Goal: Task Accomplishment & Management: Manage account settings

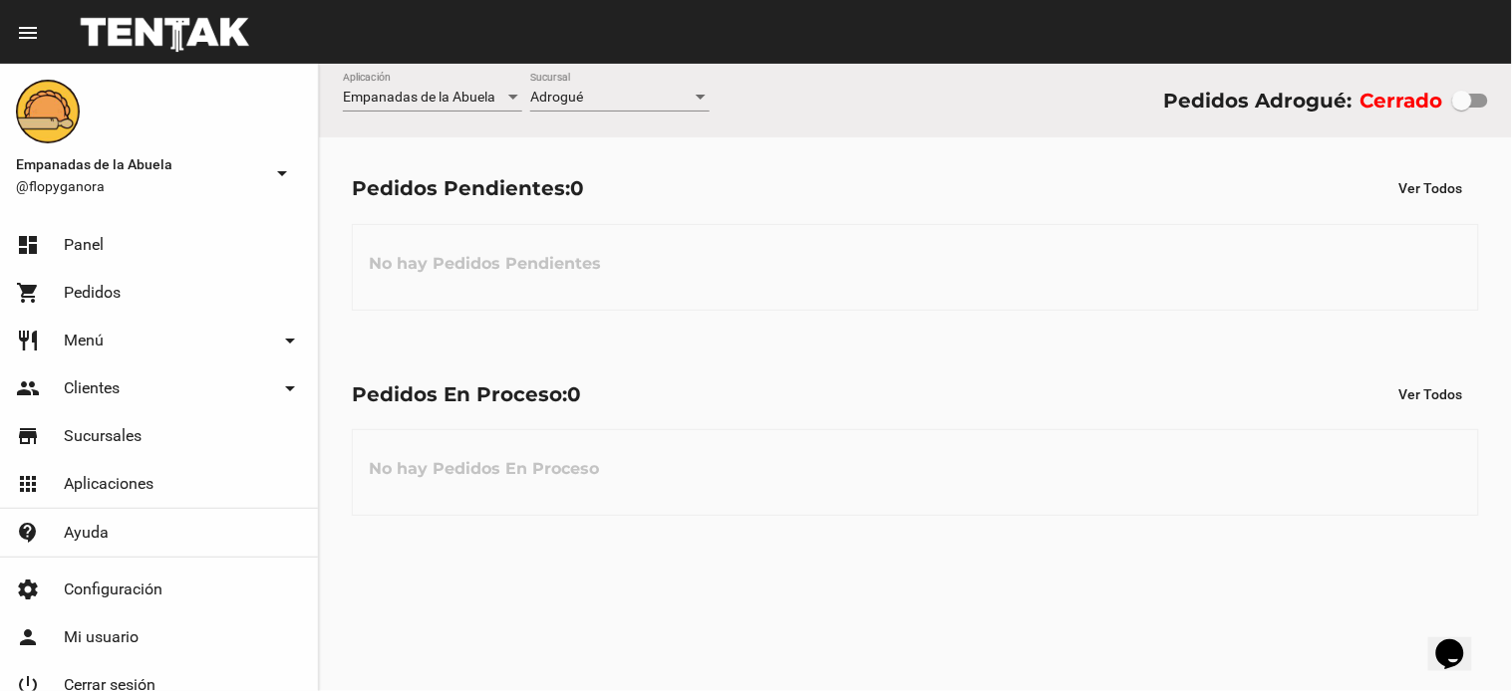
click at [690, 90] on div "Adrogué Sucursal" at bounding box center [619, 92] width 179 height 39
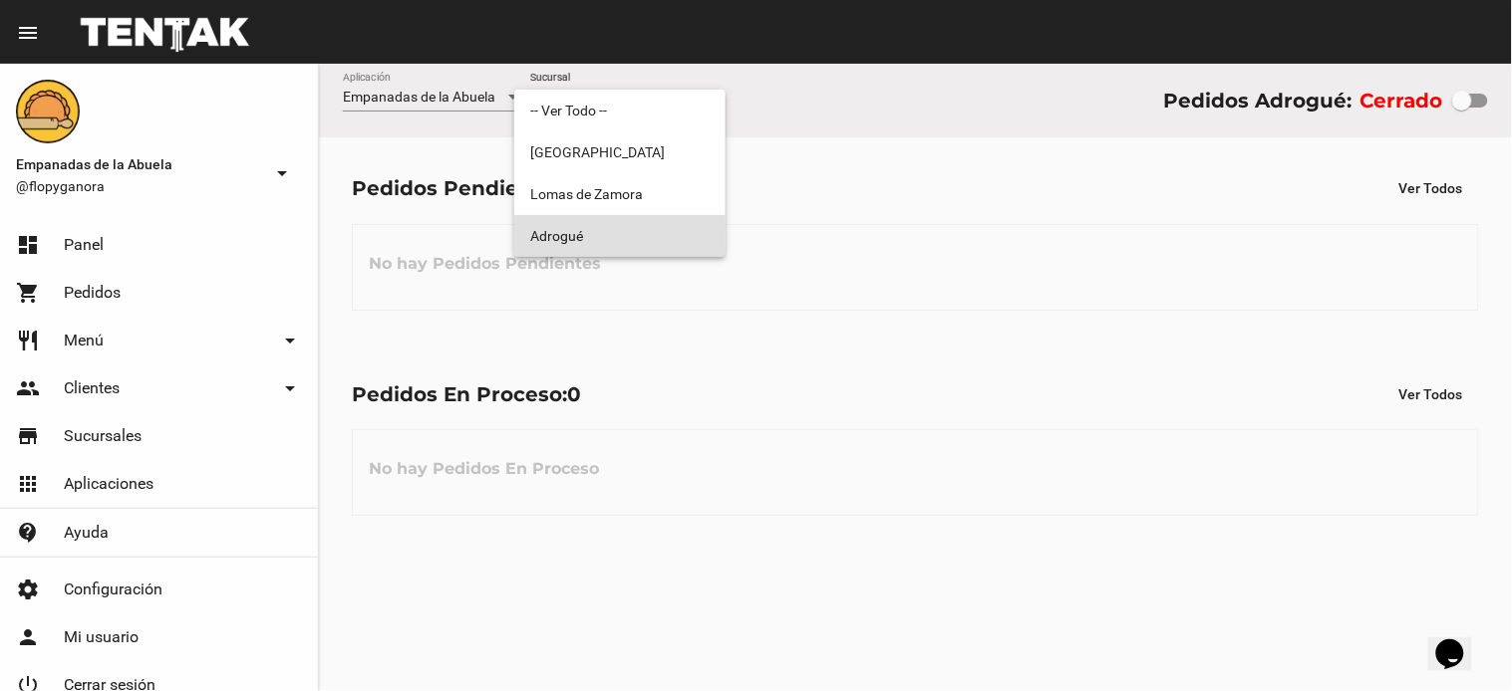
drag, startPoint x: 644, startPoint y: 230, endPoint x: 684, endPoint y: 290, distance: 71.9
click at [646, 235] on span "Adrogué" at bounding box center [619, 236] width 179 height 42
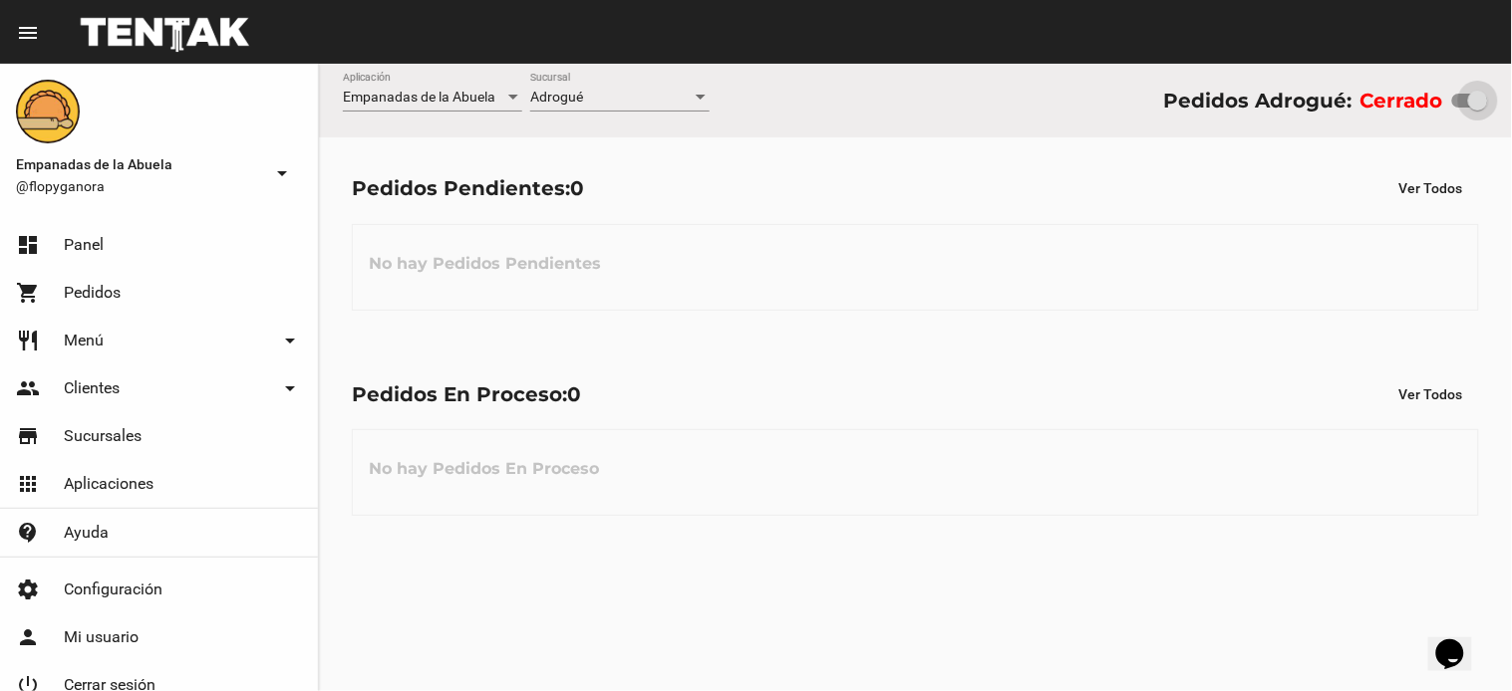
drag, startPoint x: 1468, startPoint y: 95, endPoint x: 1511, endPoint y: 108, distance: 44.8
click at [1511, 108] on div "Empanadas de la Abuela Aplicación Adrogué Sucursal Pedidos Adrogué: Cerrado" at bounding box center [915, 101] width 1193 height 74
checkbox input "true"
click at [571, 104] on span "Adrogué" at bounding box center [556, 97] width 53 height 16
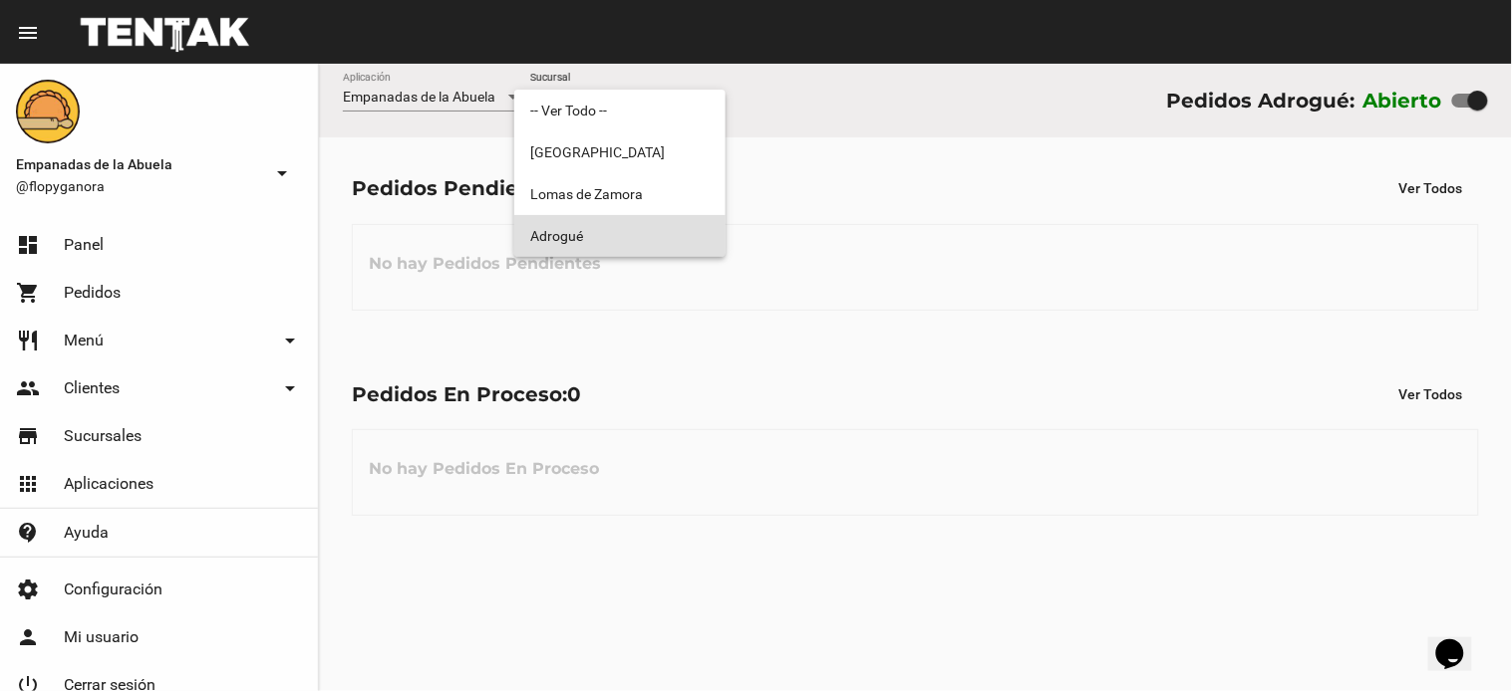
drag, startPoint x: 576, startPoint y: 223, endPoint x: 609, endPoint y: 220, distance: 33.0
click at [575, 223] on span "Adrogué" at bounding box center [619, 236] width 179 height 42
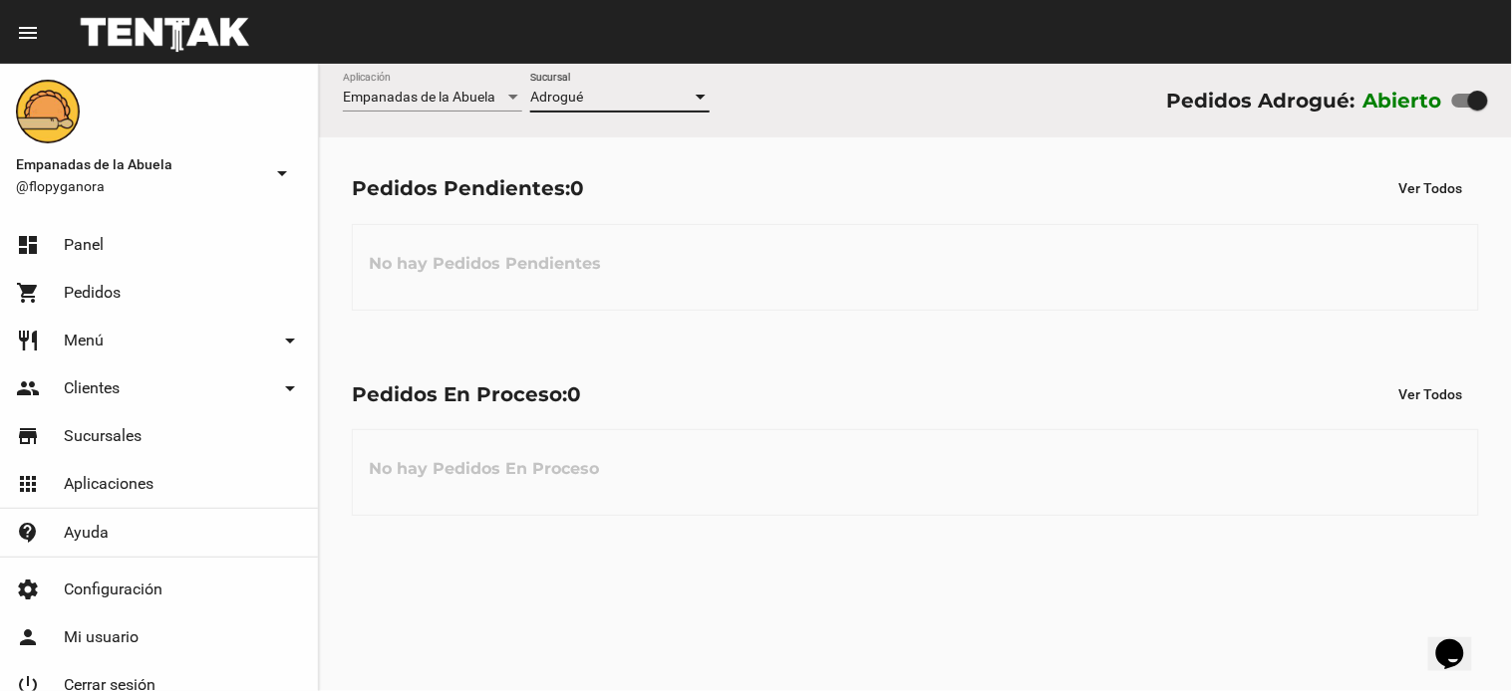
click at [602, 102] on div "Adrogué" at bounding box center [610, 98] width 161 height 16
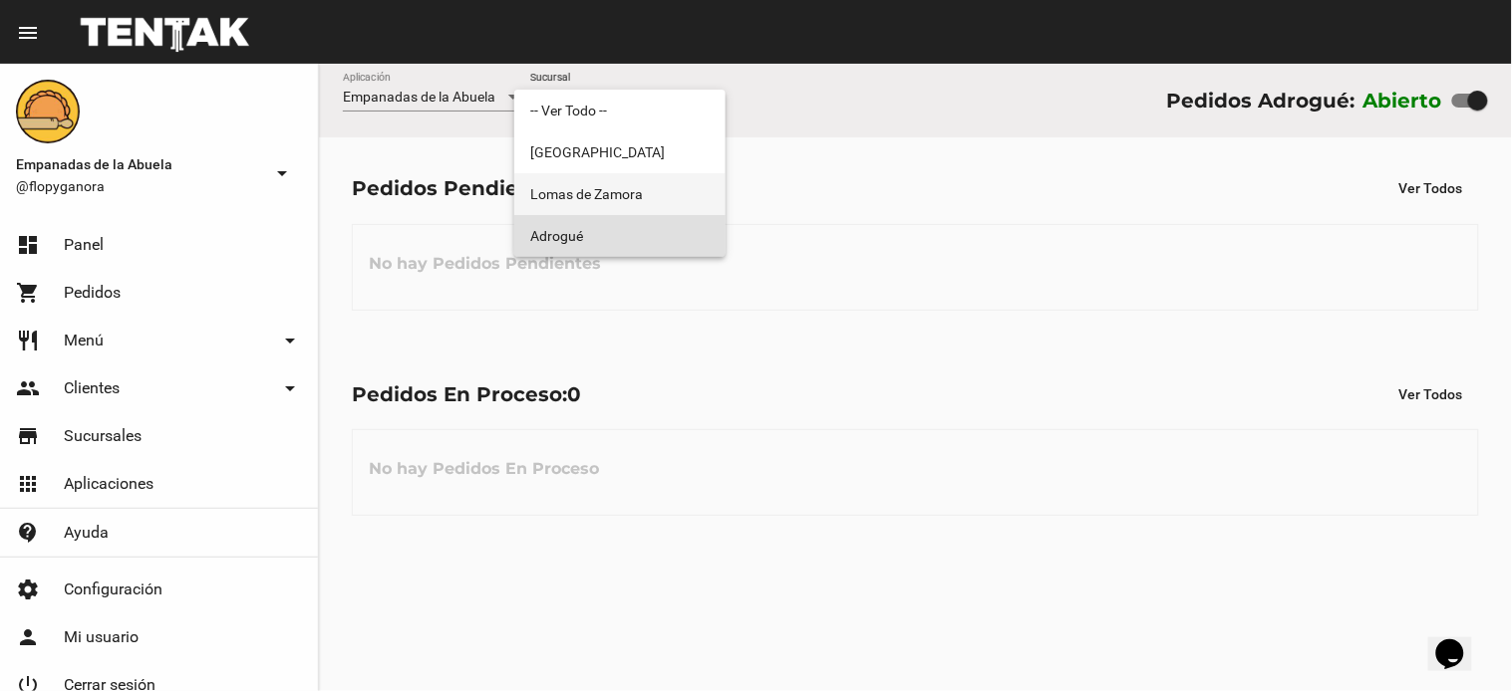
drag, startPoint x: 626, startPoint y: 200, endPoint x: 644, endPoint y: 124, distance: 78.8
click at [629, 201] on span "Lomas de Zamora" at bounding box center [619, 194] width 179 height 42
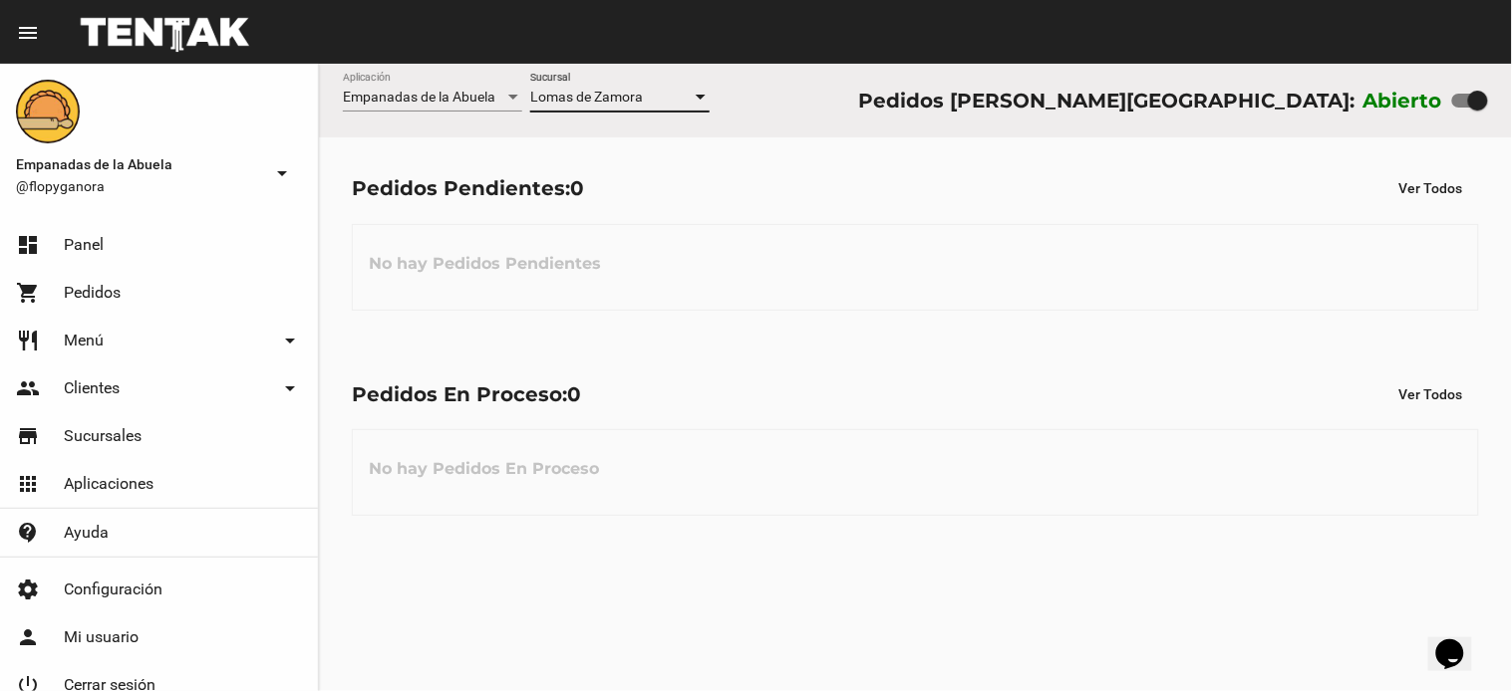
click at [652, 94] on div "Lomas de Zamora" at bounding box center [610, 98] width 161 height 16
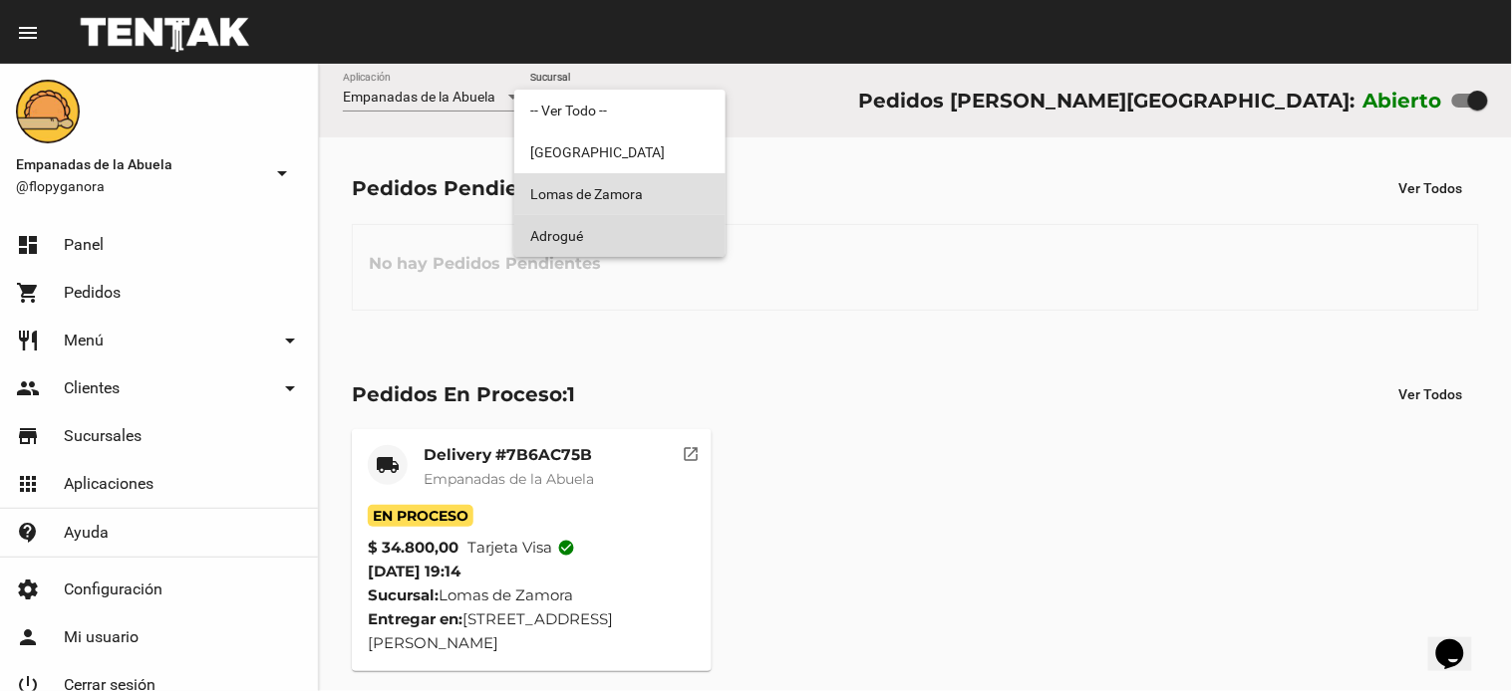
click at [625, 242] on span "Adrogué" at bounding box center [619, 236] width 179 height 42
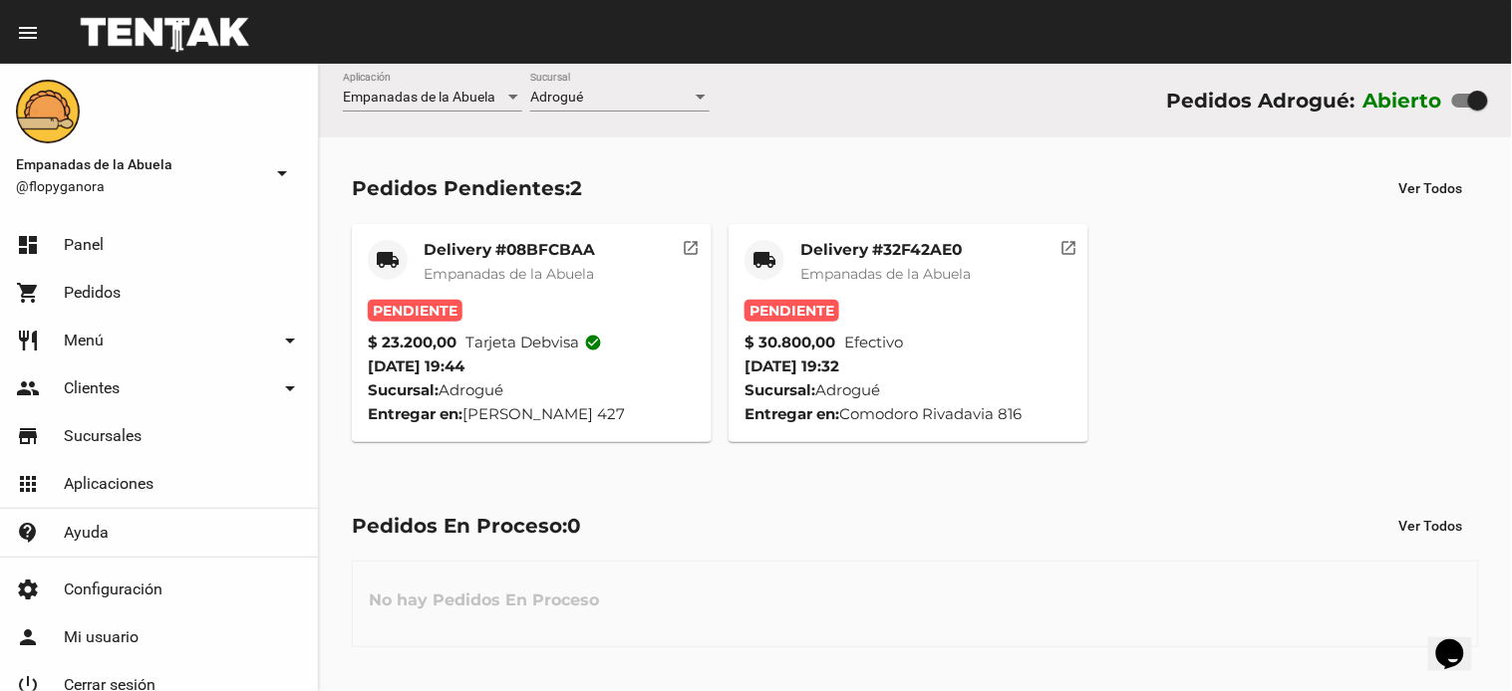
click at [861, 246] on mat-card-title "Delivery #32F42AE0" at bounding box center [885, 250] width 170 height 20
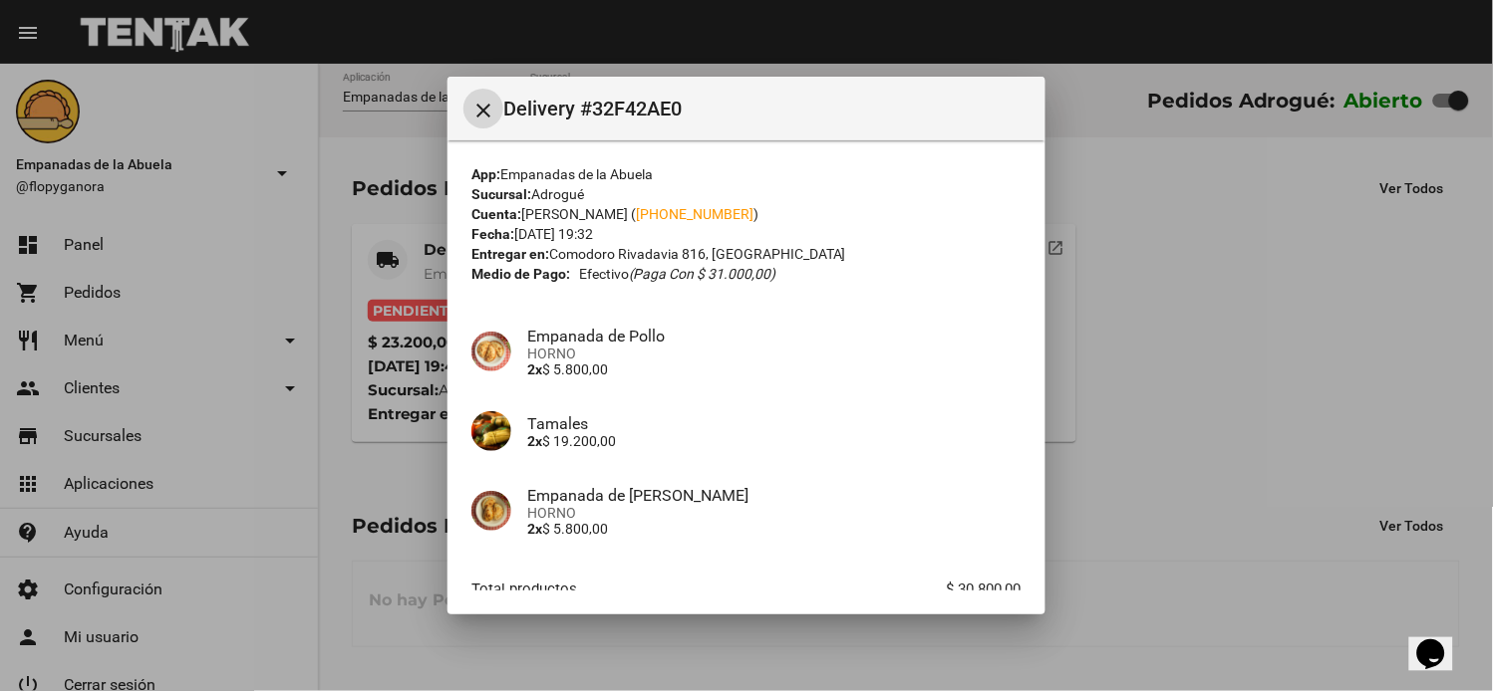
scroll to position [121, 0]
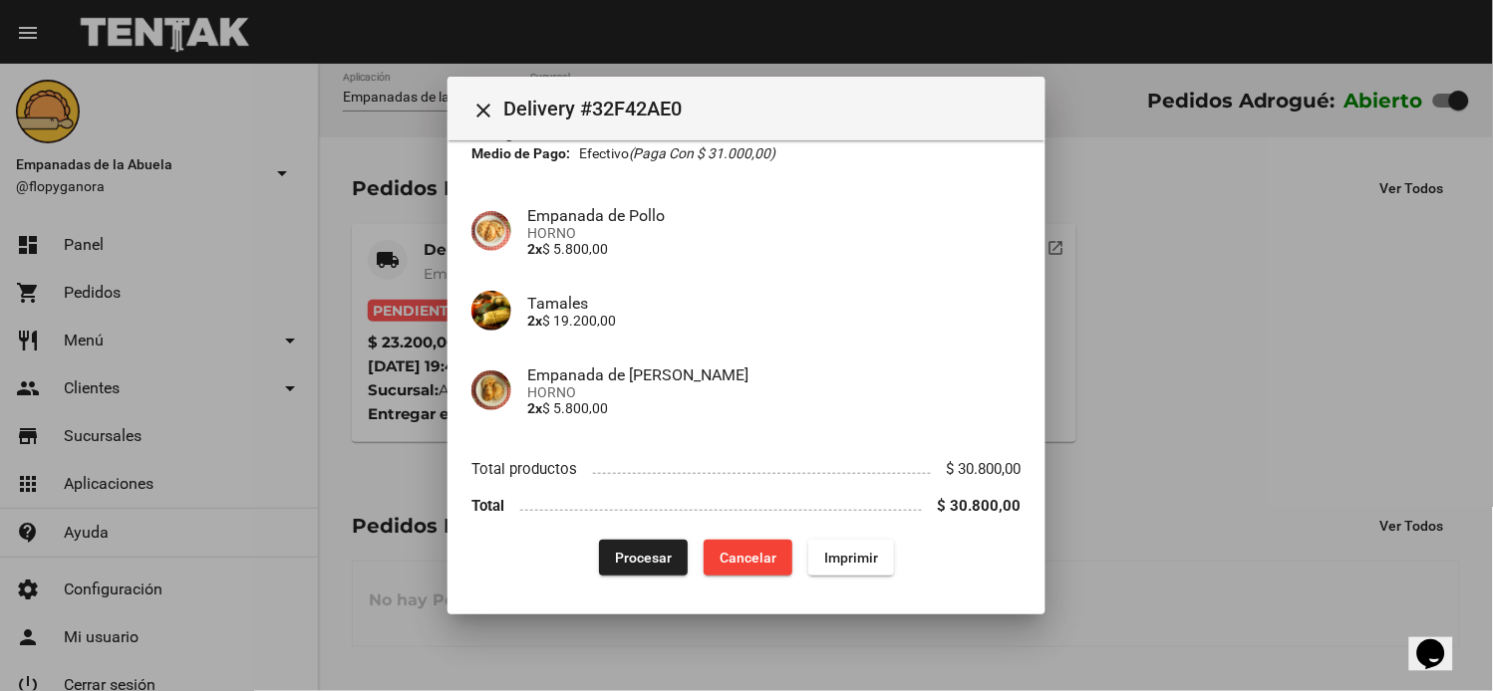
click at [867, 579] on mat-dialog-content "App: Empanadas de la Abuela Sucursal: Adrogué Cuenta: [PERSON_NAME] ( [PHONE_NU…" at bounding box center [746, 364] width 598 height 449
click at [868, 554] on span "Imprimir" at bounding box center [851, 558] width 54 height 16
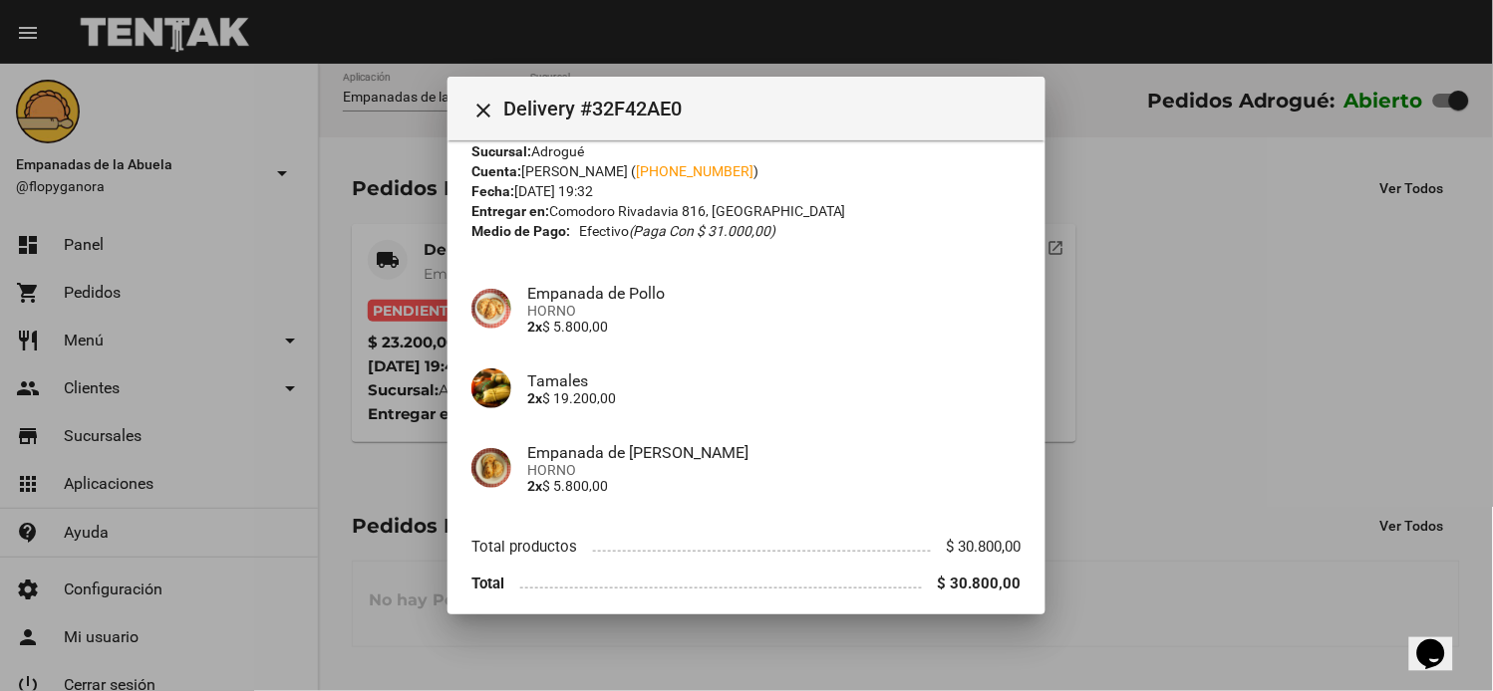
scroll to position [121, 0]
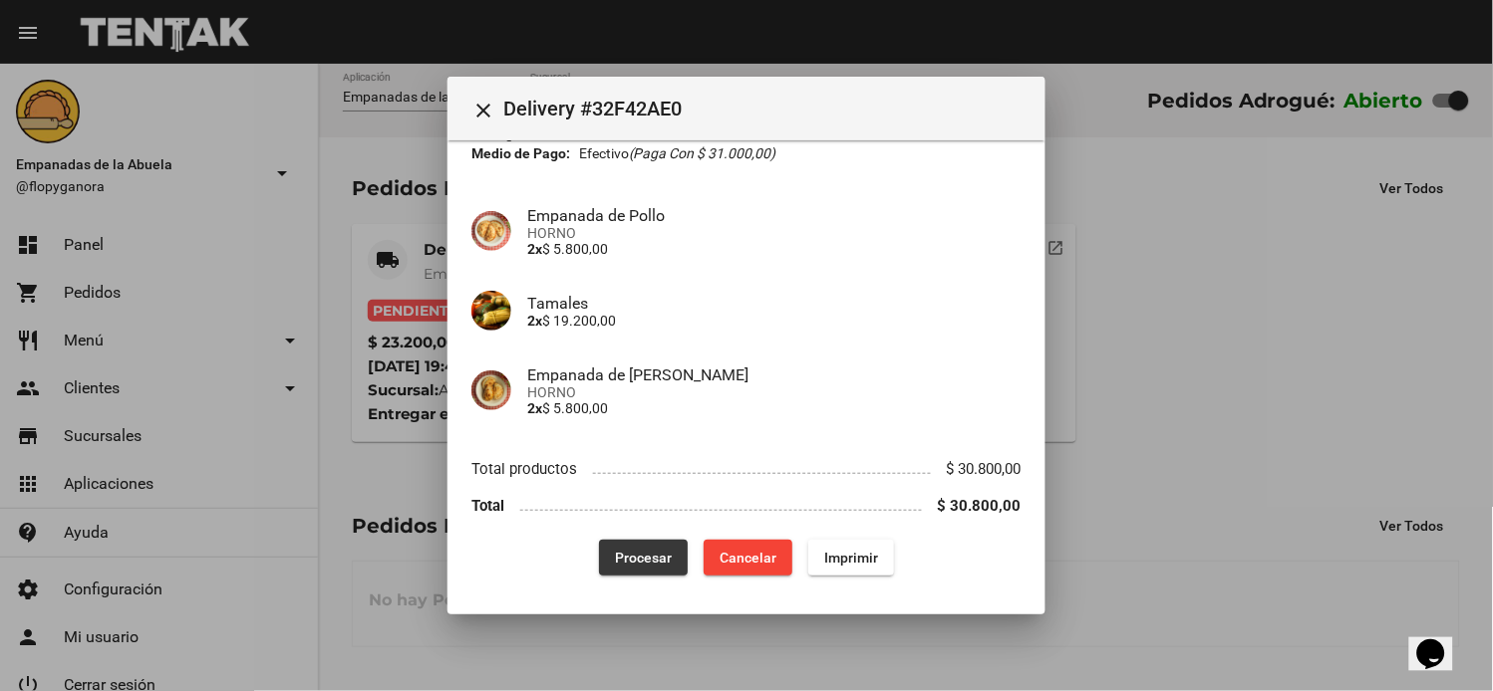
click at [609, 546] on button "Procesar" at bounding box center [643, 558] width 89 height 36
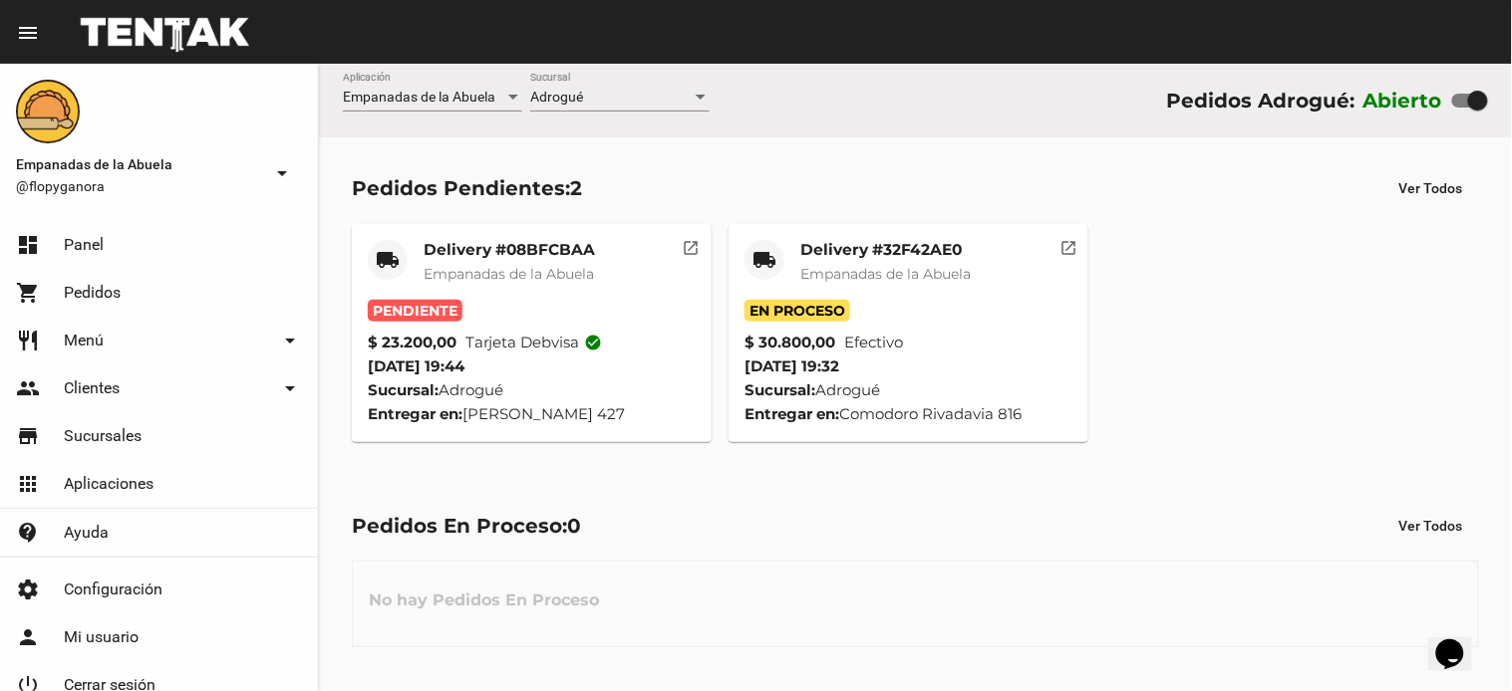
click at [544, 244] on mat-card-title "Delivery #08BFCBAA" at bounding box center [508, 250] width 171 height 20
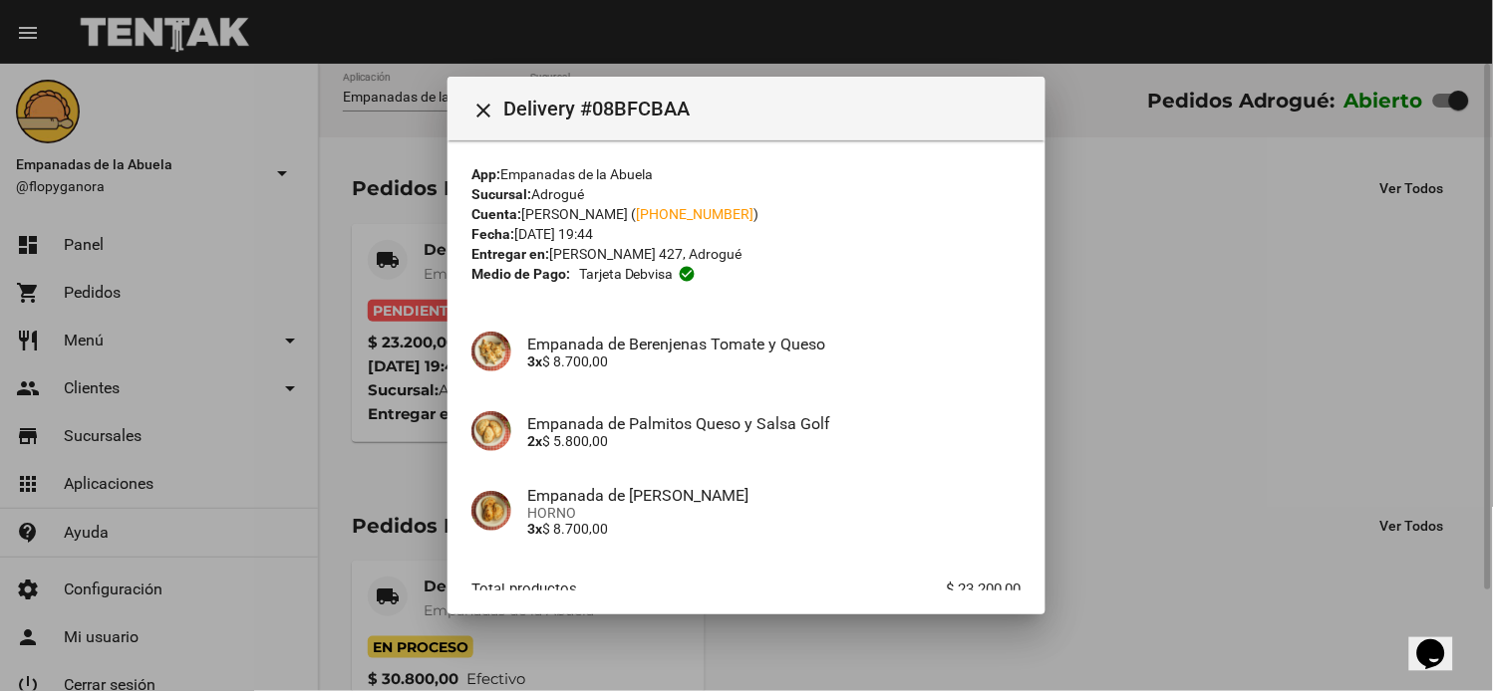
scroll to position [121, 0]
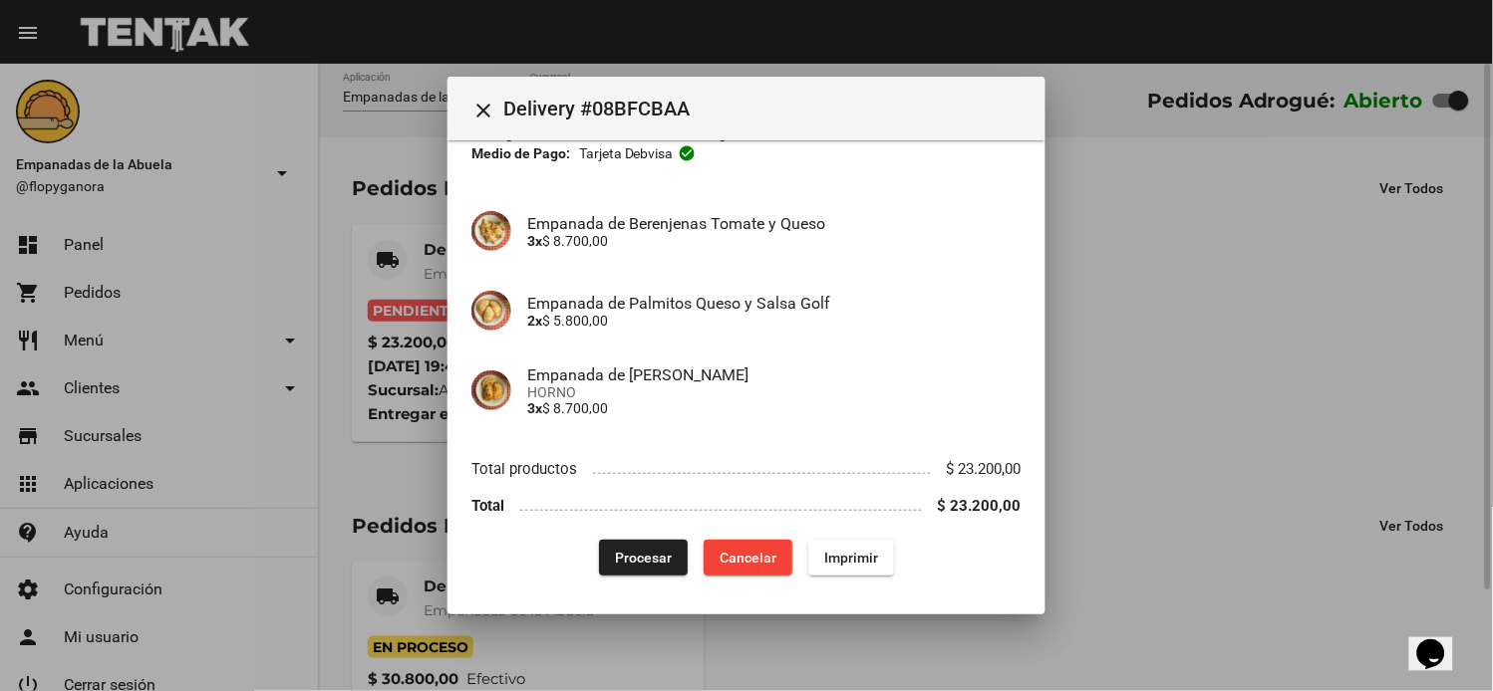
click at [827, 554] on span "Imprimir" at bounding box center [851, 558] width 54 height 16
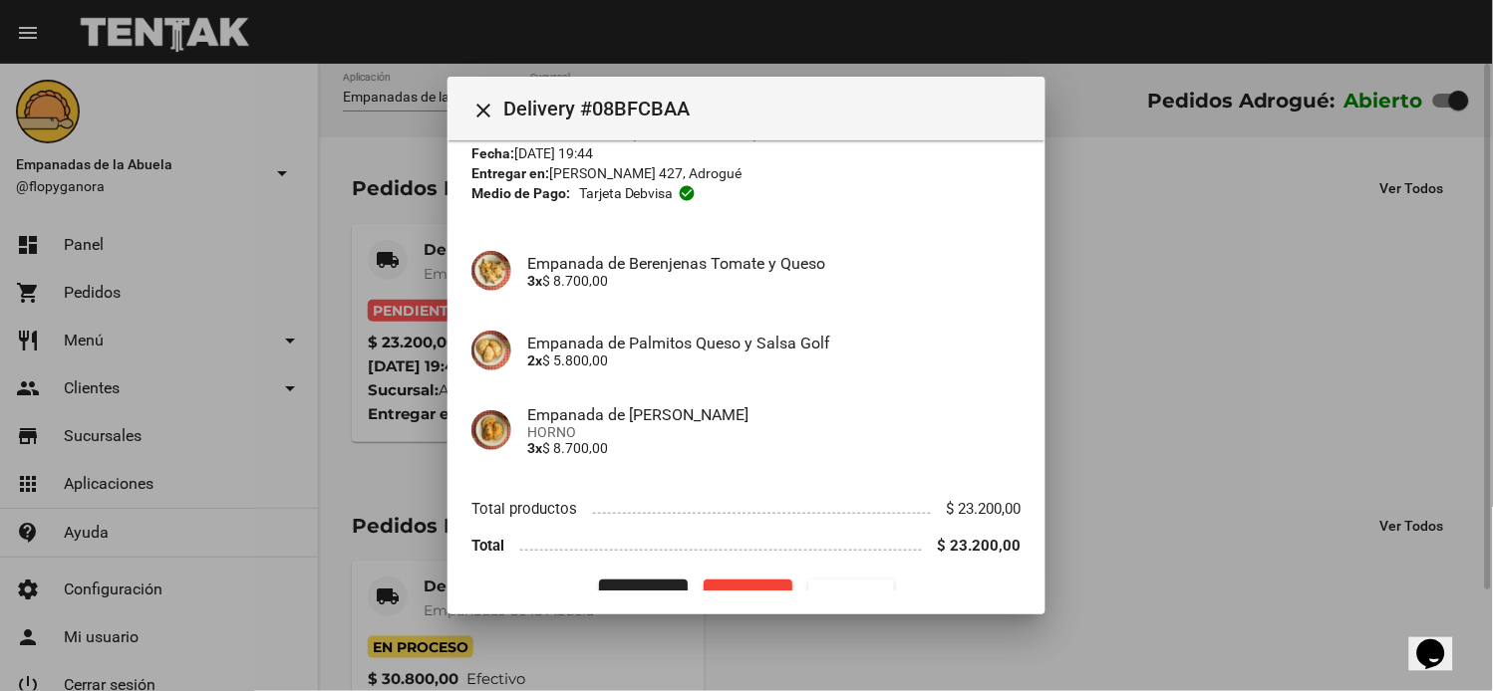
scroll to position [121, 0]
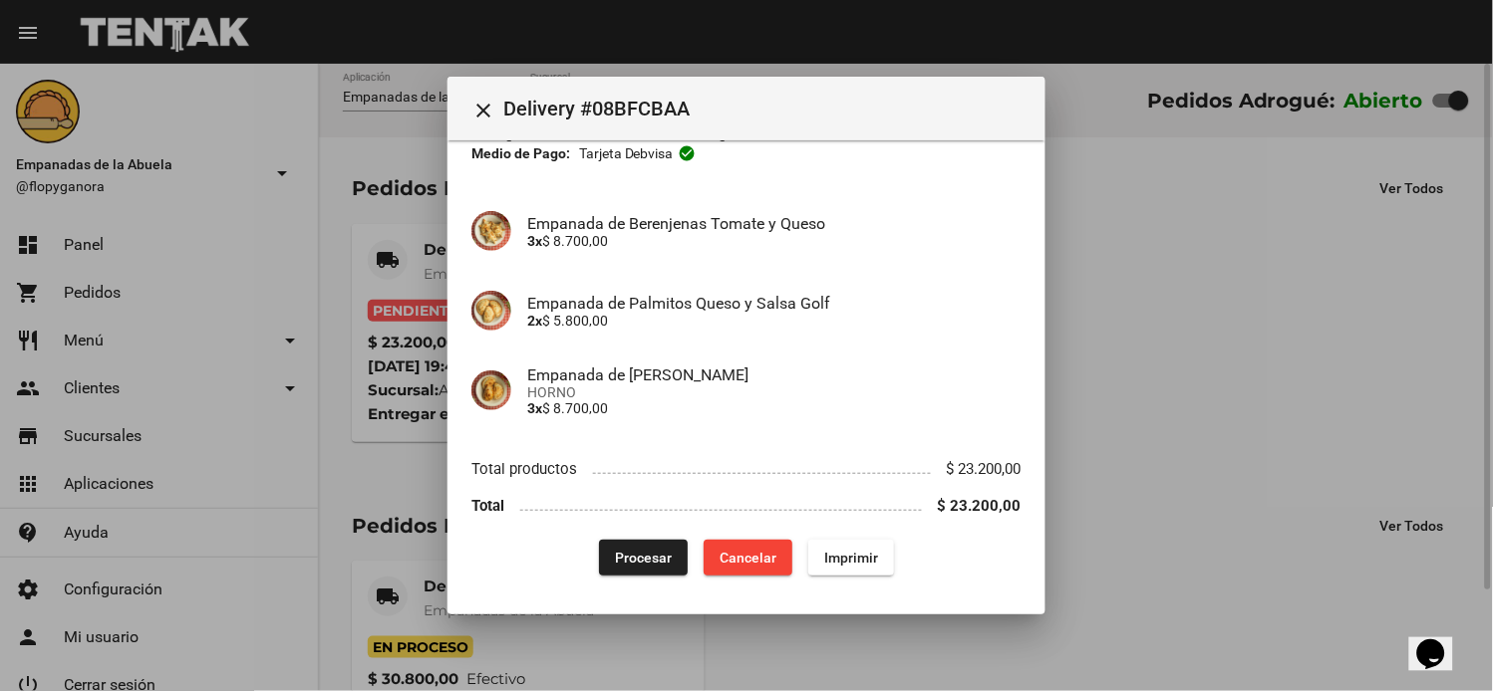
click at [631, 545] on button "Procesar" at bounding box center [643, 558] width 89 height 36
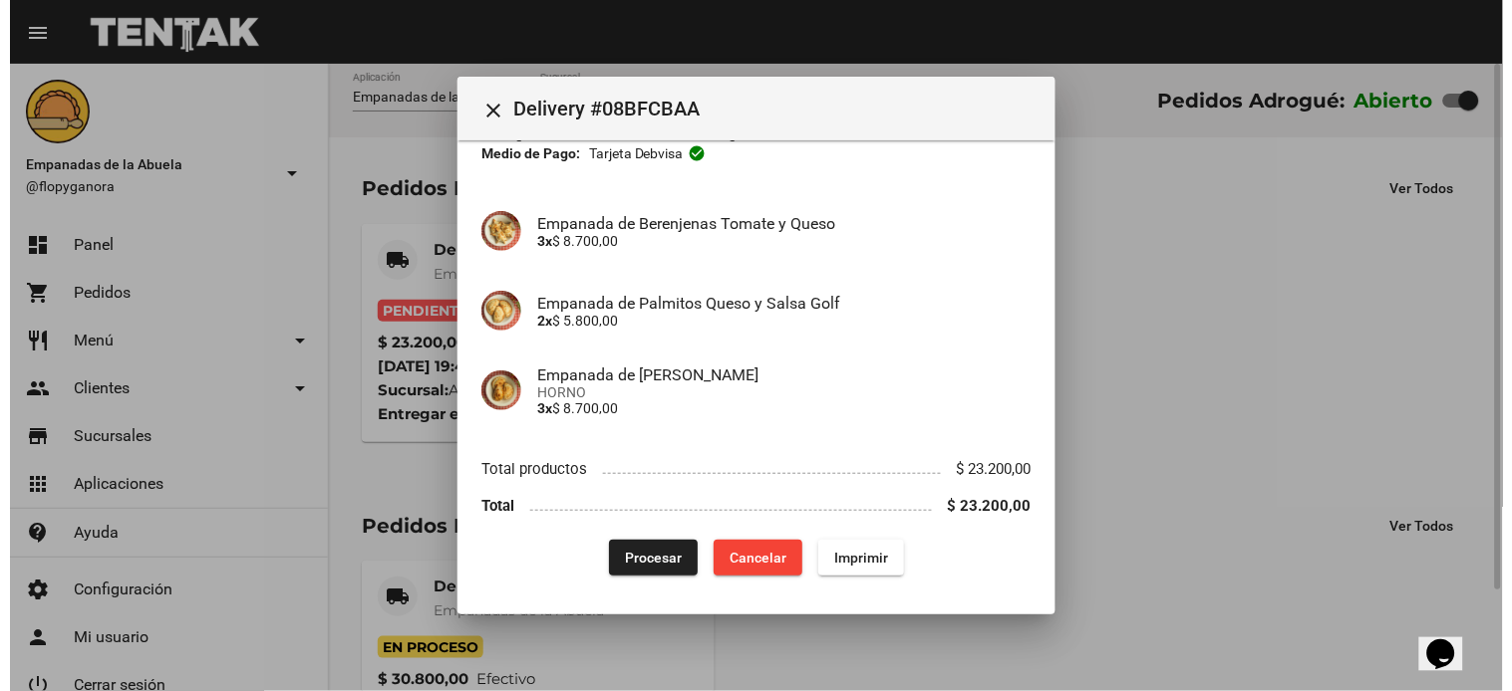
scroll to position [0, 0]
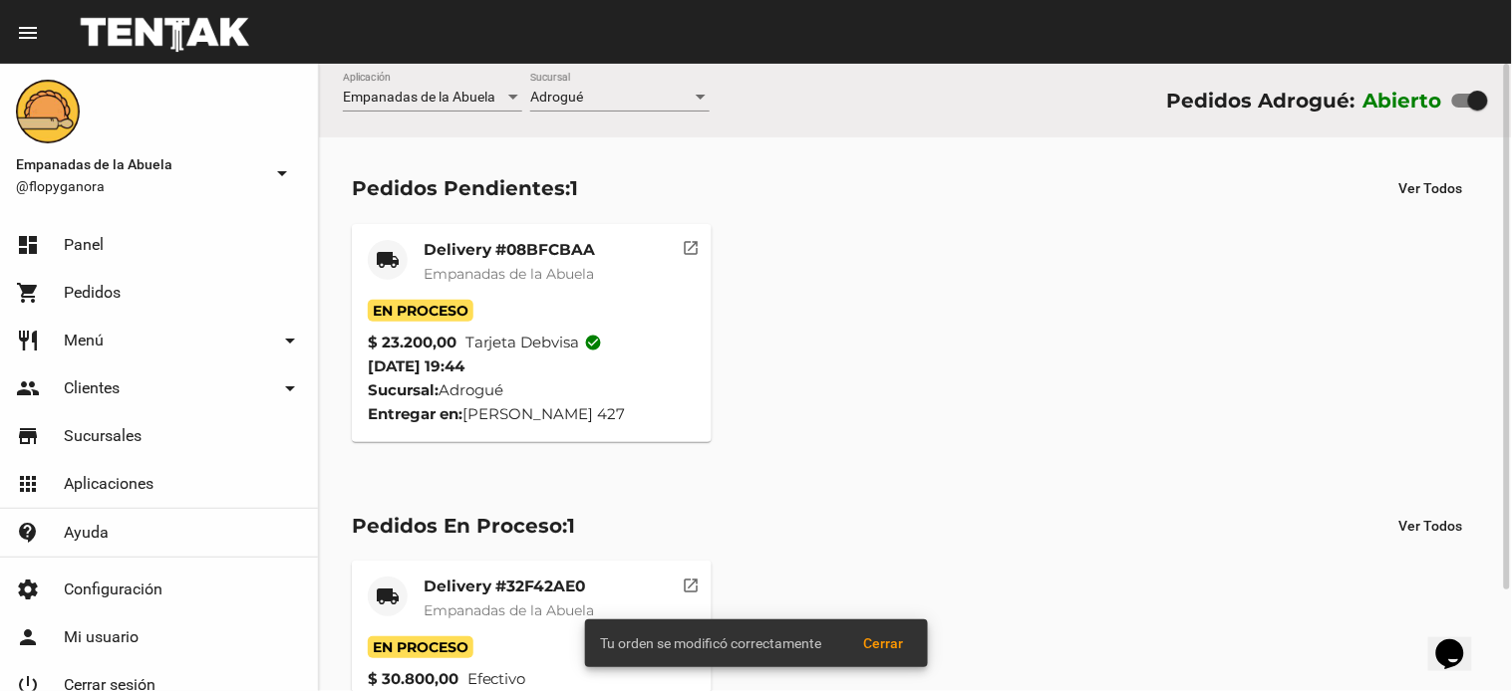
click at [454, 242] on mat-card-title "Delivery #08BFCBAA" at bounding box center [508, 250] width 171 height 20
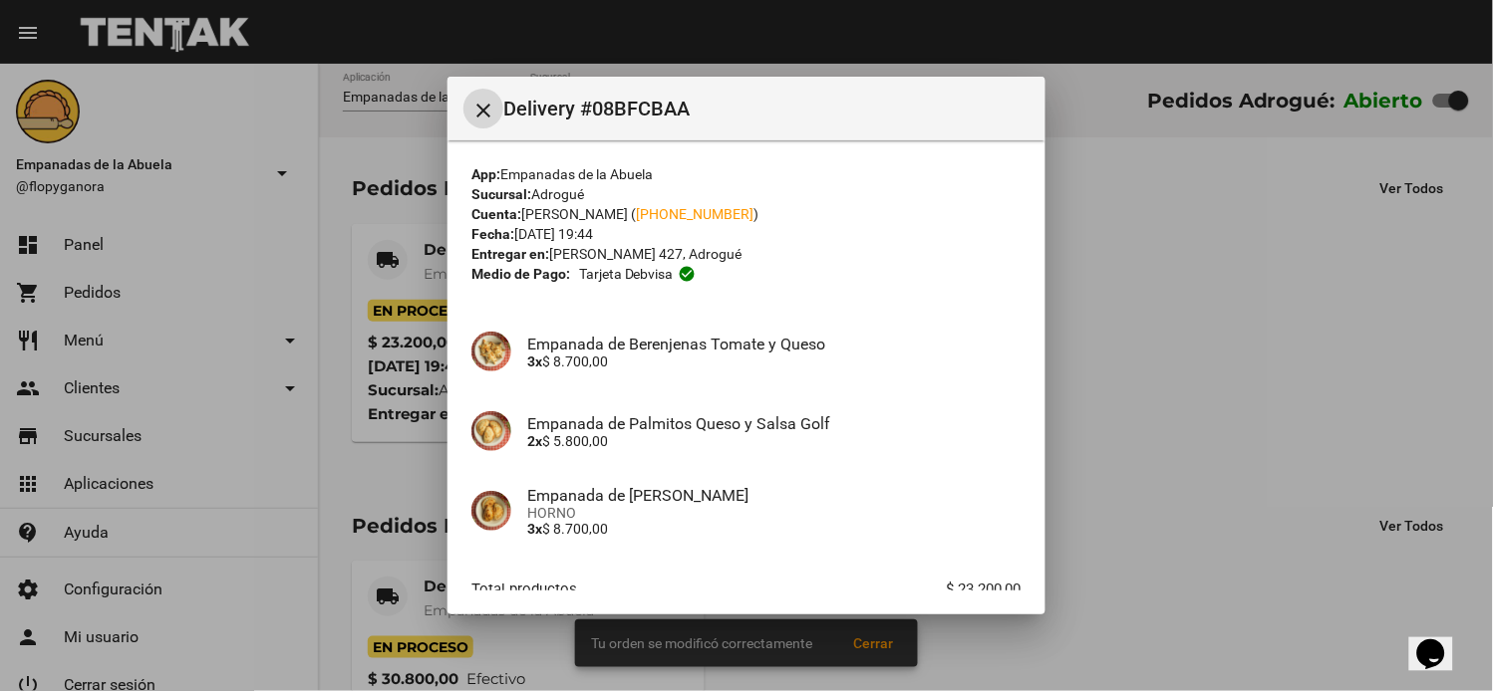
click at [482, 111] on mat-icon "close" at bounding box center [483, 111] width 24 height 24
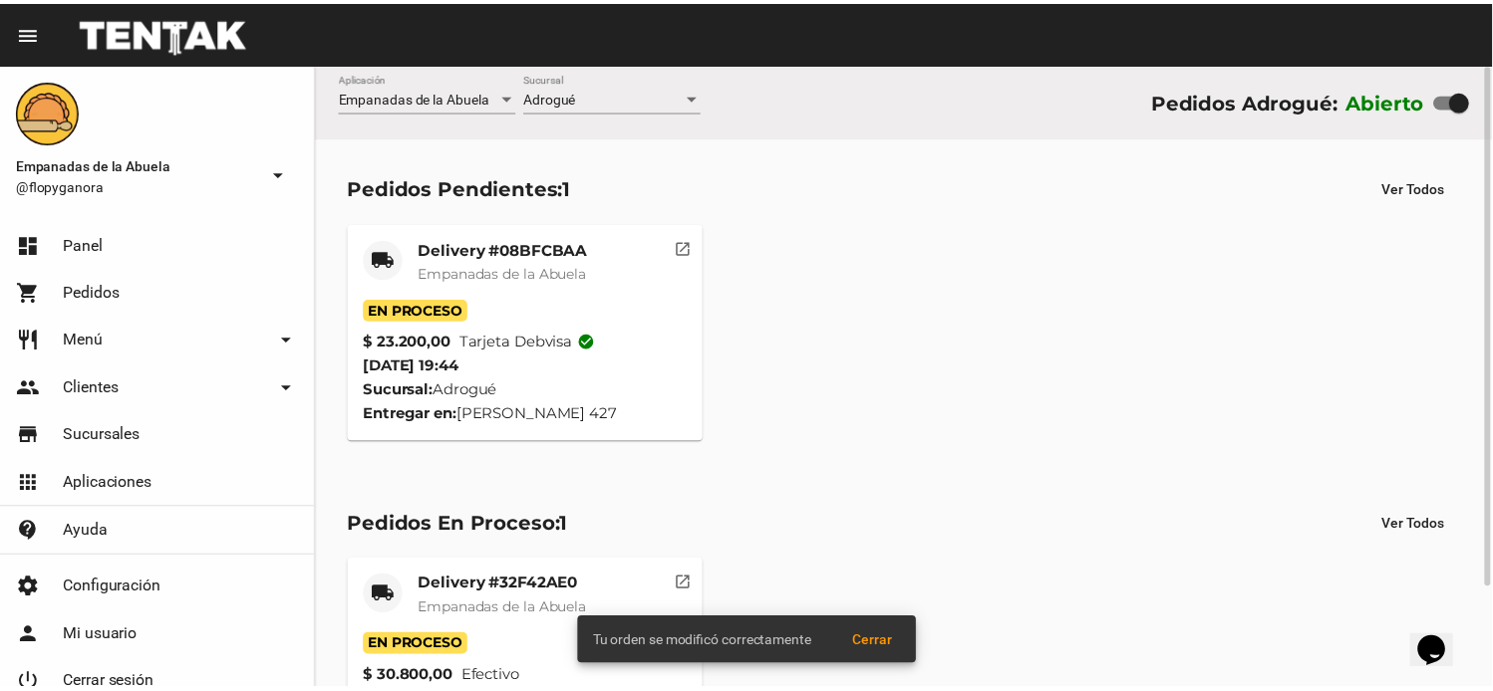
scroll to position [121, 0]
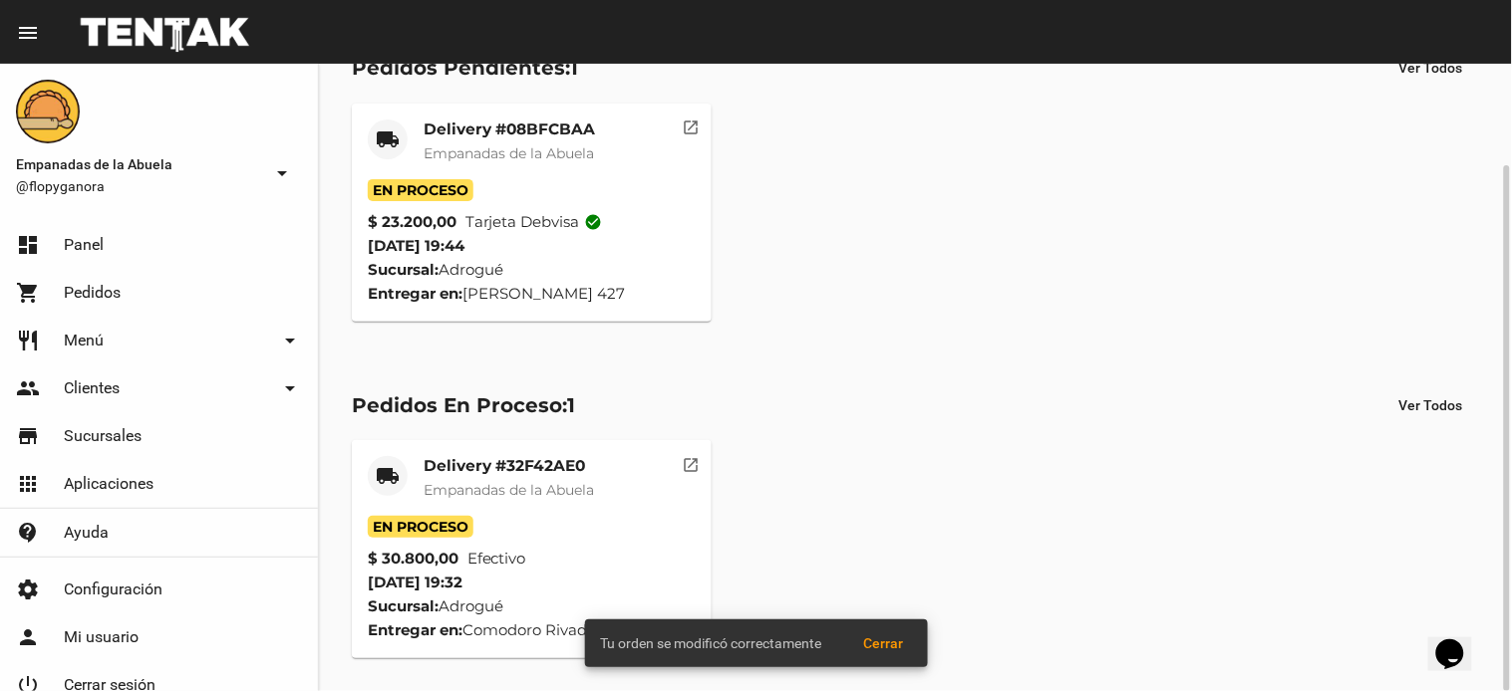
click at [485, 488] on span "Empanadas de la Abuela" at bounding box center [508, 490] width 170 height 18
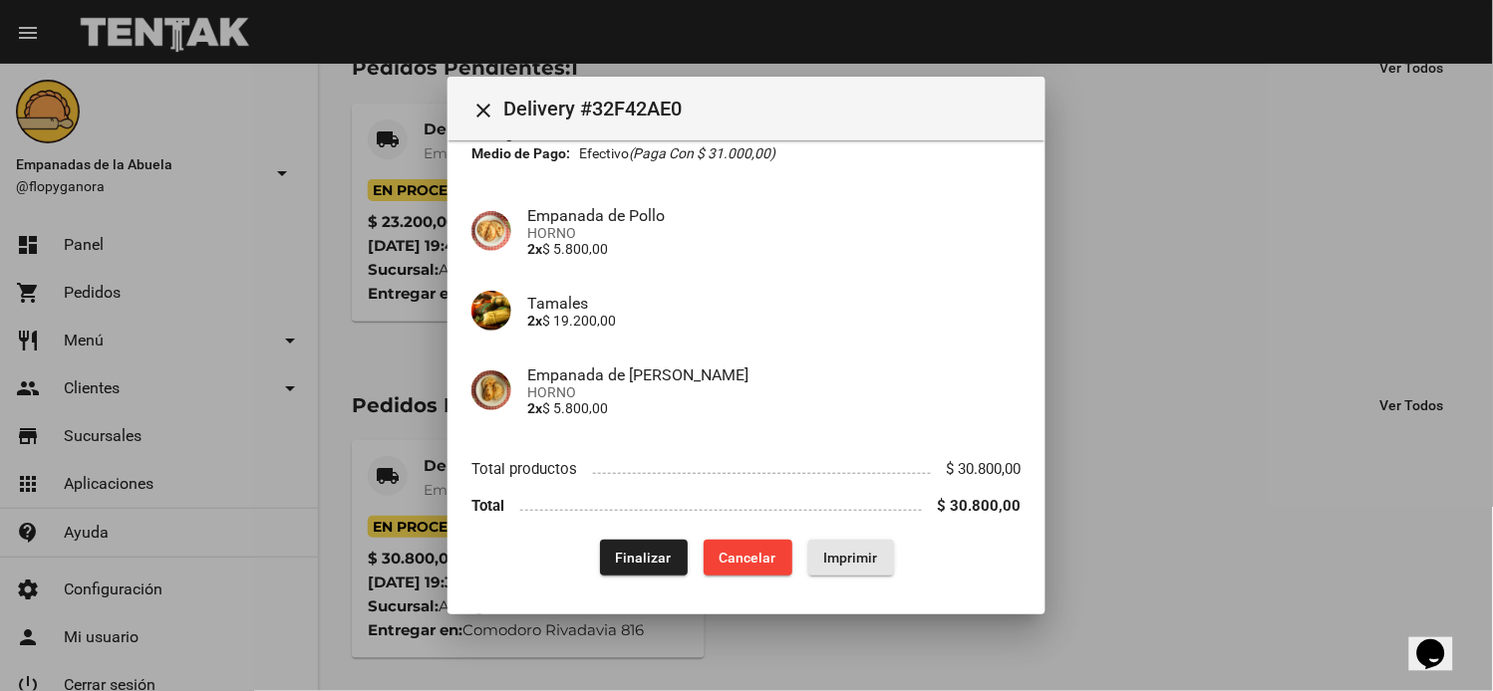
click at [845, 574] on button "Imprimir" at bounding box center [851, 558] width 86 height 36
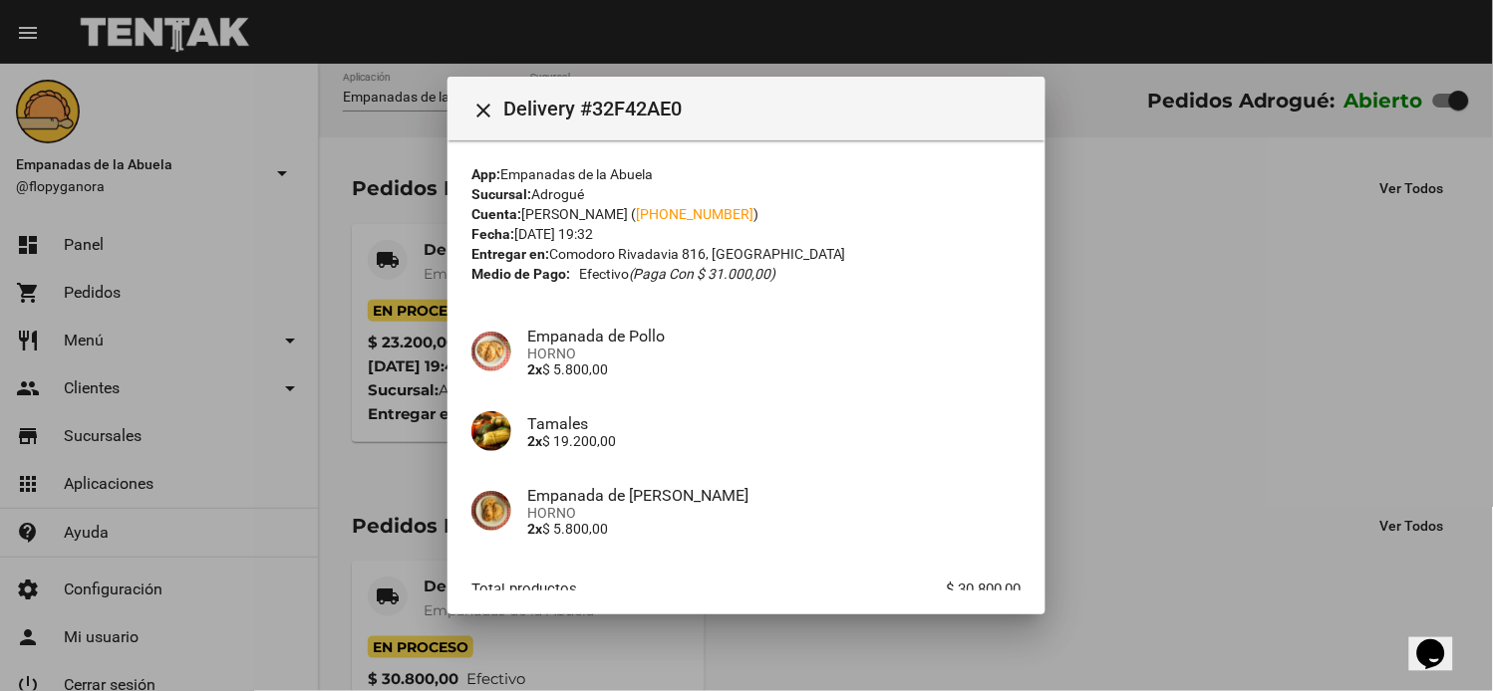
click at [486, 100] on mat-icon "close" at bounding box center [483, 111] width 24 height 24
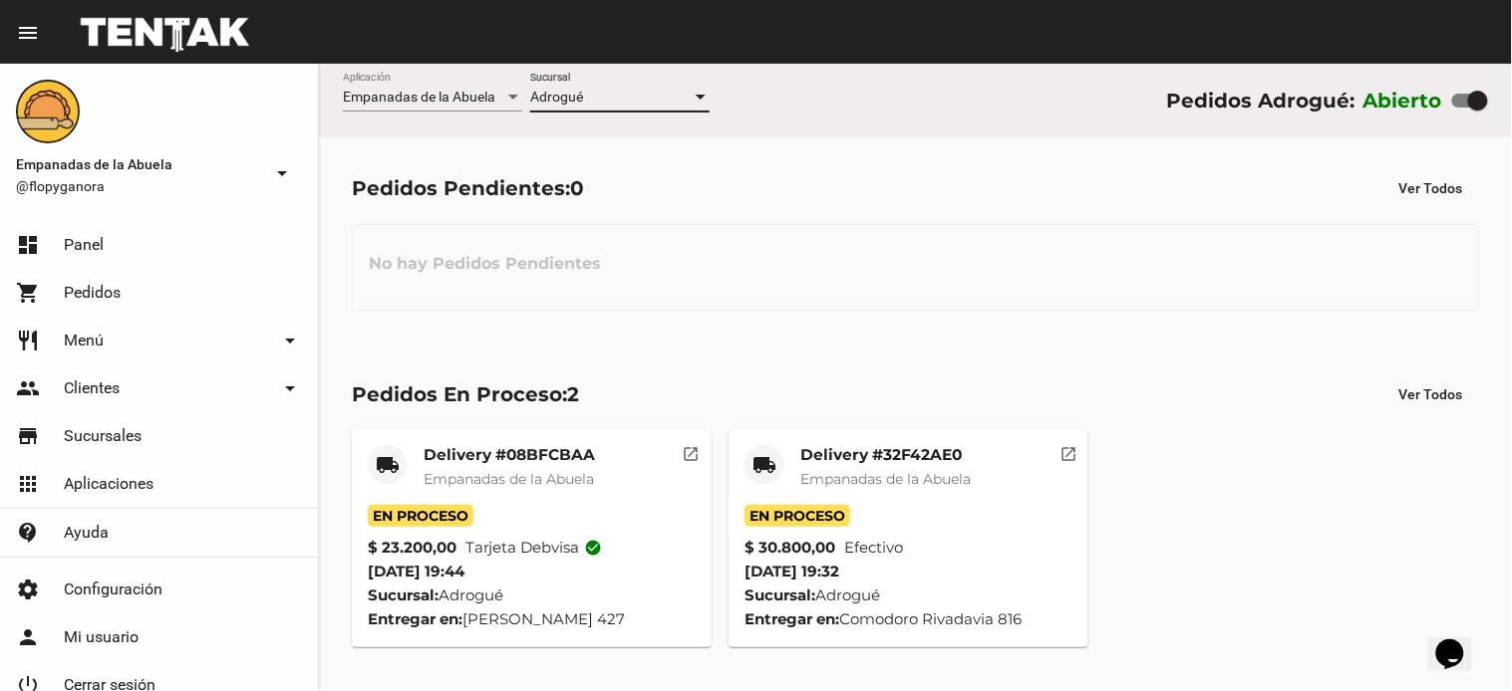
click at [575, 104] on span "Adrogué" at bounding box center [556, 97] width 53 height 16
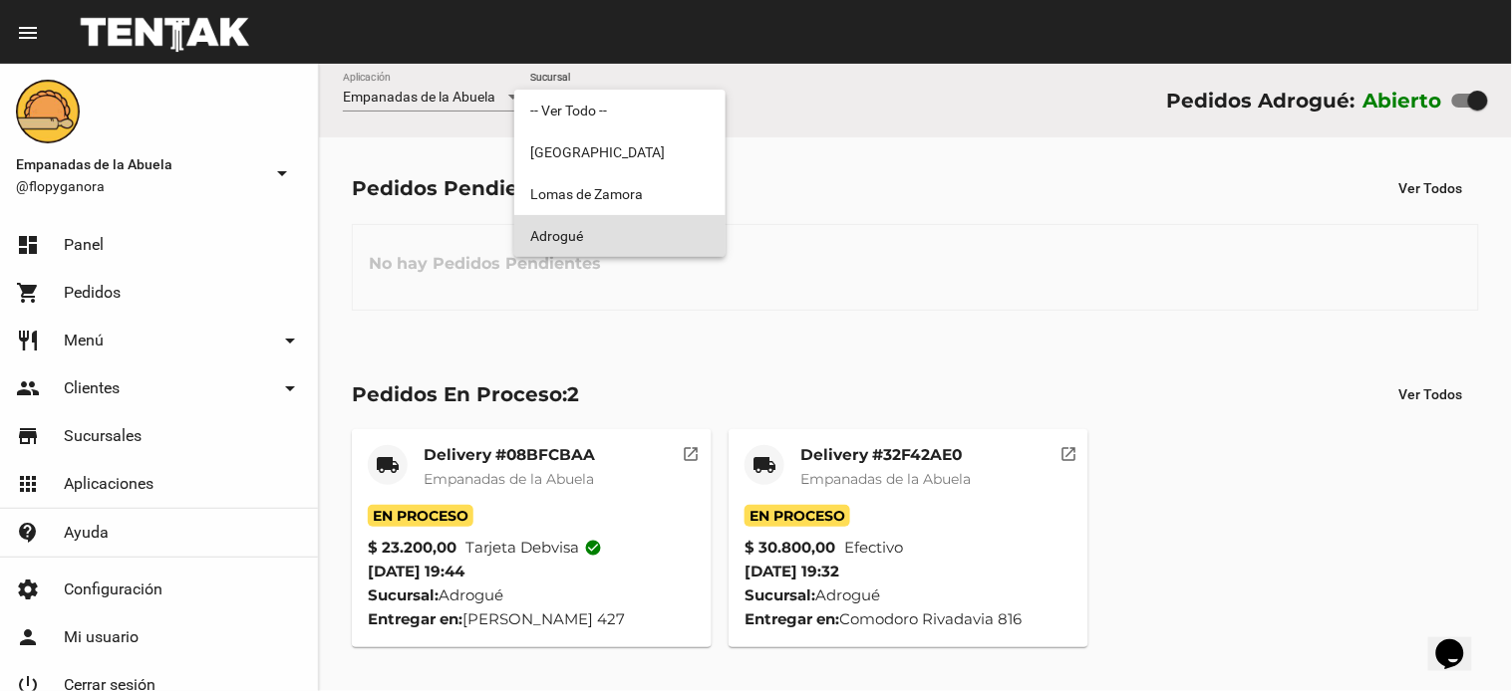
click at [177, 334] on div at bounding box center [756, 345] width 1512 height 691
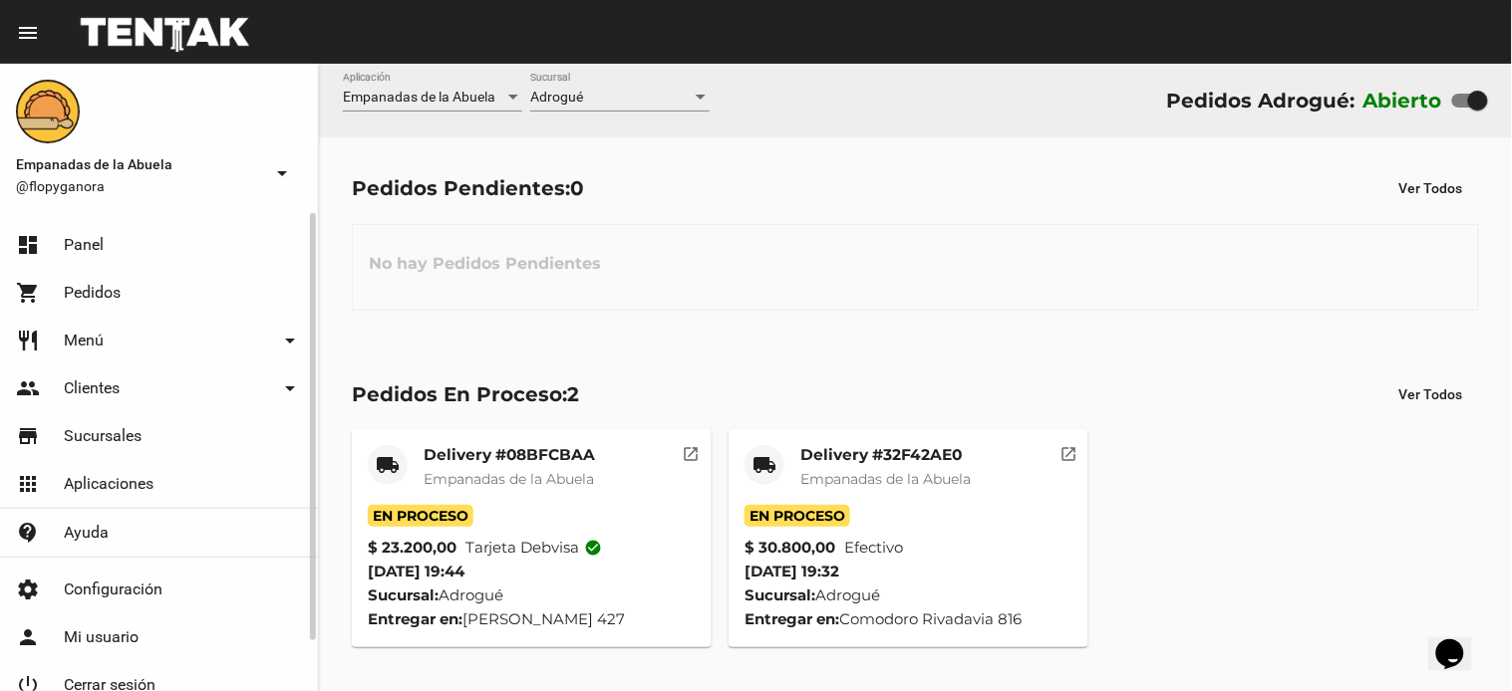
click at [130, 352] on link "restaurant Menú arrow_drop_down" at bounding box center [159, 341] width 318 height 48
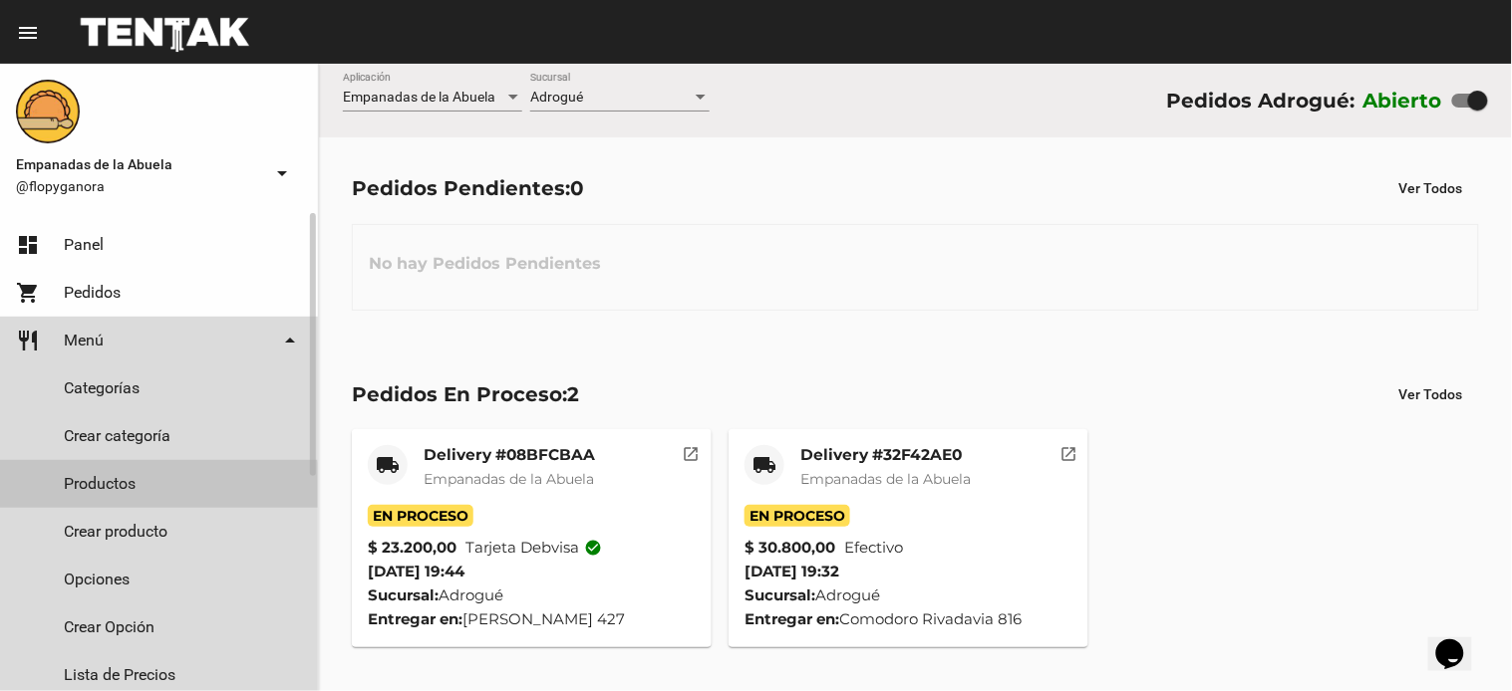
click at [98, 492] on link "Productos" at bounding box center [159, 484] width 318 height 48
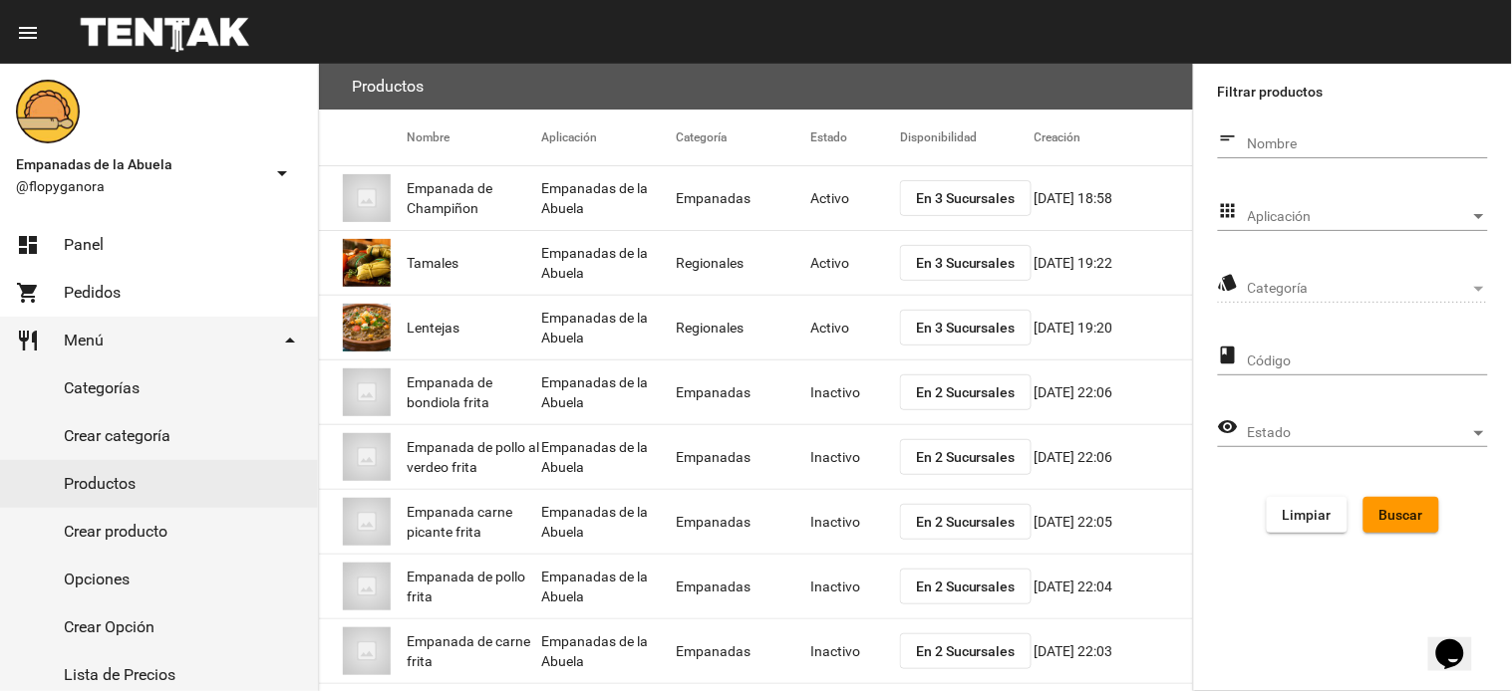
click at [1373, 209] on div "Aplicación Aplicación" at bounding box center [1367, 211] width 240 height 39
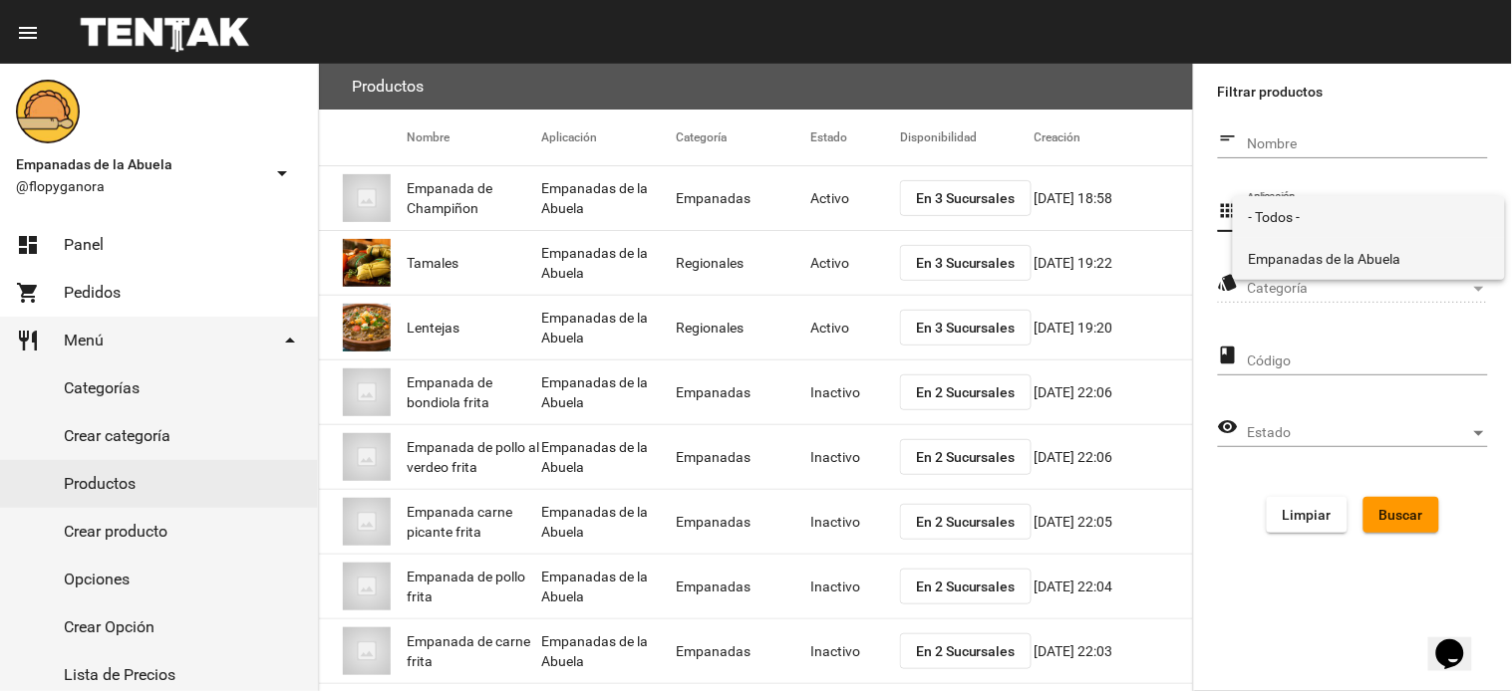
click at [1330, 245] on span "Empanadas de la Abuela" at bounding box center [1368, 259] width 240 height 42
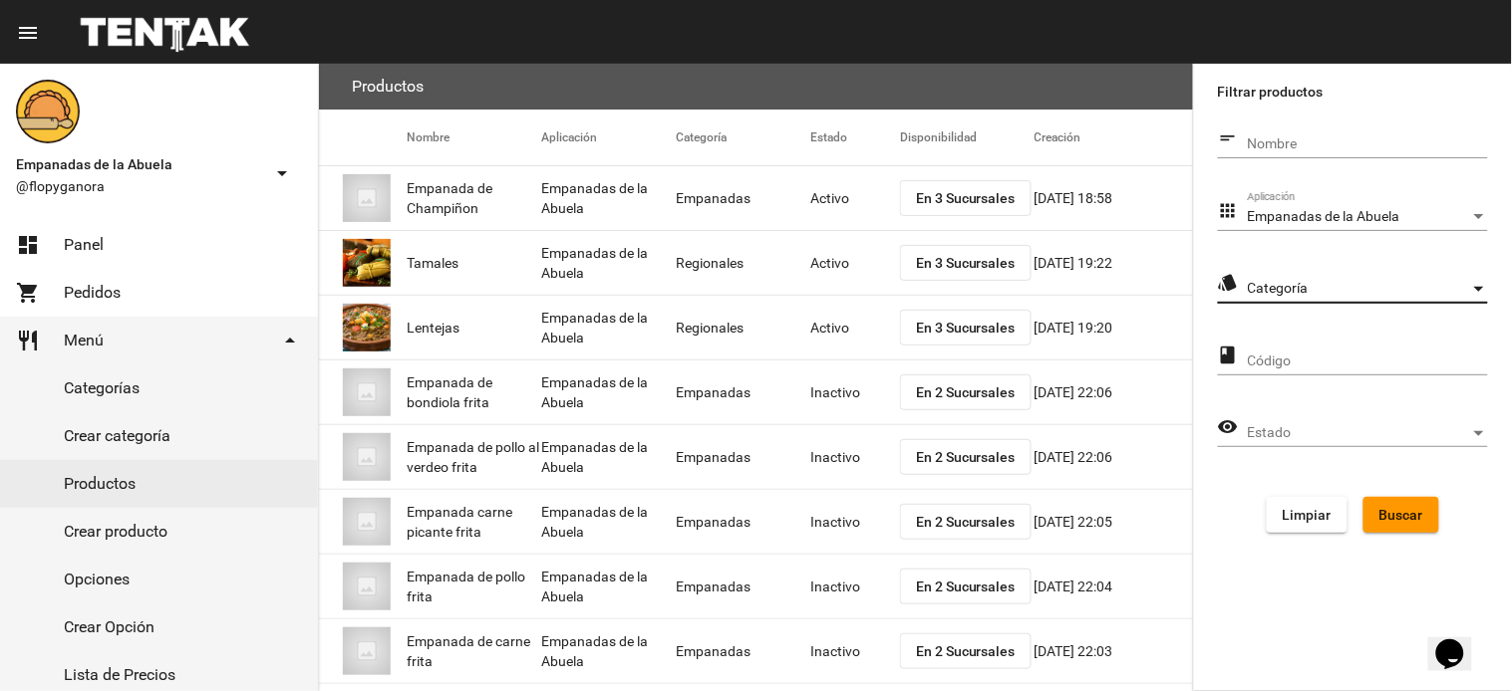
click at [1317, 287] on span "Categoría" at bounding box center [1358, 289] width 222 height 16
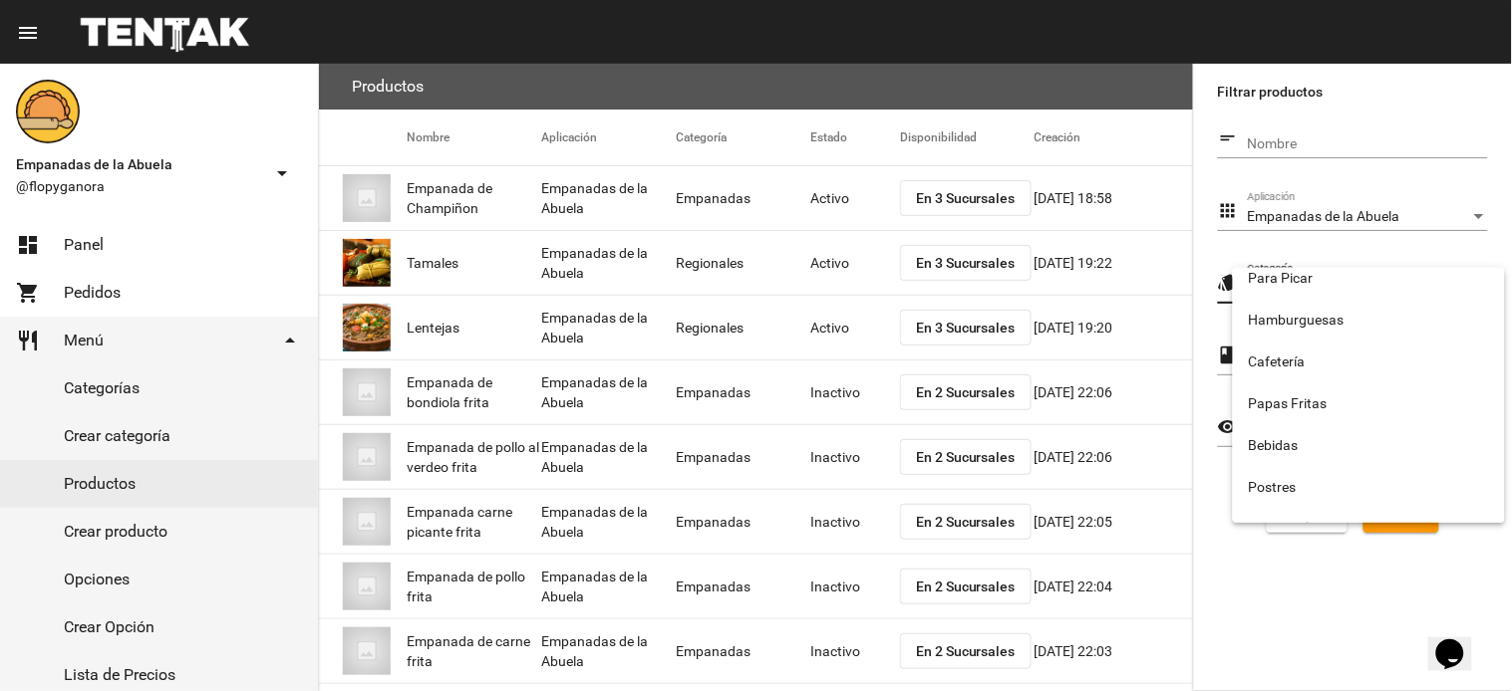
scroll to position [331, 0]
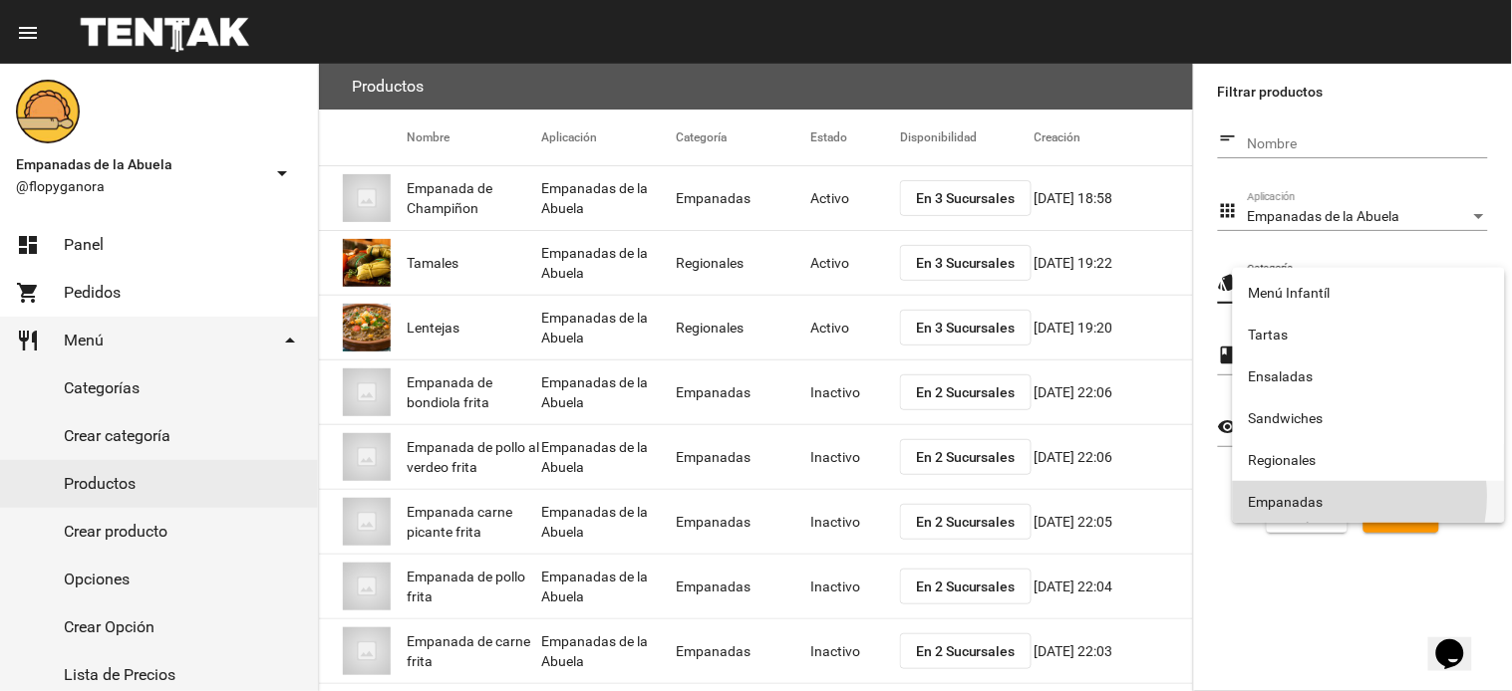
click at [1337, 496] on span "Empanadas" at bounding box center [1368, 502] width 240 height 42
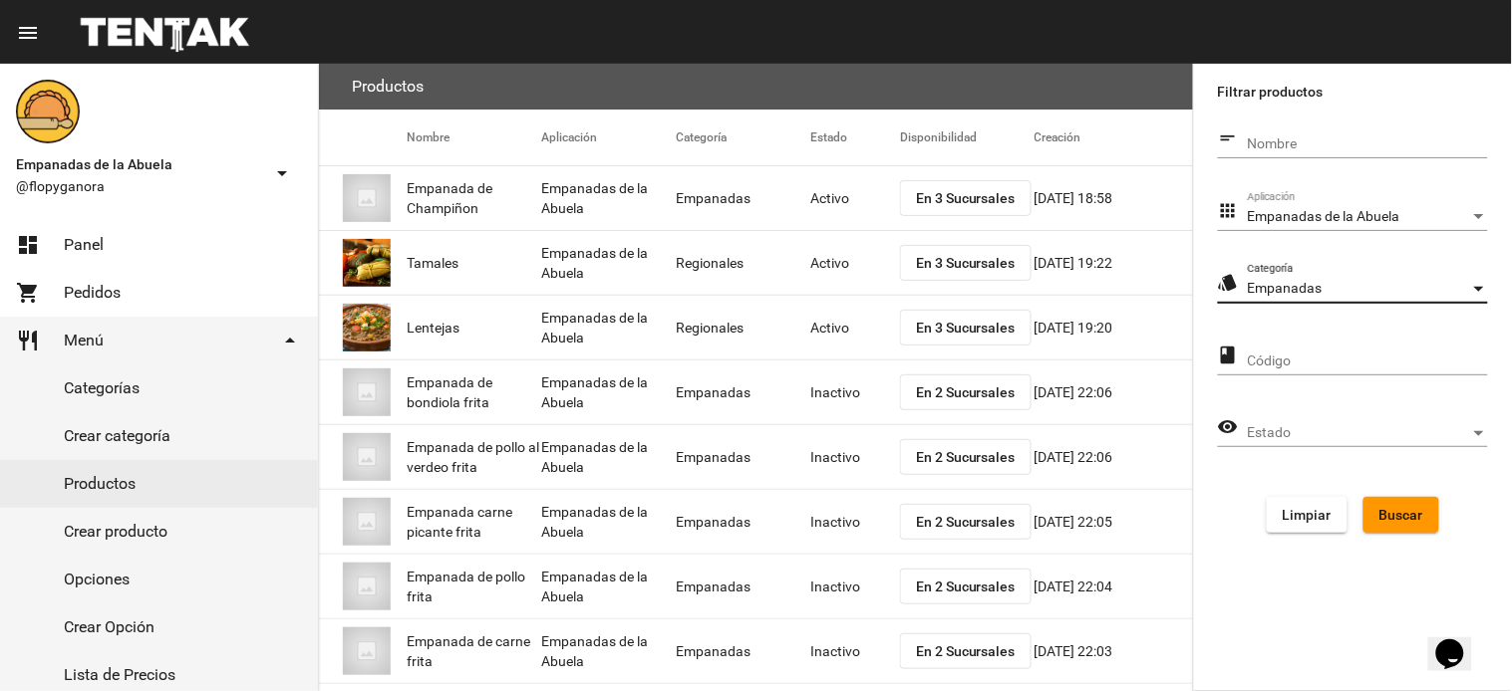
click at [1382, 494] on form "short_text Nombre apps Empanadas de la Abuela Aplicación style Empanadas Catego…" at bounding box center [1353, 334] width 270 height 429
drag, startPoint x: 1380, startPoint y: 512, endPoint x: 1337, endPoint y: 466, distance: 62.7
click at [1379, 512] on span "Buscar" at bounding box center [1401, 515] width 44 height 16
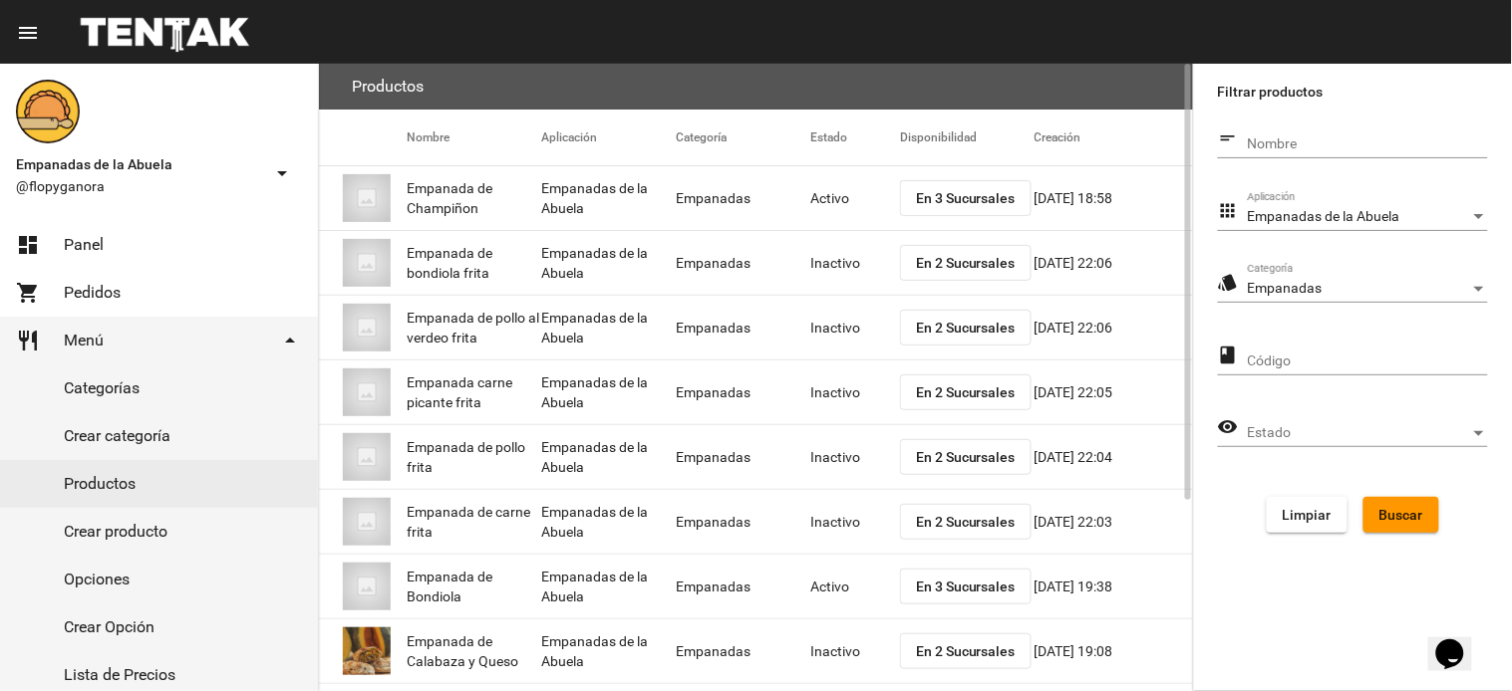
click at [964, 252] on button "En 2 Sucursales" at bounding box center [966, 263] width 132 height 36
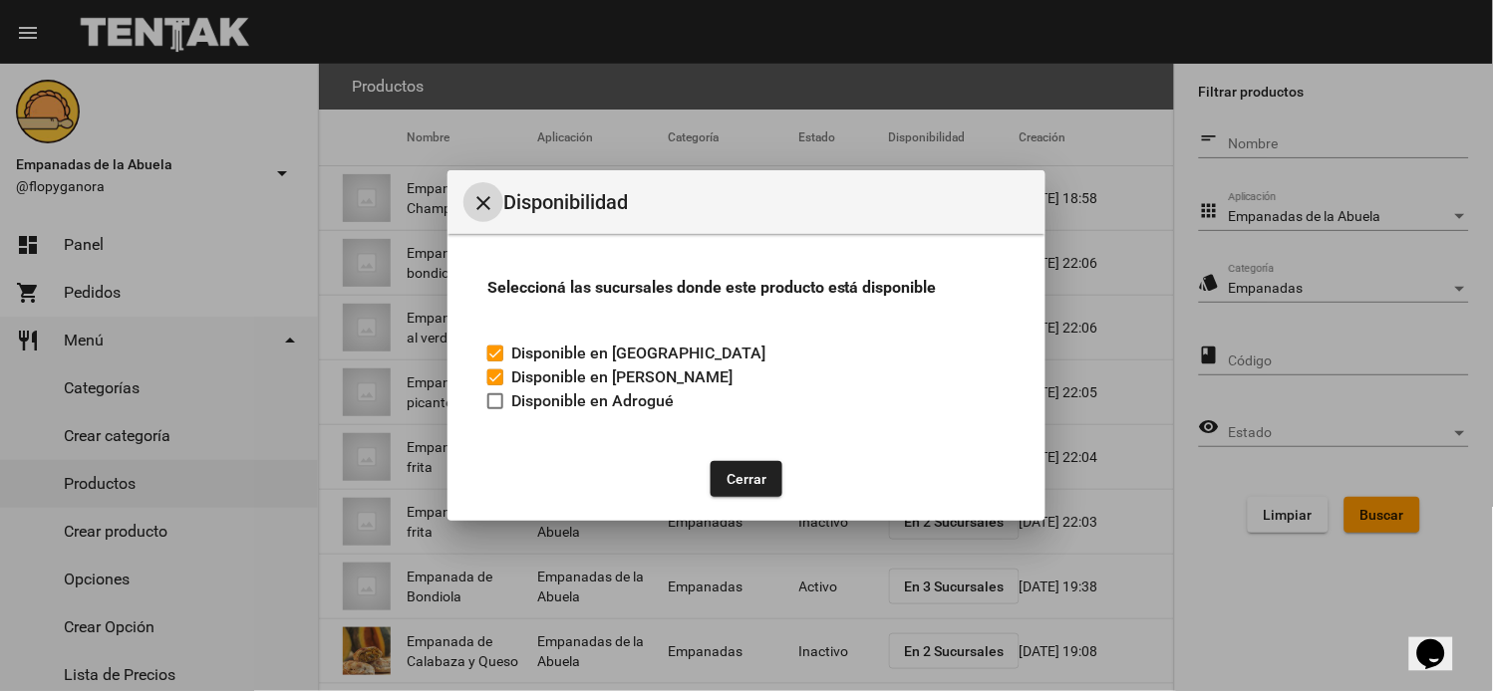
drag, startPoint x: 496, startPoint y: 394, endPoint x: 542, endPoint y: 410, distance: 48.5
click at [496, 395] on div at bounding box center [495, 402] width 16 height 16
click at [495, 410] on input "Disponible en Adrogué" at bounding box center [494, 410] width 1 height 1
checkbox input "true"
click at [734, 472] on button "Cerrar" at bounding box center [746, 479] width 72 height 36
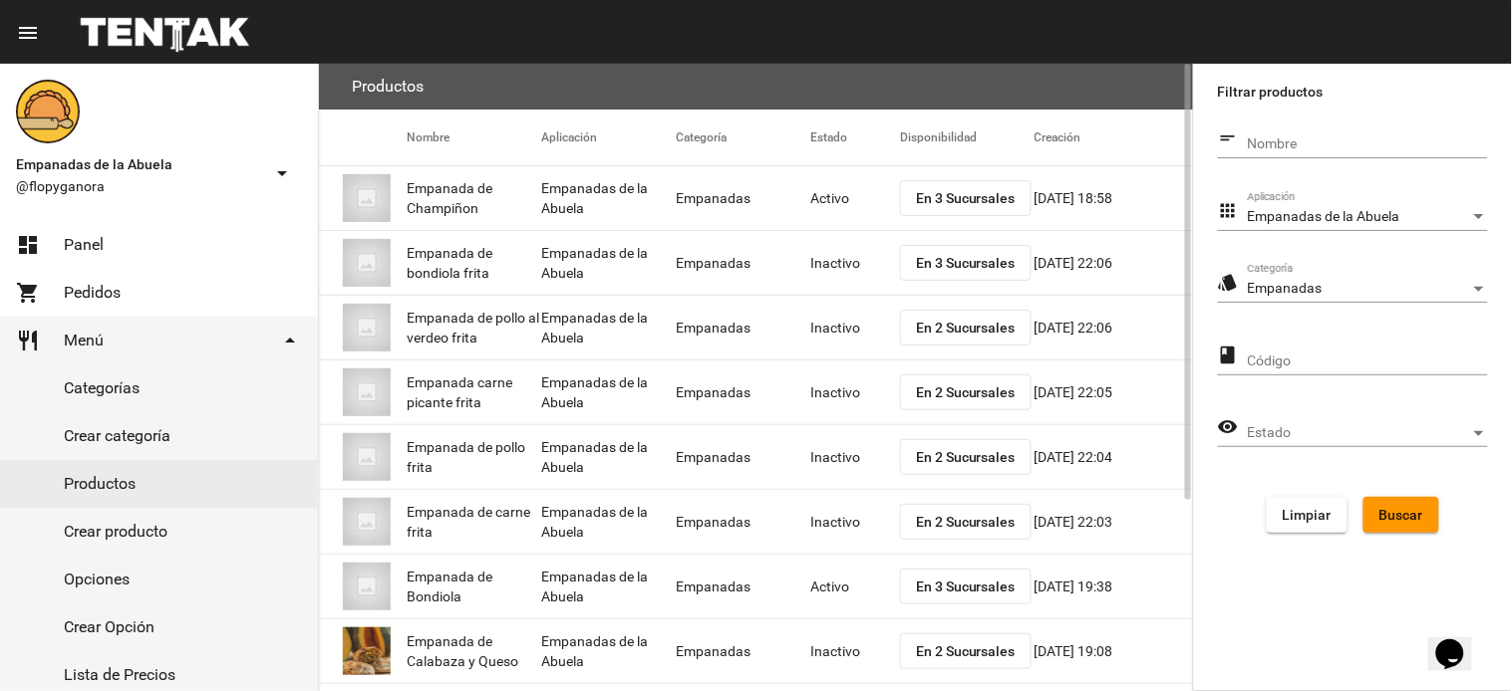
click at [833, 255] on mat-cell "Inactivo" at bounding box center [855, 263] width 90 height 64
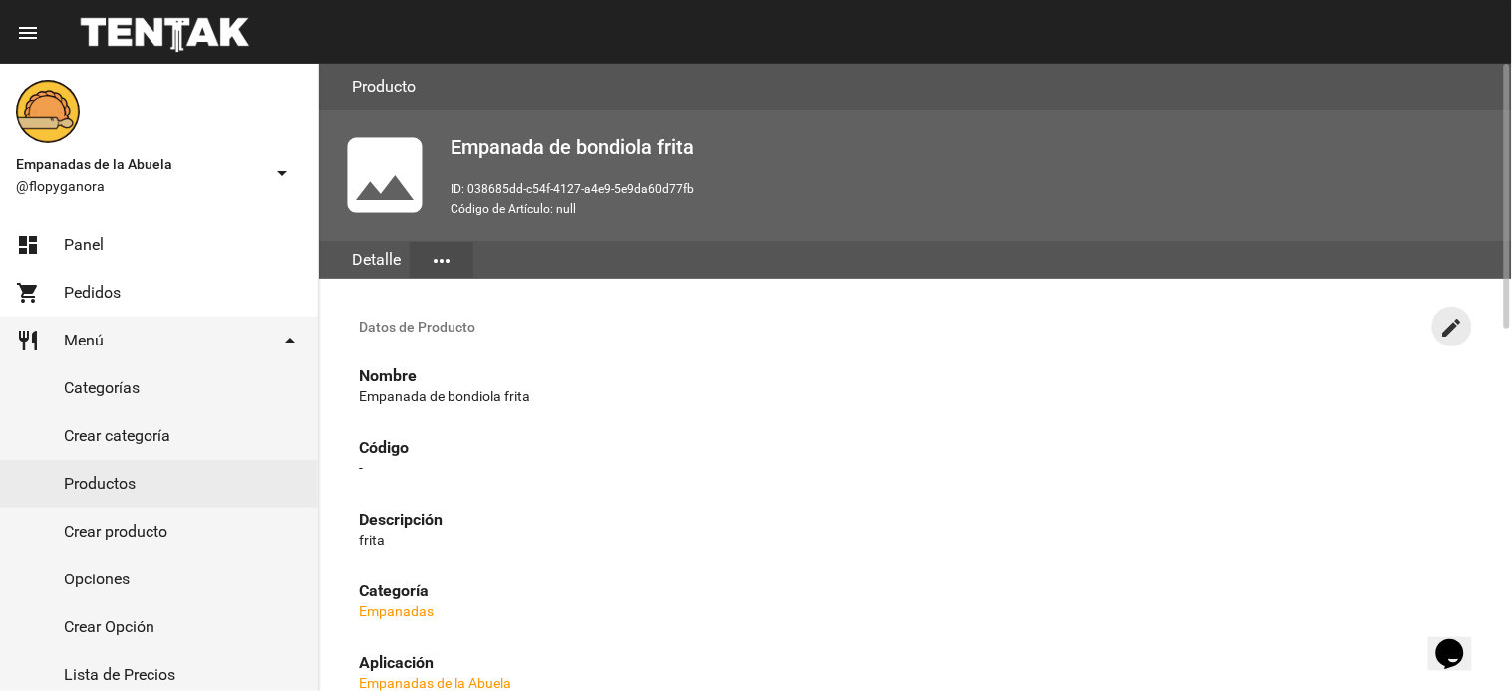
click at [1438, 335] on button "create" at bounding box center [1452, 327] width 40 height 40
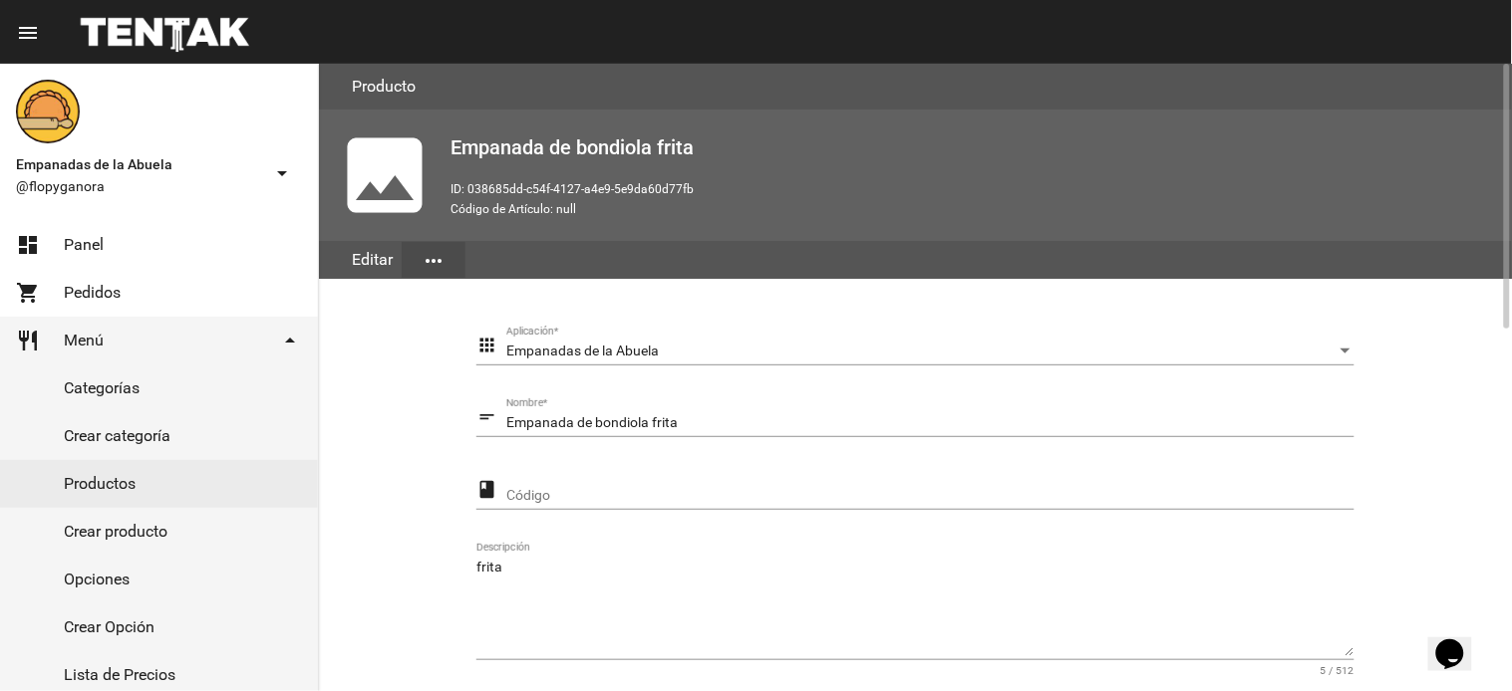
scroll to position [357, 0]
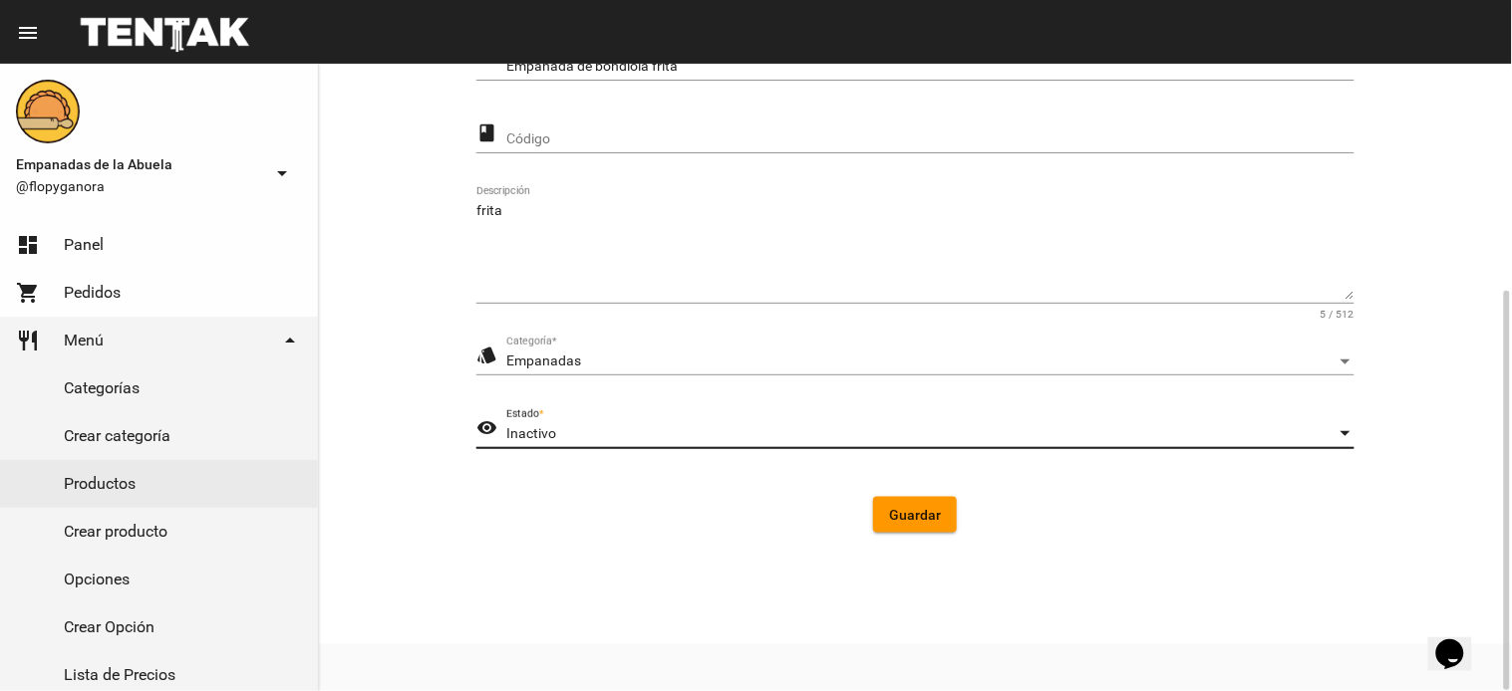
click at [634, 432] on div "Inactivo" at bounding box center [921, 434] width 830 height 16
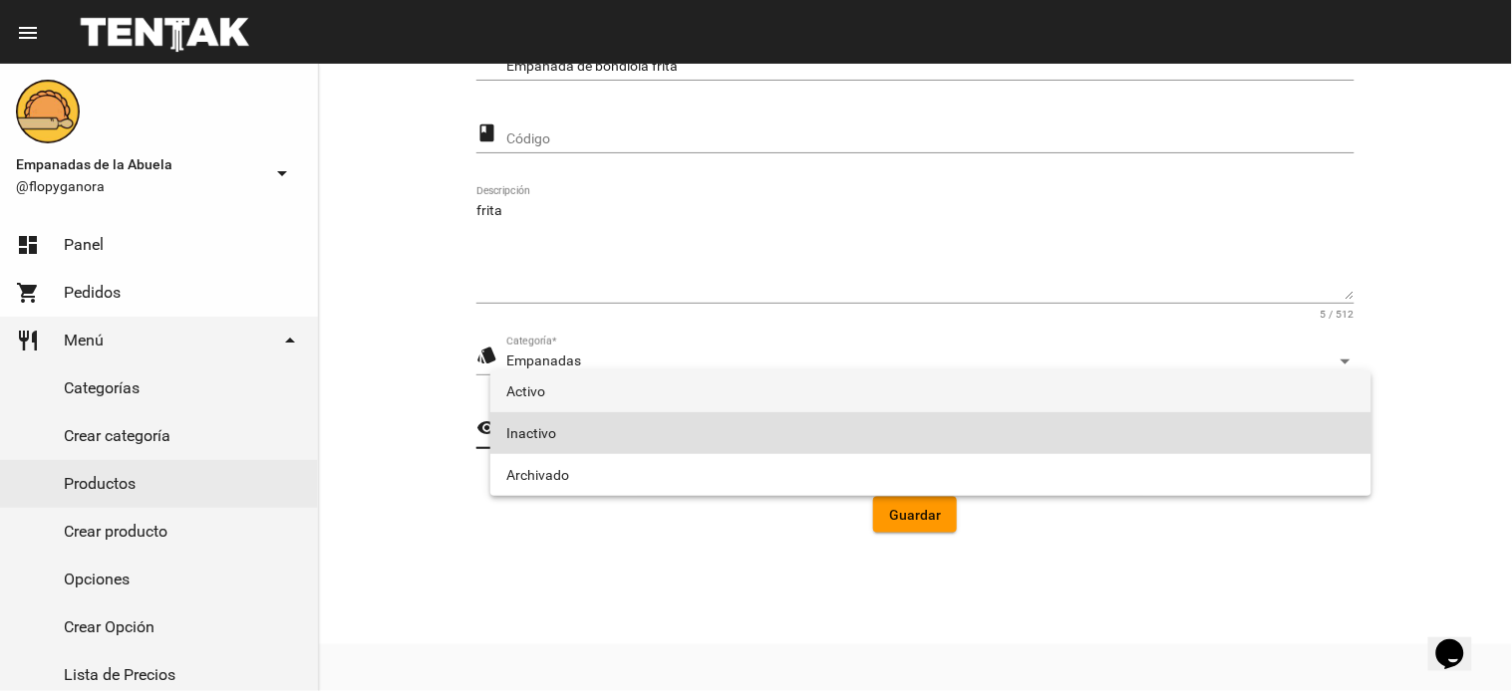
click at [634, 383] on span "Activo" at bounding box center [930, 392] width 849 height 42
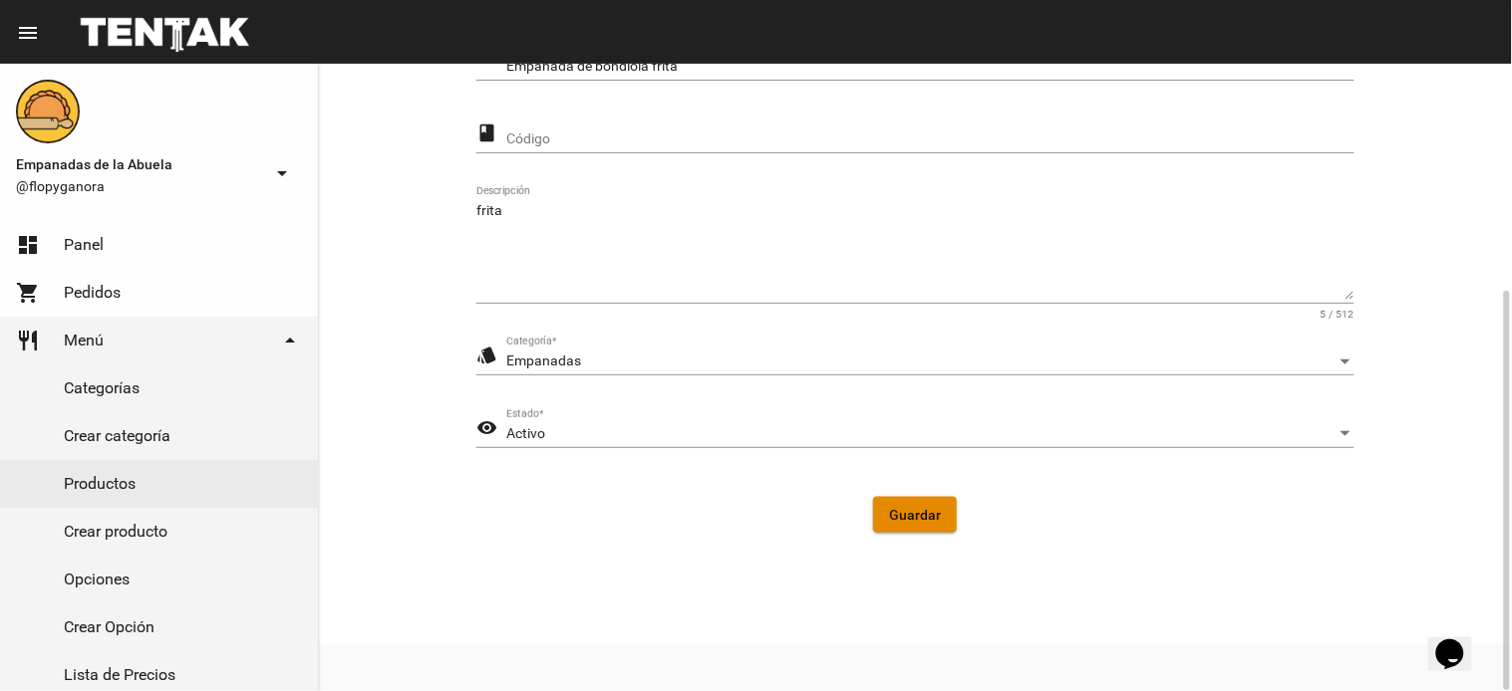
click at [880, 504] on button "Guardar" at bounding box center [915, 515] width 84 height 36
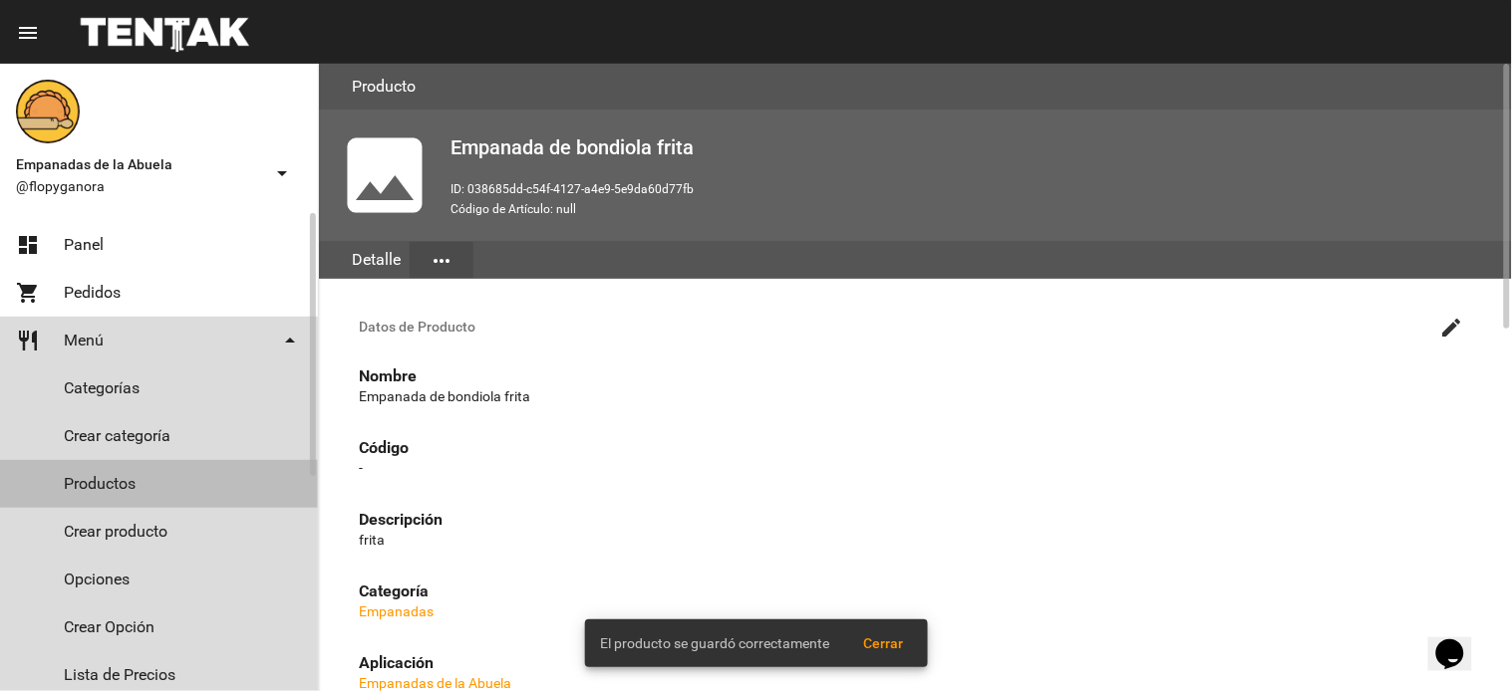
click at [139, 483] on link "Productos" at bounding box center [159, 484] width 318 height 48
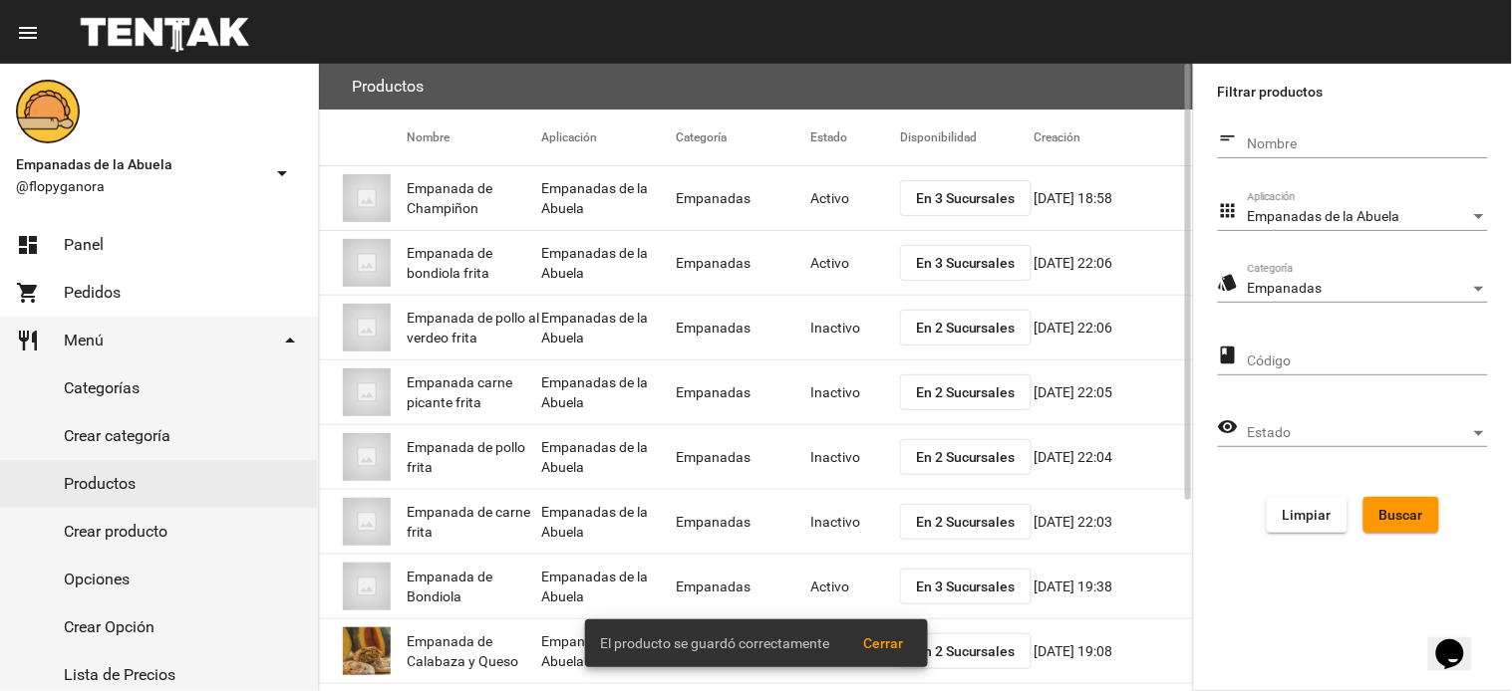
click at [831, 324] on mat-cell "Inactivo" at bounding box center [855, 328] width 90 height 64
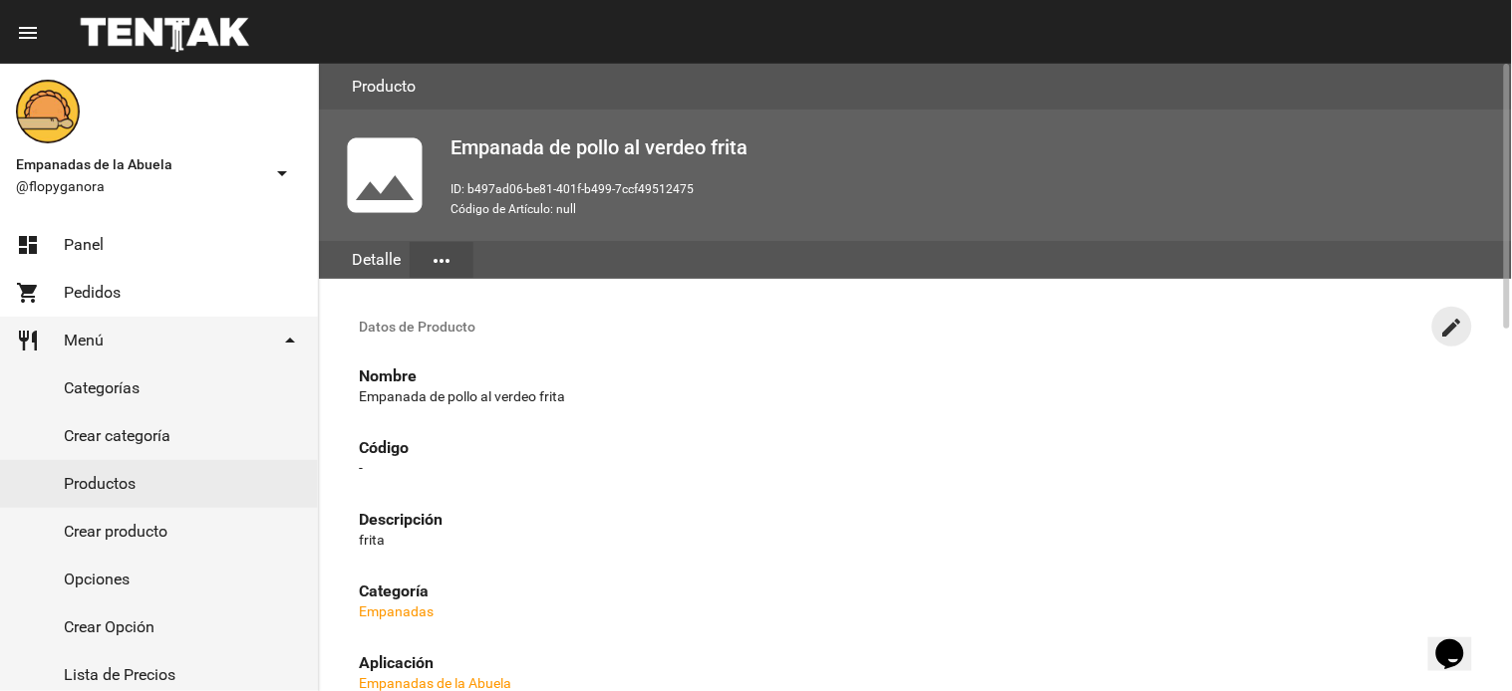
click at [1442, 311] on button "create" at bounding box center [1452, 327] width 40 height 40
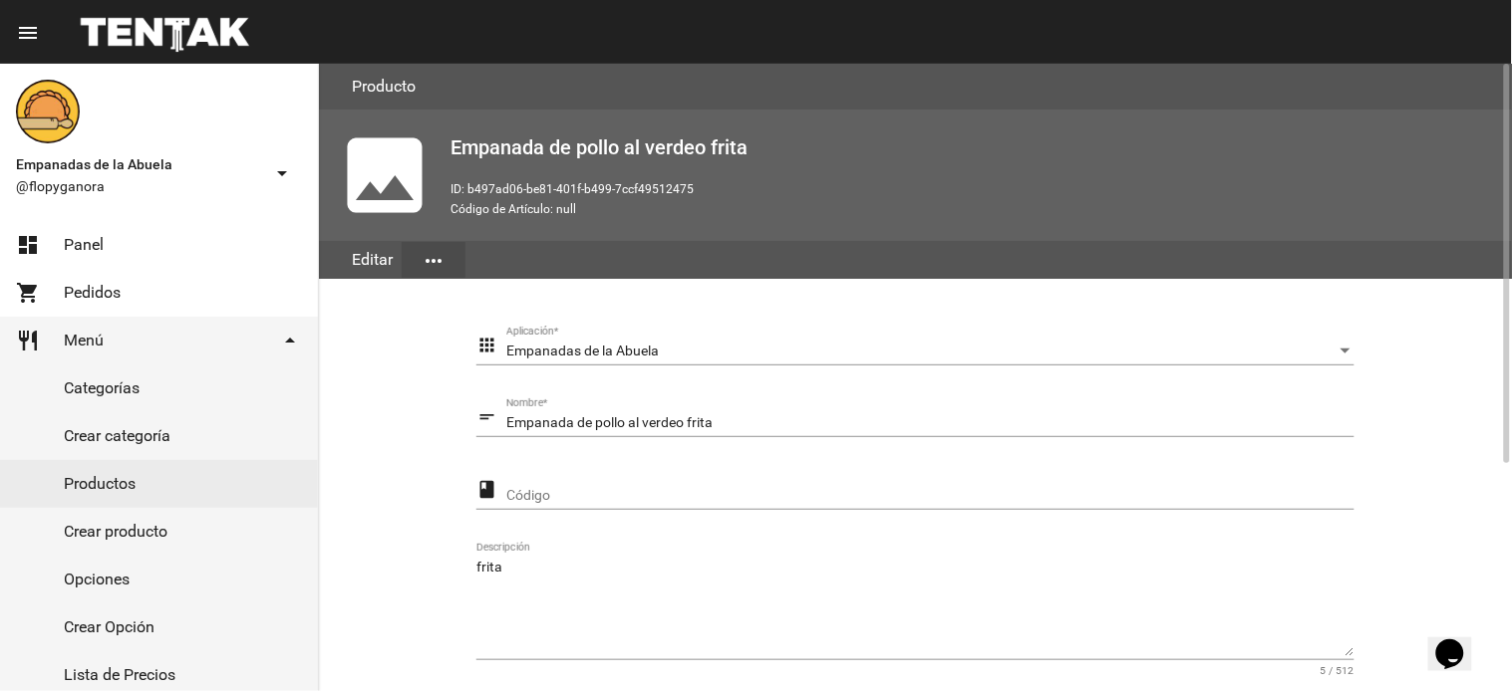
scroll to position [357, 0]
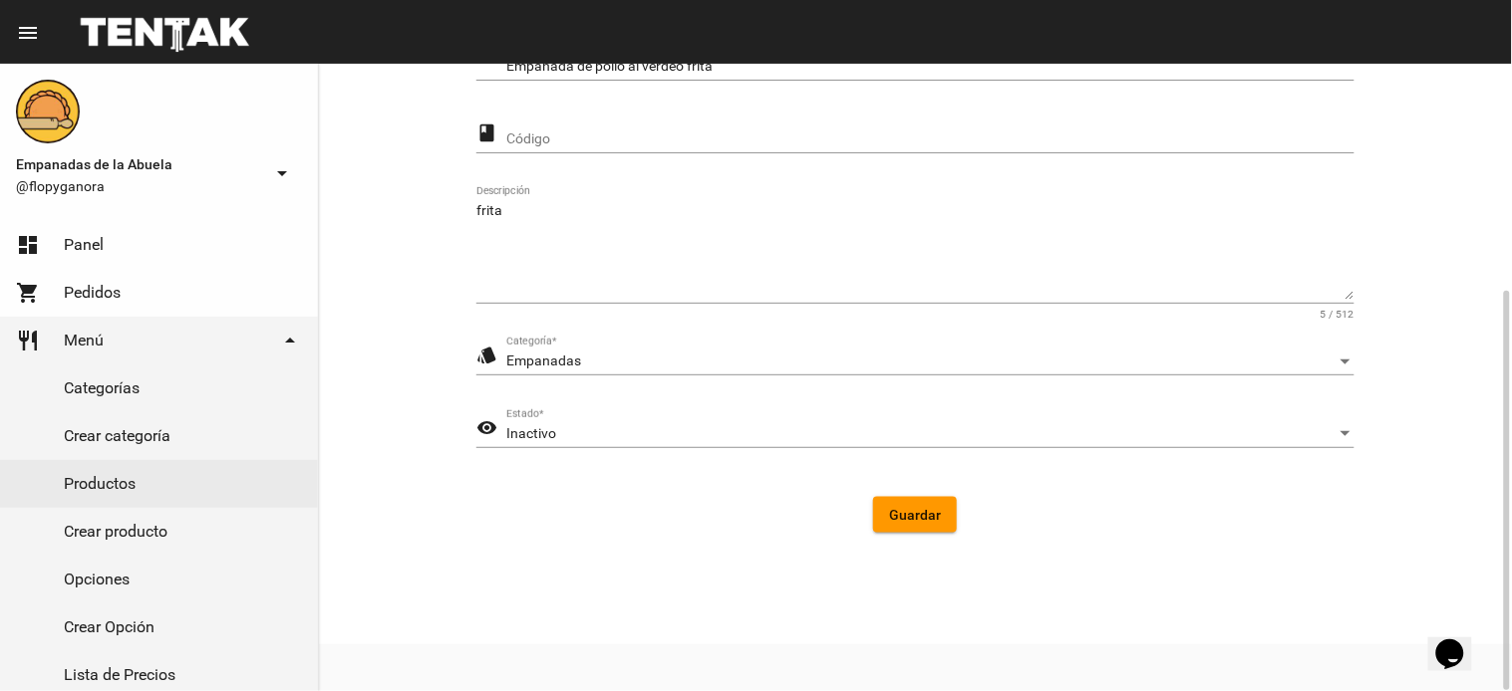
click at [694, 445] on div "Inactivo Estado *" at bounding box center [930, 429] width 848 height 39
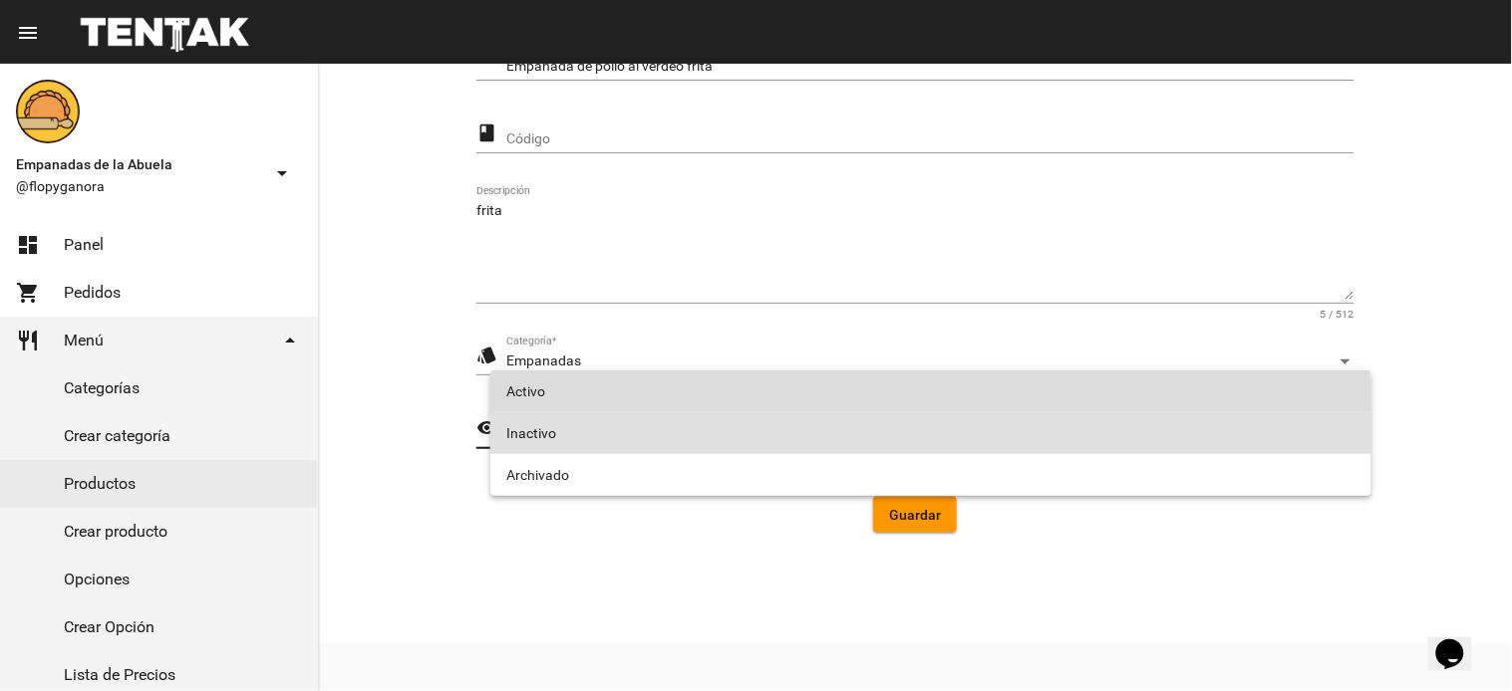
click at [642, 400] on span "Activo" at bounding box center [930, 392] width 849 height 42
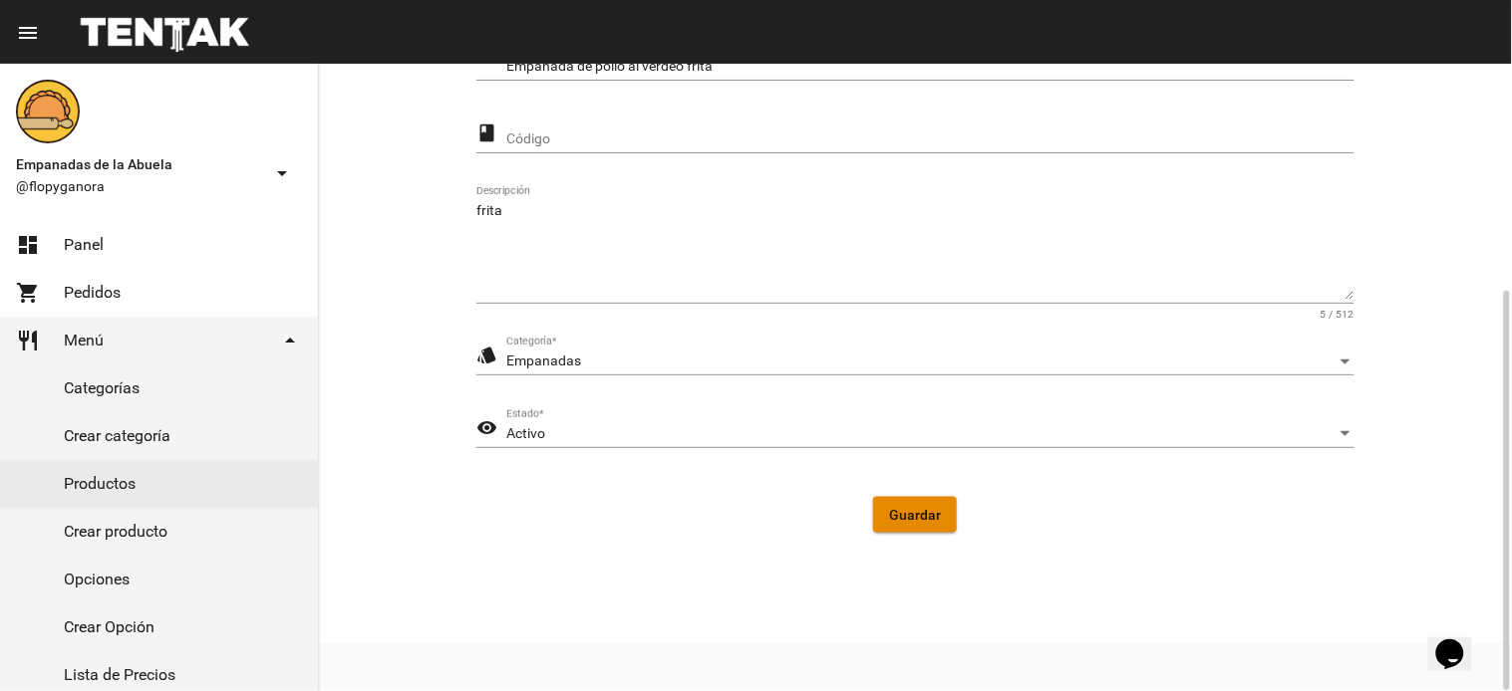
drag, startPoint x: 919, startPoint y: 510, endPoint x: 323, endPoint y: 449, distance: 598.9
click at [912, 513] on span "Guardar" at bounding box center [915, 515] width 52 height 16
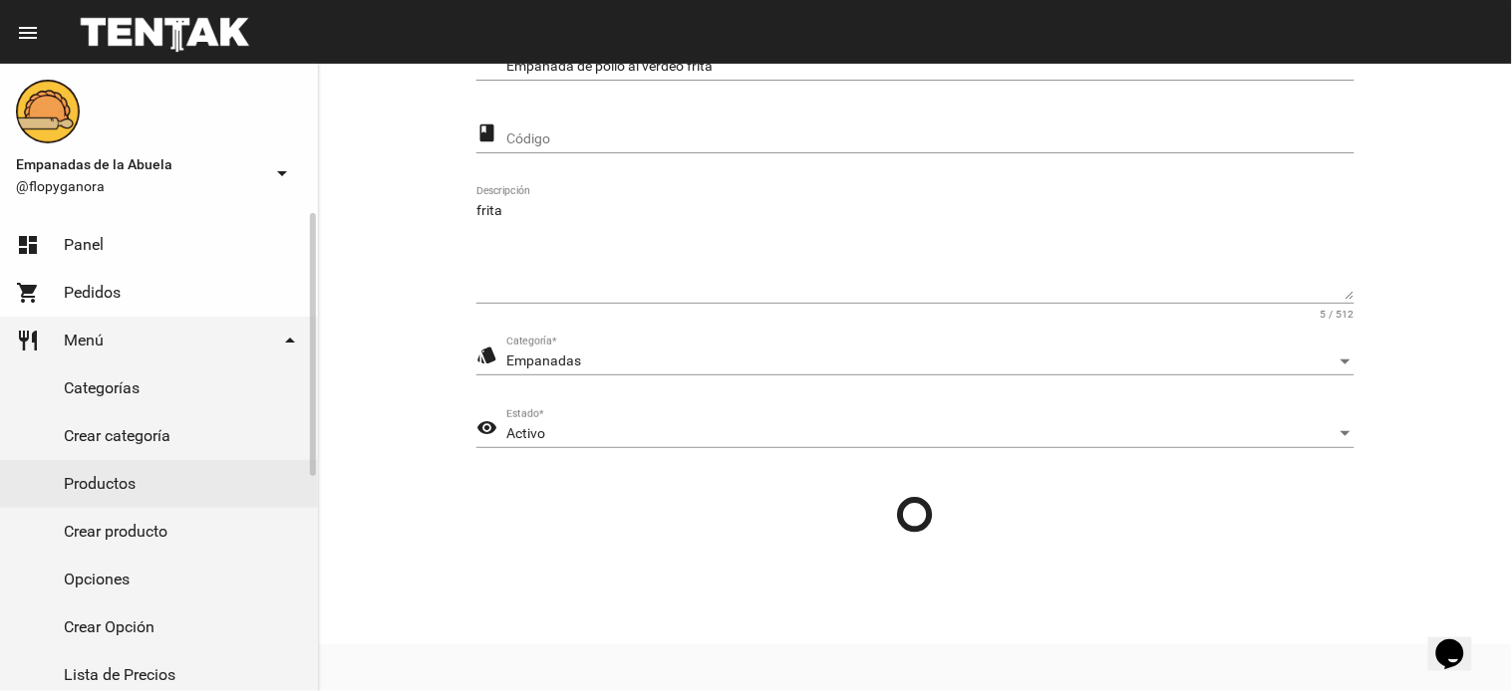
click at [139, 481] on link "Productos" at bounding box center [159, 484] width 318 height 48
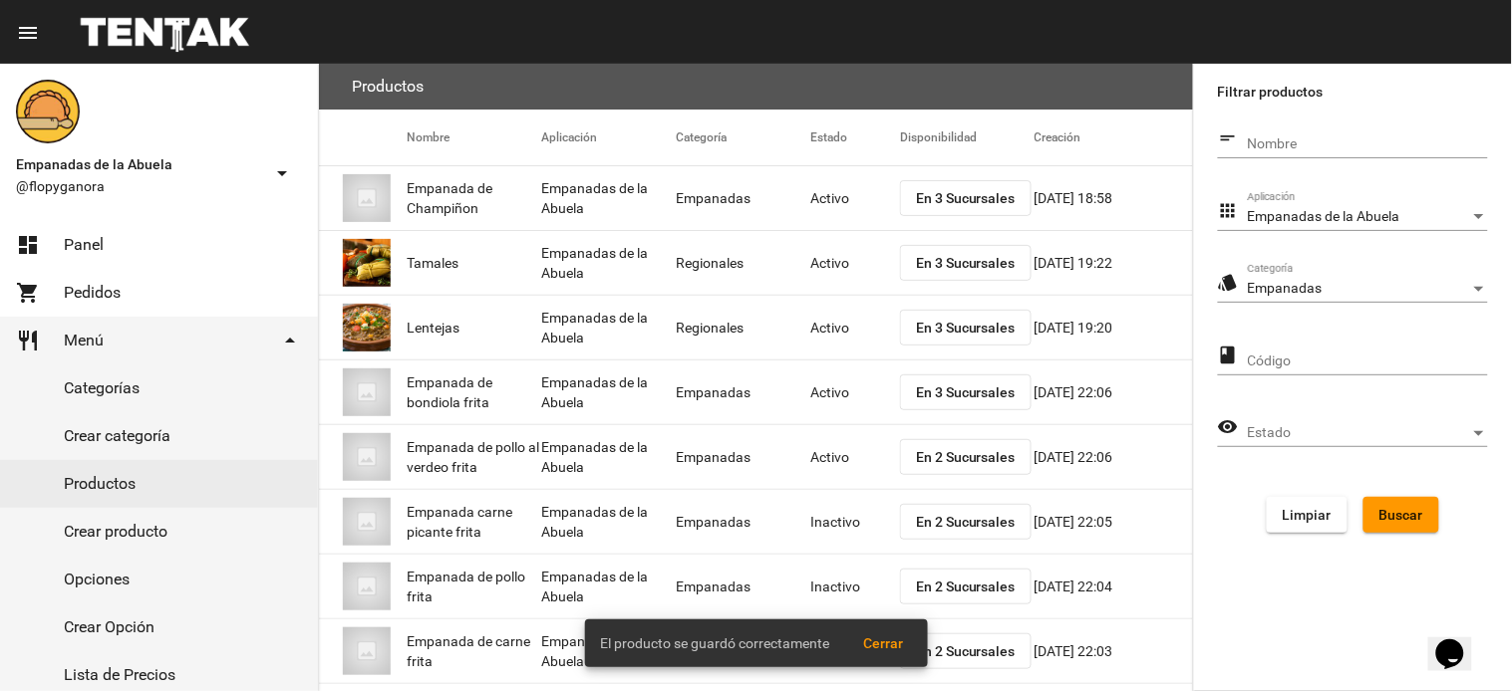
click at [1398, 540] on form "short_text Nombre apps Empanadas de la Abuela Aplicación style Empanadas Catego…" at bounding box center [1353, 334] width 270 height 429
click at [1393, 514] on span "Buscar" at bounding box center [1401, 515] width 44 height 16
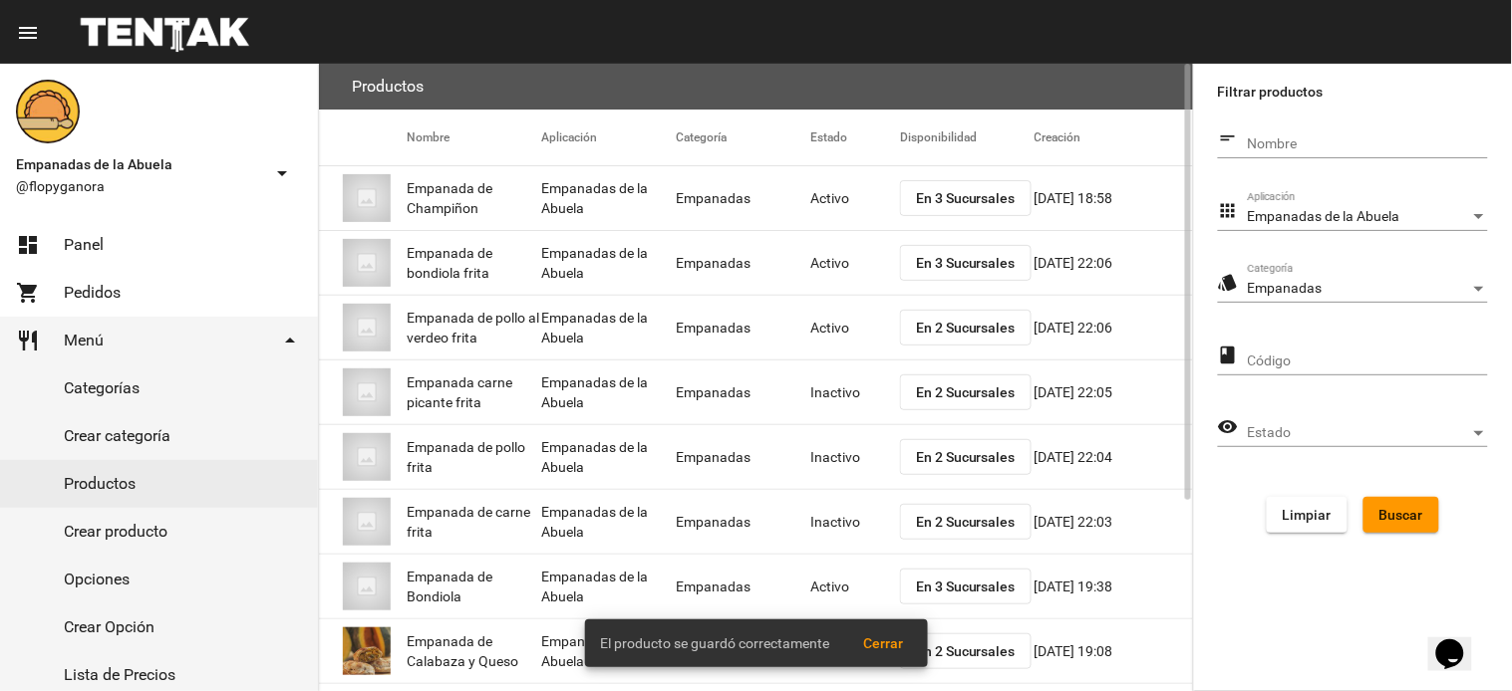
click at [942, 330] on span "En 2 Sucursales" at bounding box center [966, 328] width 100 height 16
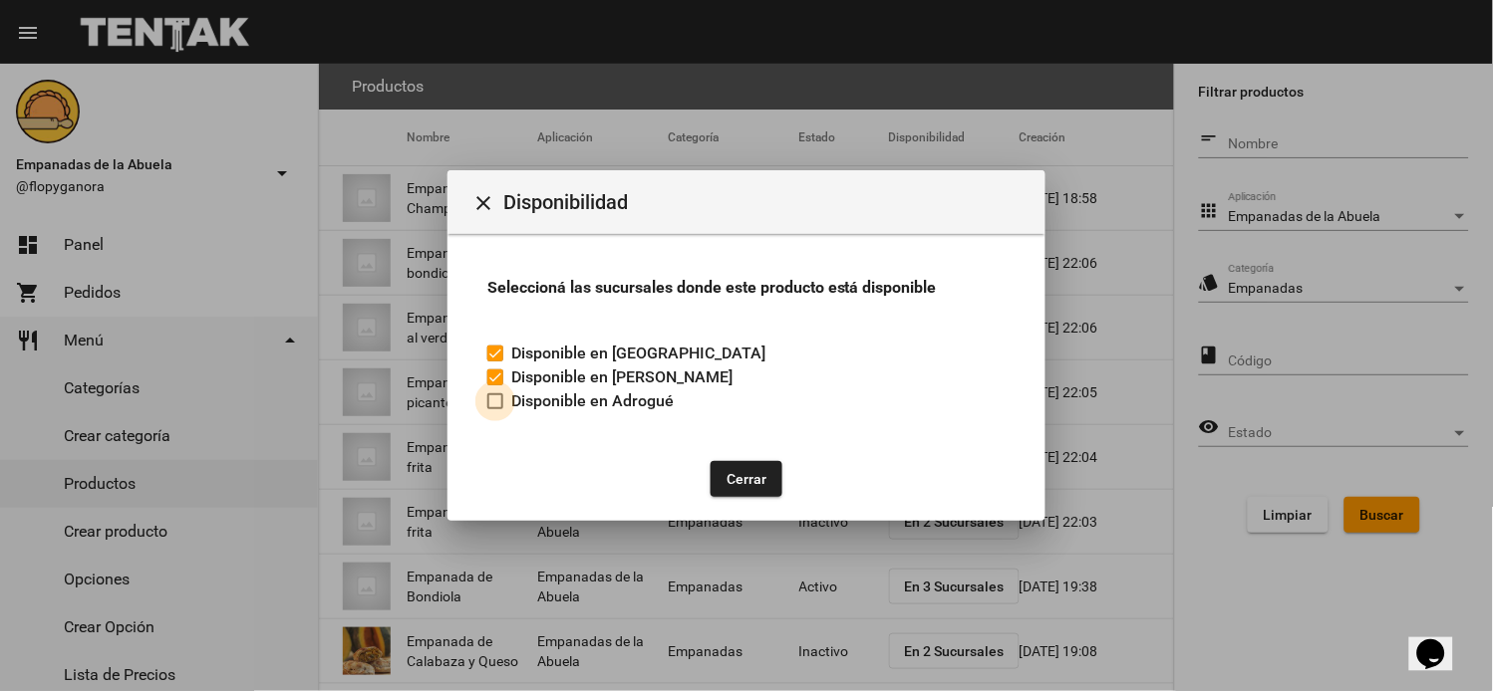
drag, startPoint x: 495, startPoint y: 405, endPoint x: 634, endPoint y: 452, distance: 146.5
click at [494, 405] on div at bounding box center [495, 402] width 16 height 16
click at [494, 410] on input "Disponible en Adrogué" at bounding box center [494, 410] width 1 height 1
checkbox input "true"
click at [734, 478] on button "Cerrar" at bounding box center [746, 479] width 72 height 36
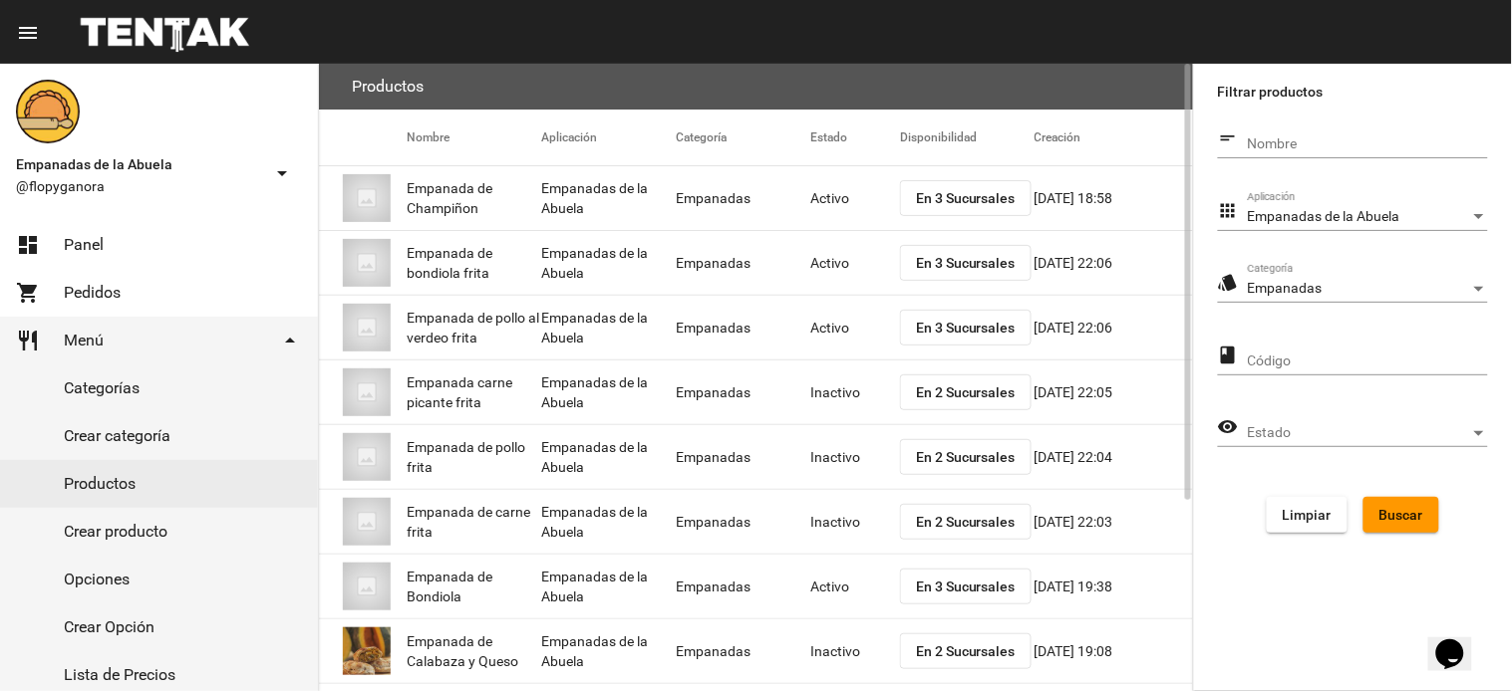
click at [929, 386] on span "En 2 Sucursales" at bounding box center [966, 393] width 100 height 16
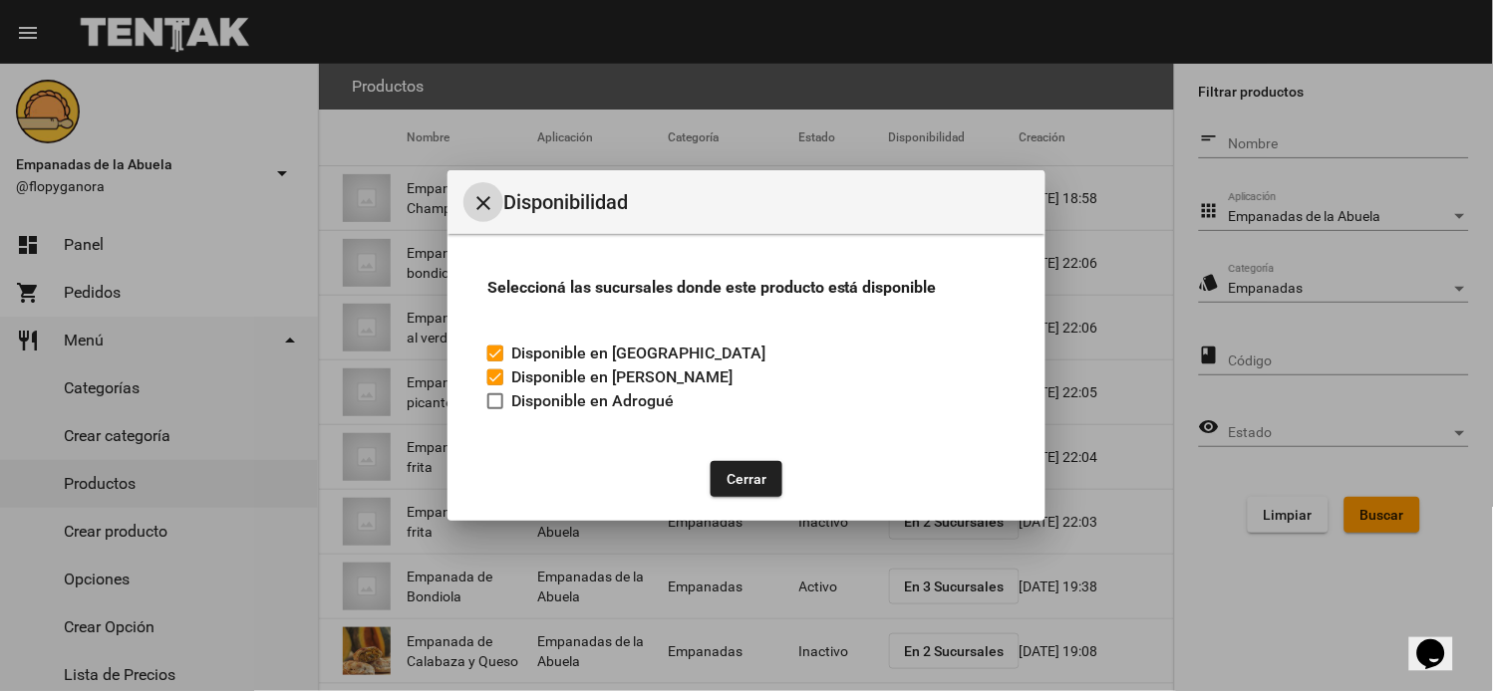
click at [510, 405] on label "Disponible en Adrogué" at bounding box center [580, 402] width 186 height 24
click at [495, 410] on input "Disponible en Adrogué" at bounding box center [494, 410] width 1 height 1
checkbox input "true"
click at [747, 479] on button "Cerrar" at bounding box center [746, 479] width 72 height 36
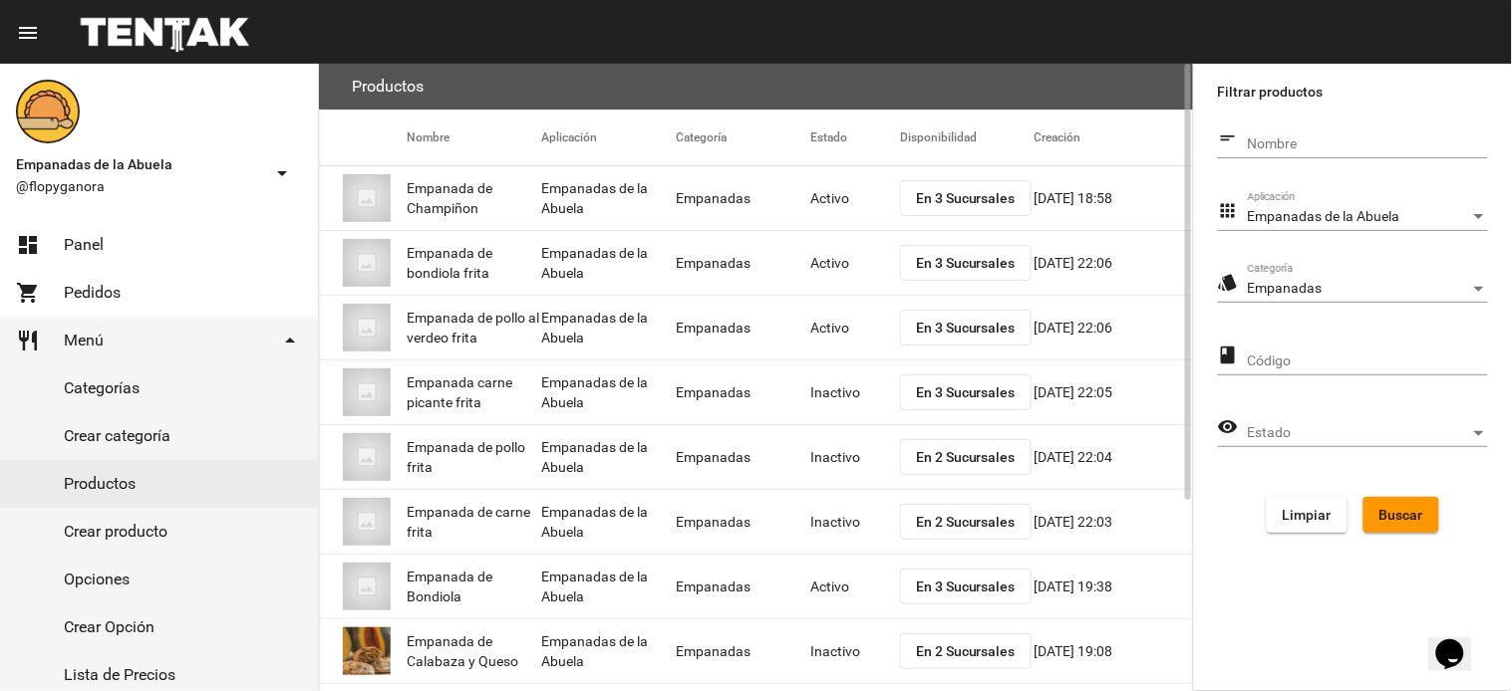
click at [823, 392] on mat-cell "Inactivo" at bounding box center [855, 393] width 90 height 64
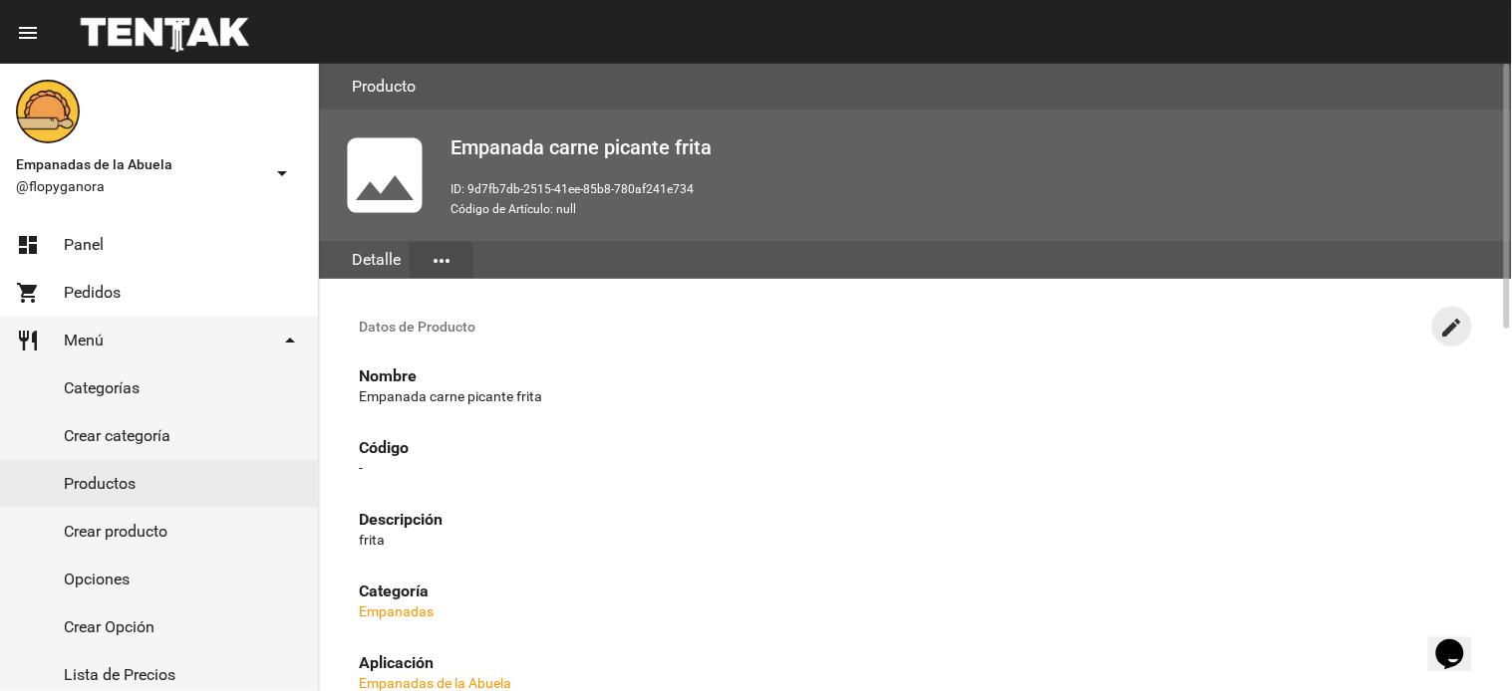
click at [1447, 333] on mat-icon "create" at bounding box center [1452, 328] width 24 height 24
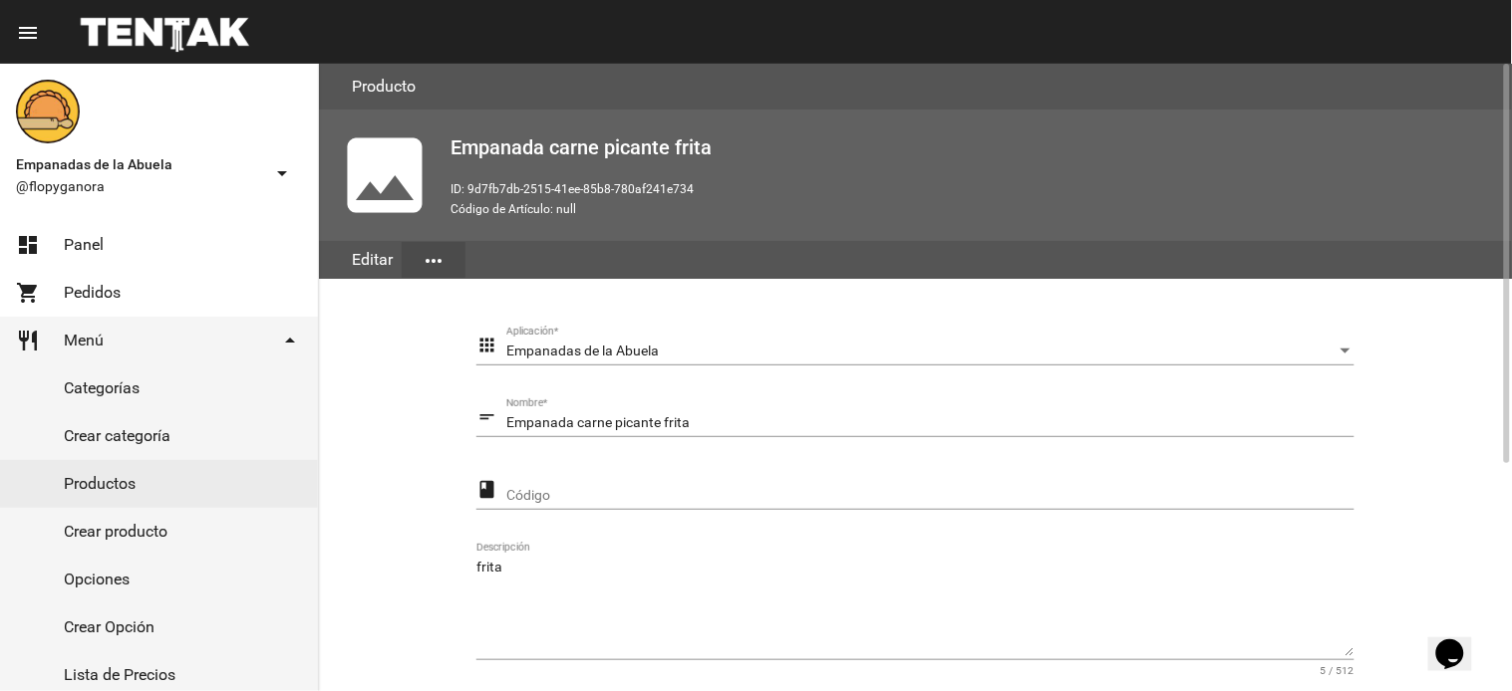
scroll to position [357, 0]
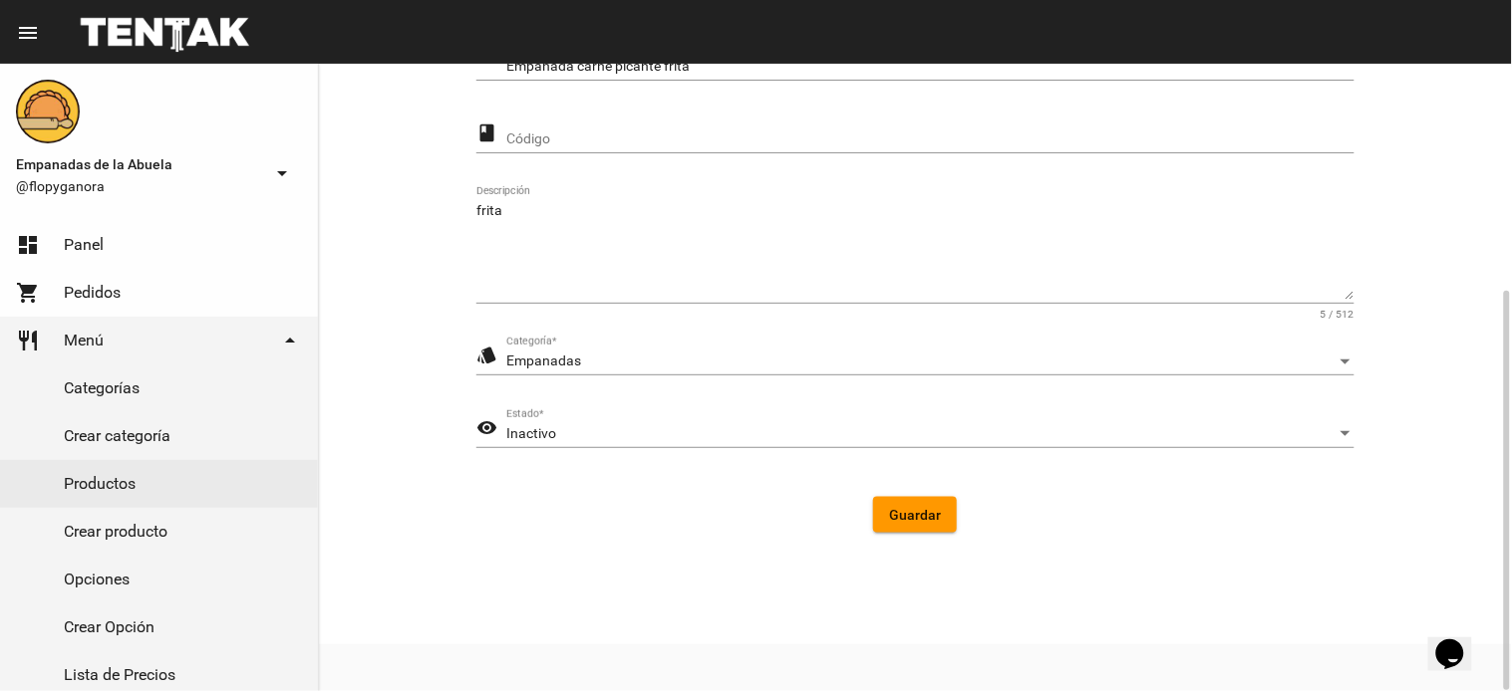
click at [591, 423] on div "Inactivo Estado *" at bounding box center [930, 429] width 848 height 39
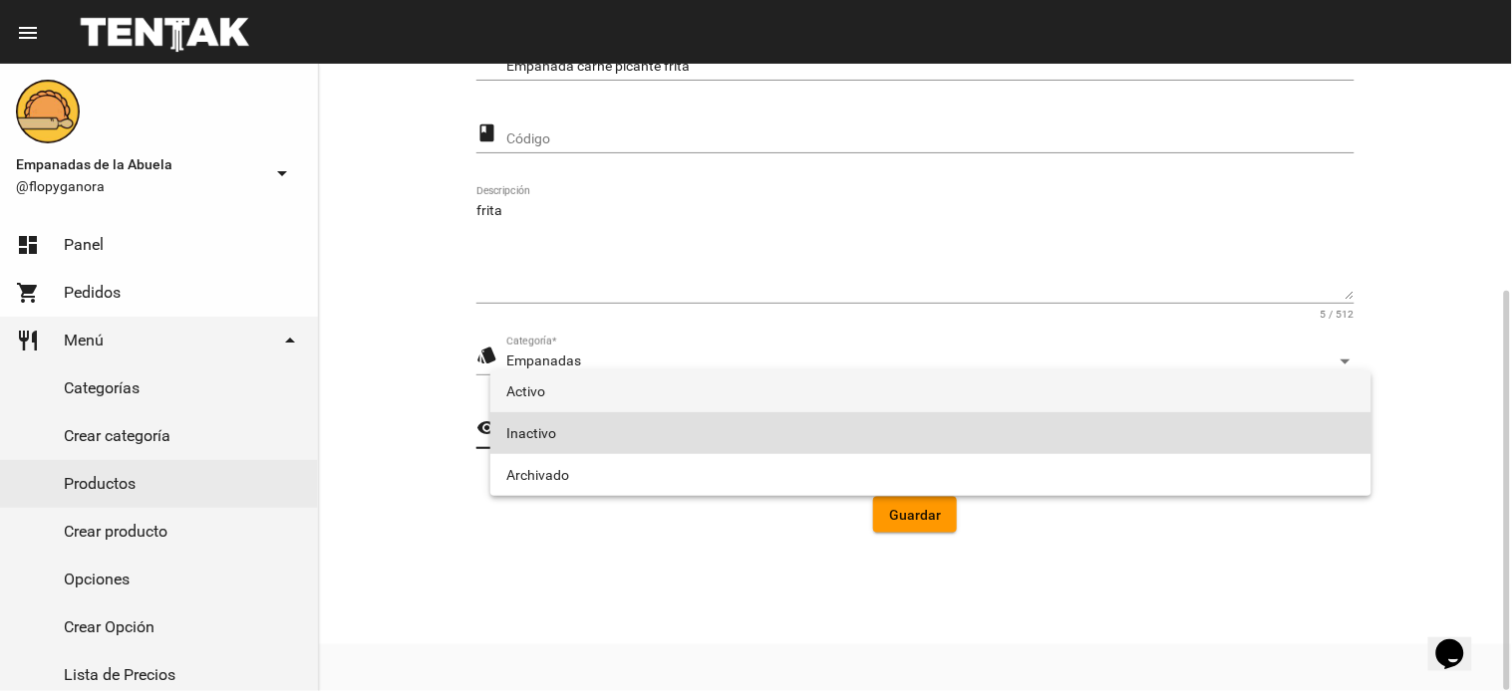
drag, startPoint x: 564, startPoint y: 399, endPoint x: 595, endPoint y: 414, distance: 34.8
click at [565, 397] on span "Activo" at bounding box center [930, 392] width 849 height 42
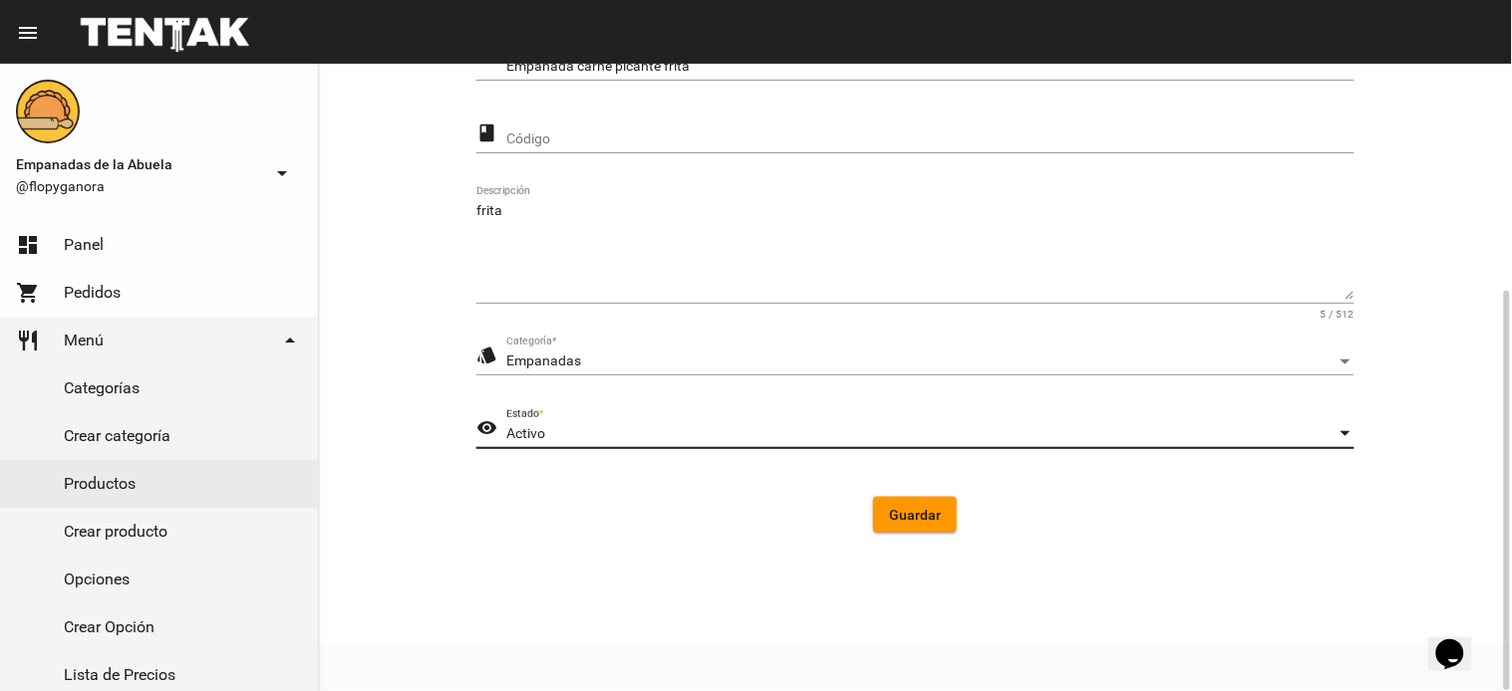
click at [927, 513] on span "Guardar" at bounding box center [915, 515] width 52 height 16
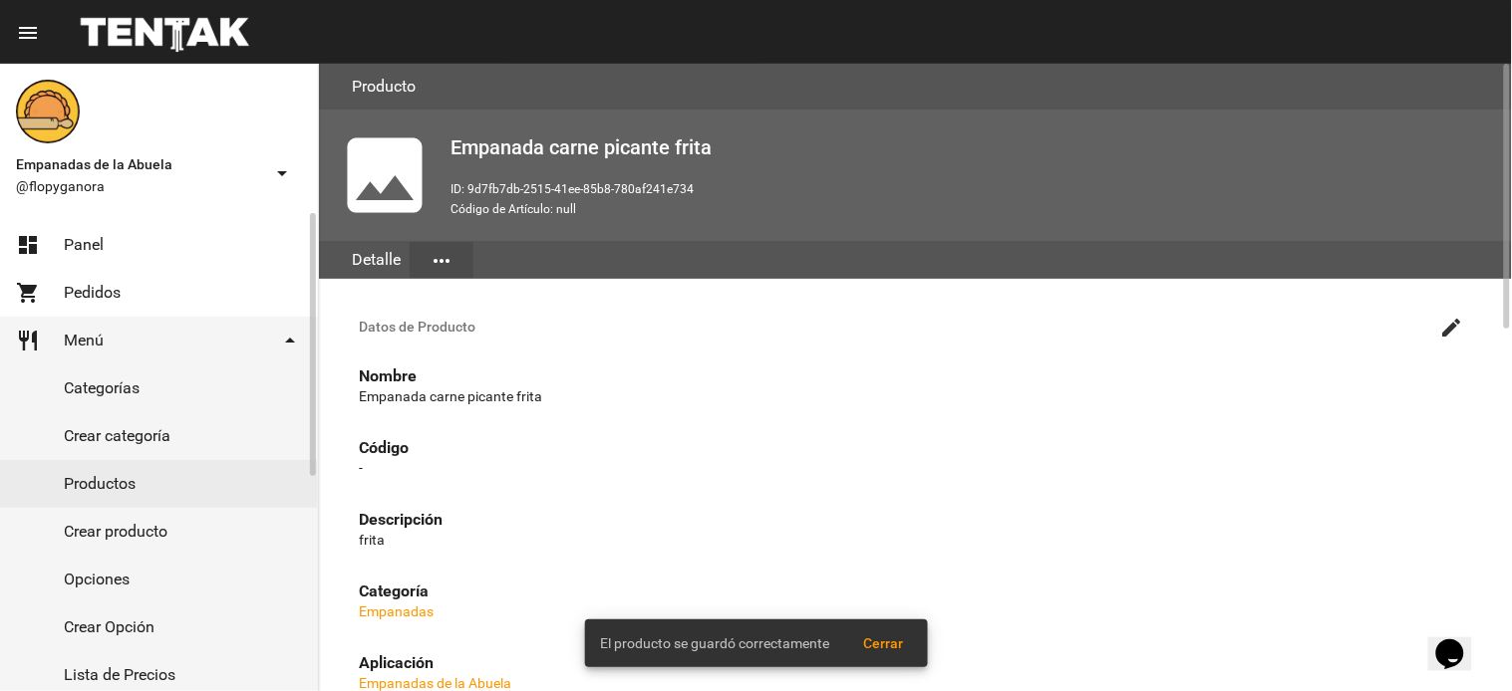
click at [68, 484] on link "Productos" at bounding box center [159, 484] width 318 height 48
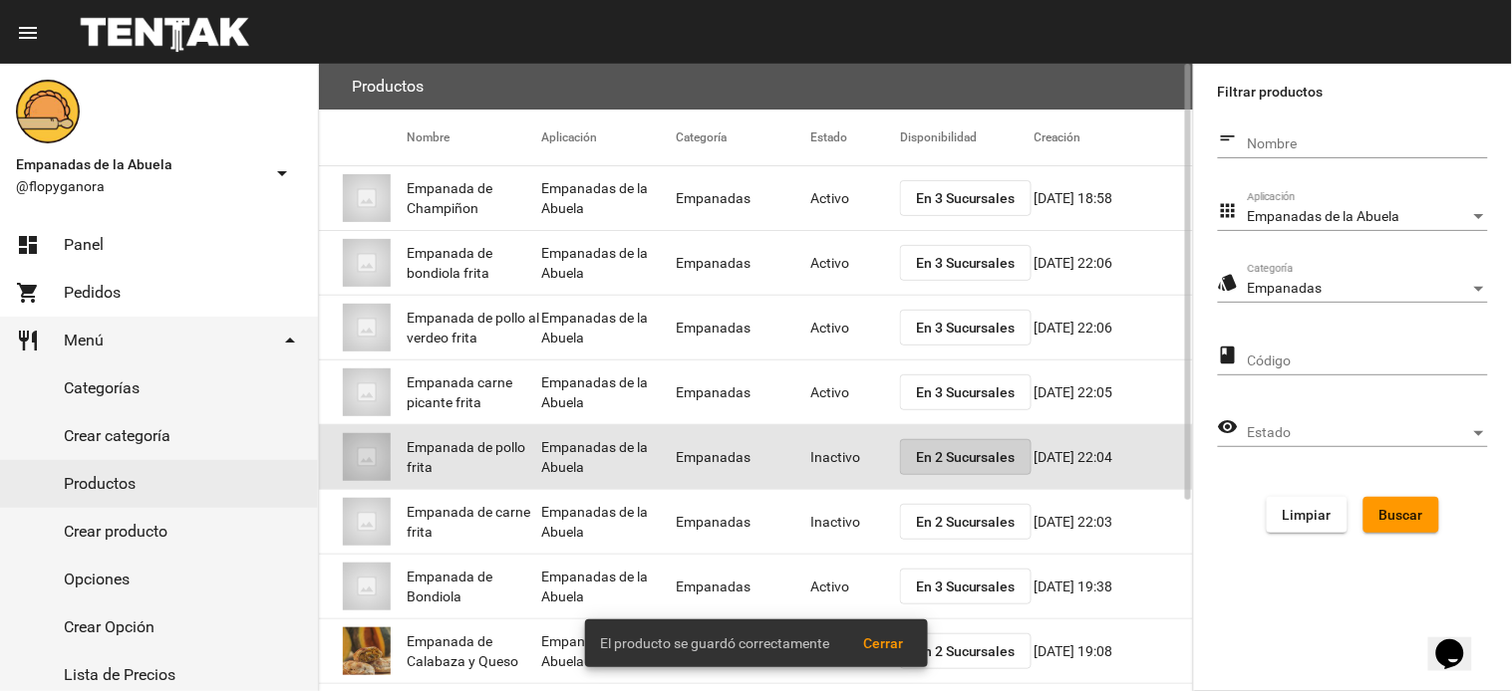
click at [945, 450] on span "En 2 Sucursales" at bounding box center [966, 457] width 100 height 16
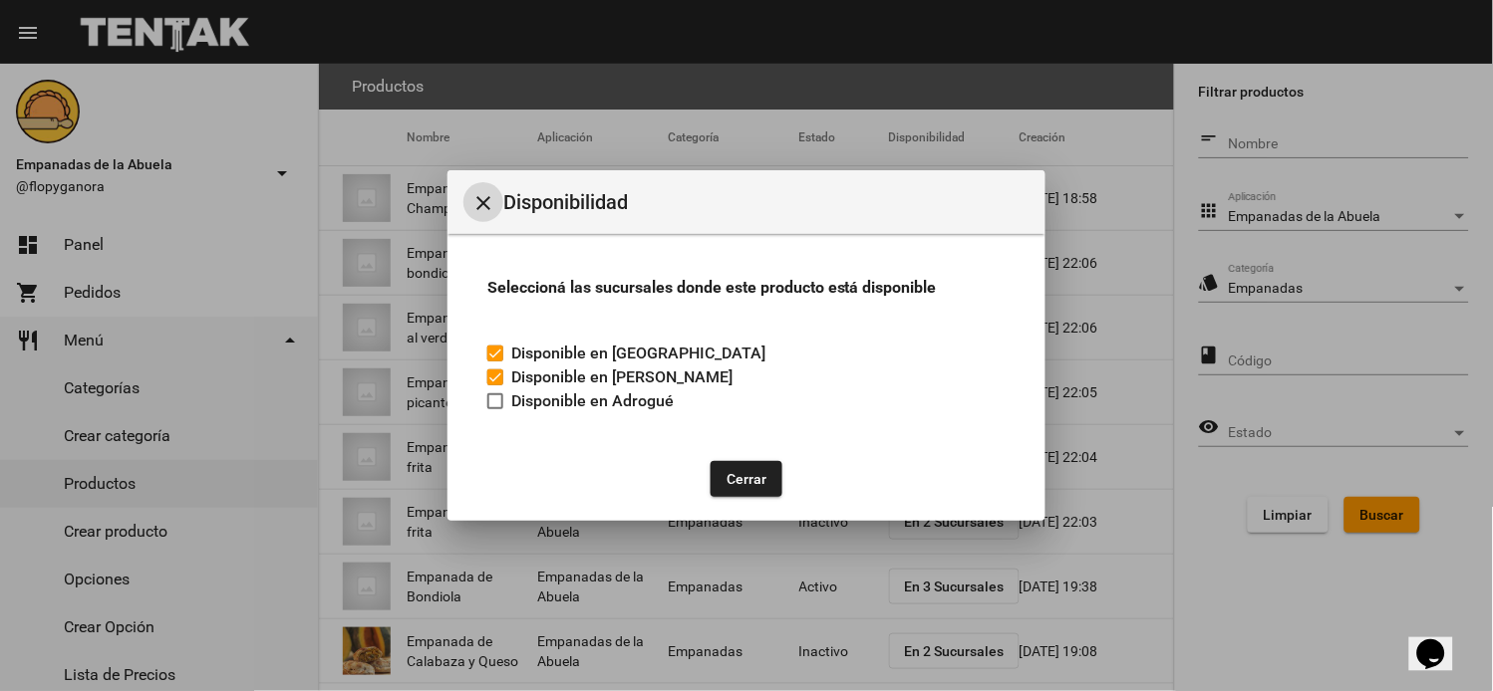
click at [508, 399] on label "Disponible en Adrogué" at bounding box center [580, 402] width 186 height 24
click at [495, 410] on input "Disponible en Adrogué" at bounding box center [494, 410] width 1 height 1
checkbox input "true"
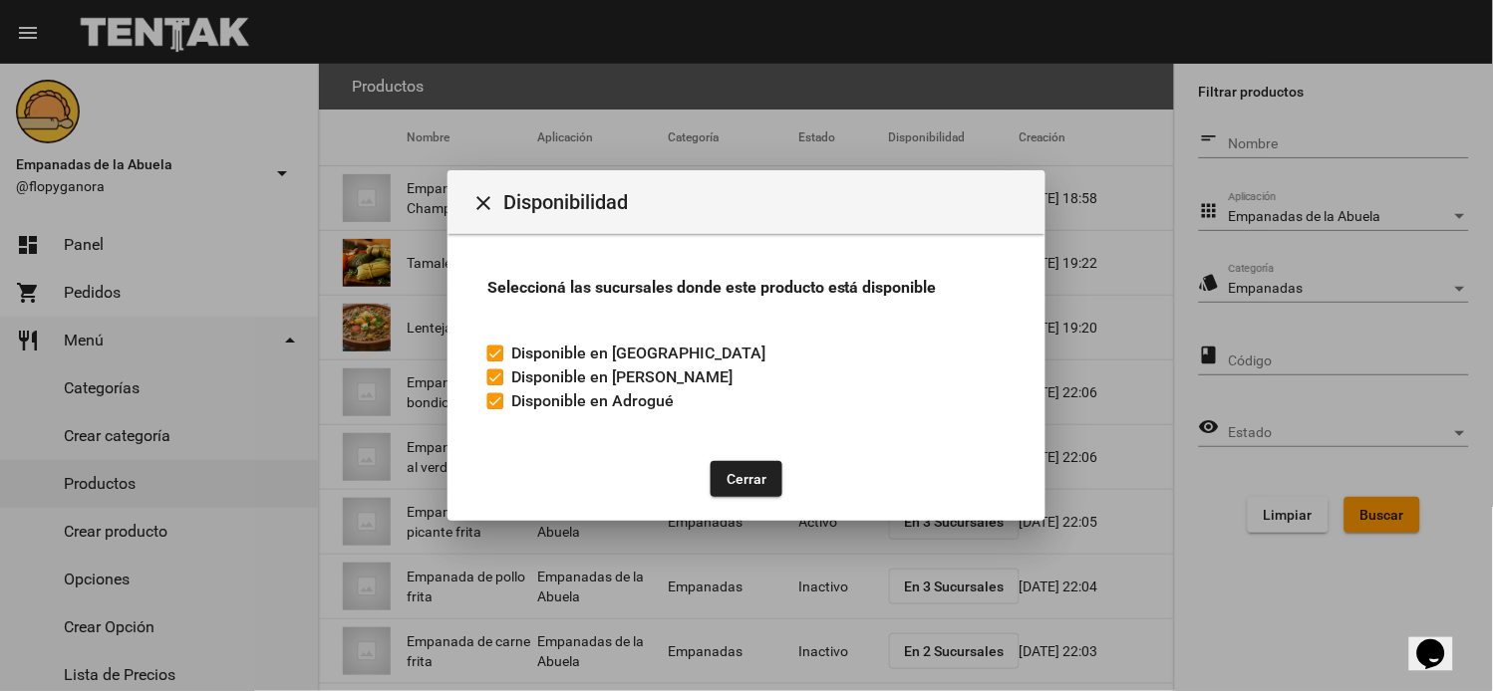
drag, startPoint x: 742, startPoint y: 466, endPoint x: 829, endPoint y: 484, distance: 88.5
click at [744, 469] on button "Cerrar" at bounding box center [746, 479] width 72 height 36
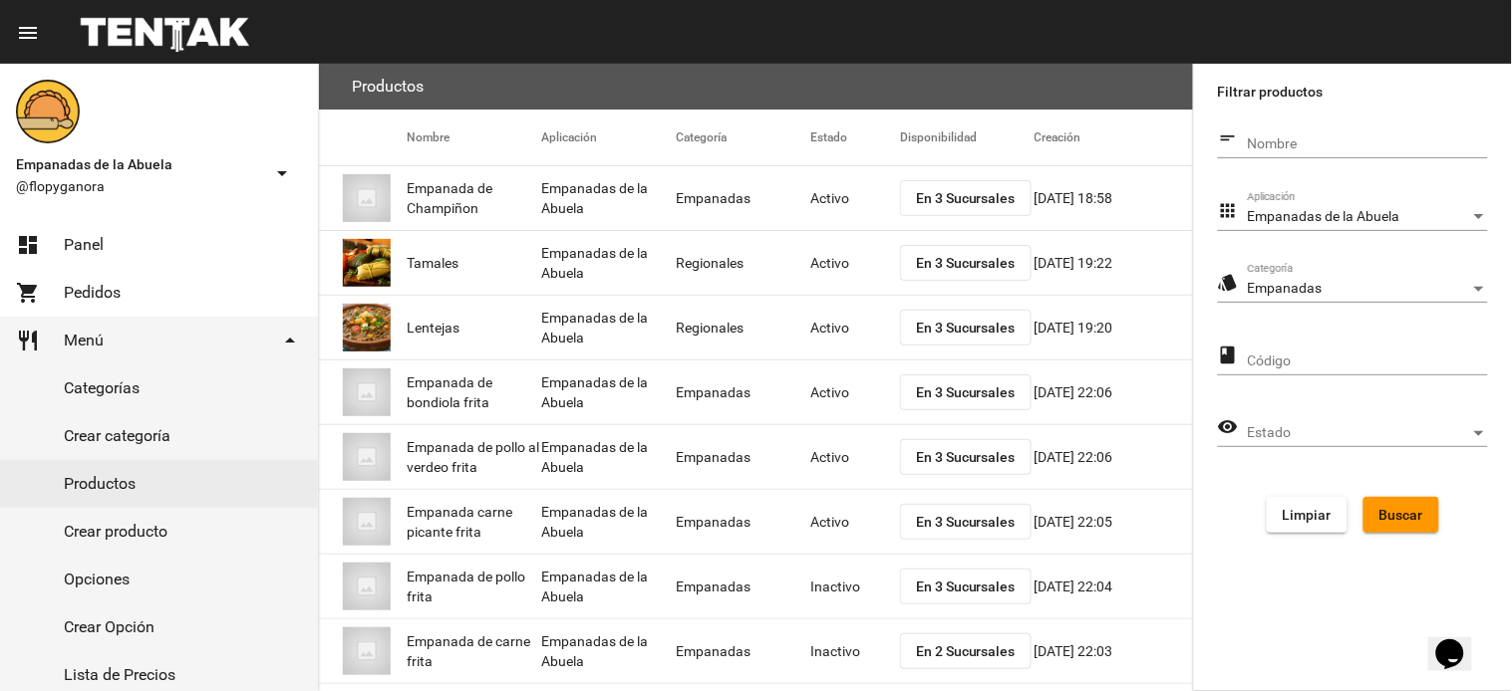
click at [1389, 521] on span "Buscar" at bounding box center [1401, 515] width 44 height 16
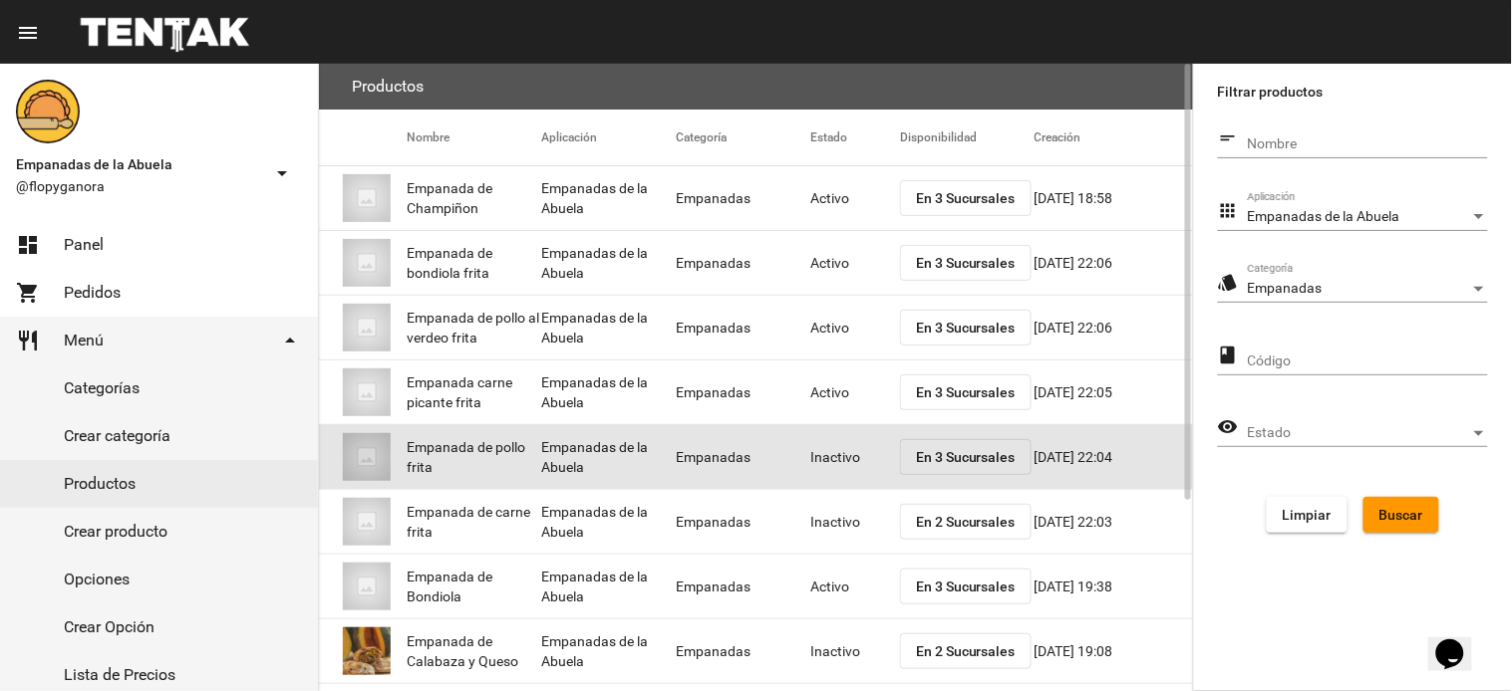
click at [827, 454] on mat-cell "Inactivo" at bounding box center [855, 457] width 90 height 64
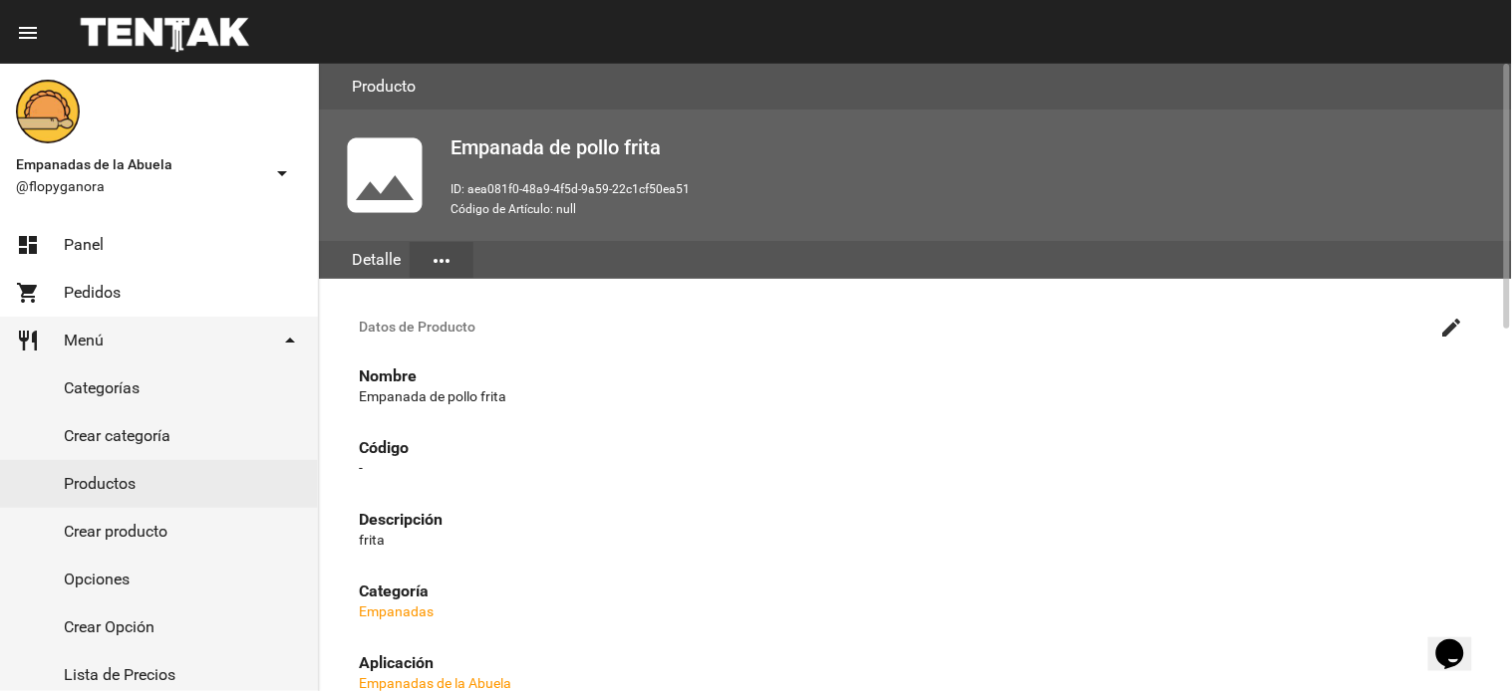
click at [1439, 315] on button "create" at bounding box center [1452, 327] width 40 height 40
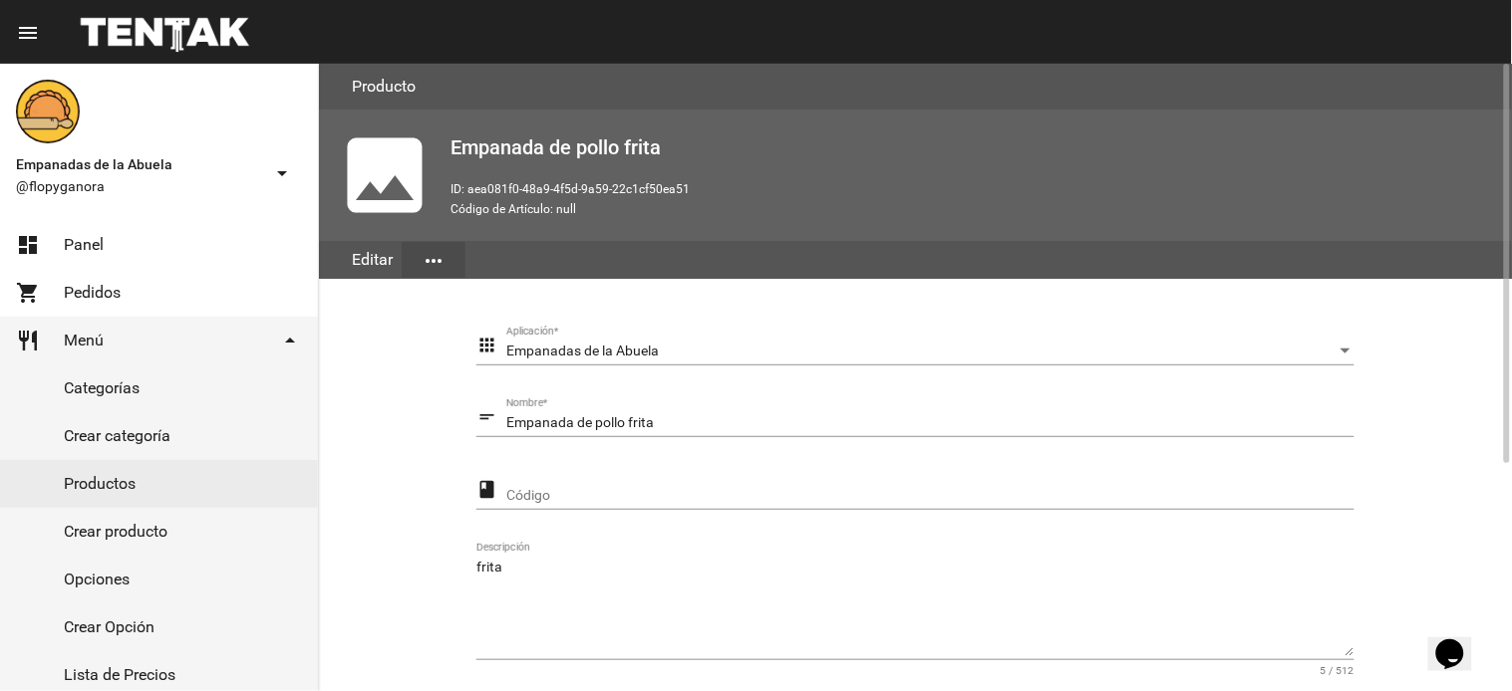
scroll to position [357, 0]
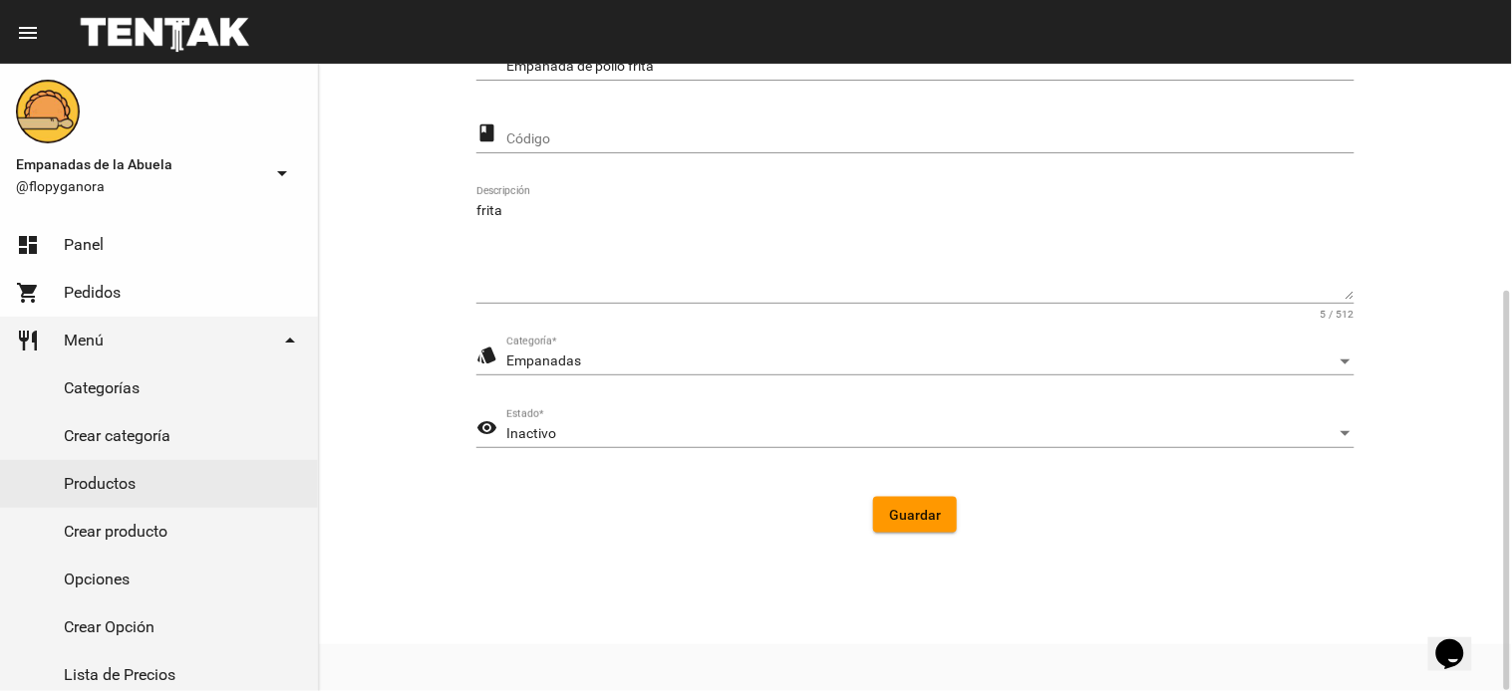
click at [609, 450] on div "visibility Inactivo Estado *" at bounding box center [915, 438] width 878 height 57
click at [594, 426] on div "Inactivo" at bounding box center [921, 434] width 830 height 16
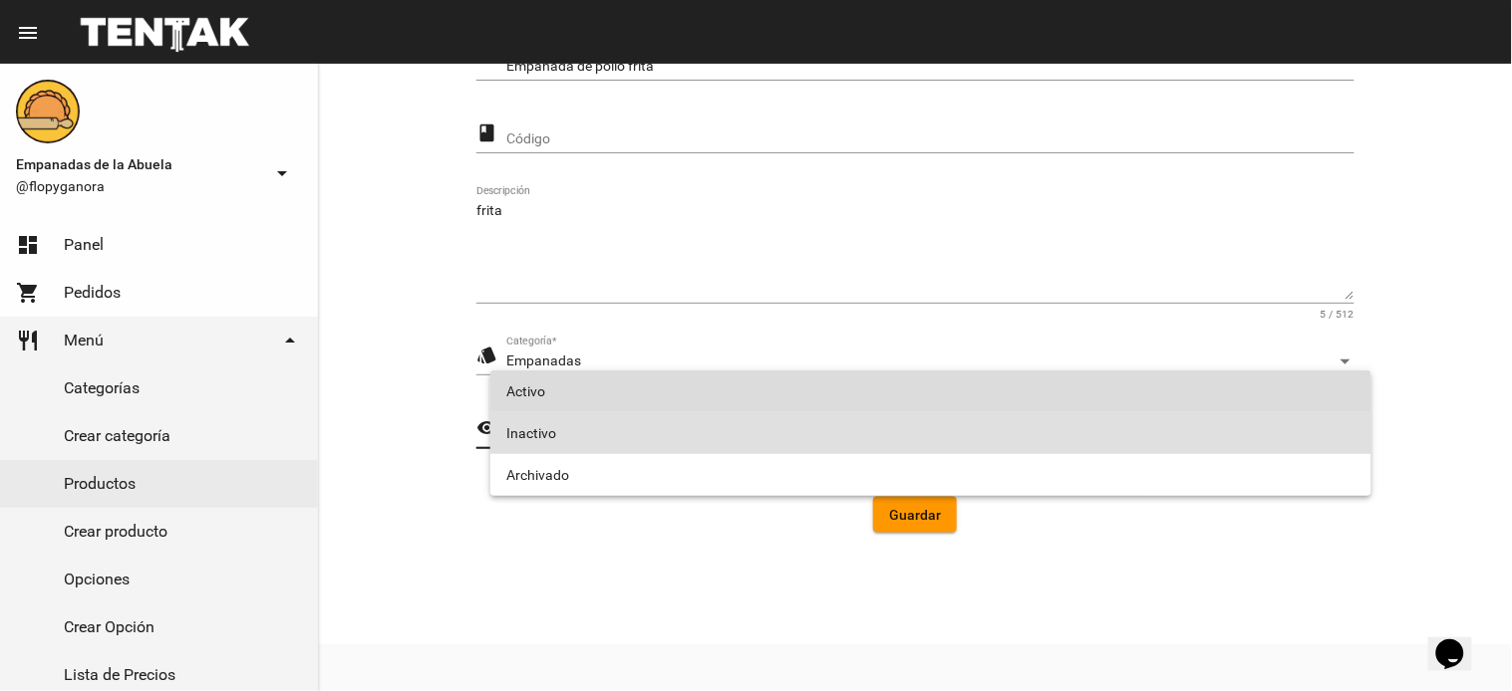
click at [609, 395] on span "Activo" at bounding box center [930, 392] width 849 height 42
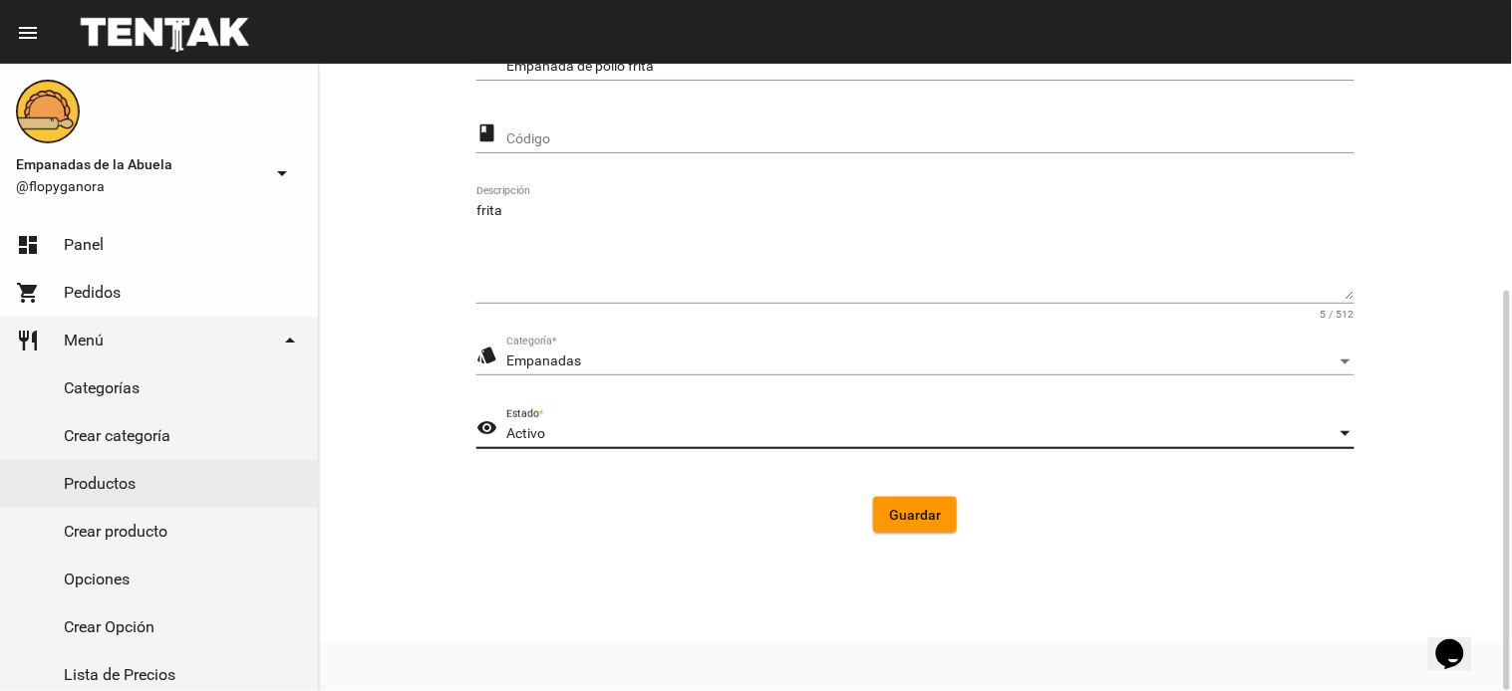
click at [910, 518] on span "Guardar" at bounding box center [915, 515] width 52 height 16
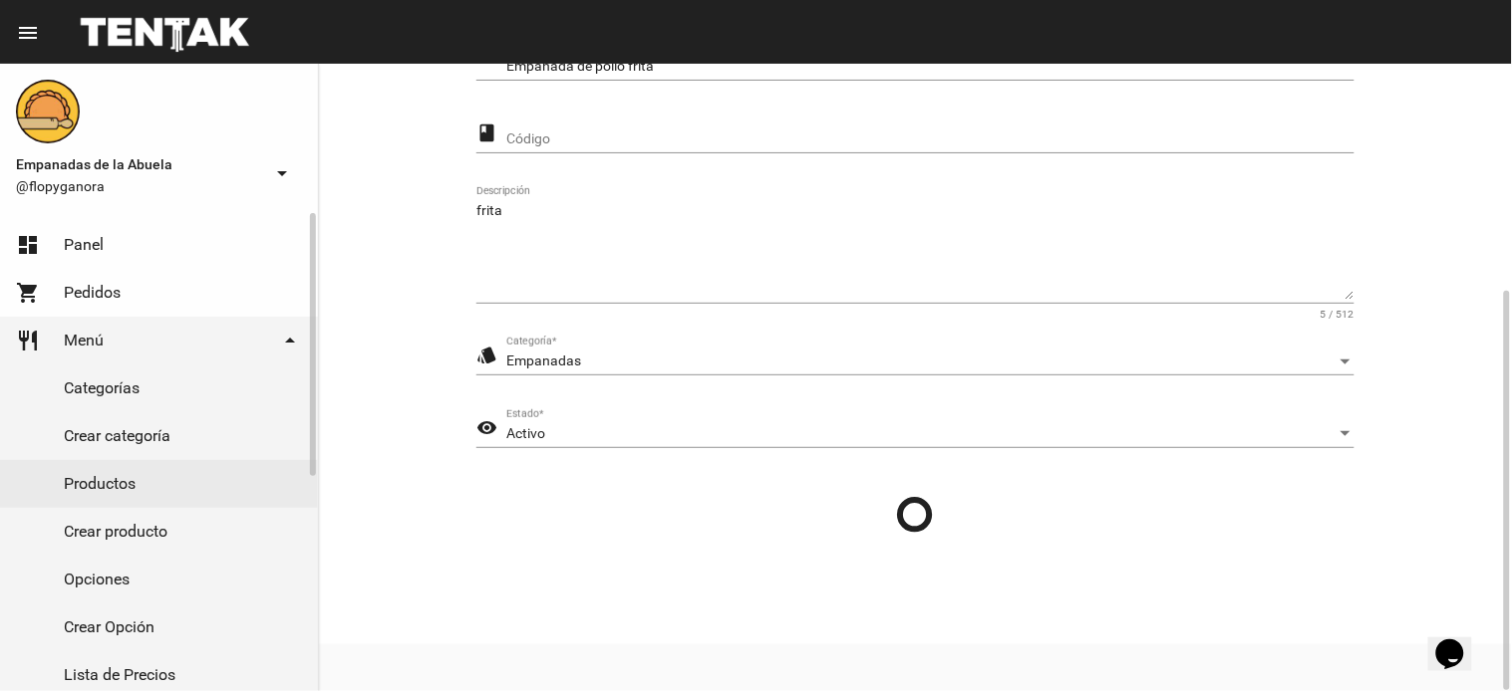
click at [107, 486] on link "Productos" at bounding box center [159, 484] width 318 height 48
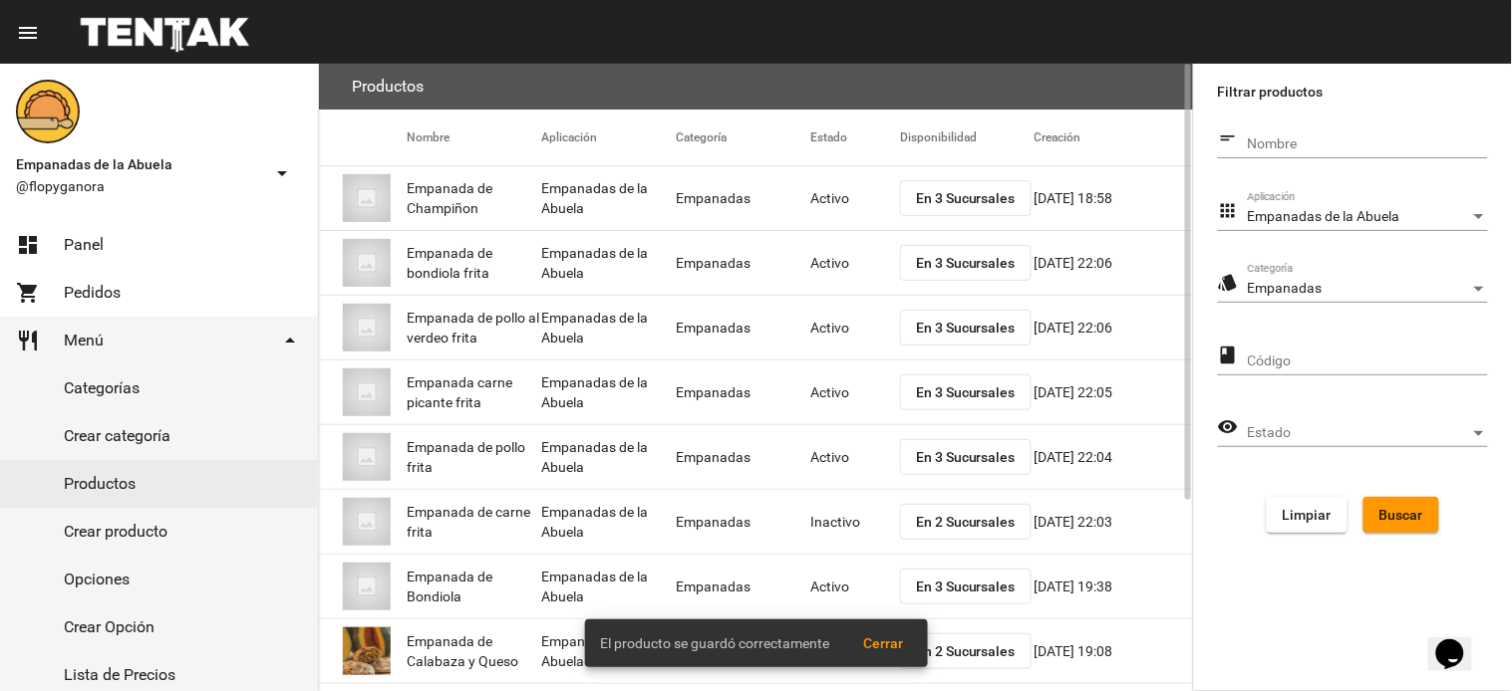
click at [942, 514] on span "En 2 Sucursales" at bounding box center [966, 522] width 100 height 16
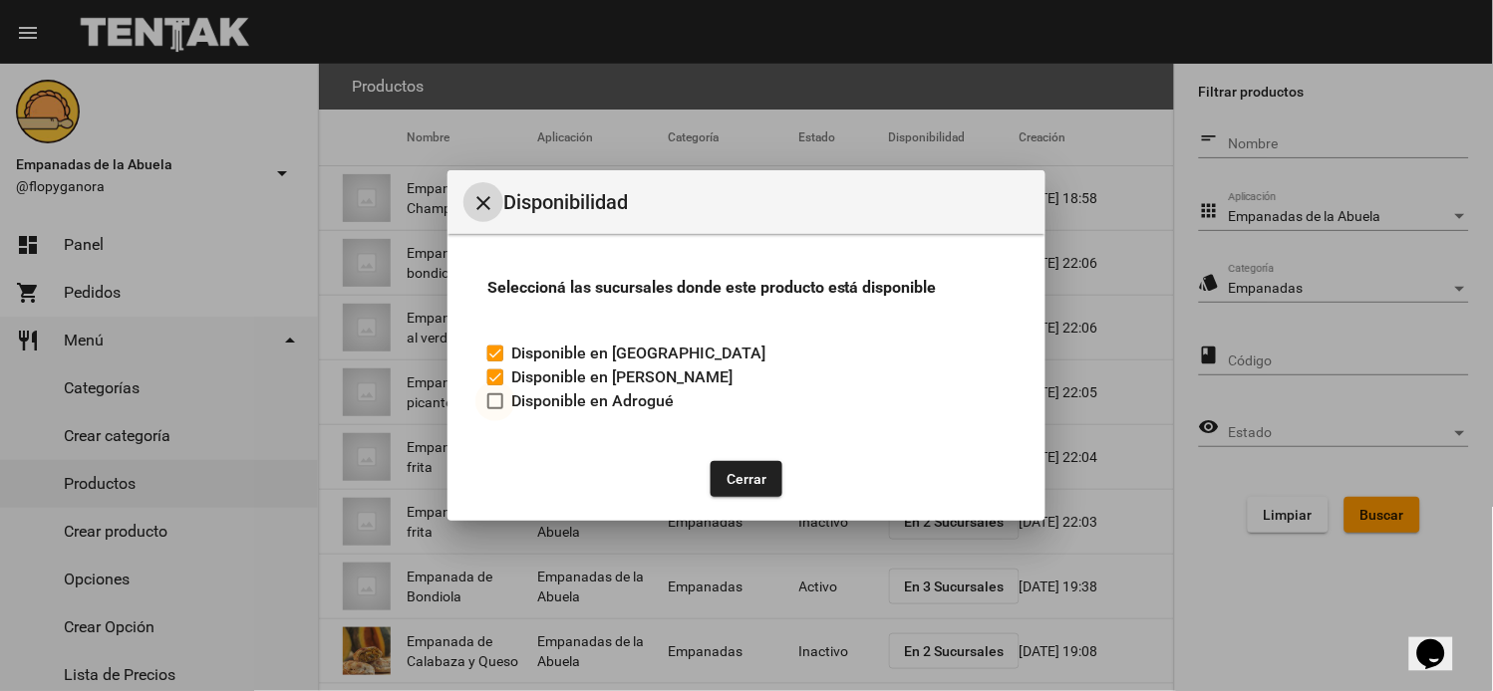
click at [502, 399] on div at bounding box center [495, 402] width 16 height 16
click at [495, 410] on input "Disponible en Adrogué" at bounding box center [494, 410] width 1 height 1
checkbox input "true"
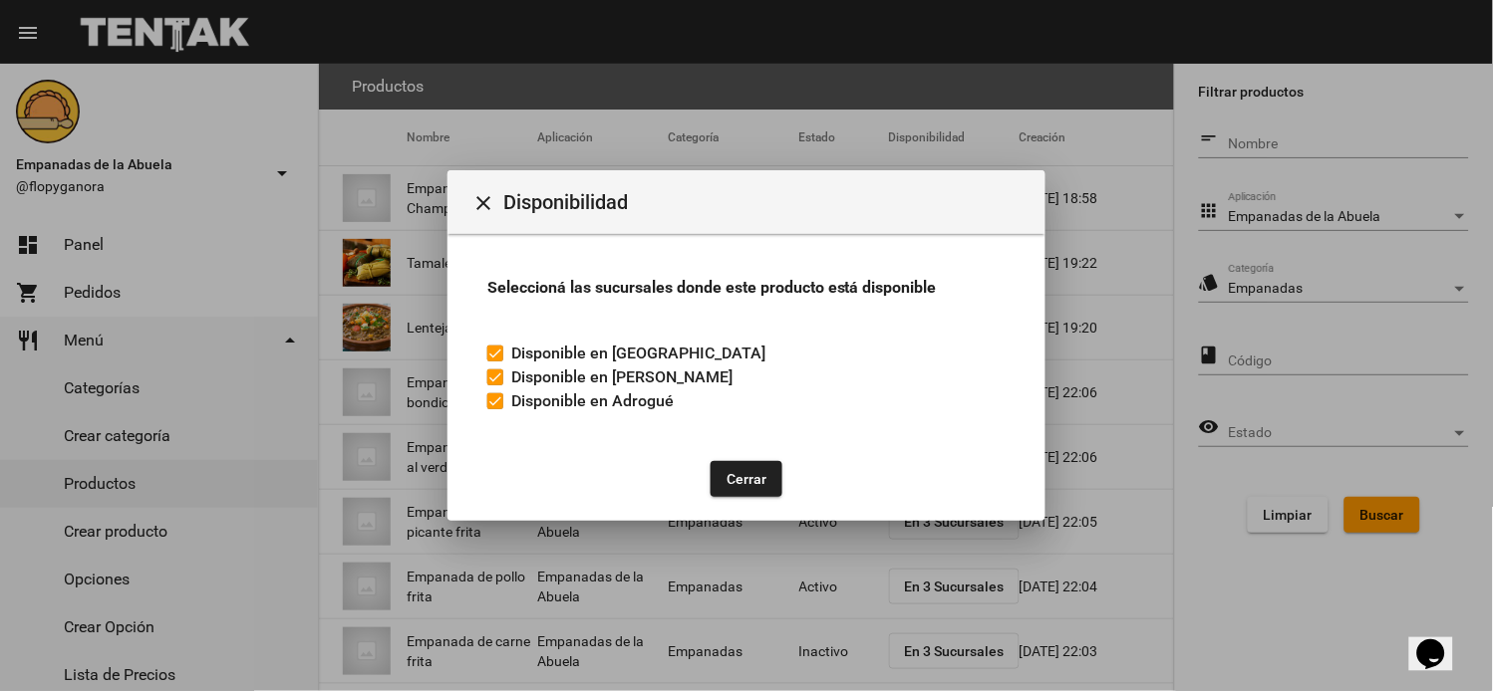
click at [742, 465] on button "Cerrar" at bounding box center [746, 479] width 72 height 36
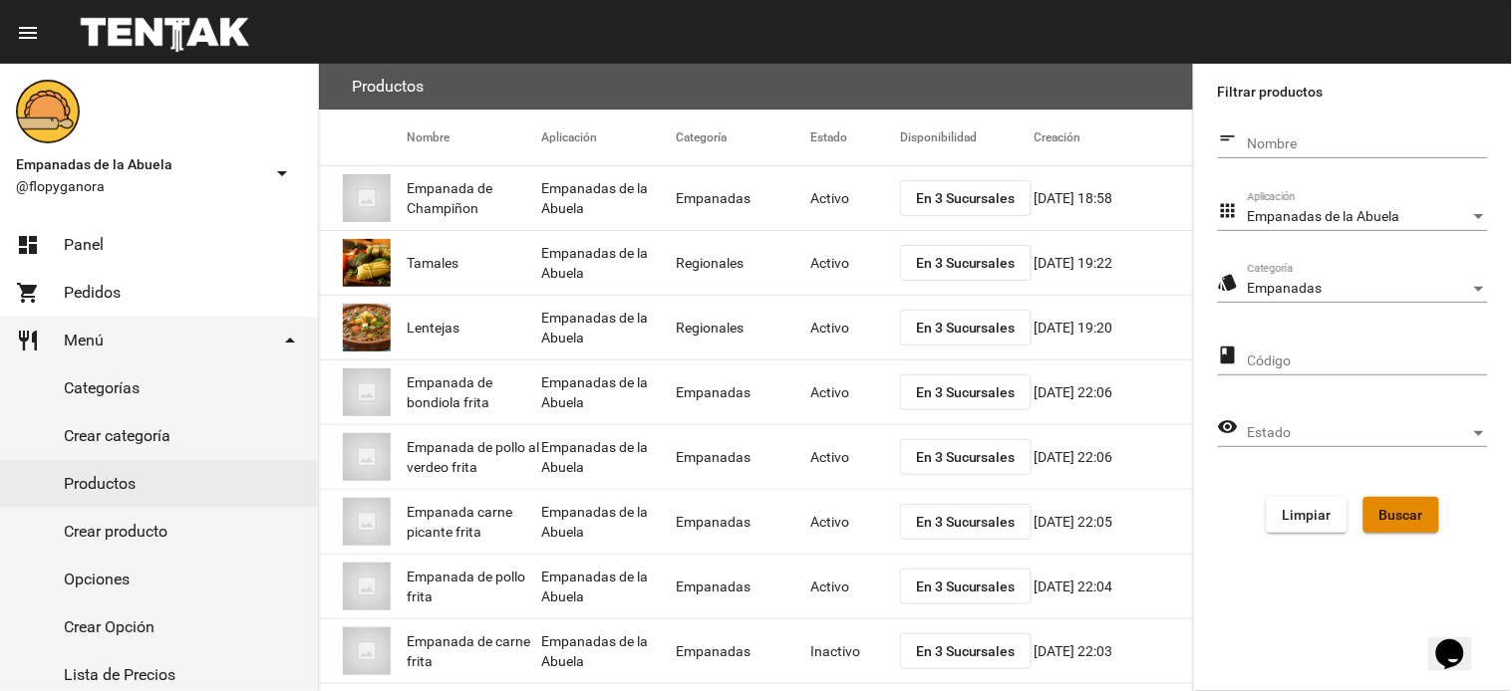
click at [1408, 514] on span "Buscar" at bounding box center [1401, 515] width 44 height 16
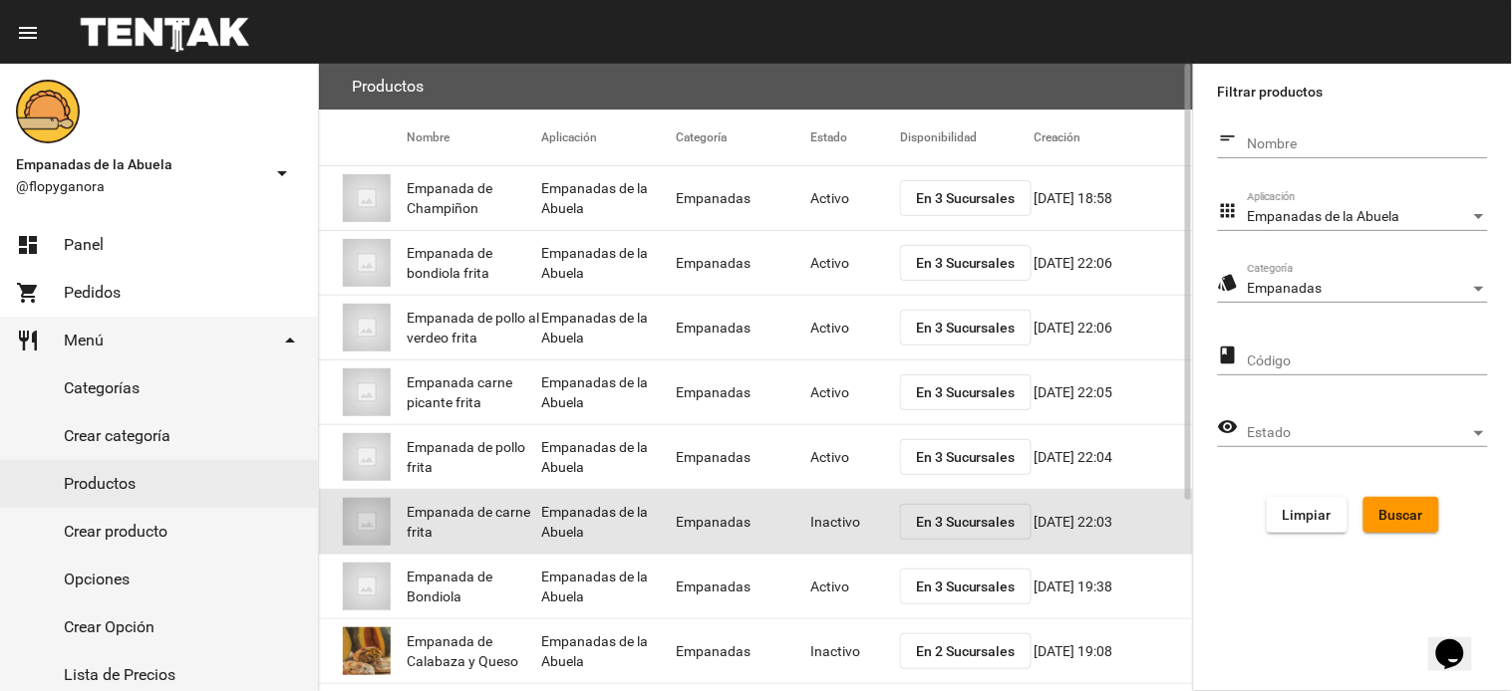
click at [822, 523] on mat-cell "Inactivo" at bounding box center [855, 522] width 90 height 64
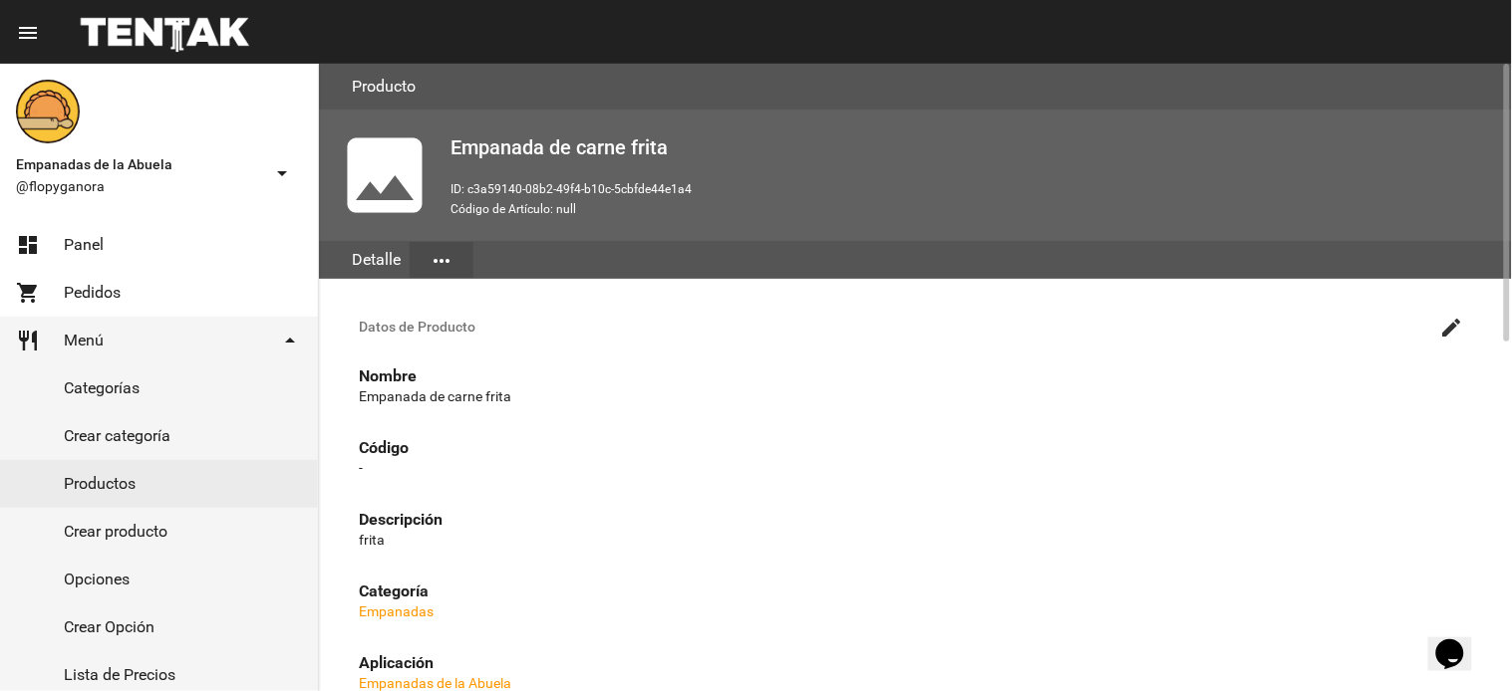
click at [1460, 322] on mat-icon "create" at bounding box center [1452, 328] width 24 height 24
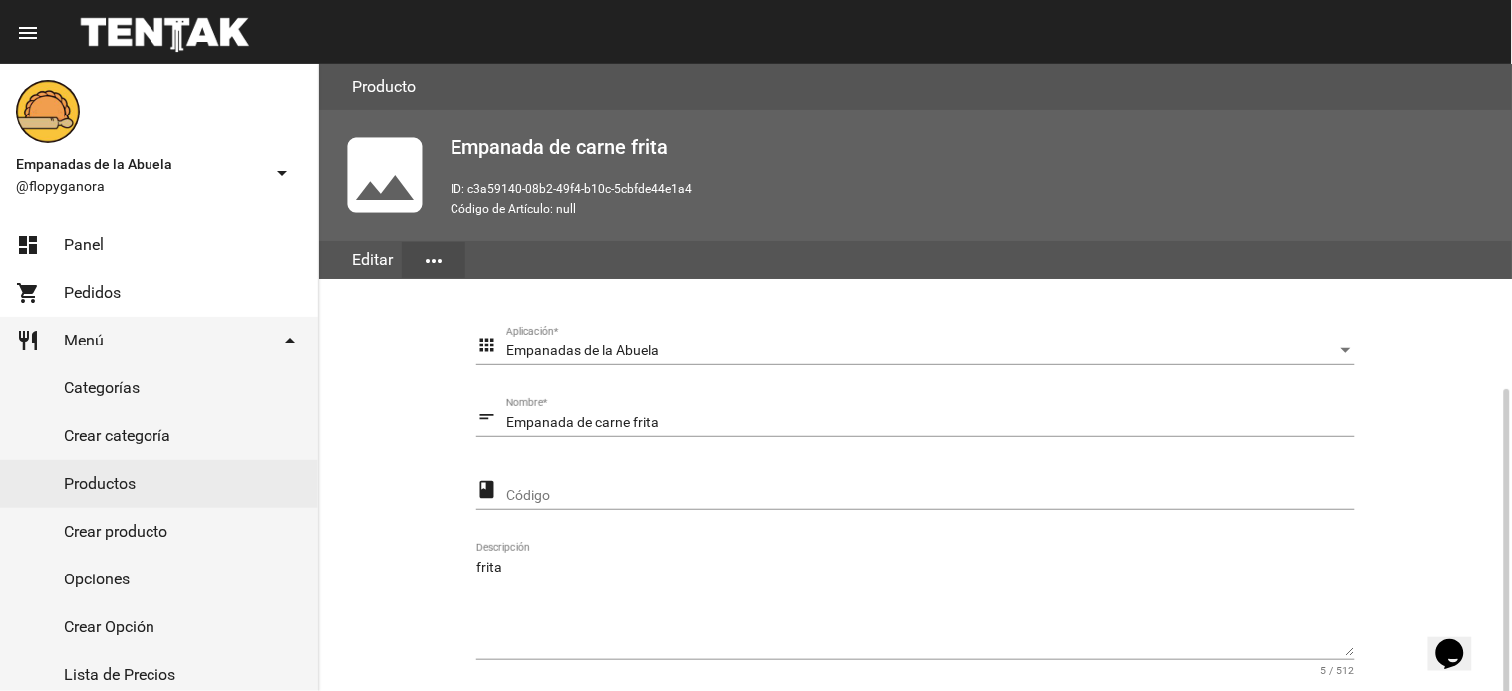
scroll to position [357, 0]
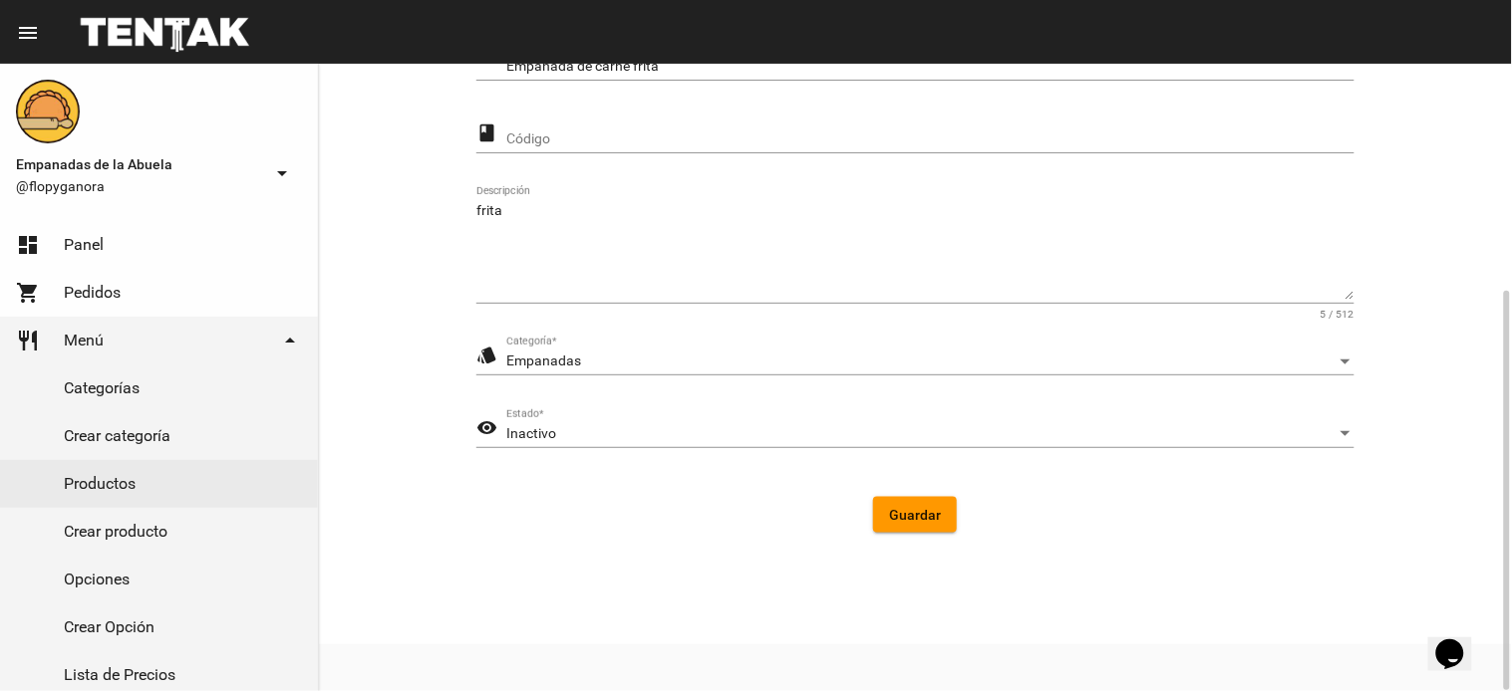
click at [492, 425] on mat-icon "visibility" at bounding box center [486, 428] width 21 height 24
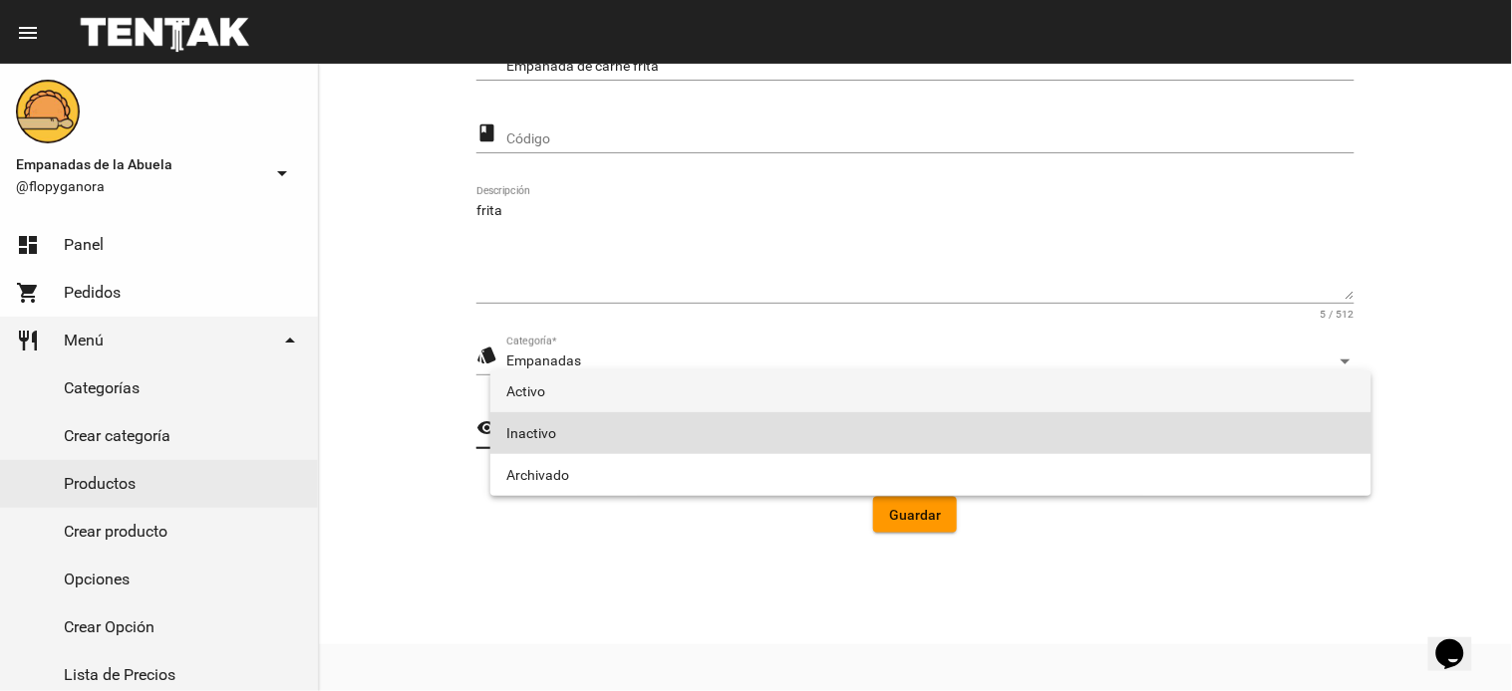
click at [550, 387] on span "Activo" at bounding box center [930, 392] width 849 height 42
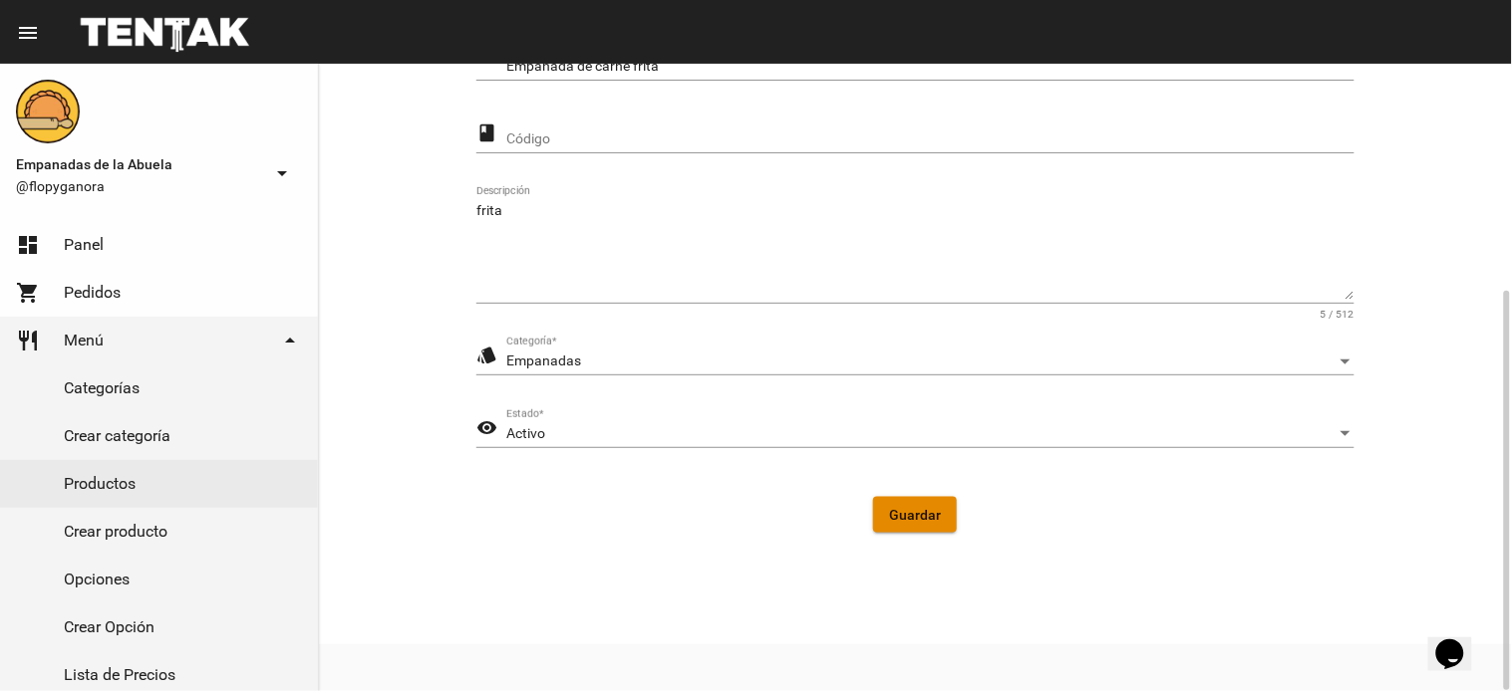
click at [890, 511] on span "Guardar" at bounding box center [915, 515] width 52 height 16
click at [153, 480] on link "Productos" at bounding box center [159, 484] width 318 height 48
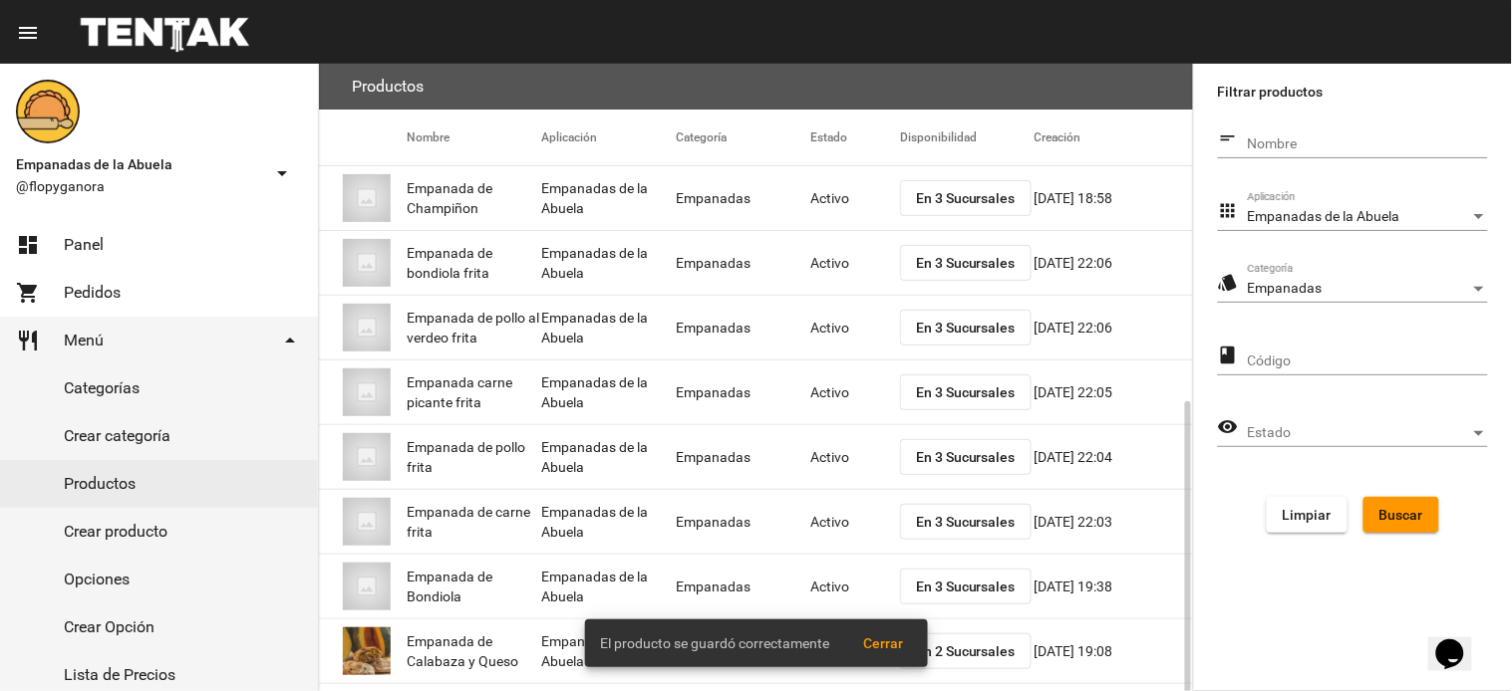
scroll to position [199, 0]
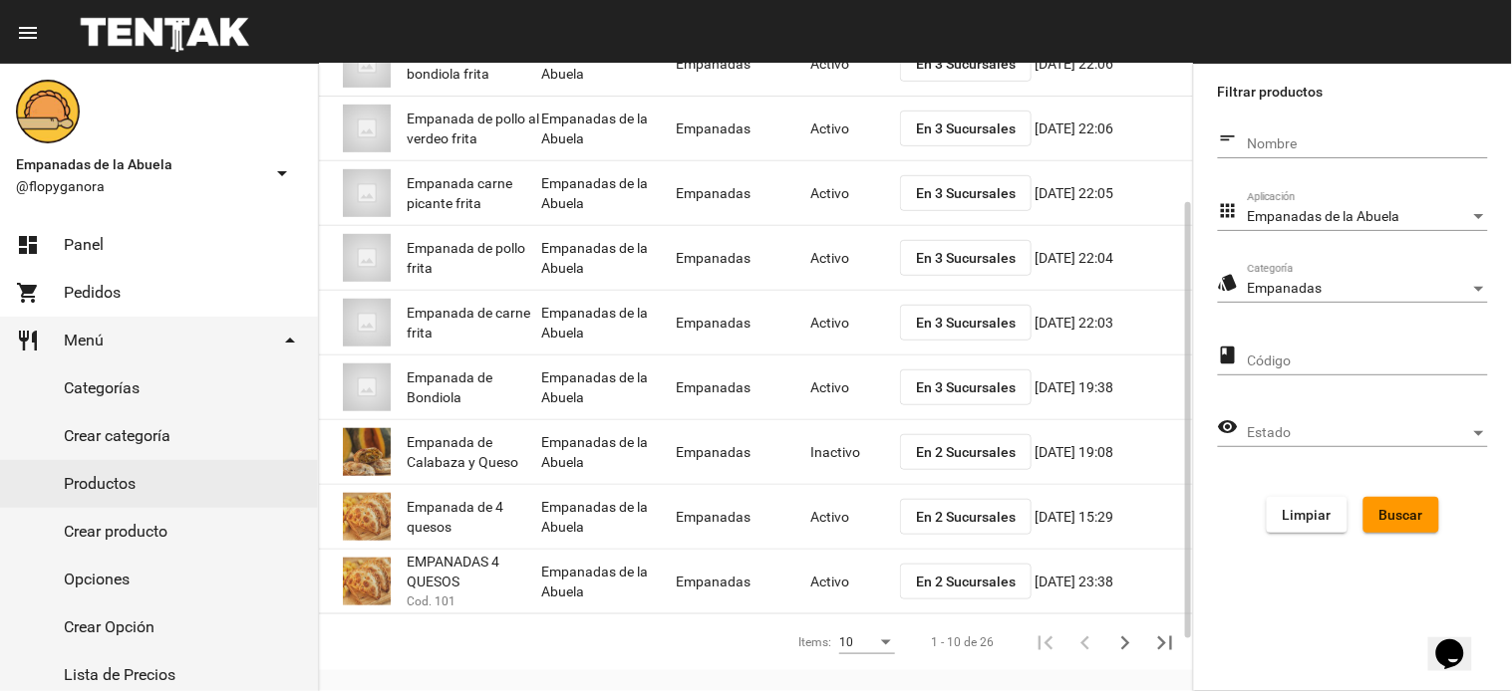
click at [954, 588] on span "En 2 Sucursales" at bounding box center [966, 582] width 100 height 16
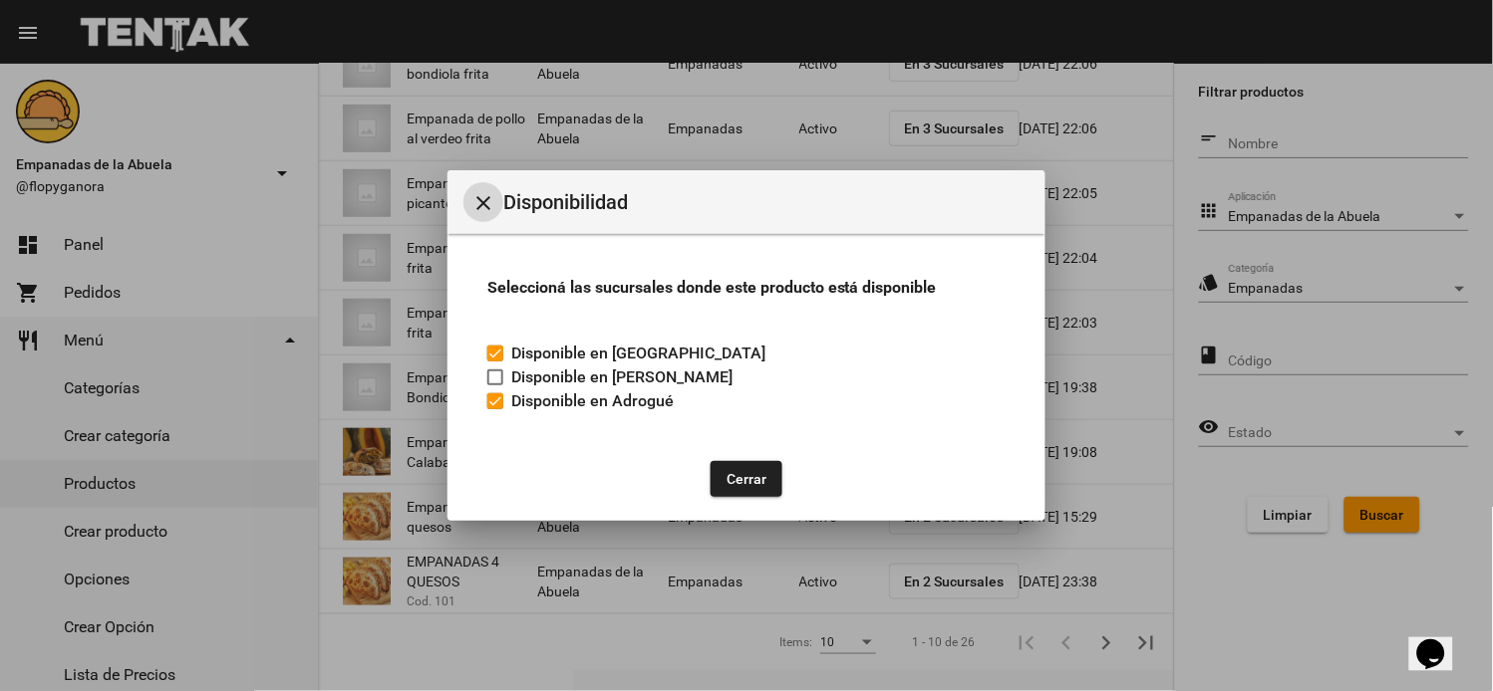
click at [752, 483] on button "Cerrar" at bounding box center [746, 479] width 72 height 36
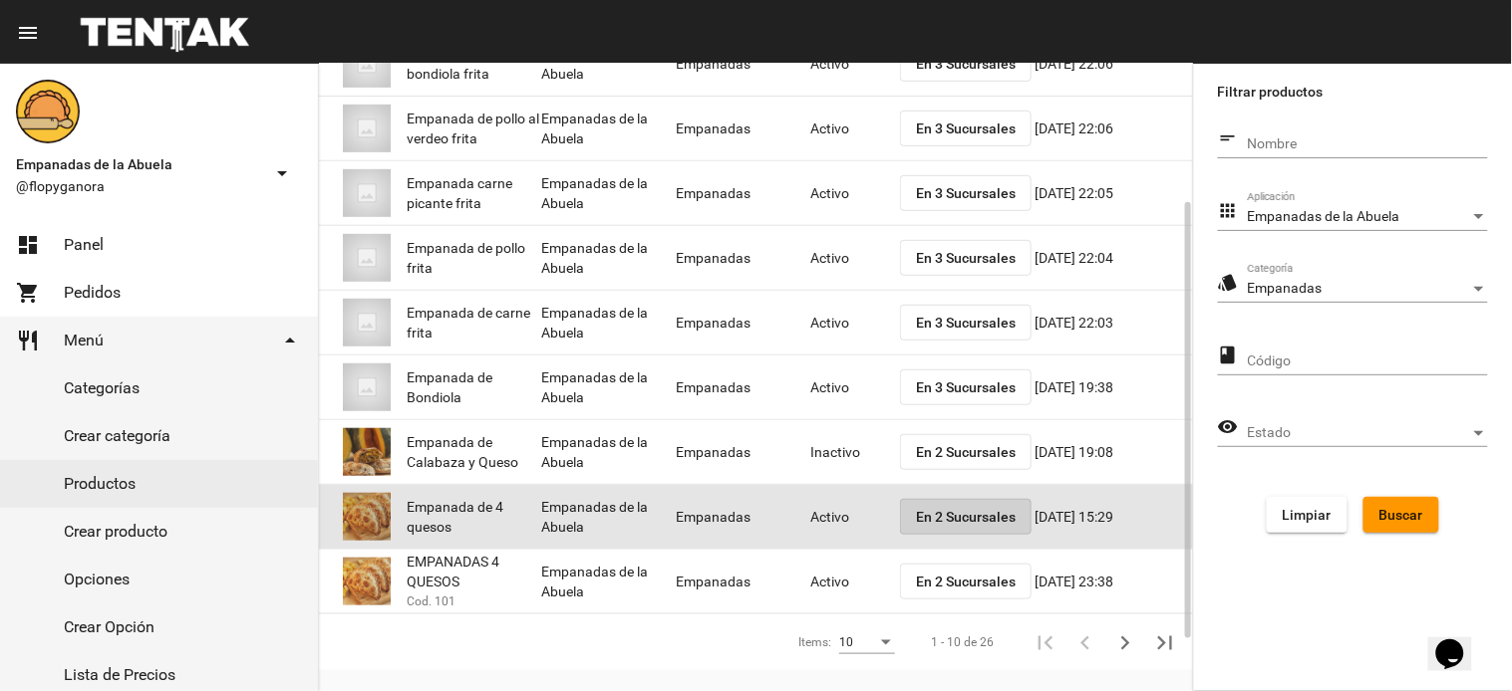
click at [927, 514] on span "En 2 Sucursales" at bounding box center [966, 517] width 100 height 16
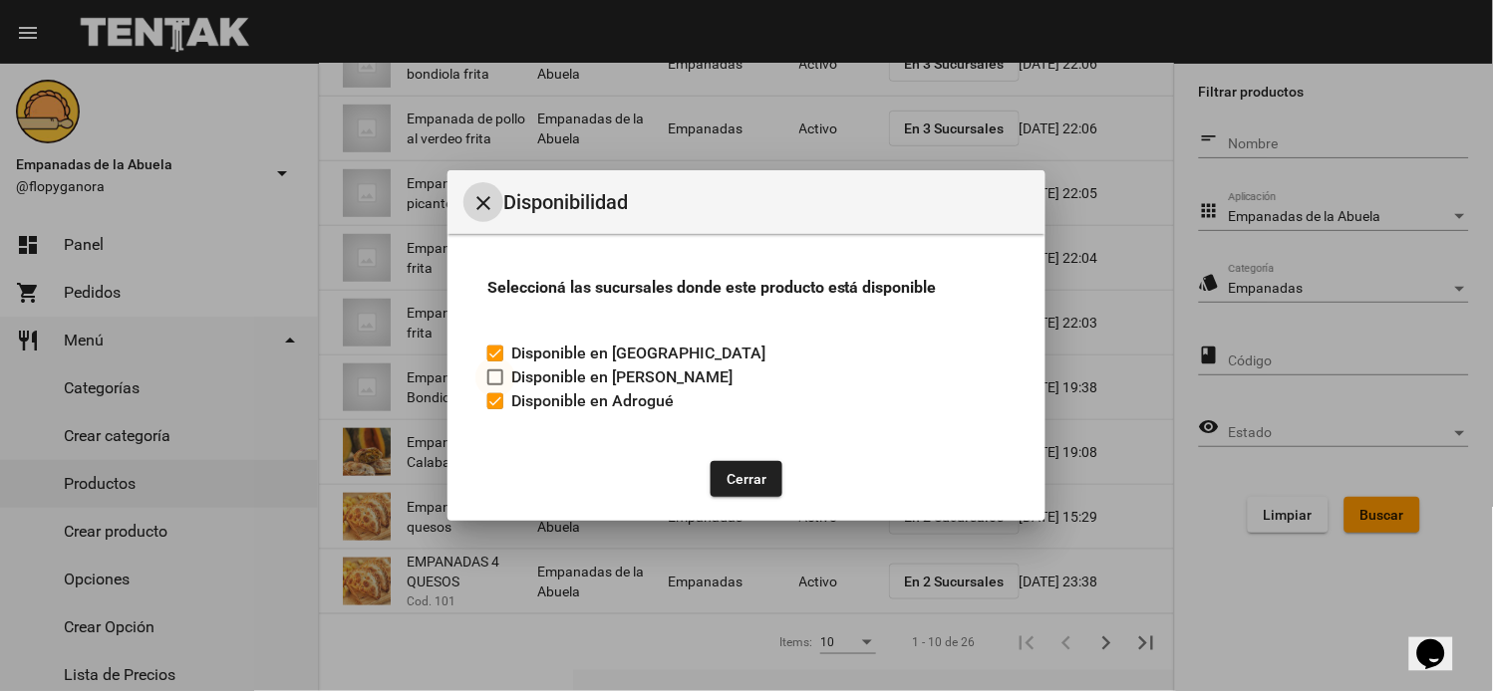
click at [492, 375] on div at bounding box center [495, 378] width 16 height 16
click at [494, 386] on input "Disponible en [PERSON_NAME]" at bounding box center [494, 386] width 1 height 1
checkbox input "true"
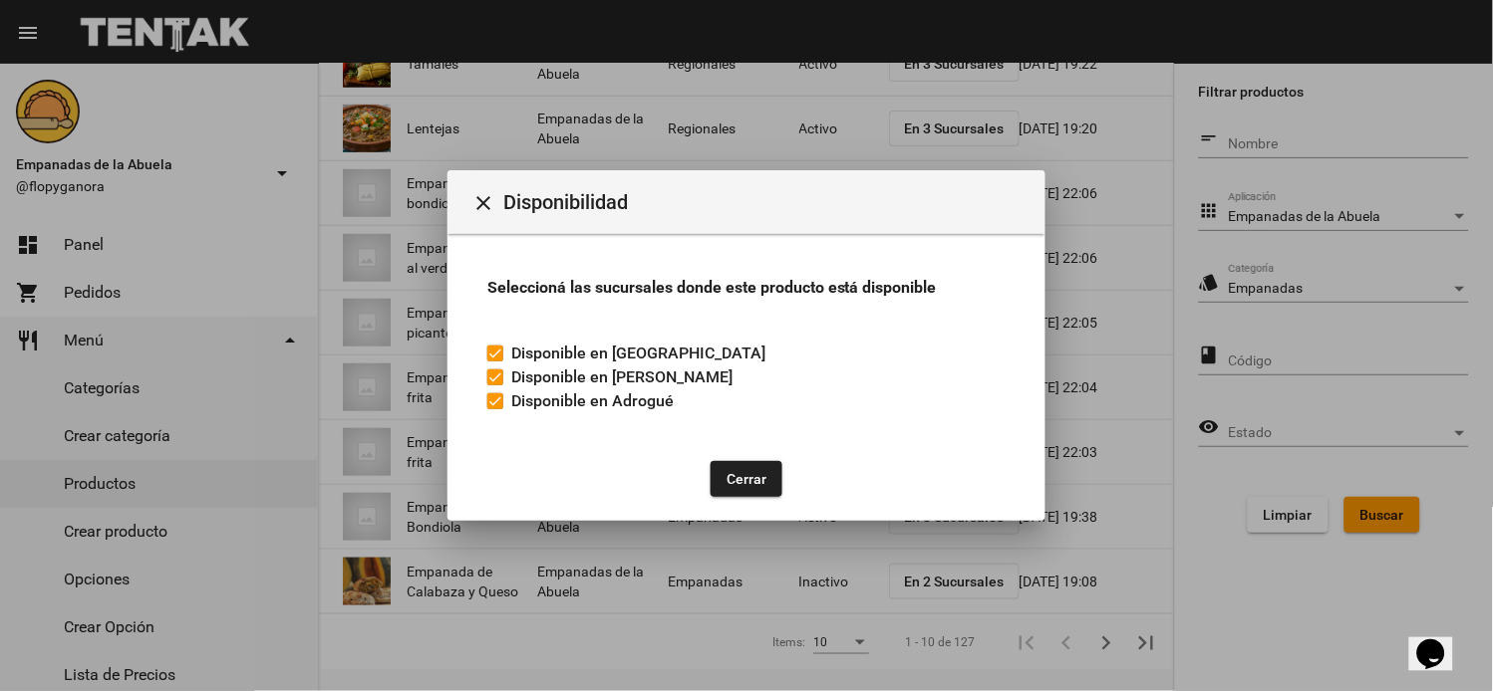
click at [764, 498] on div "Cerrar" at bounding box center [746, 479] width 550 height 68
click at [488, 180] on mat-toolbar "close Disponibilidad" at bounding box center [746, 202] width 598 height 64
click at [473, 202] on mat-icon "close" at bounding box center [483, 203] width 24 height 24
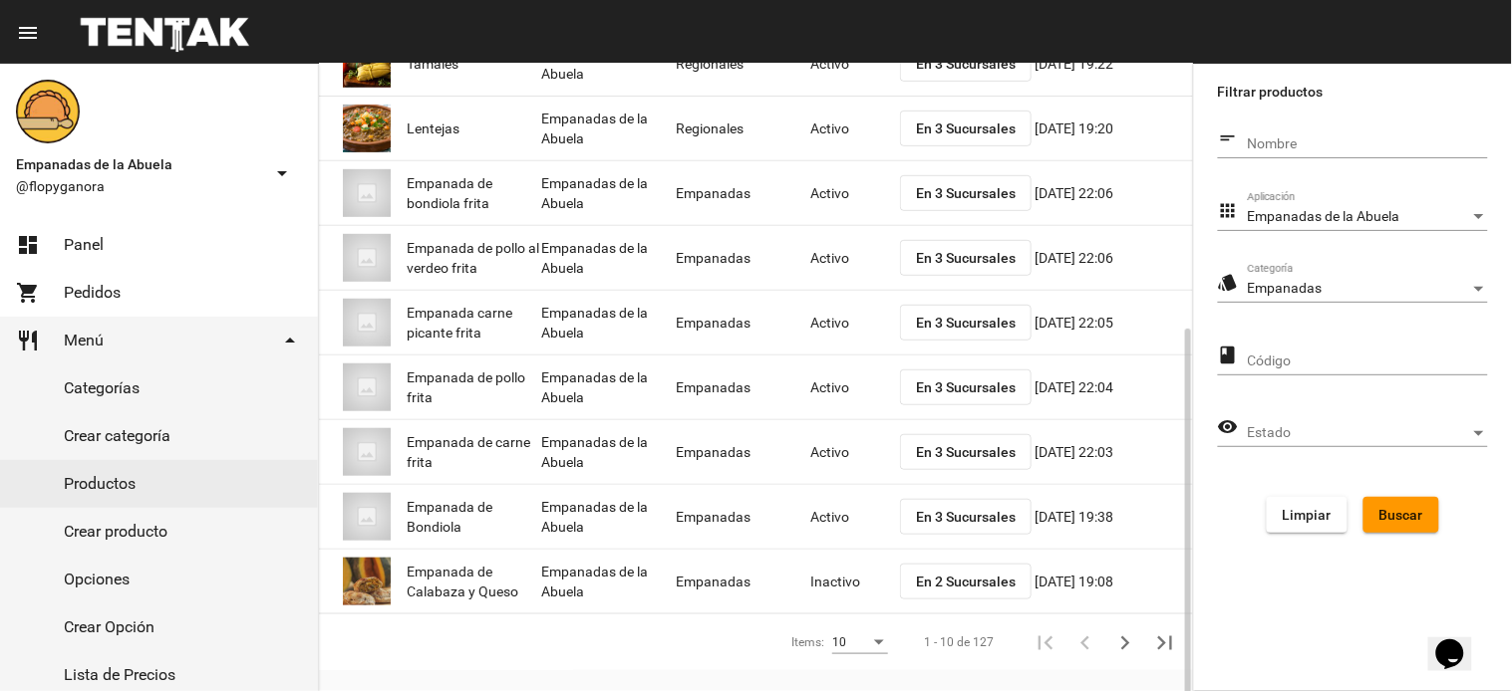
scroll to position [274, 0]
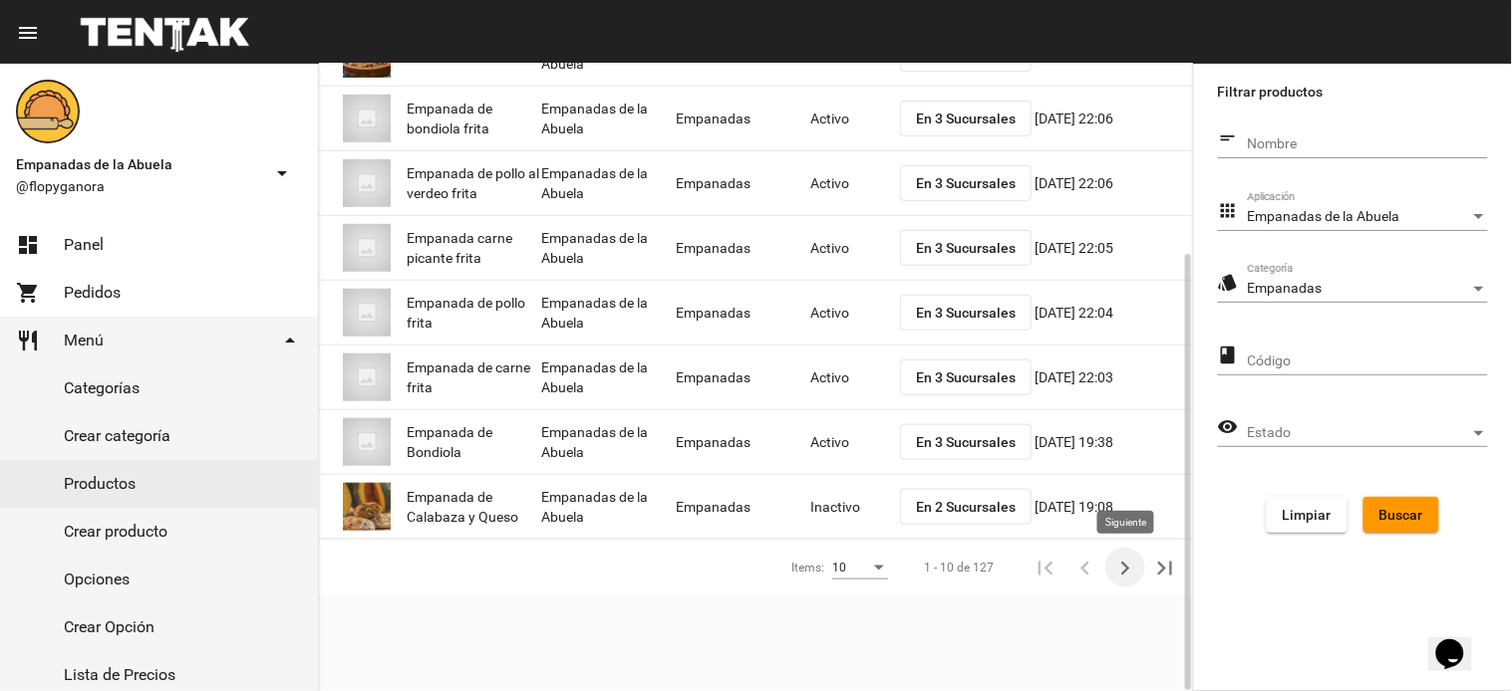
click at [1107, 562] on button "Siguiente" at bounding box center [1125, 568] width 40 height 40
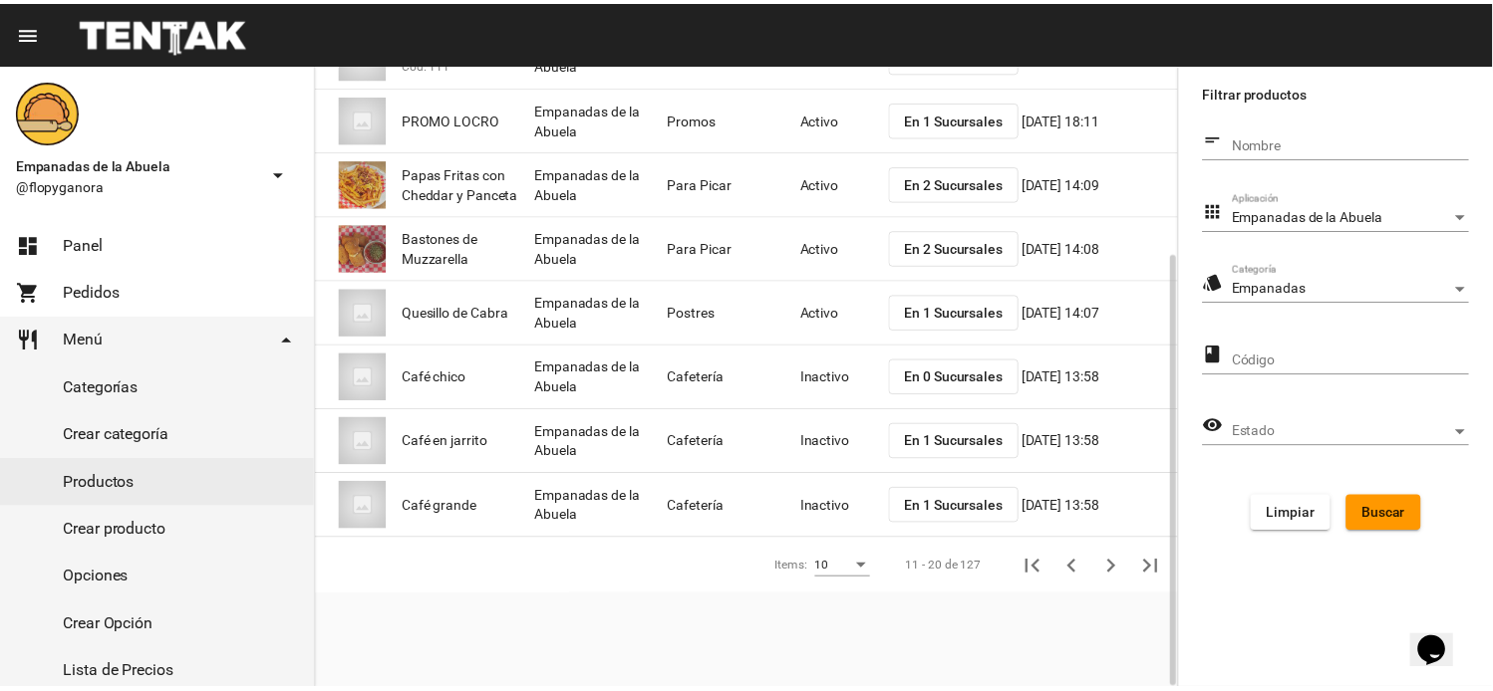
scroll to position [0, 0]
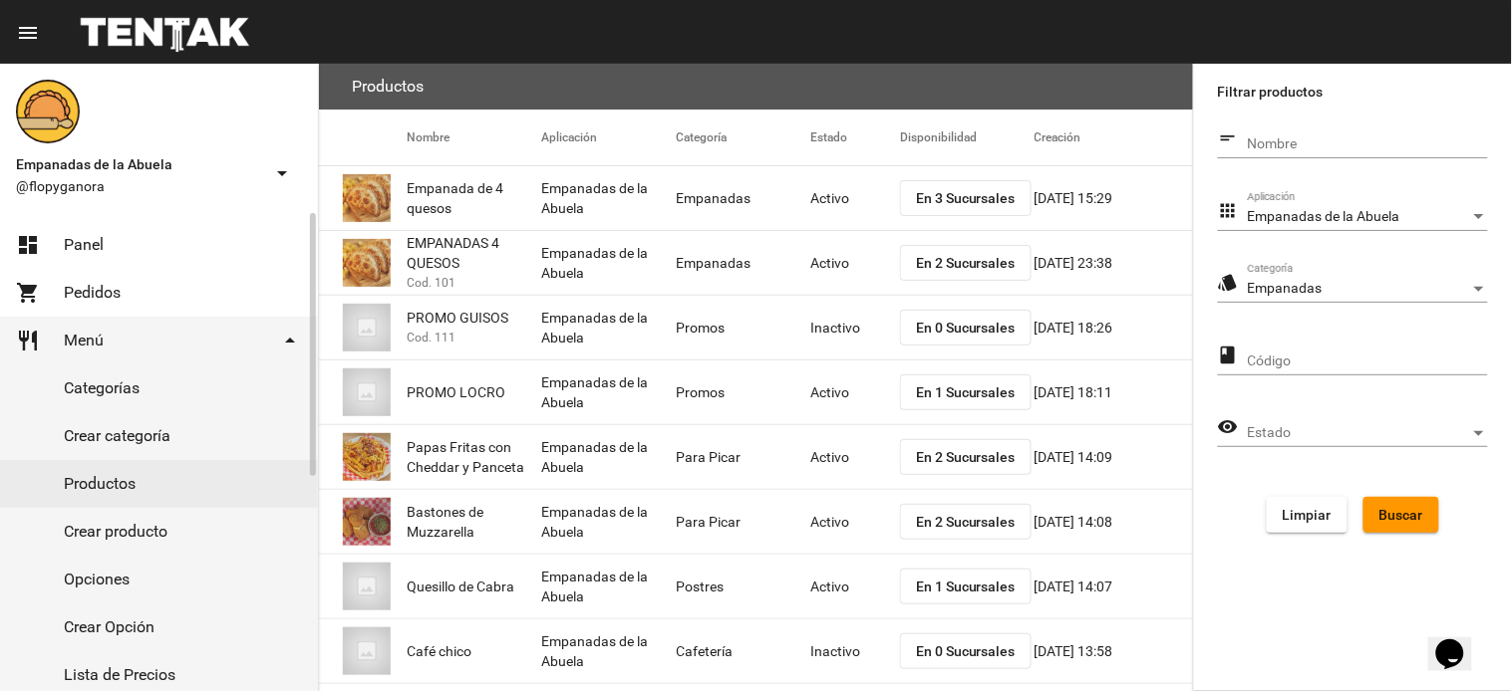
click at [82, 237] on span "Panel" at bounding box center [84, 245] width 40 height 20
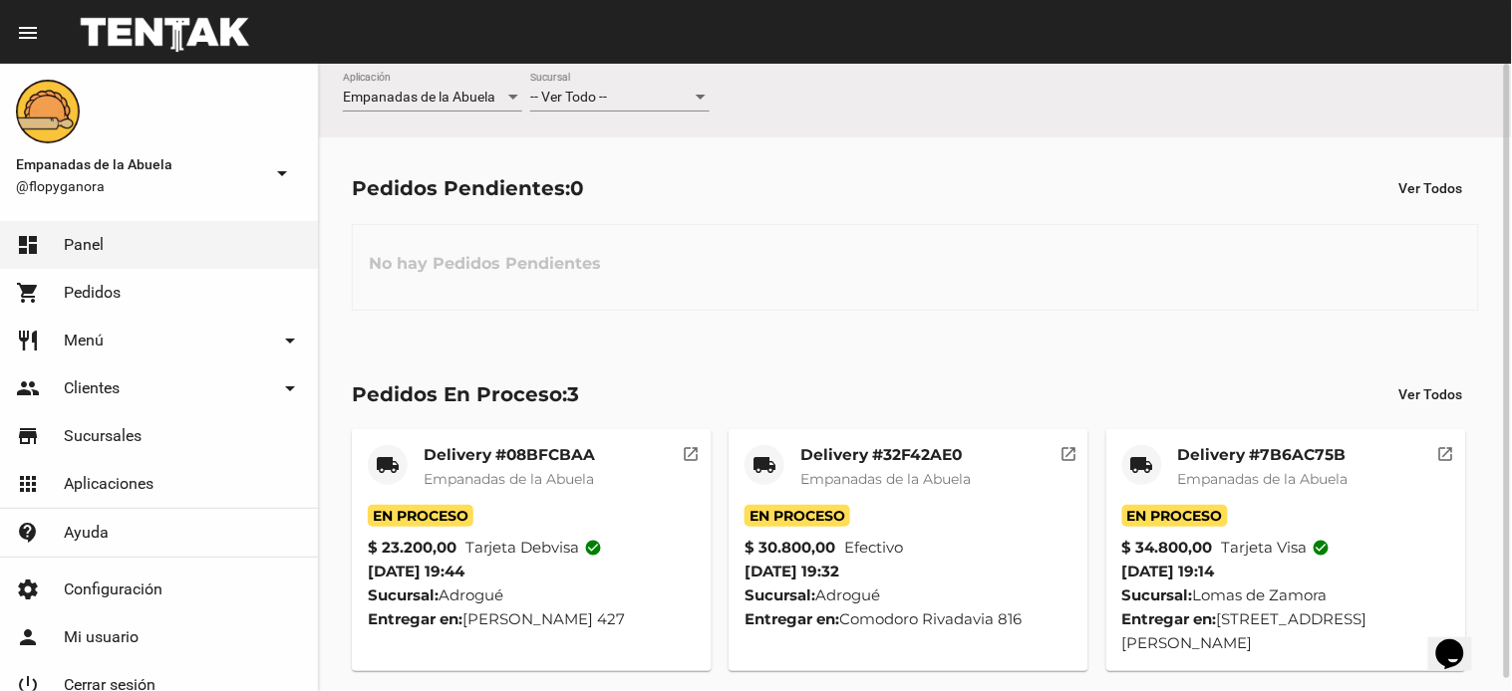
click at [669, 91] on div "-- Ver Todo --" at bounding box center [610, 98] width 161 height 16
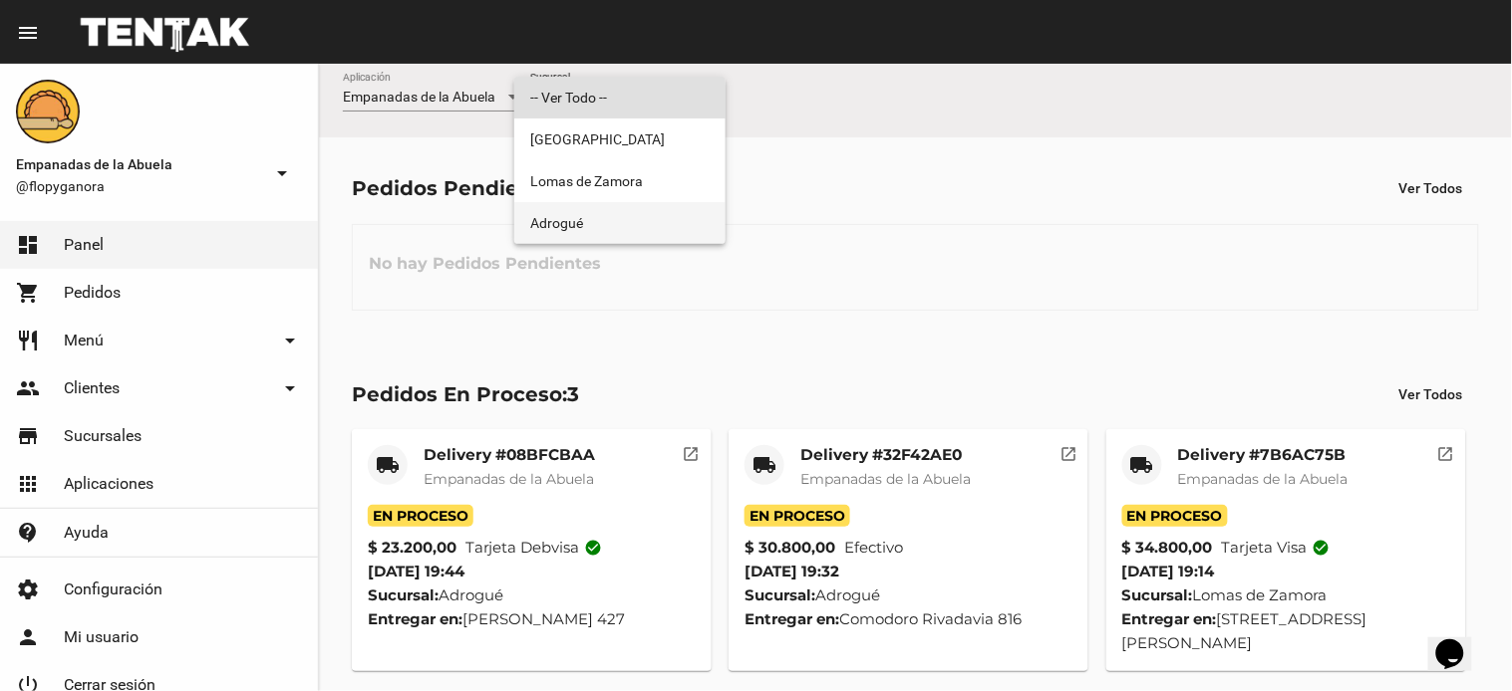
click at [563, 214] on span "Adrogué" at bounding box center [619, 223] width 179 height 42
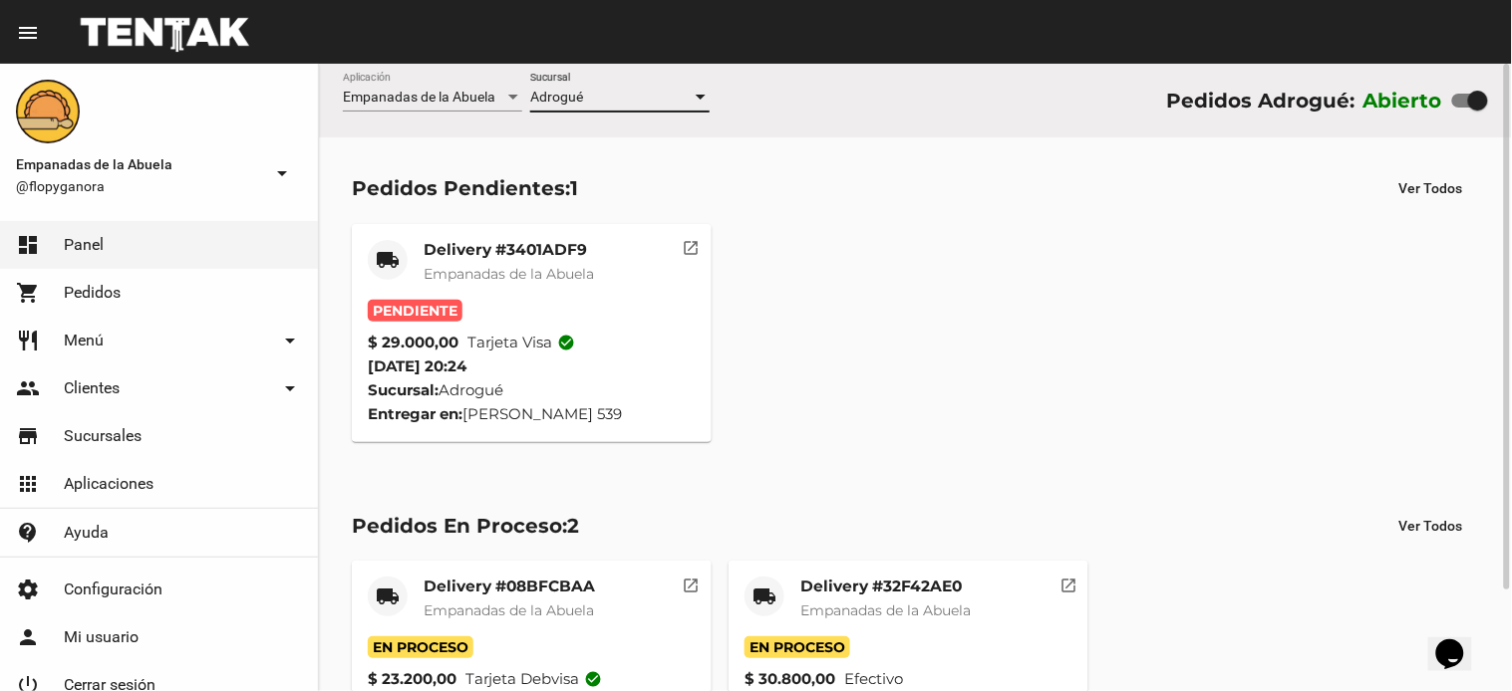
click at [405, 284] on mat-card-header "local_shipping Delivery #3401ADF9 Empanadas de [GEOGRAPHIC_DATA]" at bounding box center [532, 270] width 328 height 60
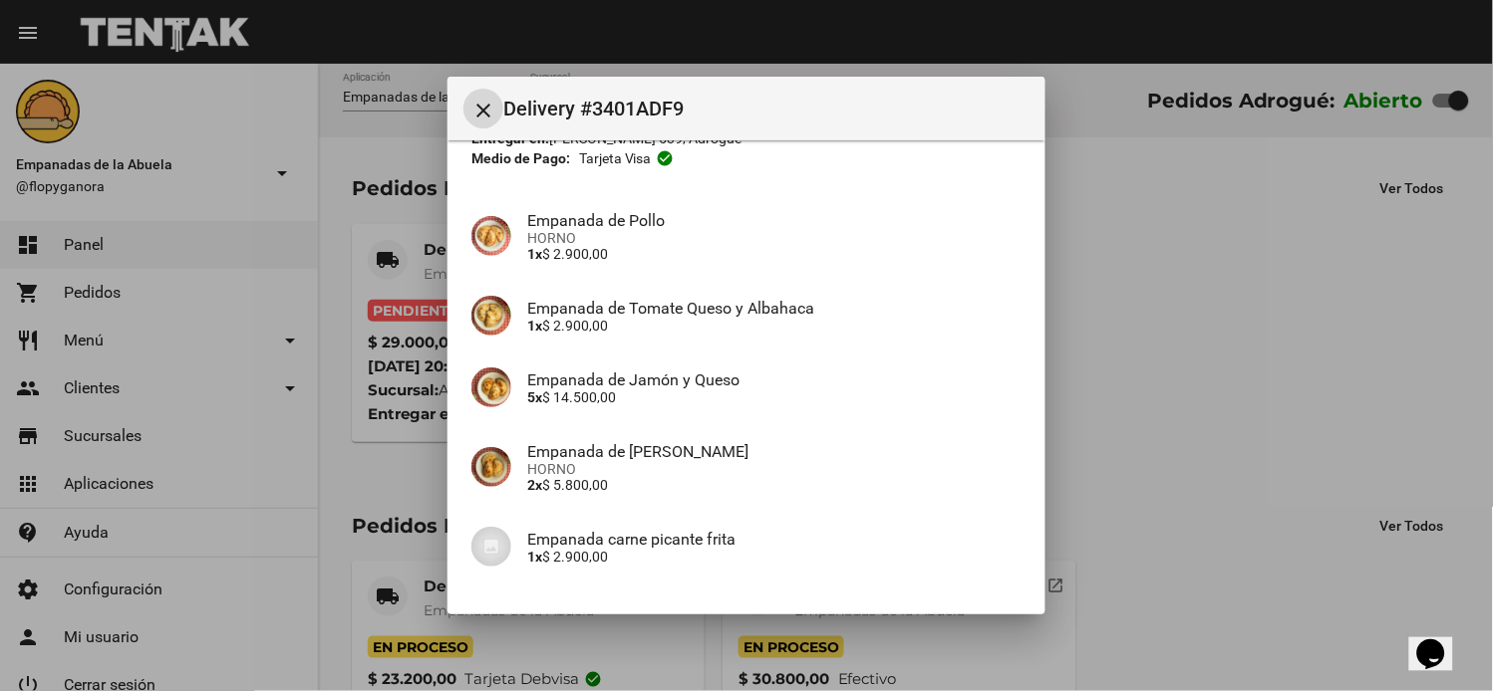
scroll to position [264, 0]
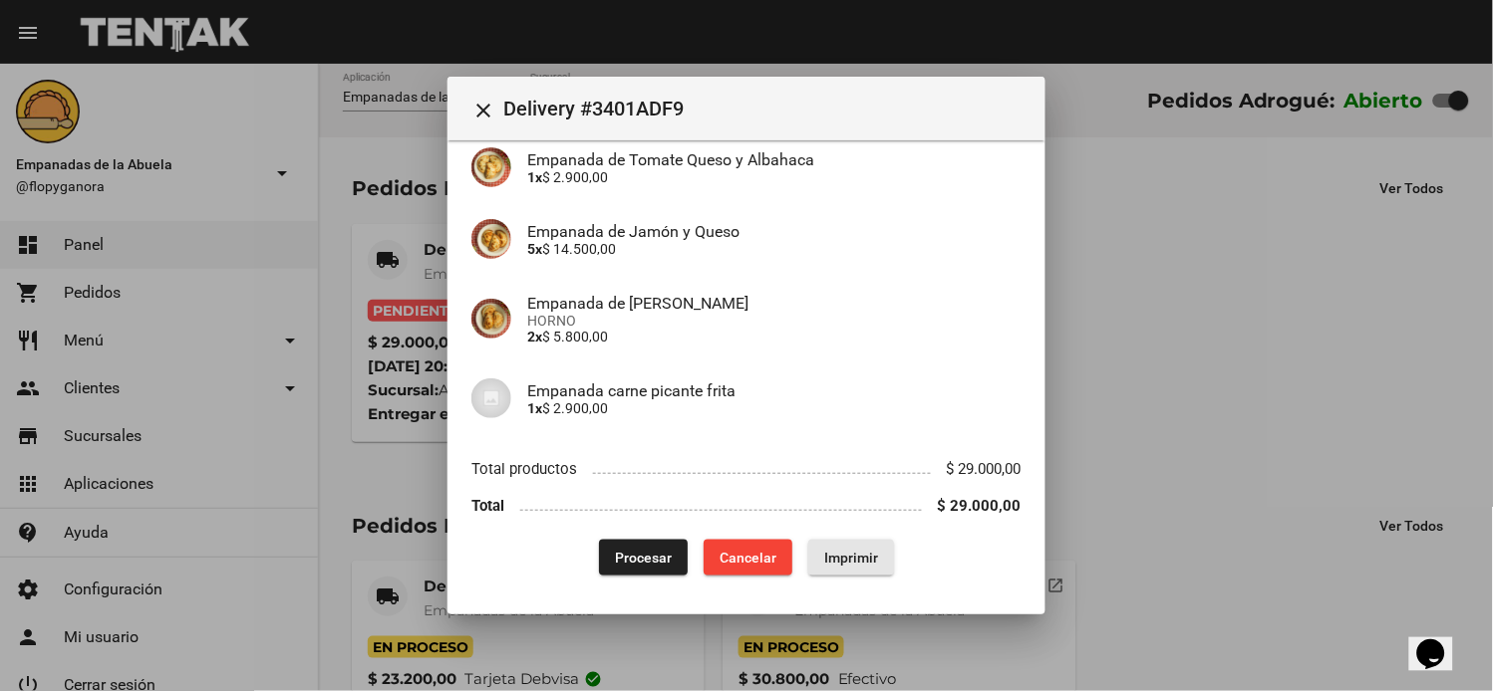
drag, startPoint x: 837, startPoint y: 561, endPoint x: 660, endPoint y: 449, distance: 209.5
click at [840, 559] on span "Imprimir" at bounding box center [851, 558] width 54 height 16
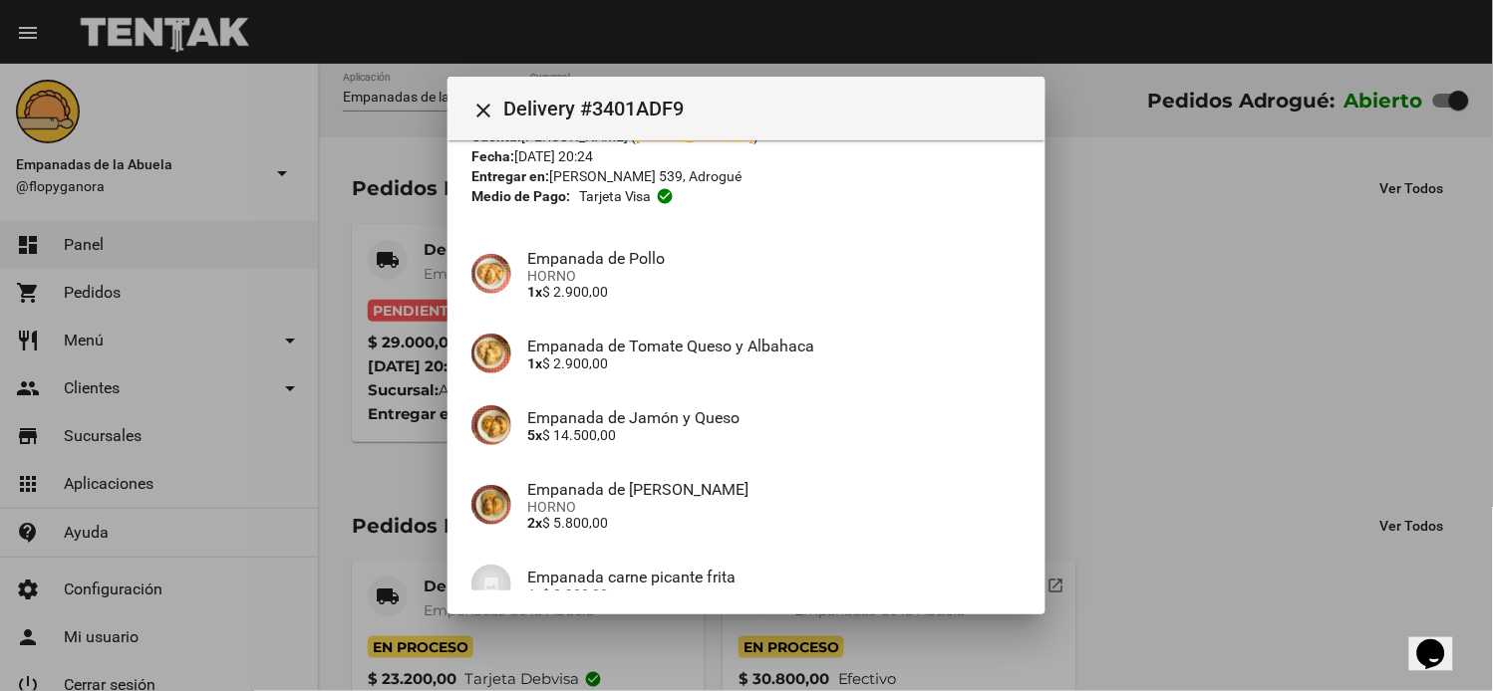
scroll to position [264, 0]
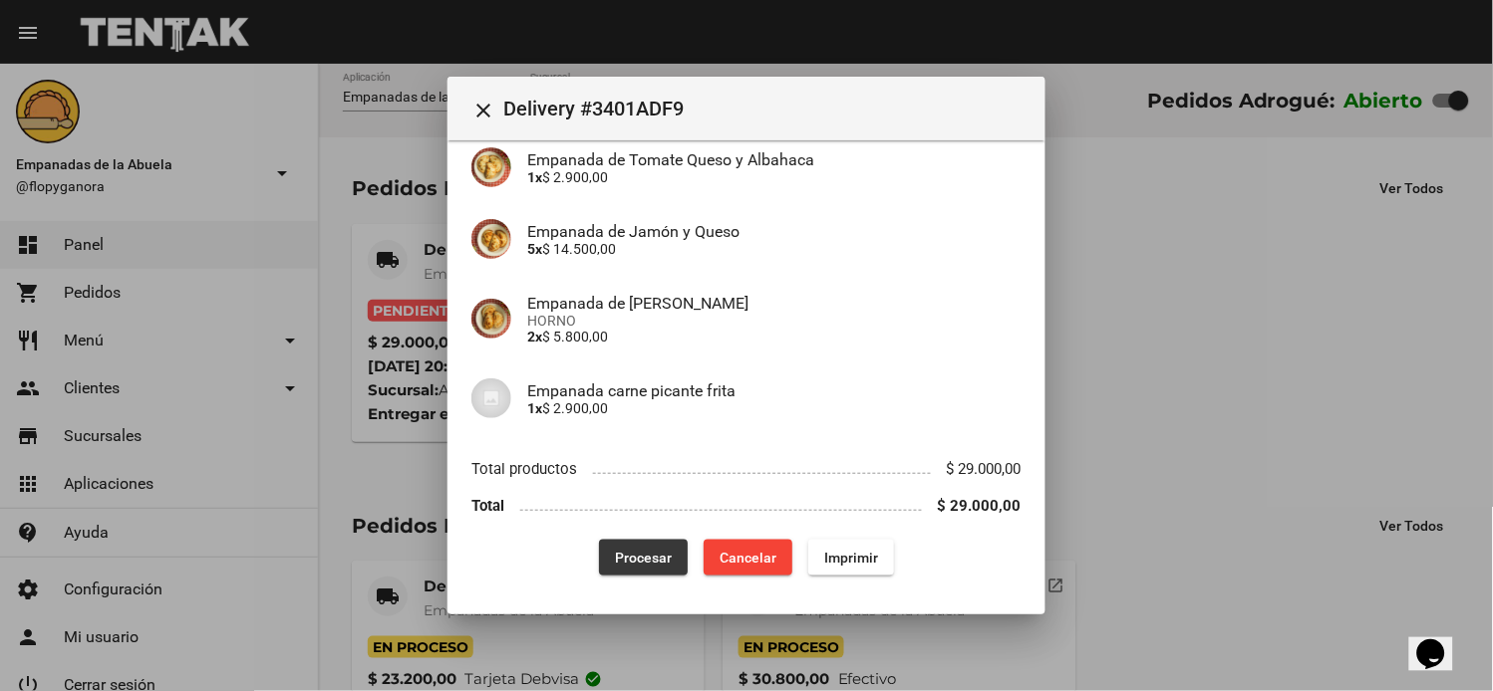
click at [650, 545] on button "Procesar" at bounding box center [643, 558] width 89 height 36
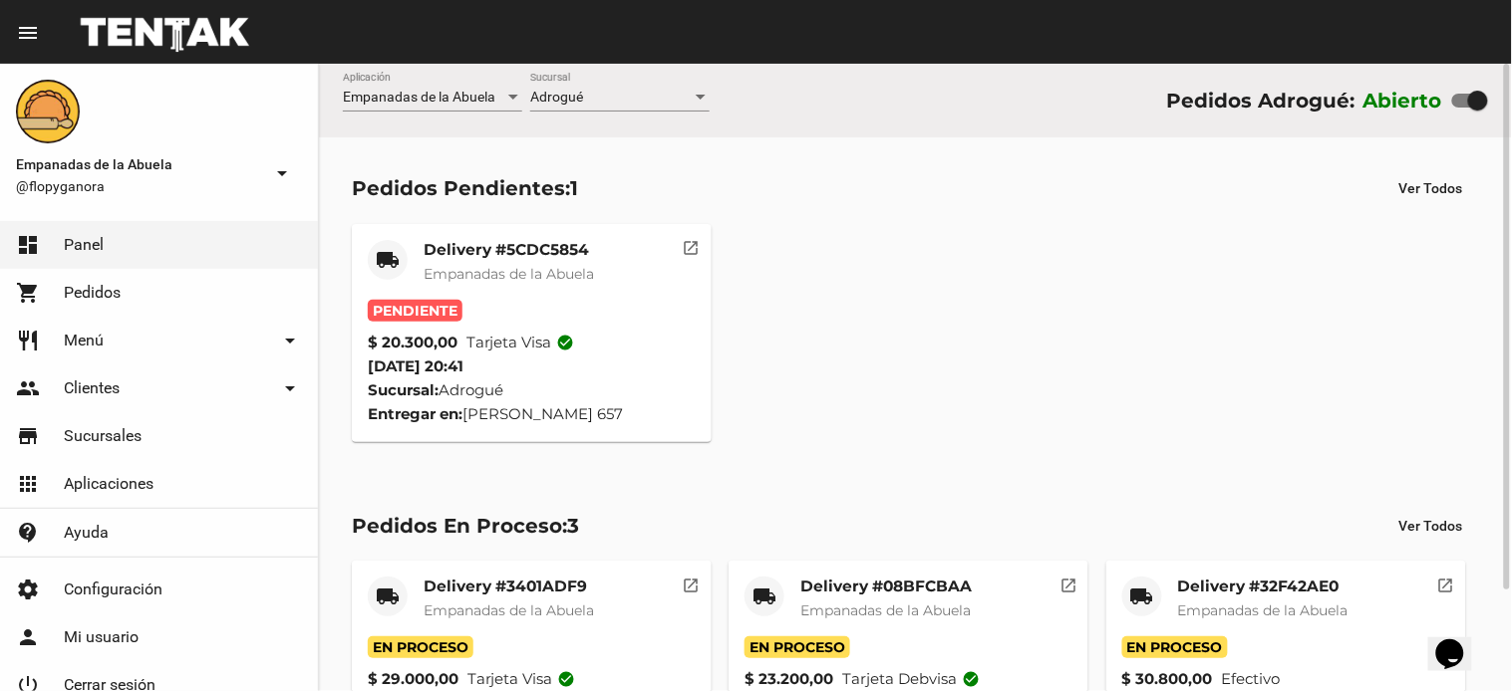
click at [522, 241] on mat-card-title "Delivery #5CDC5854" at bounding box center [508, 250] width 170 height 20
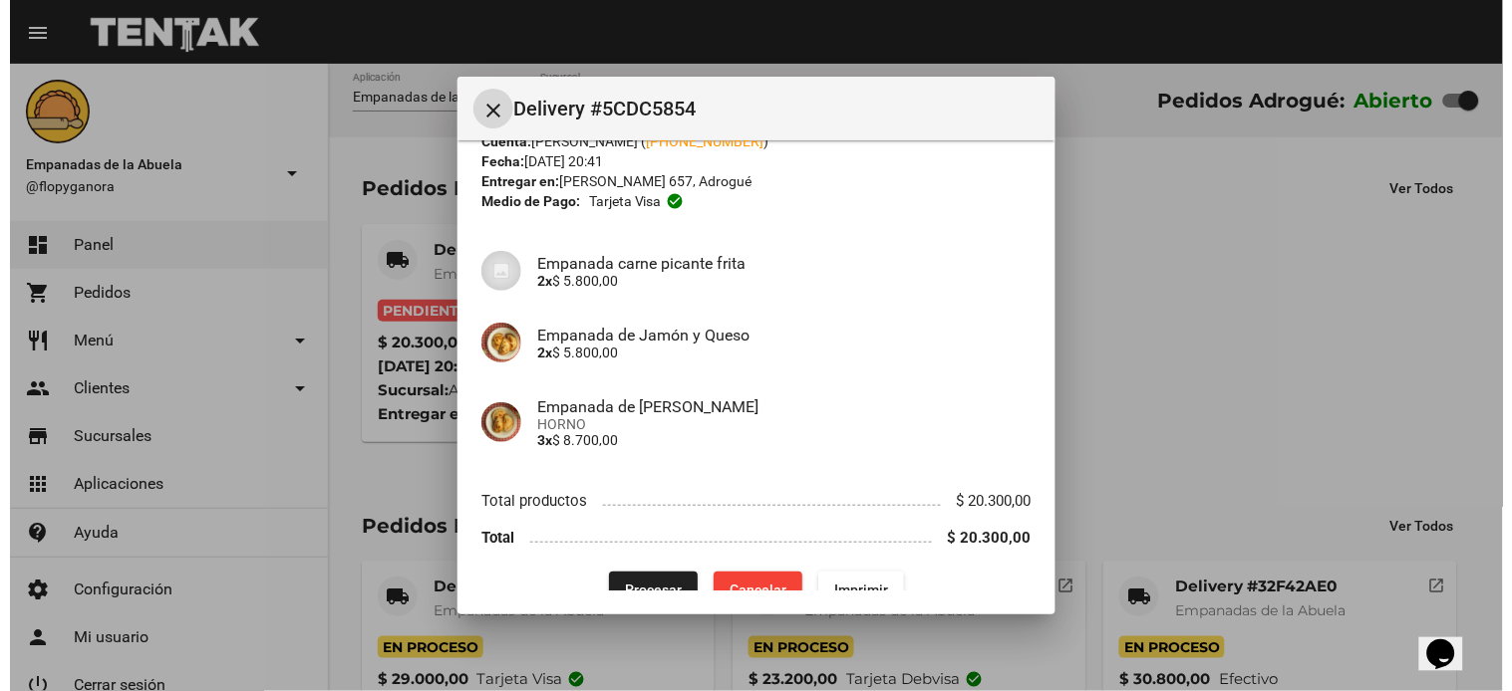
scroll to position [105, 0]
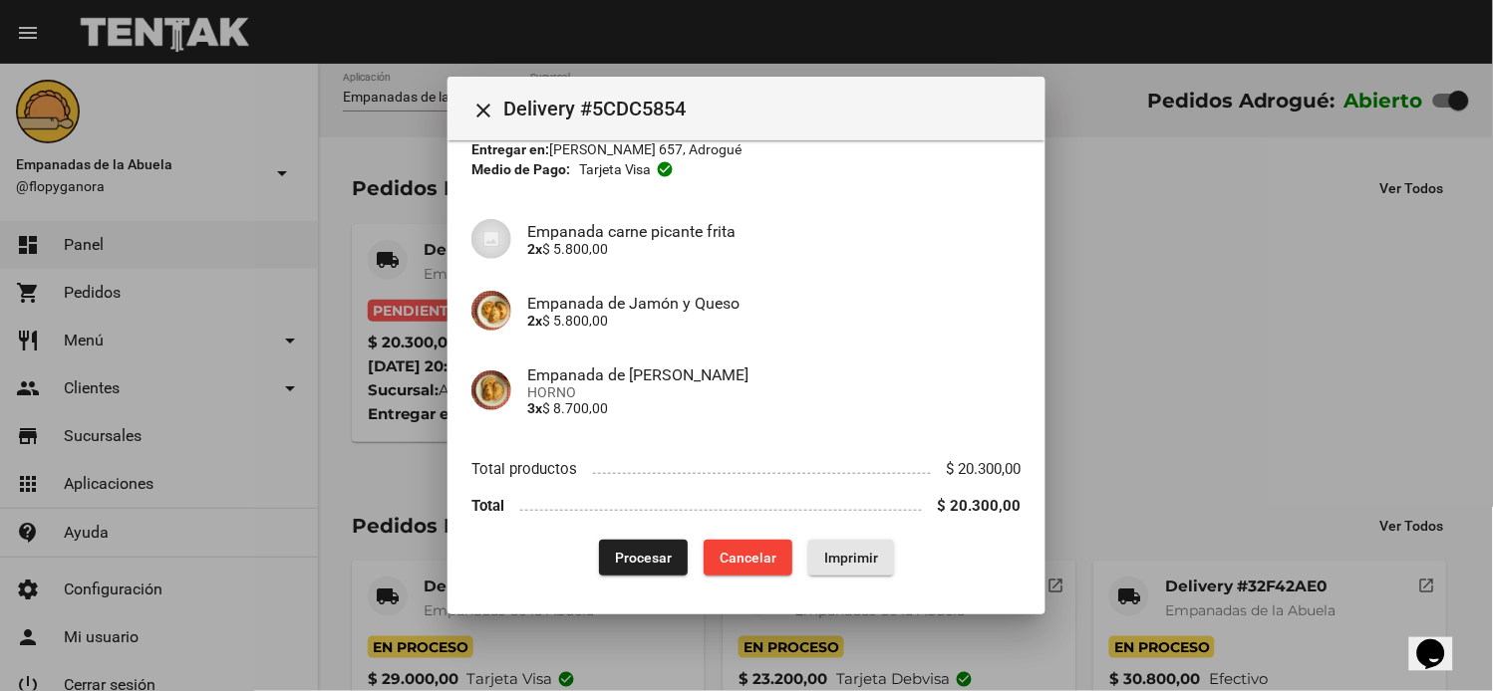
click at [852, 555] on span "Imprimir" at bounding box center [851, 558] width 54 height 16
click at [618, 546] on button "Procesar" at bounding box center [643, 558] width 89 height 36
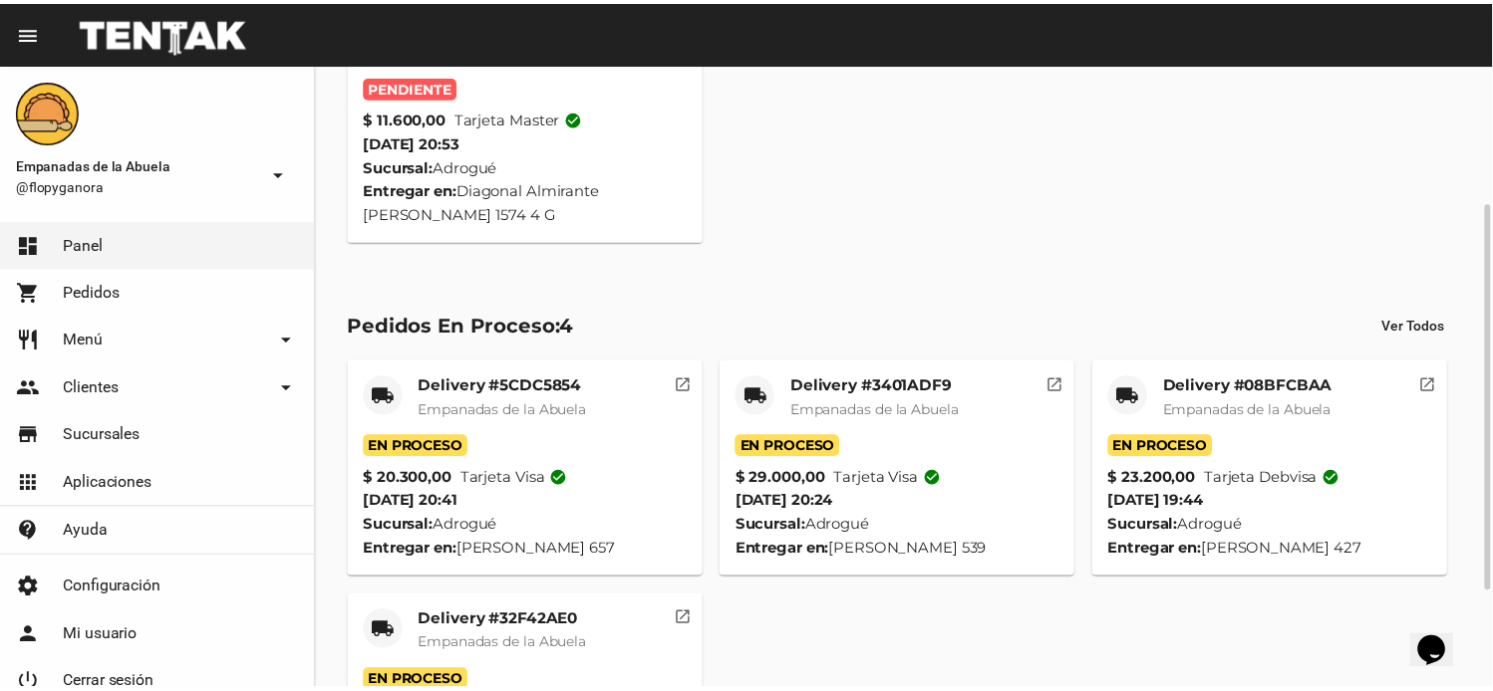
scroll to position [25, 0]
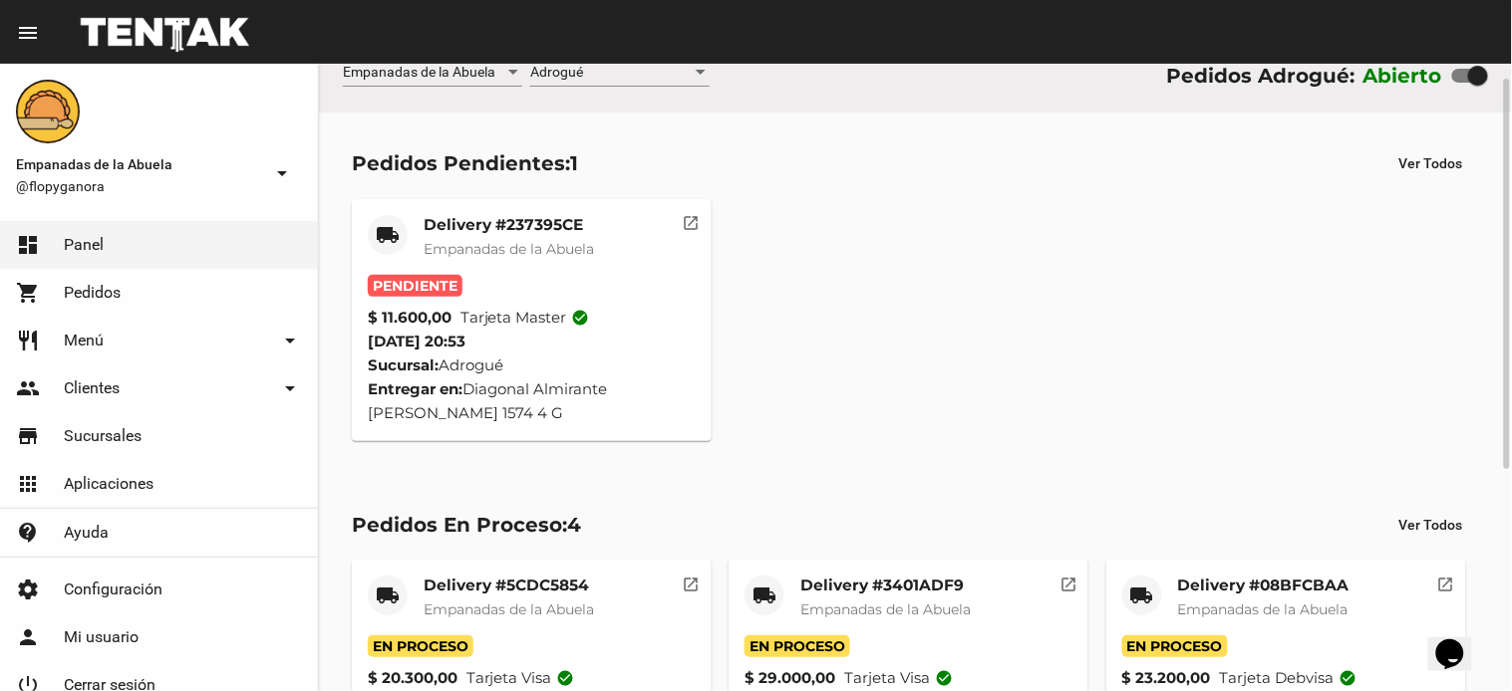
click at [498, 257] on mat-card-subtitle "Empanadas de la Abuela" at bounding box center [508, 249] width 170 height 20
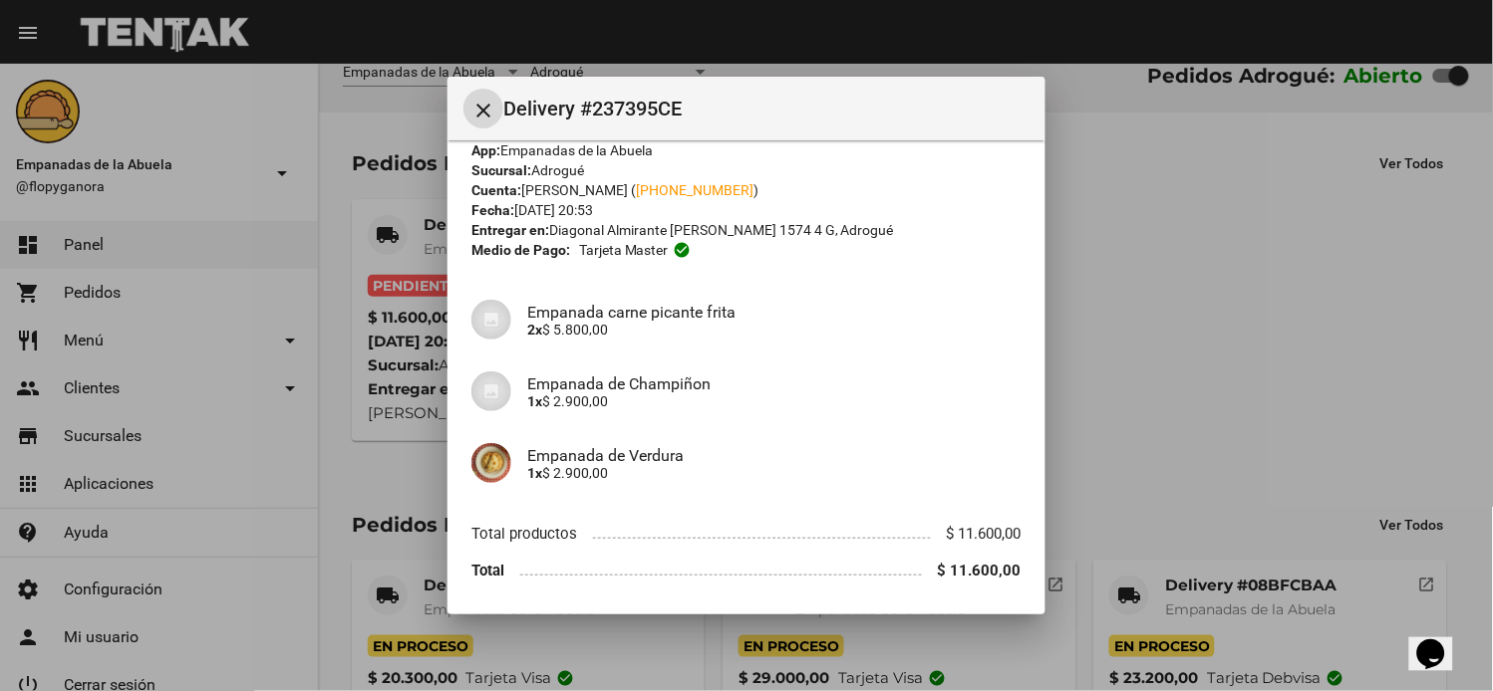
scroll to position [90, 0]
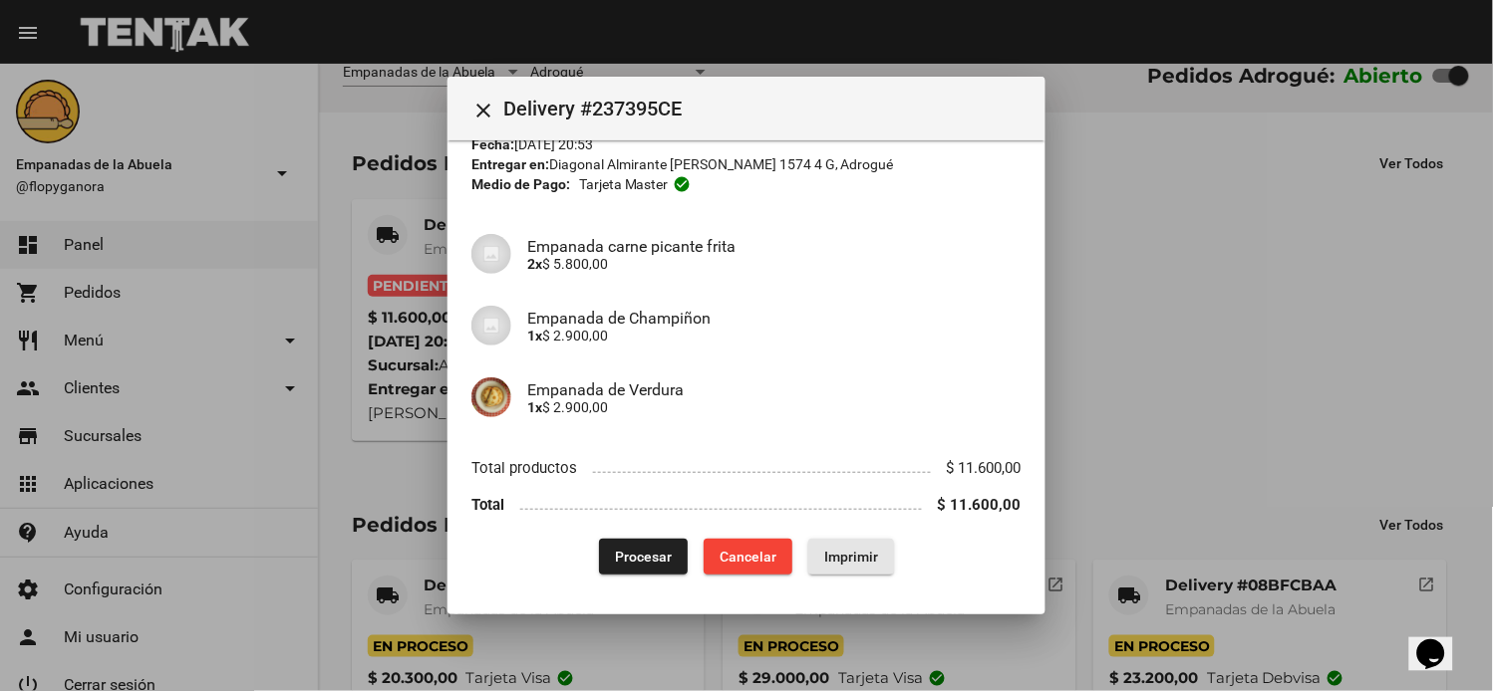
click at [838, 562] on span "Imprimir" at bounding box center [851, 557] width 54 height 16
click at [645, 486] on li "Total productos $ 11.600,00" at bounding box center [746, 467] width 550 height 37
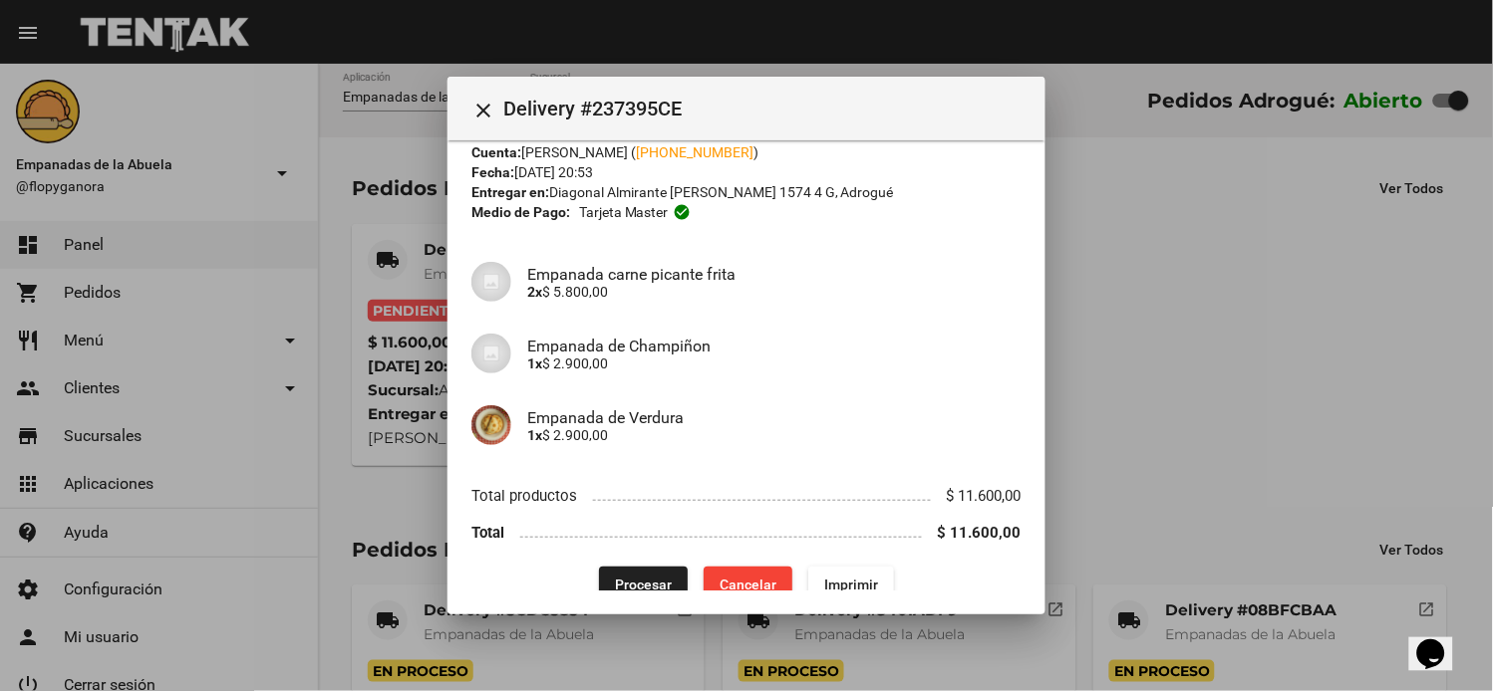
scroll to position [90, 0]
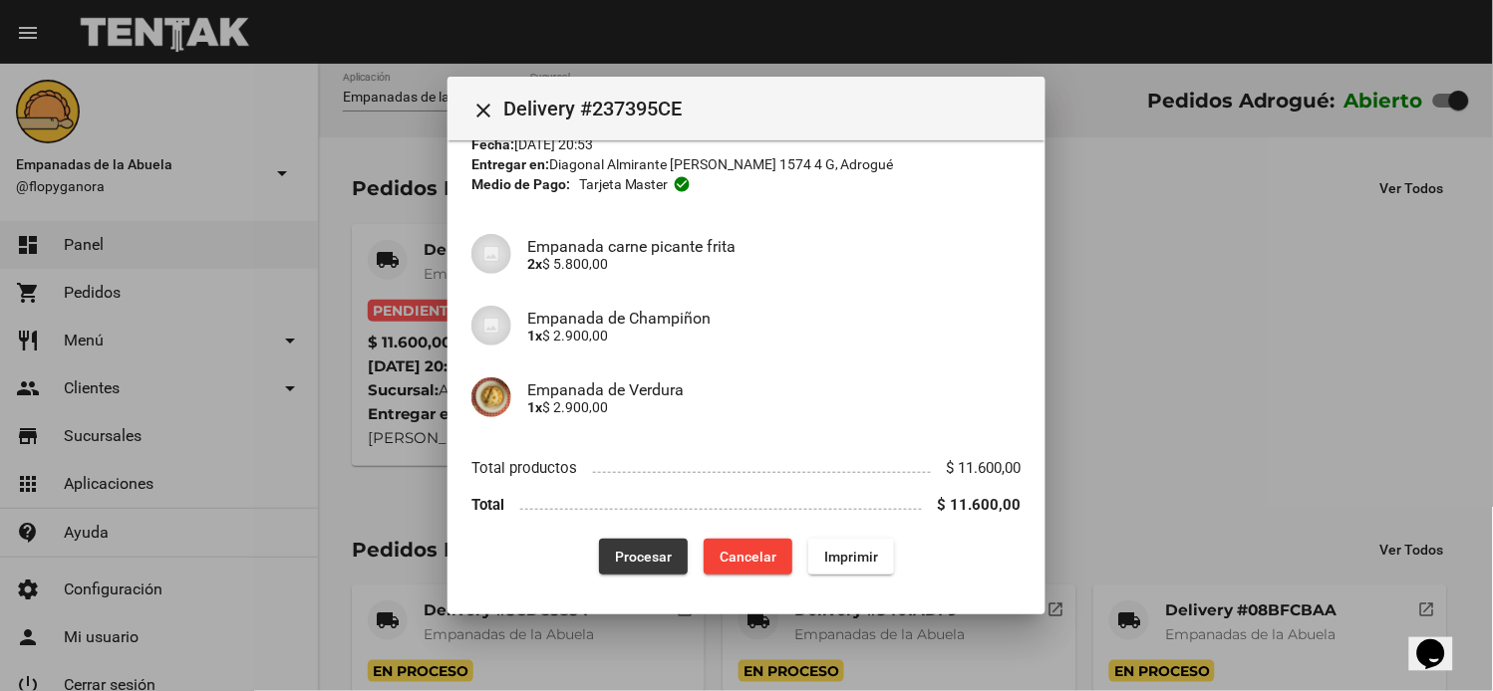
click at [669, 548] on button "Procesar" at bounding box center [643, 557] width 89 height 36
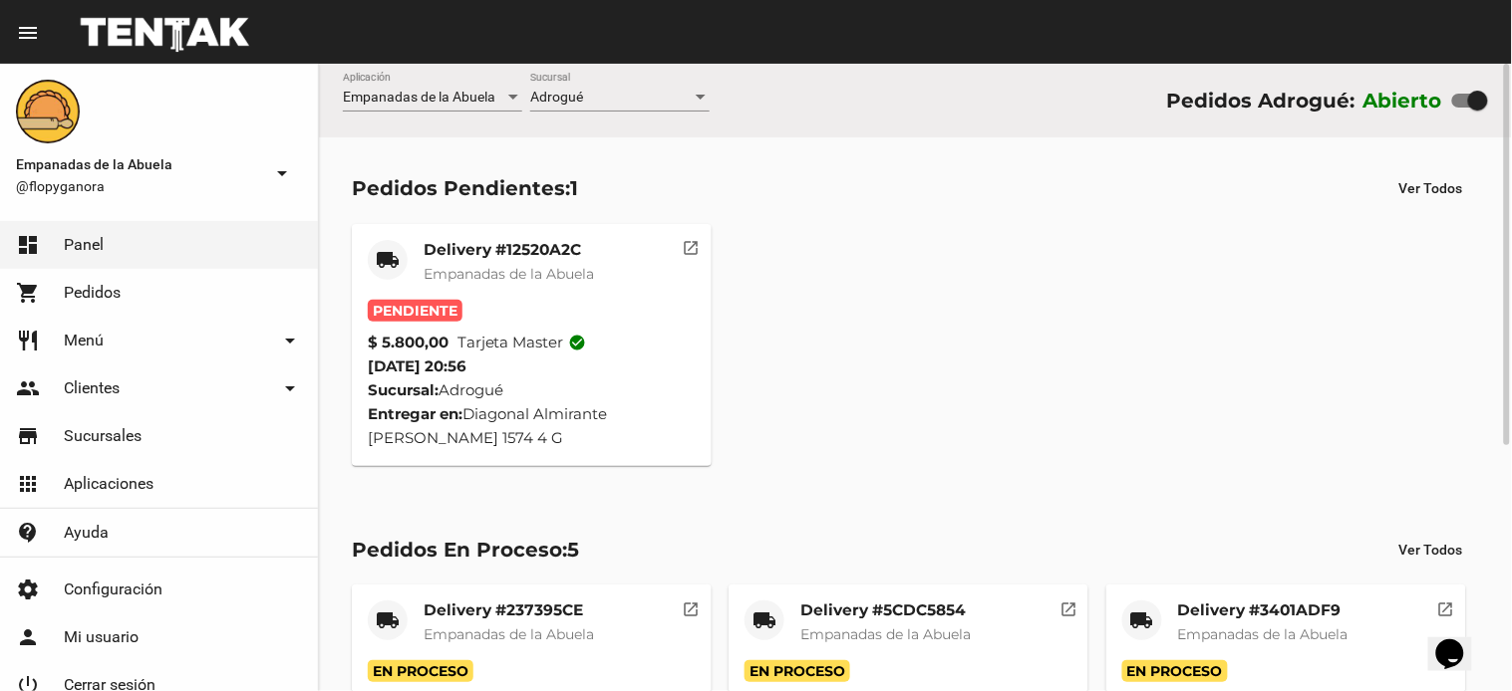
click at [592, 245] on mat-card-title "Delivery #12520A2C" at bounding box center [508, 250] width 170 height 20
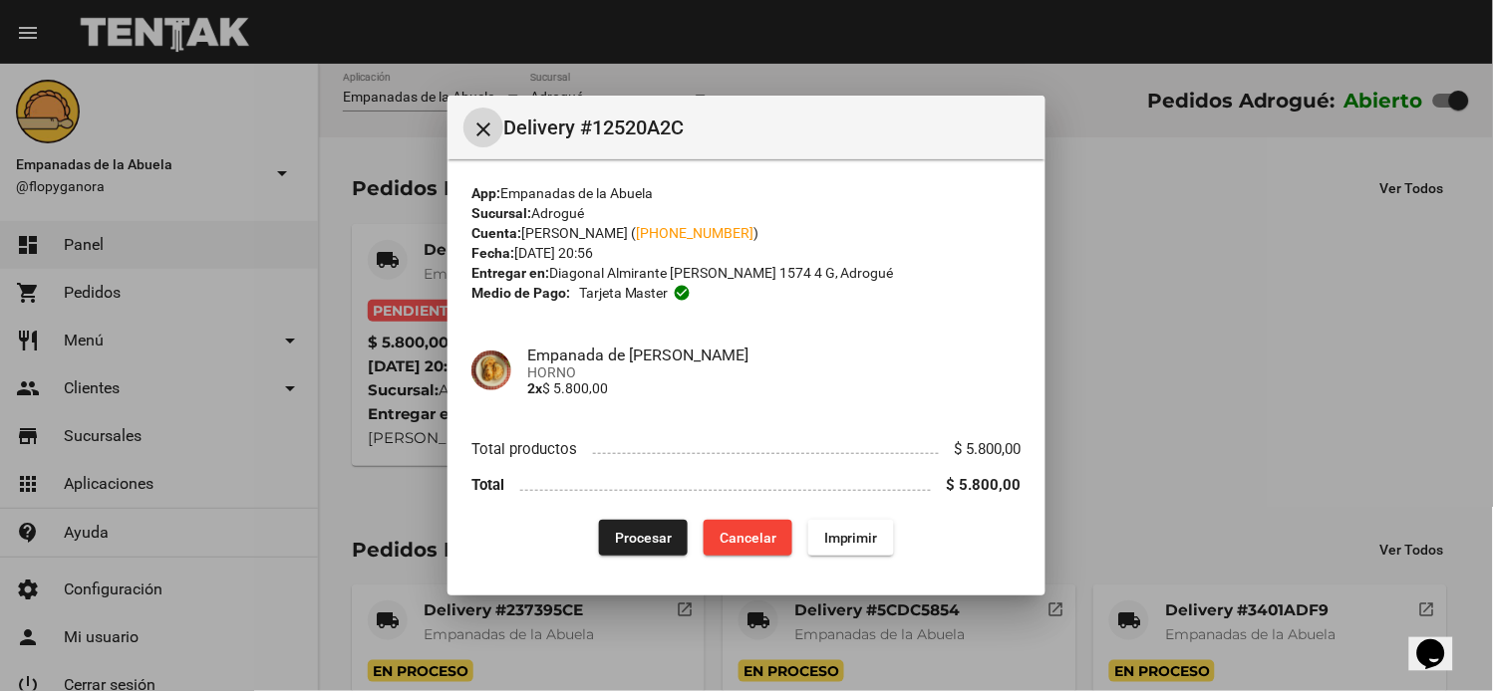
click at [623, 532] on span "Procesar" at bounding box center [643, 538] width 57 height 16
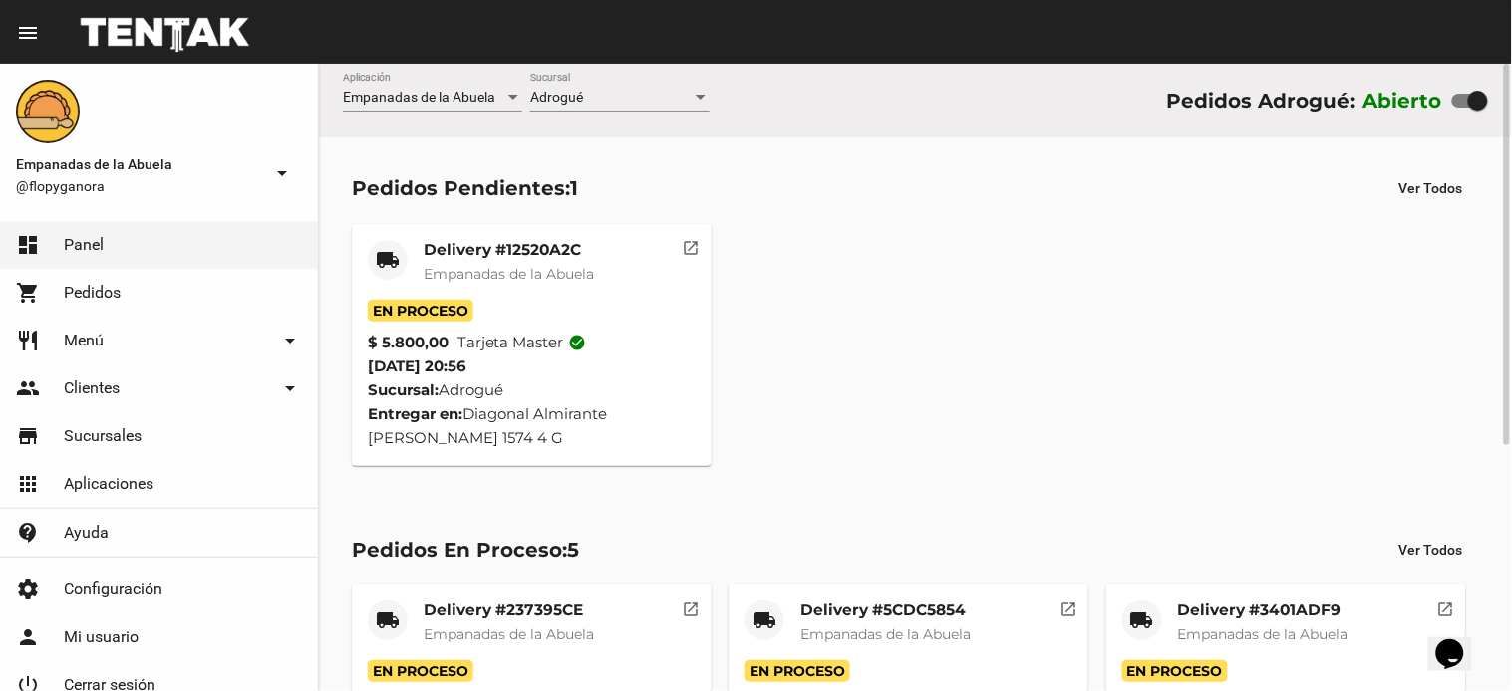
click at [559, 257] on mat-card-title "Delivery #12520A2C" at bounding box center [508, 250] width 170 height 20
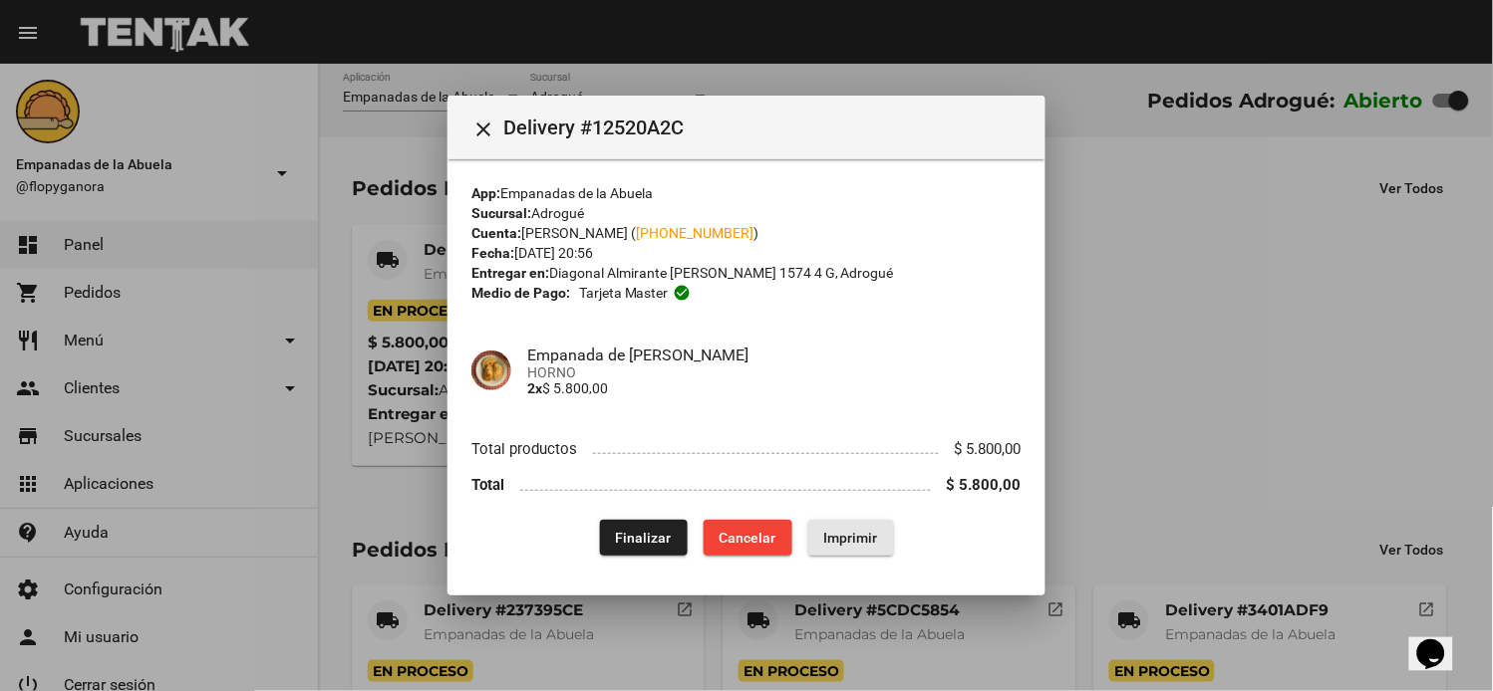
click at [872, 538] on span "Imprimir" at bounding box center [851, 538] width 54 height 16
click at [472, 15] on div at bounding box center [746, 345] width 1493 height 691
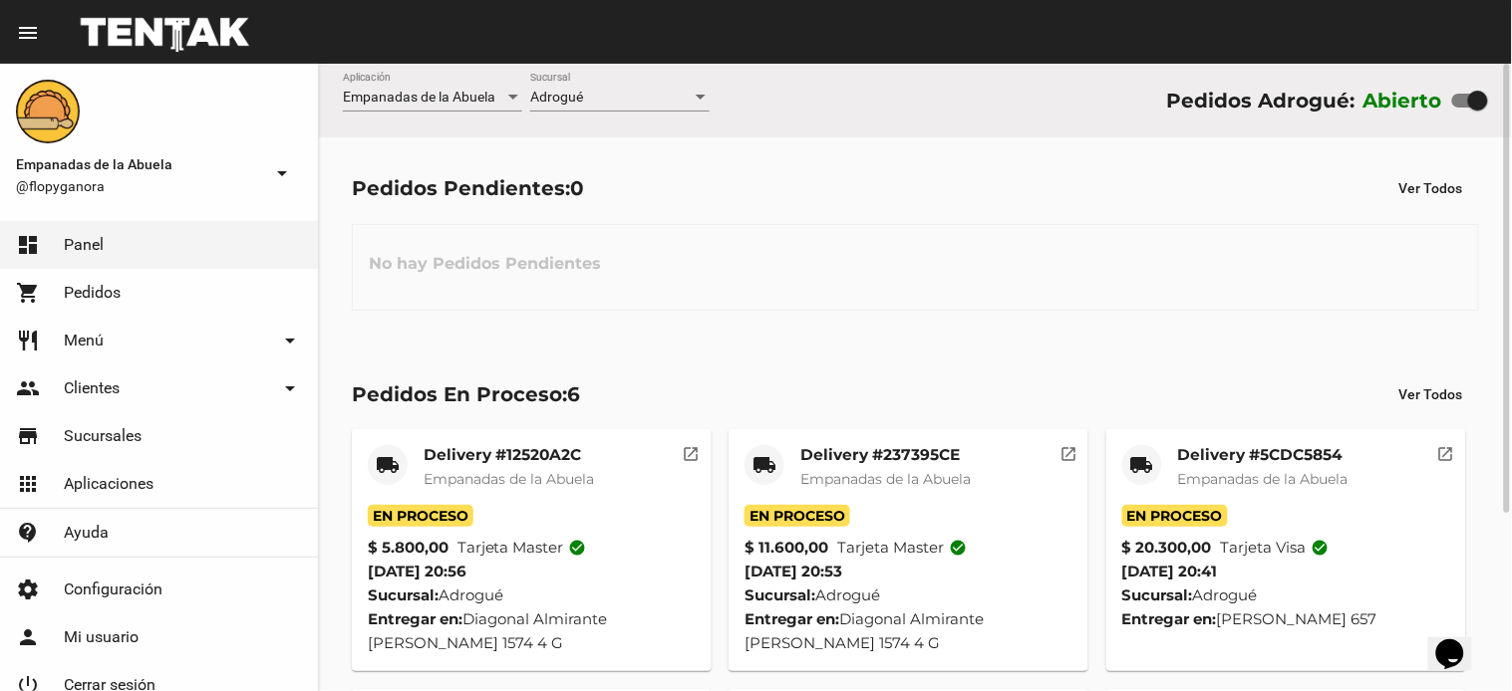
click at [1126, 460] on div "local_shipping" at bounding box center [1142, 465] width 40 height 40
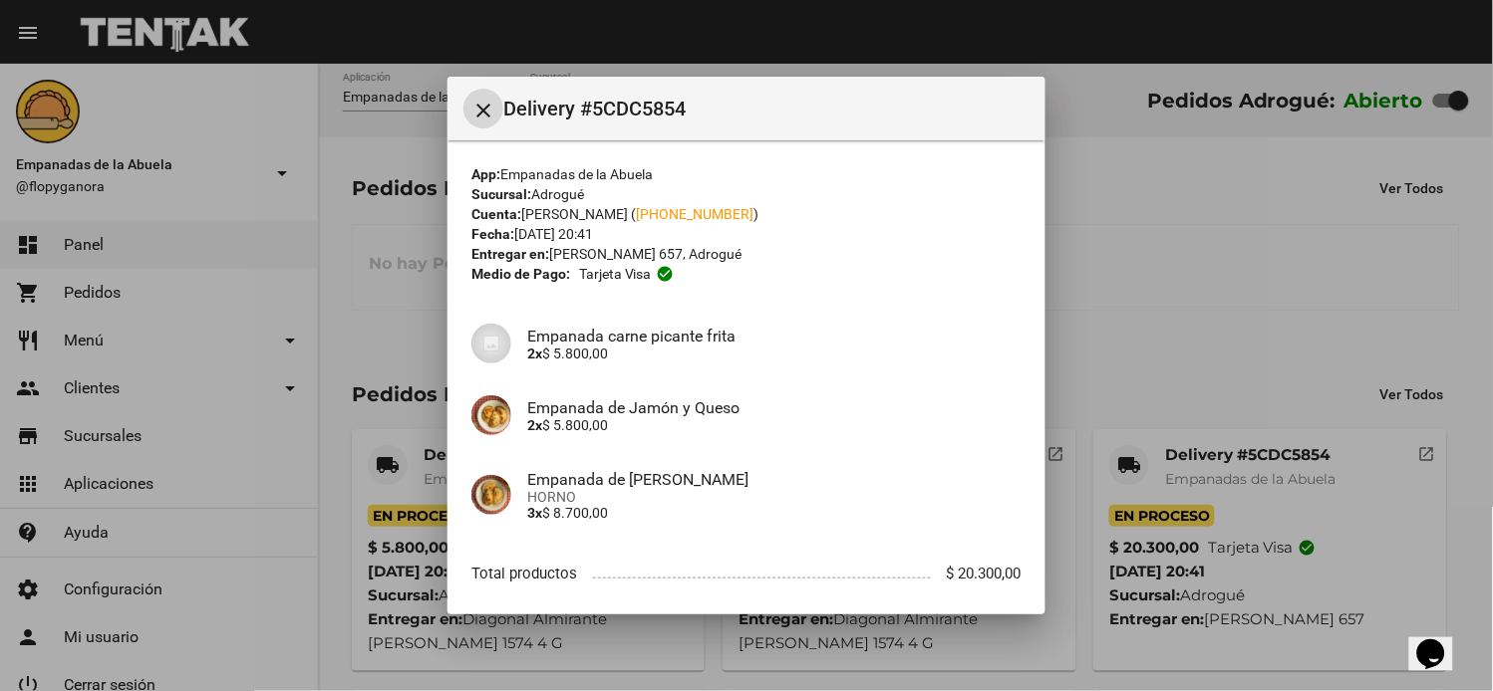
scroll to position [105, 0]
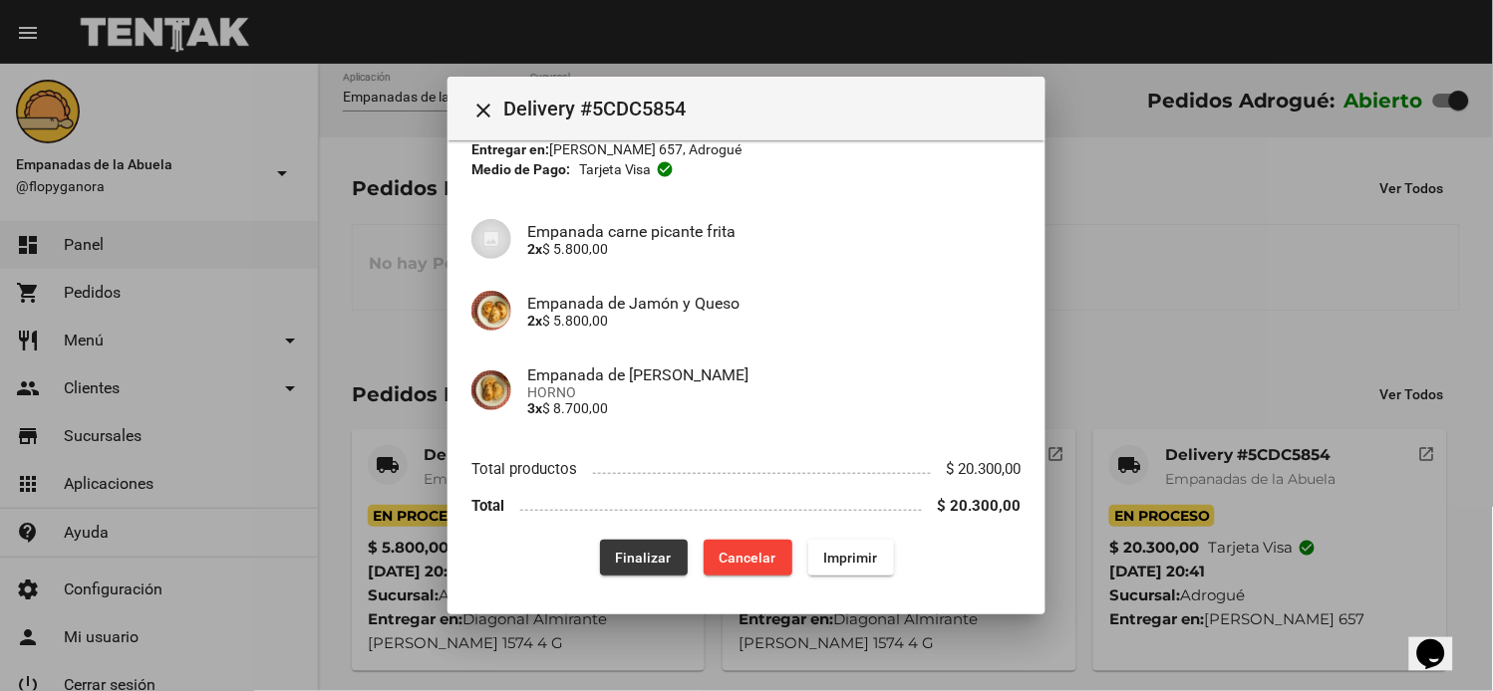
click at [626, 546] on button "Finalizar" at bounding box center [644, 558] width 88 height 36
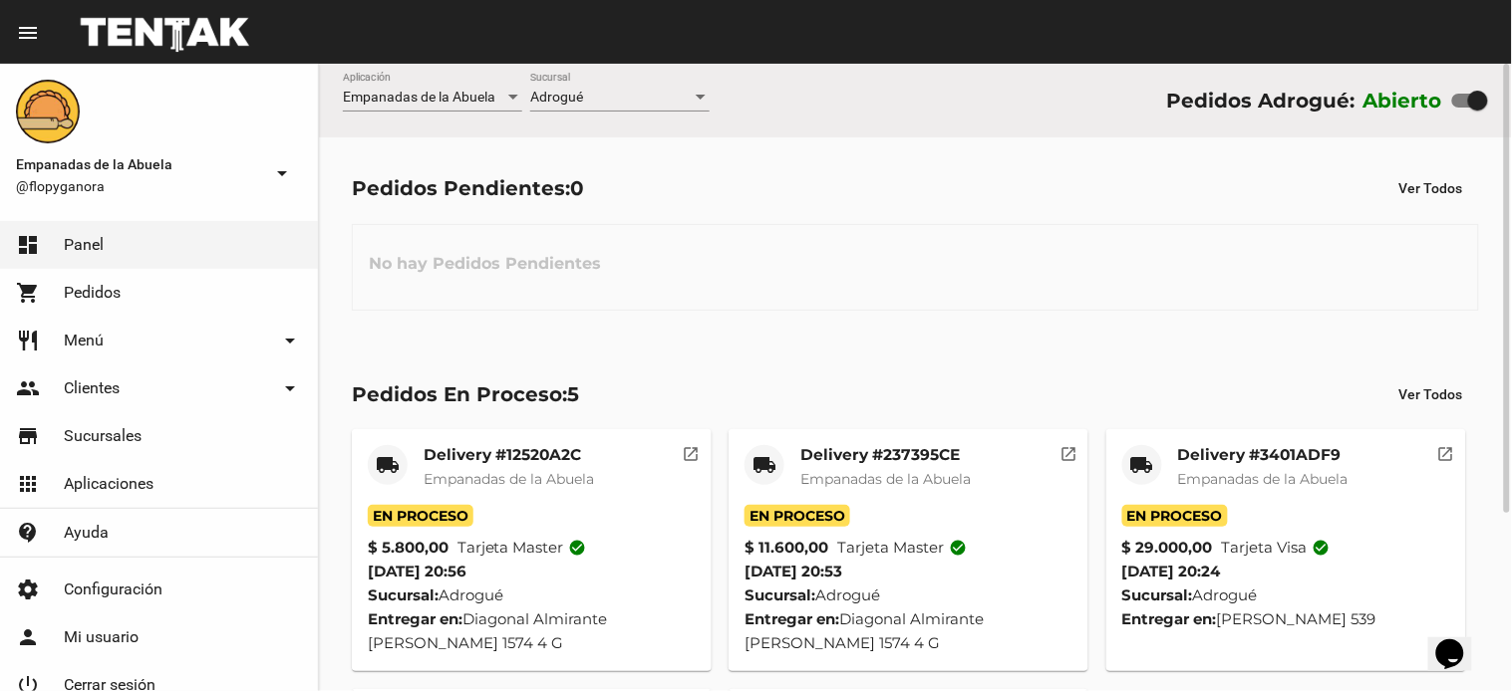
click at [1137, 458] on mat-icon "local_shipping" at bounding box center [1142, 465] width 24 height 24
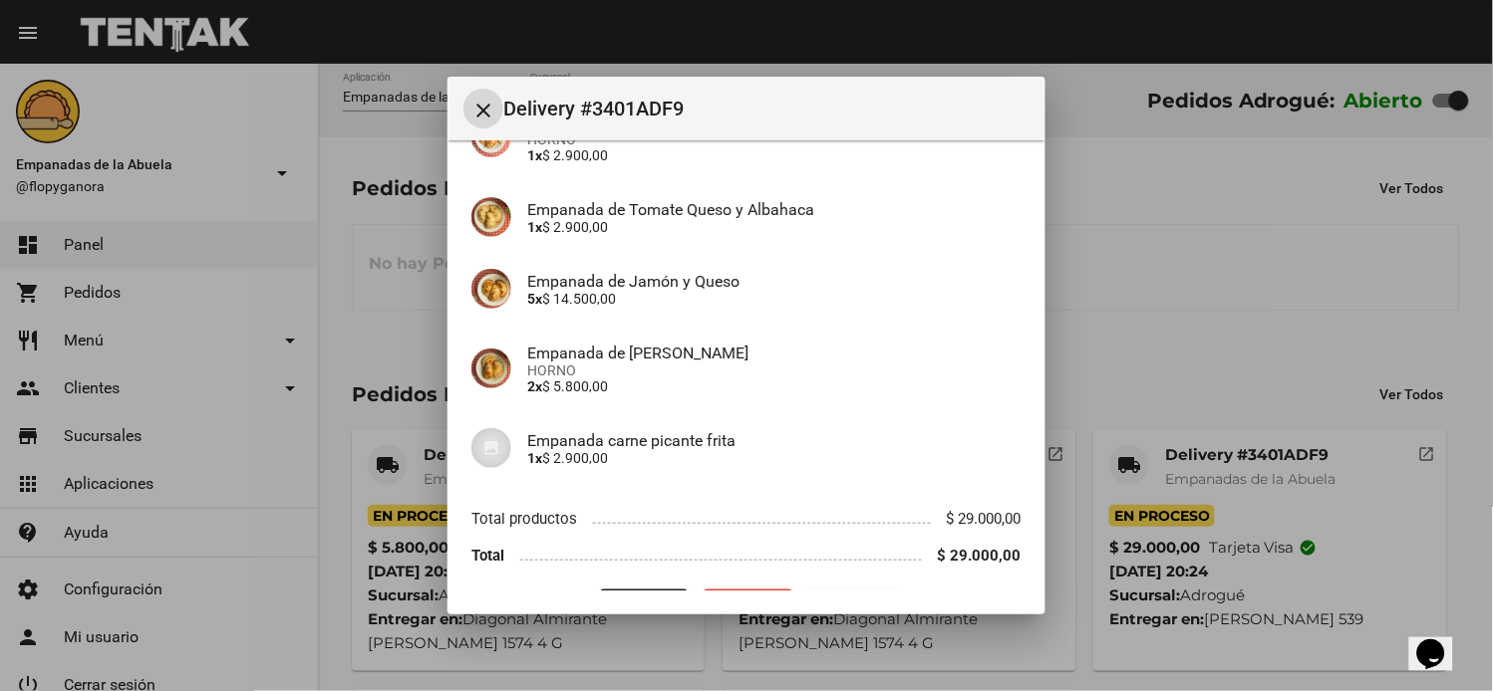
scroll to position [264, 0]
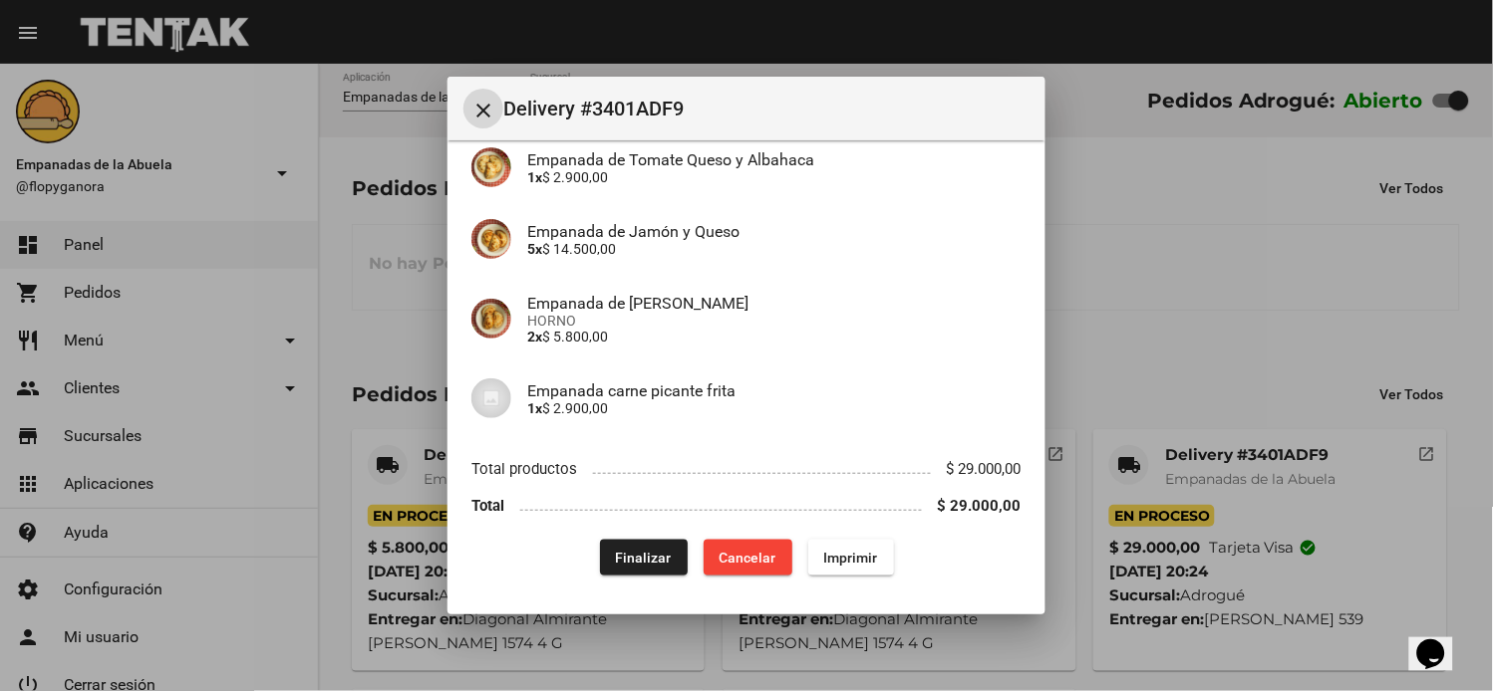
click at [650, 550] on span "Finalizar" at bounding box center [644, 558] width 56 height 16
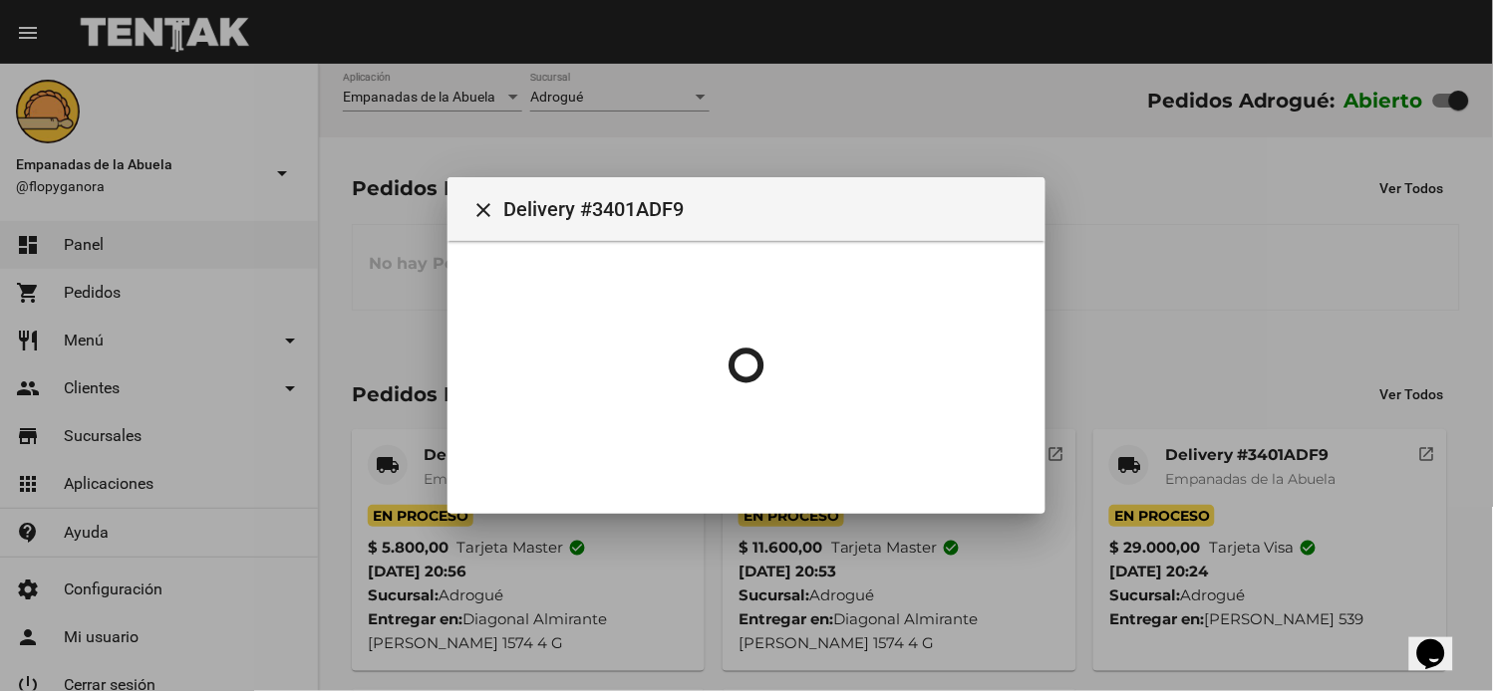
scroll to position [0, 0]
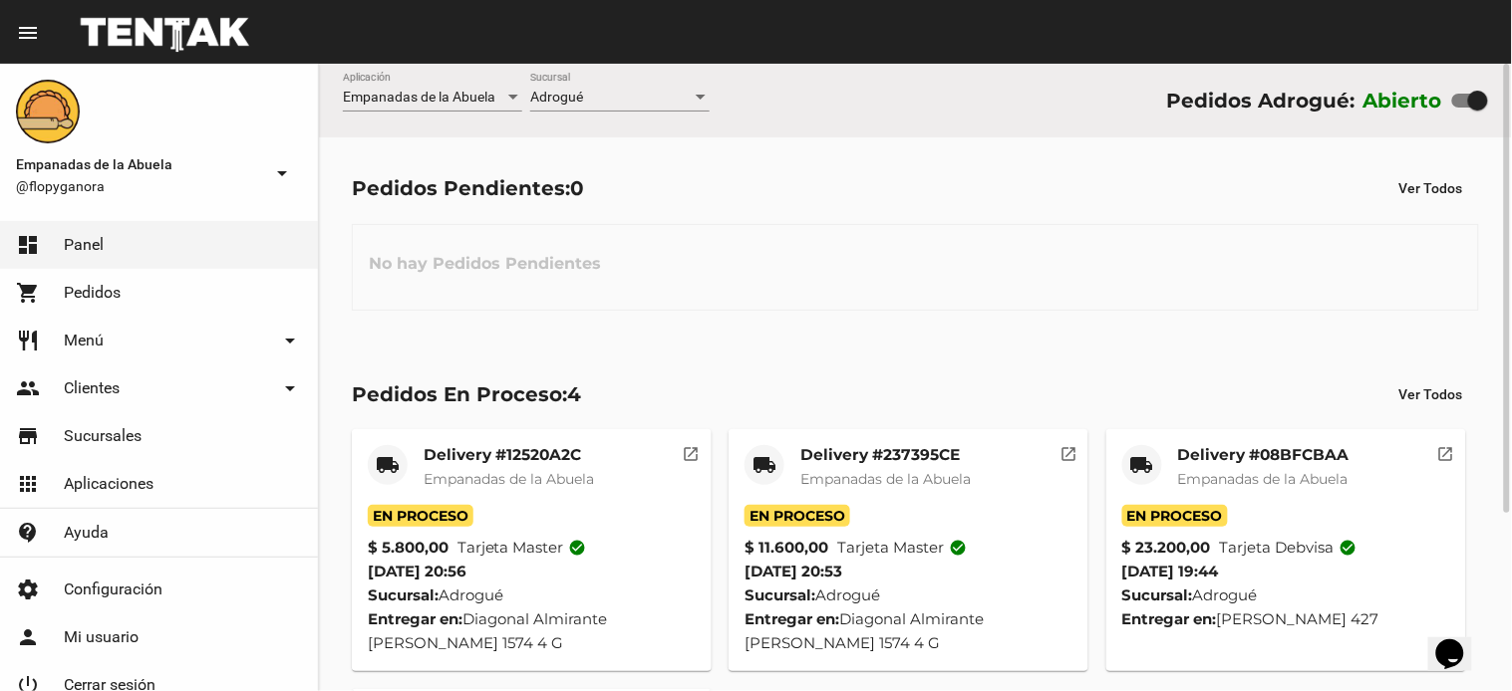
click at [1251, 474] on span "Empanadas de la Abuela" at bounding box center [1263, 479] width 170 height 18
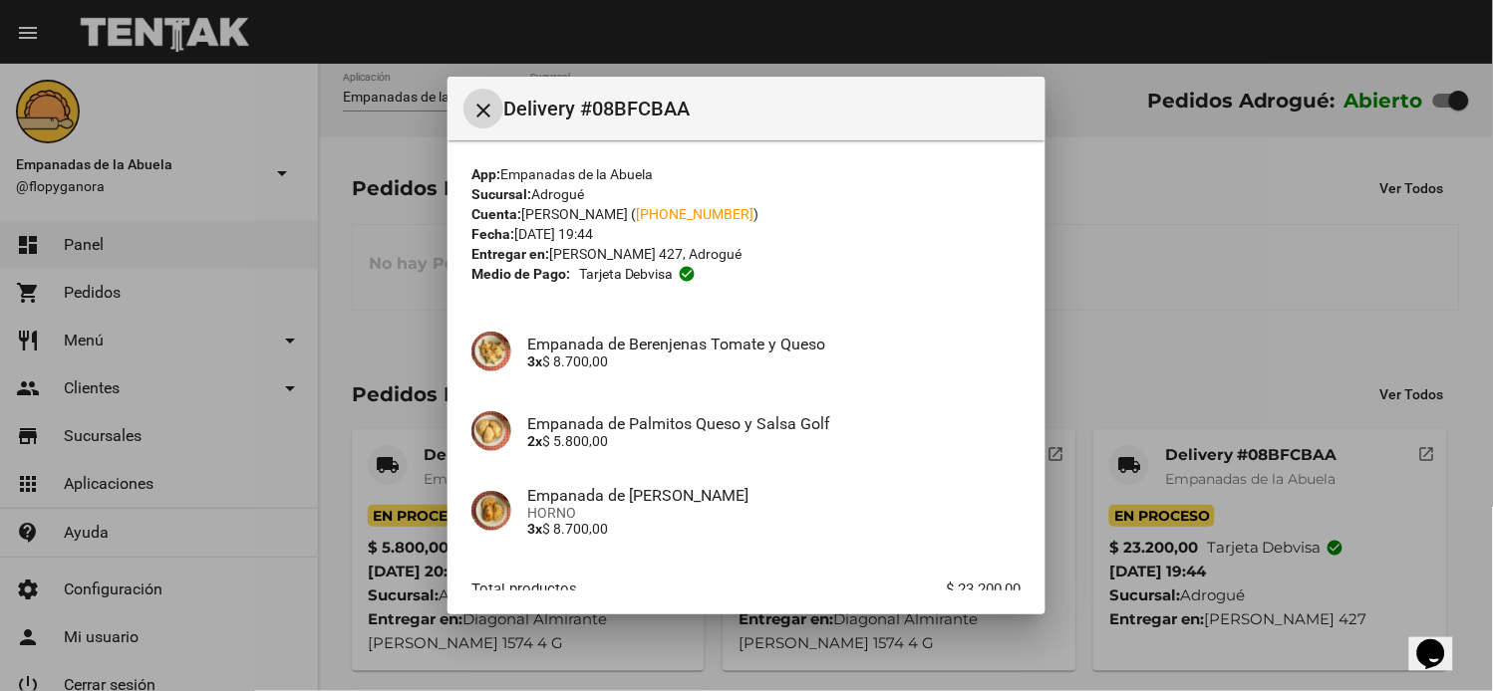
scroll to position [121, 0]
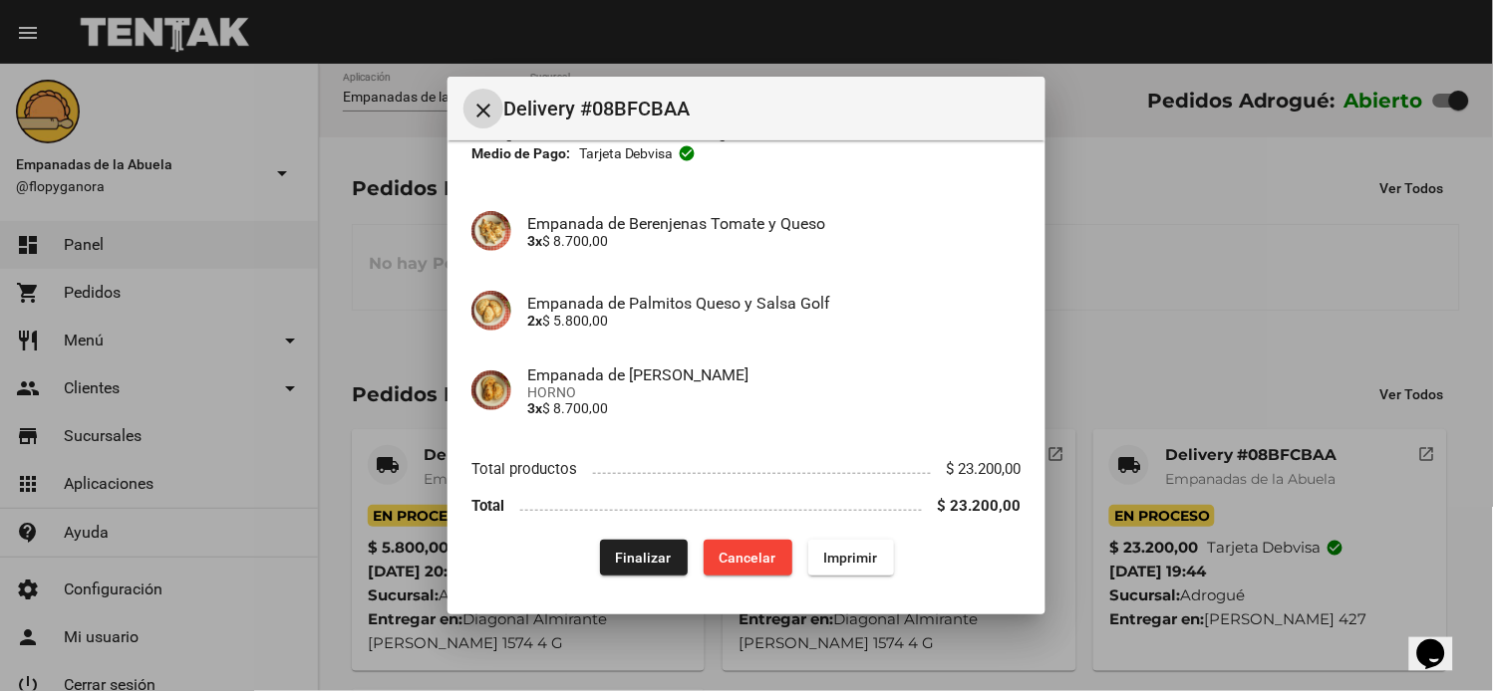
click at [669, 559] on button "Finalizar" at bounding box center [644, 558] width 88 height 36
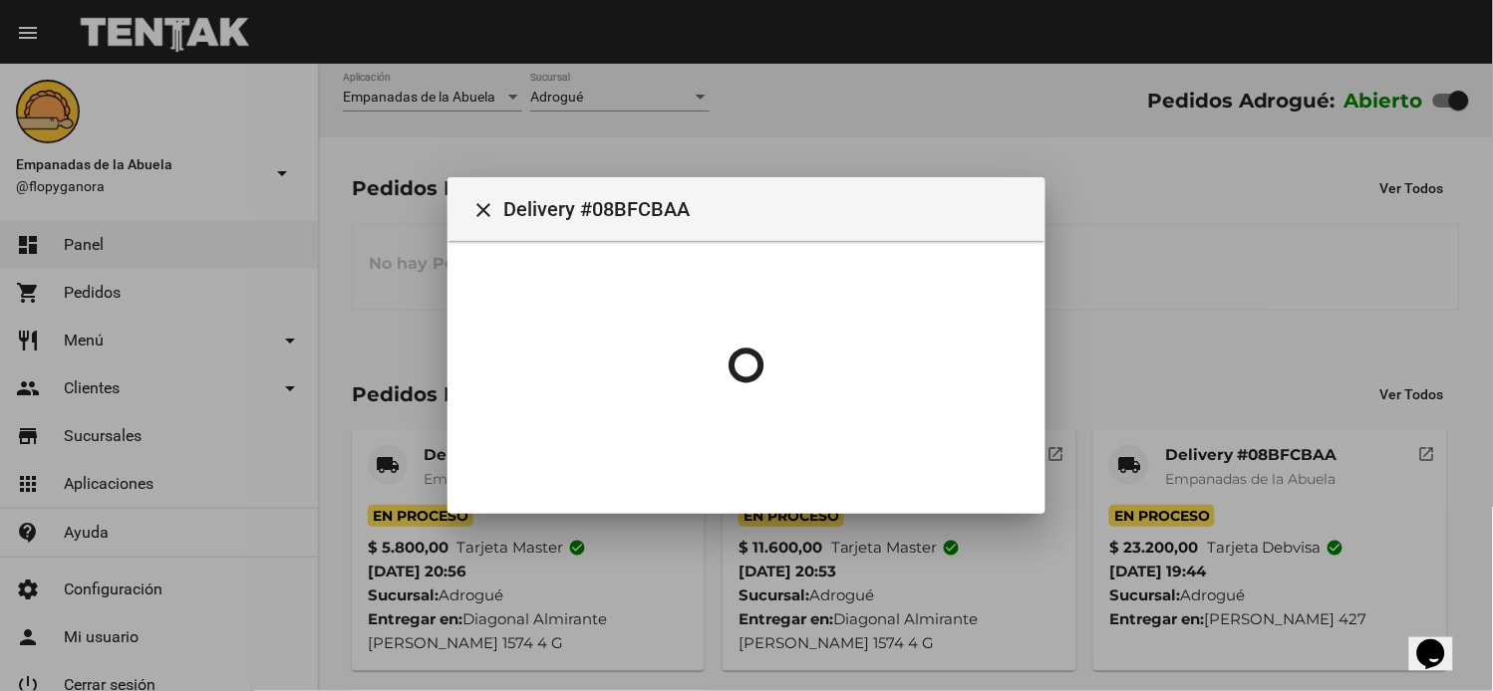
scroll to position [0, 0]
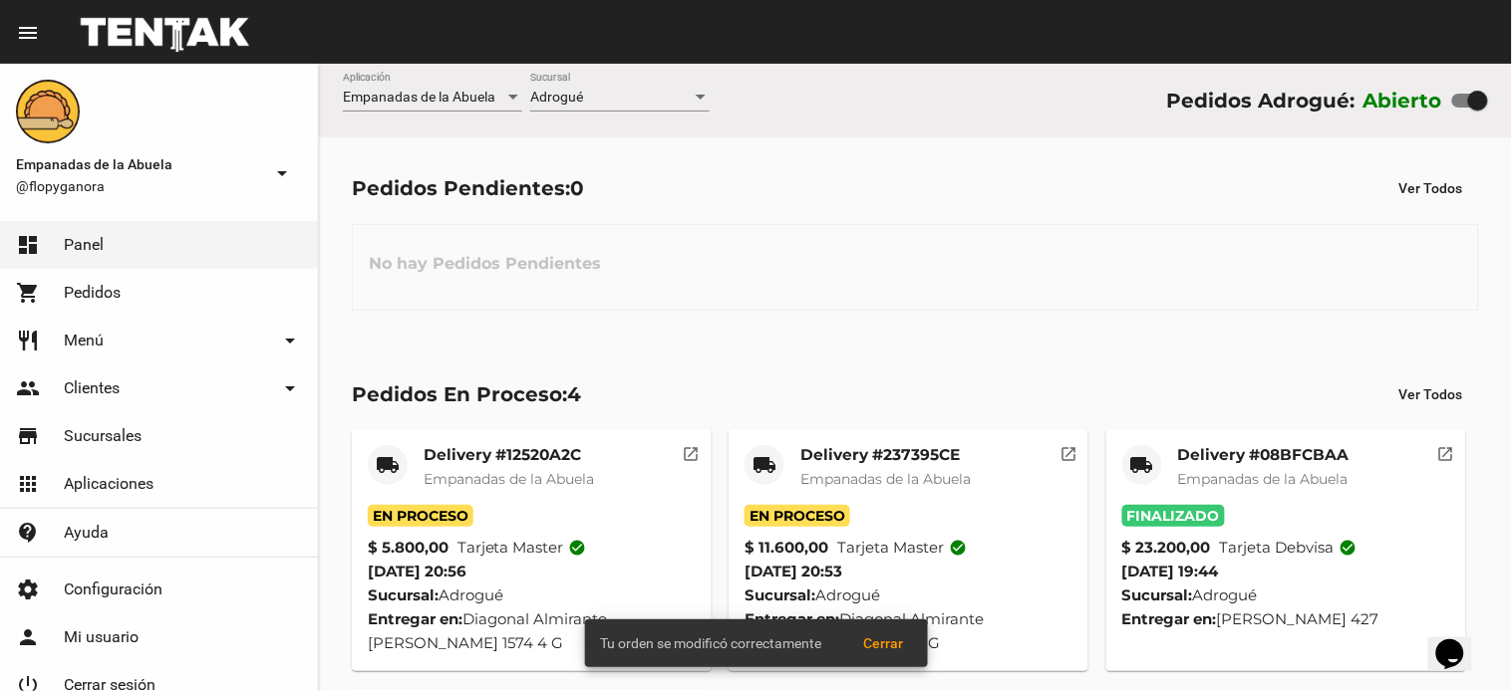
click at [778, 461] on div "local_shipping" at bounding box center [764, 465] width 40 height 40
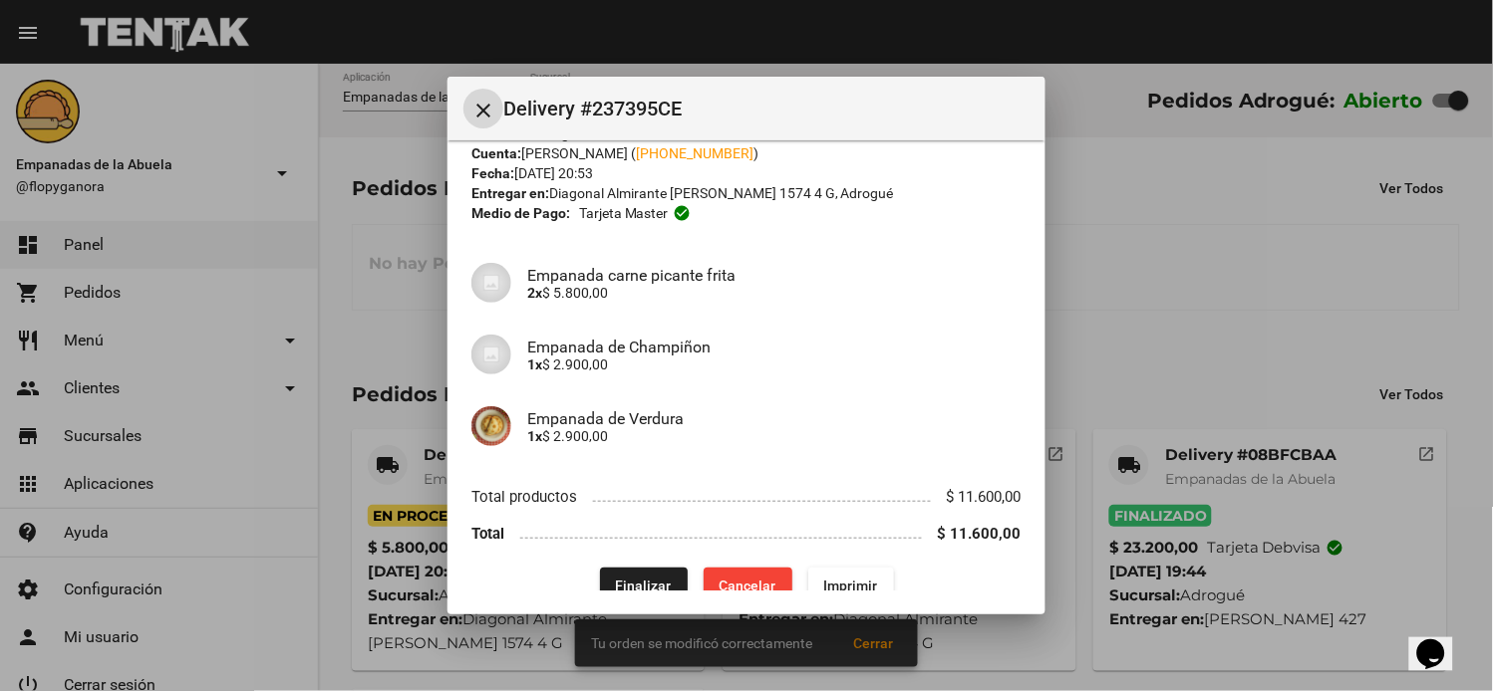
scroll to position [90, 0]
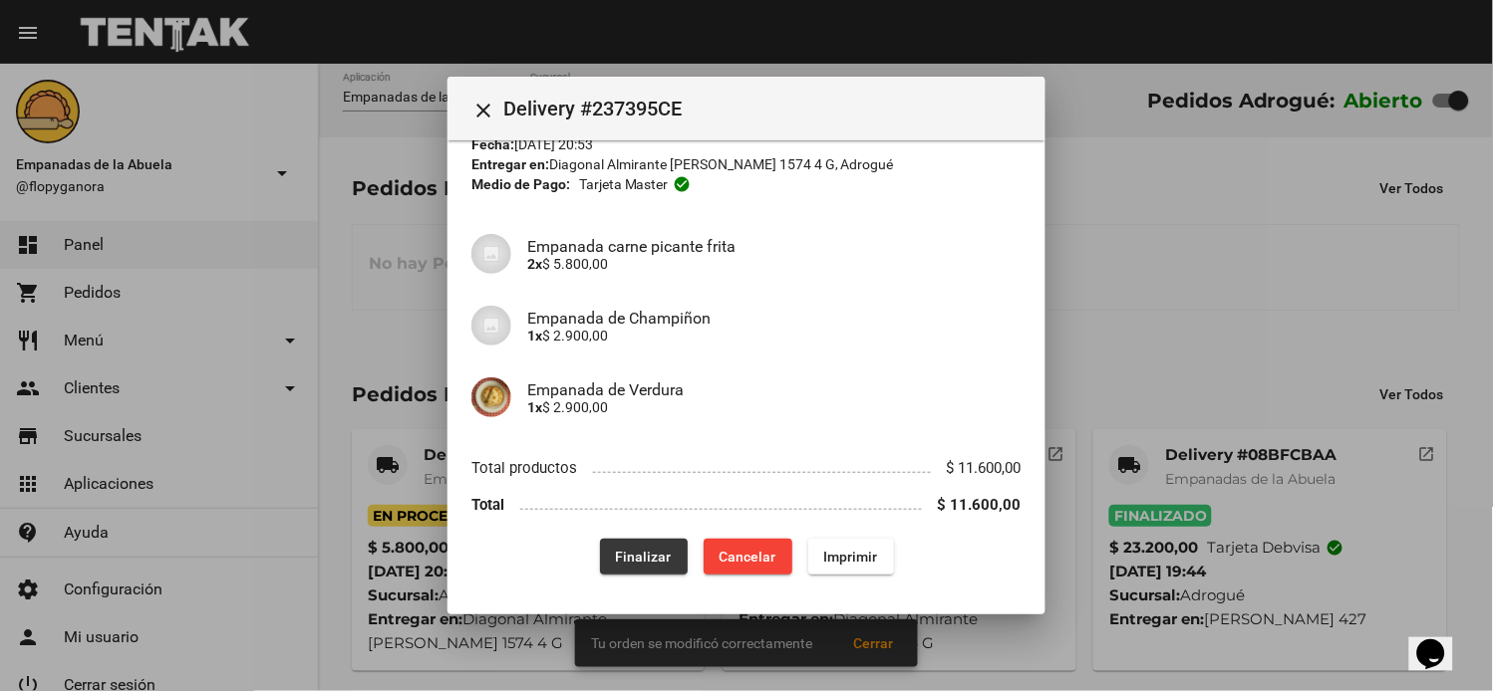
drag, startPoint x: 648, startPoint y: 543, endPoint x: 625, endPoint y: 532, distance: 25.4
click at [645, 543] on button "Finalizar" at bounding box center [644, 557] width 88 height 36
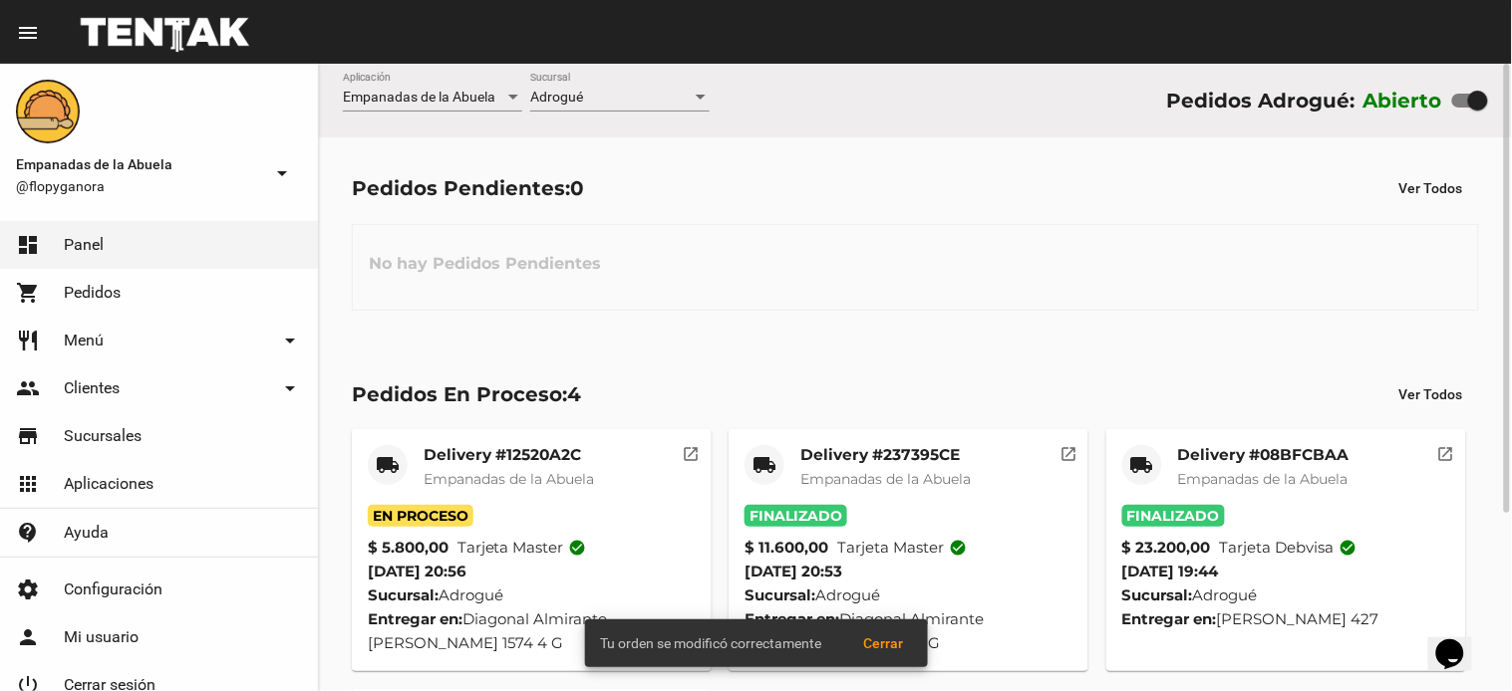
click at [374, 452] on div "local_shipping" at bounding box center [388, 465] width 40 height 40
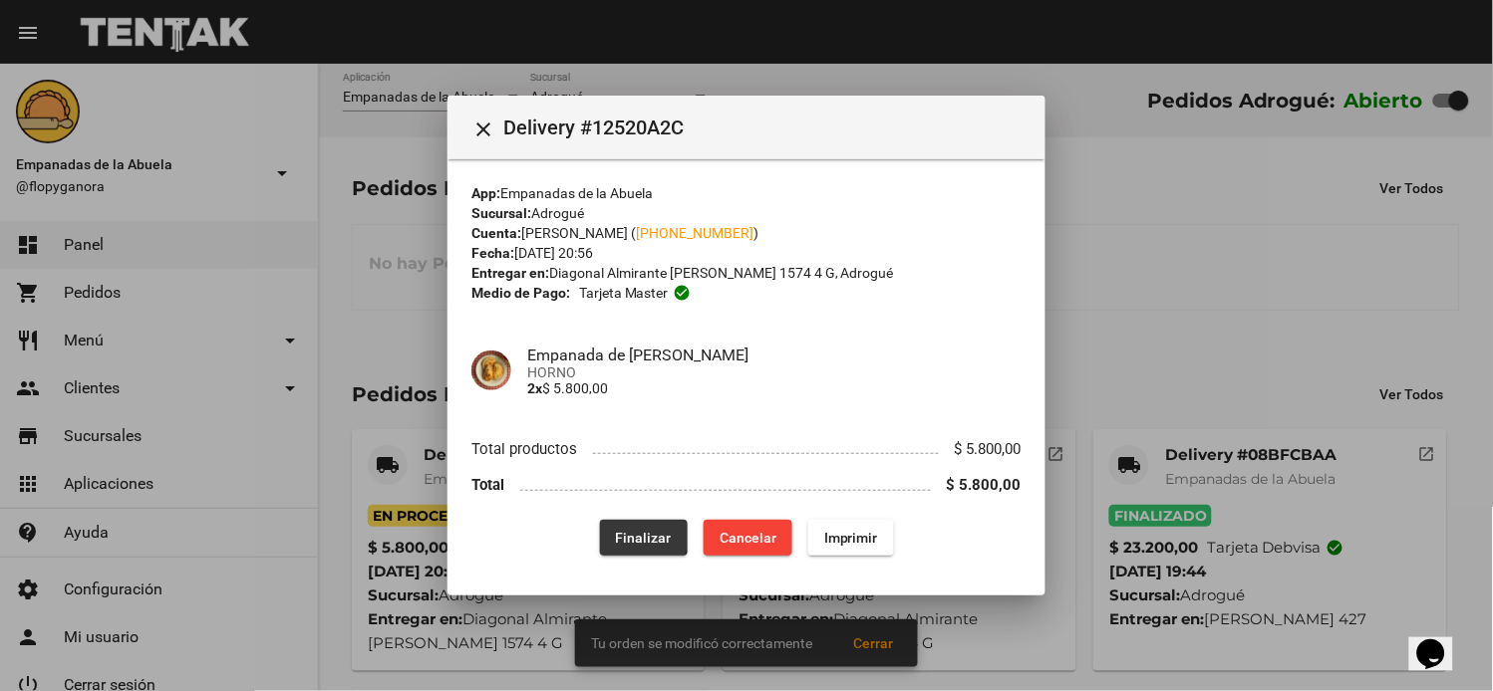
click at [638, 534] on span "Finalizar" at bounding box center [644, 538] width 56 height 16
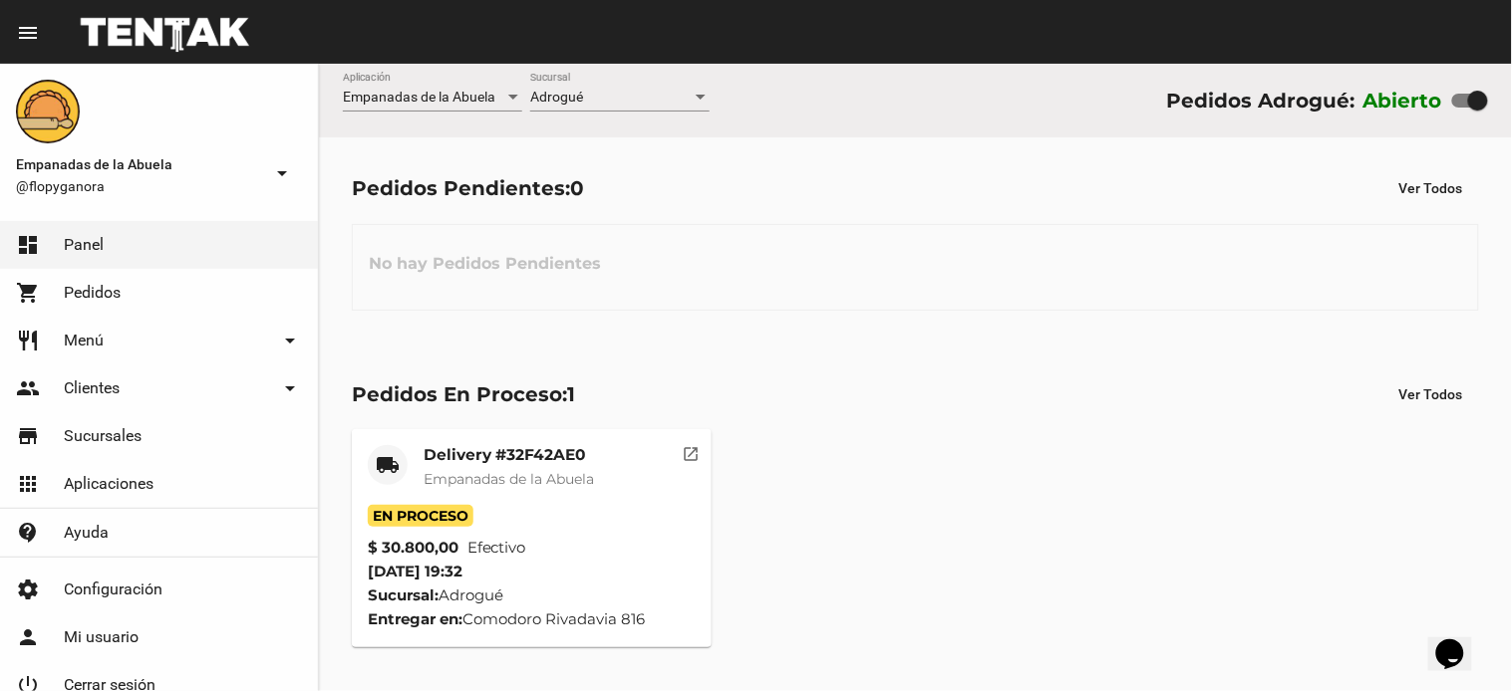
click at [443, 468] on div "Delivery #32F42AE0 Empanadas de la Abuela" at bounding box center [508, 475] width 170 height 60
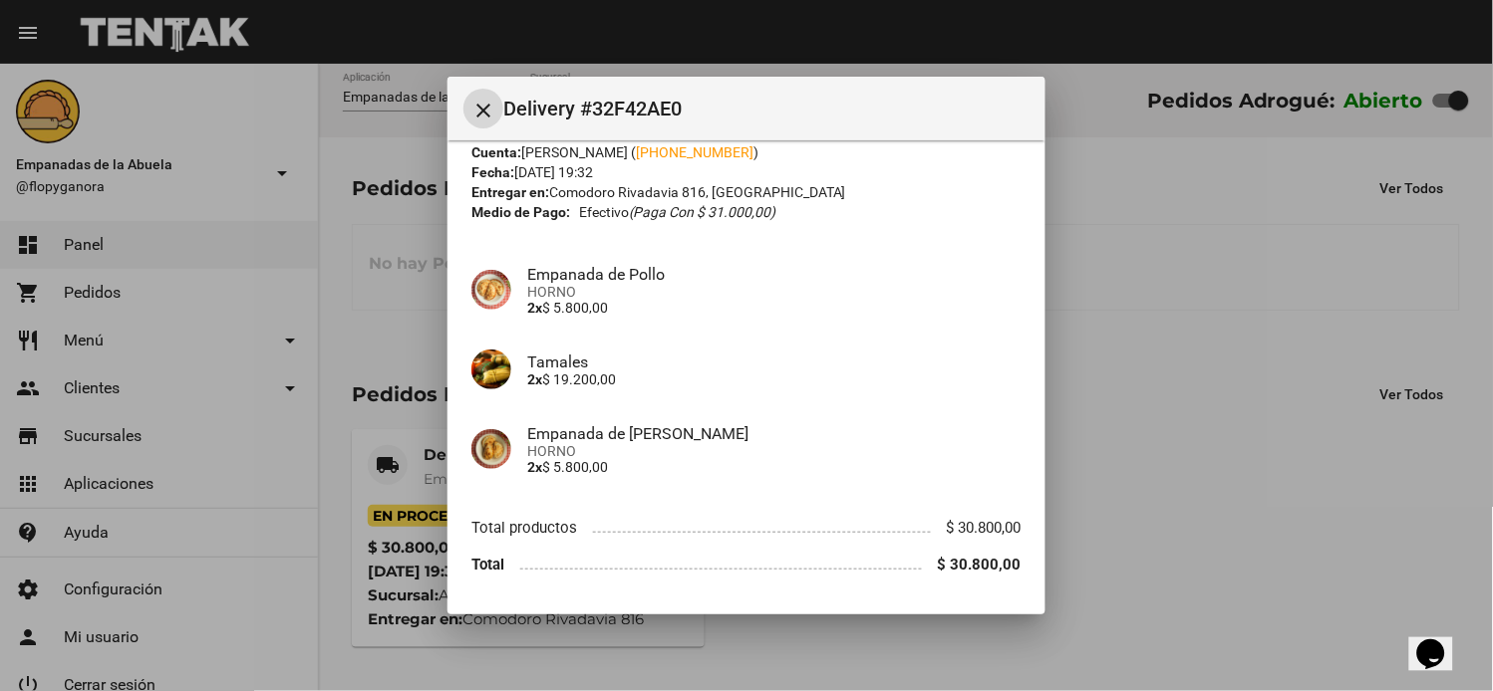
scroll to position [121, 0]
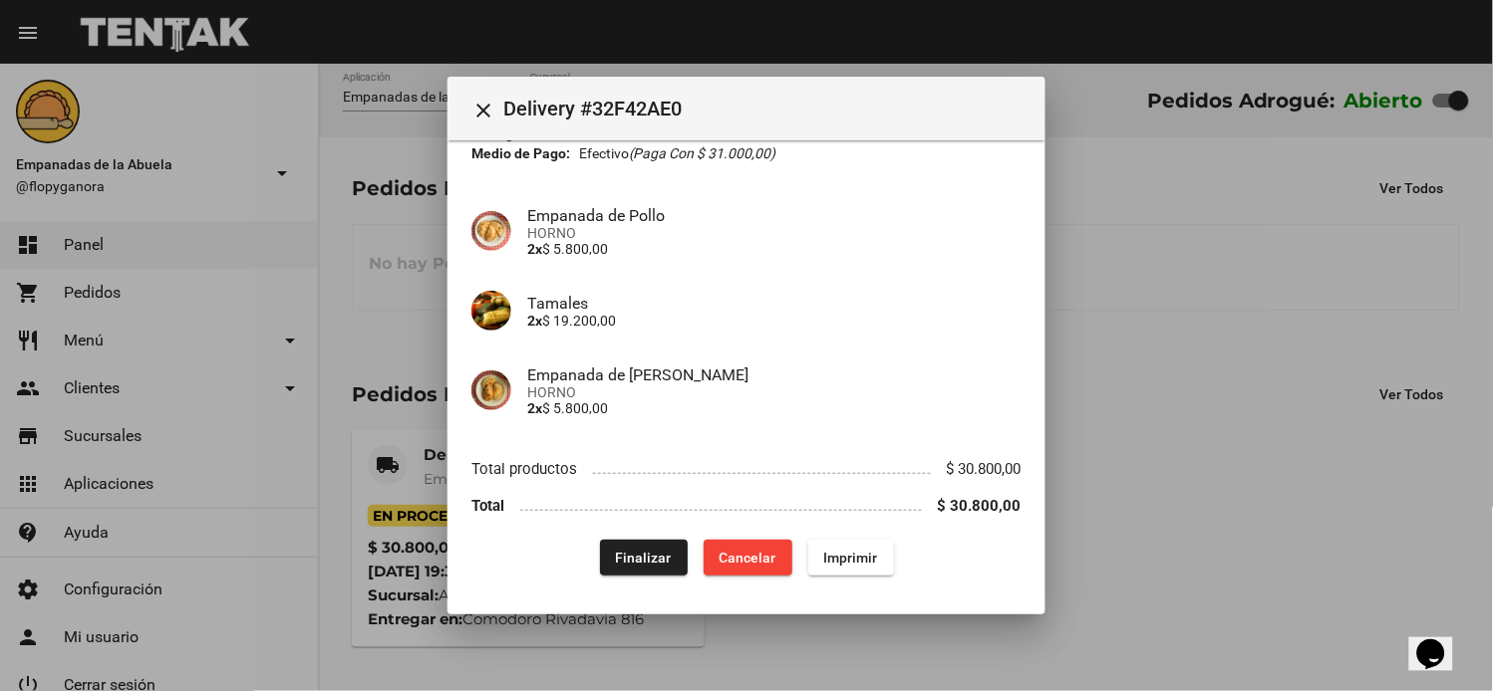
click at [327, 345] on div at bounding box center [746, 345] width 1493 height 691
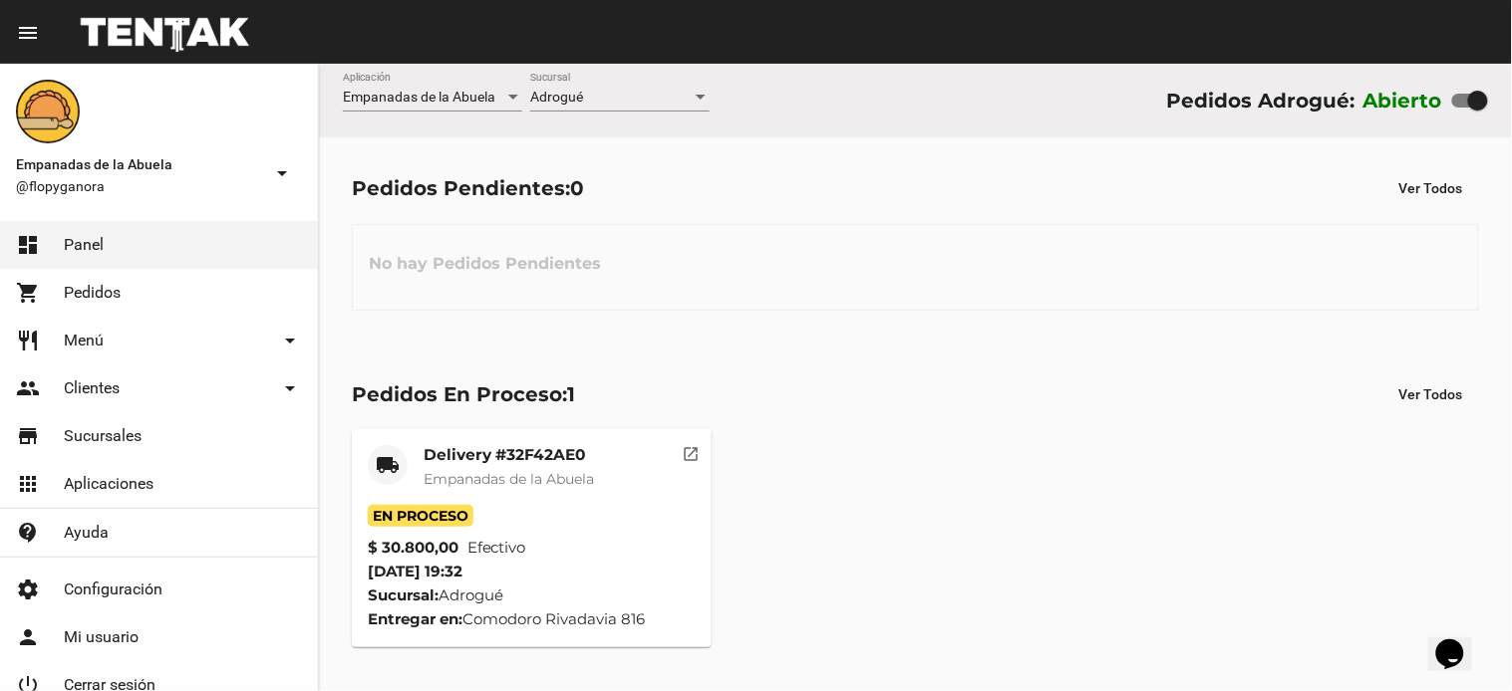
click at [540, 454] on mat-card-title "Delivery #32F42AE0" at bounding box center [508, 455] width 170 height 20
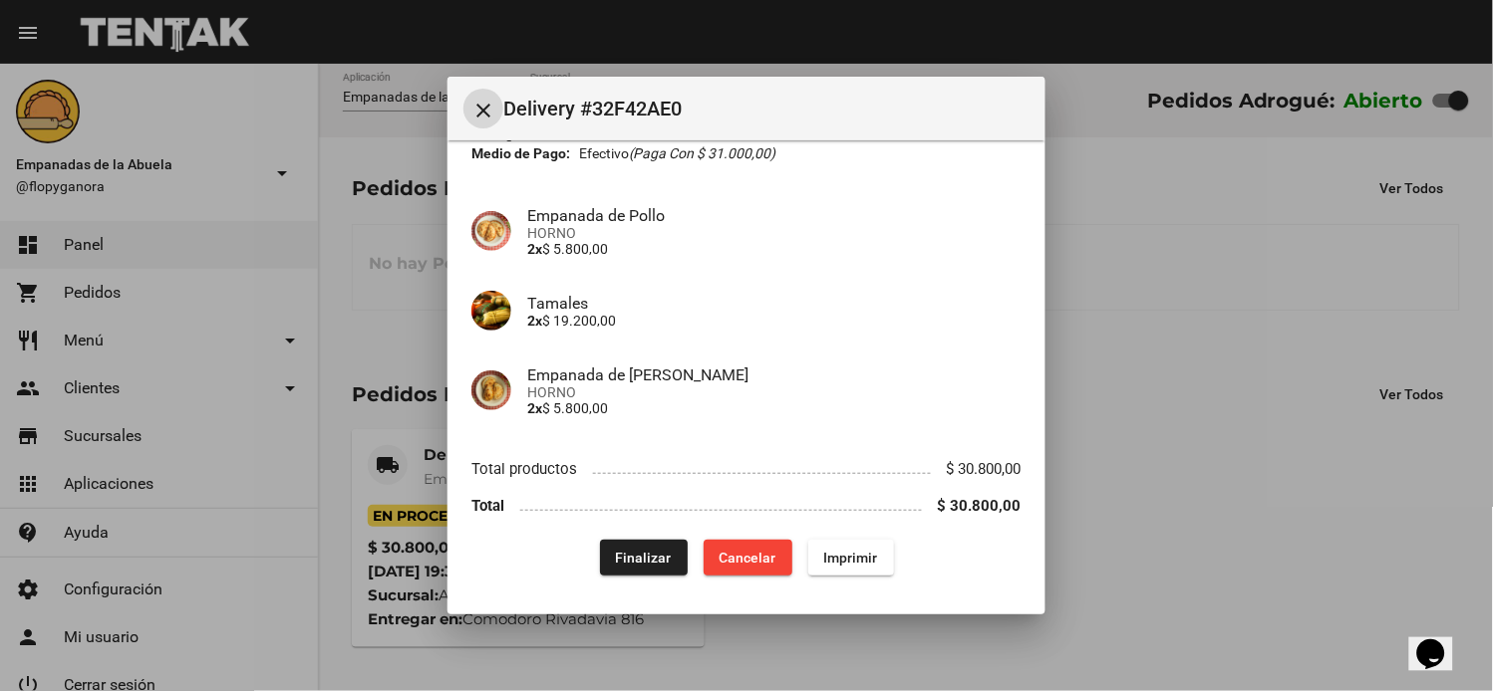
drag, startPoint x: 663, startPoint y: 554, endPoint x: 550, endPoint y: 628, distance: 134.6
click at [663, 555] on button "Finalizar" at bounding box center [644, 558] width 88 height 36
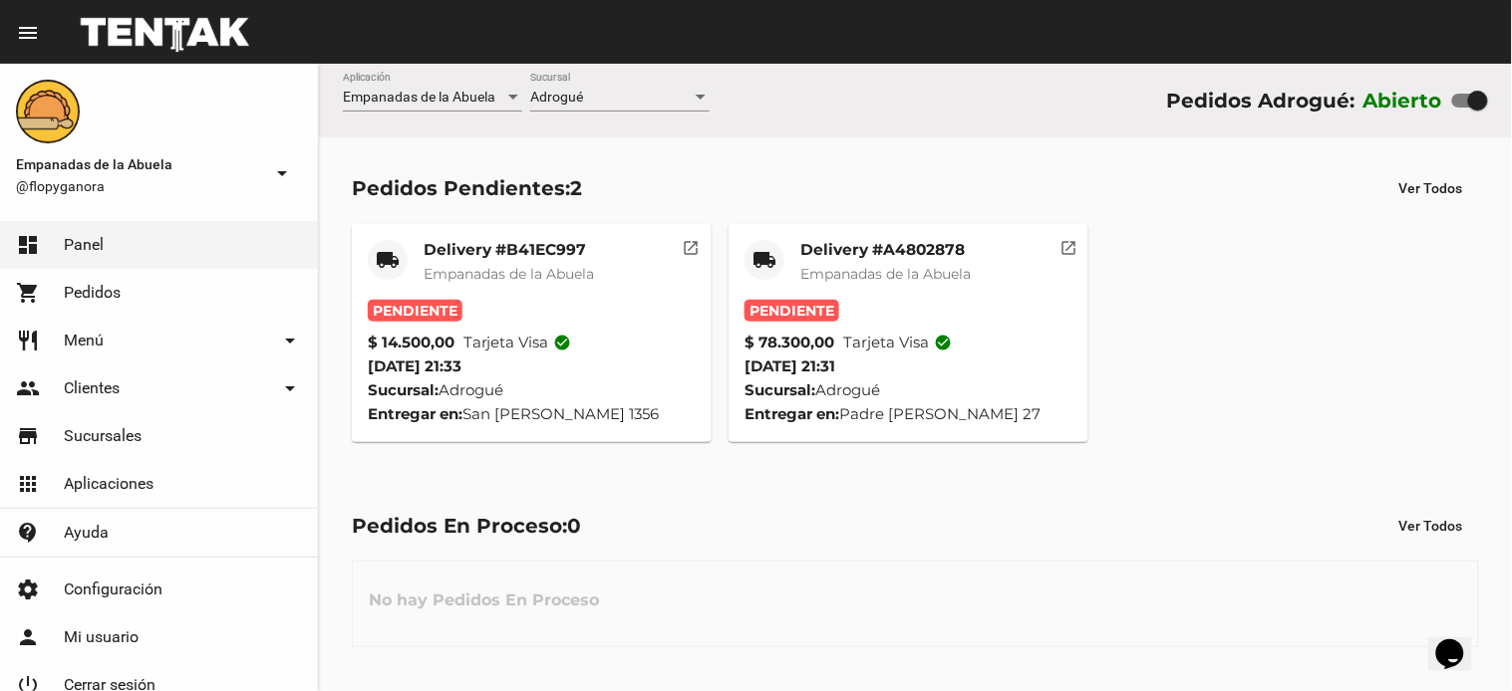
click at [898, 270] on span "Empanadas de la Abuela" at bounding box center [885, 274] width 170 height 18
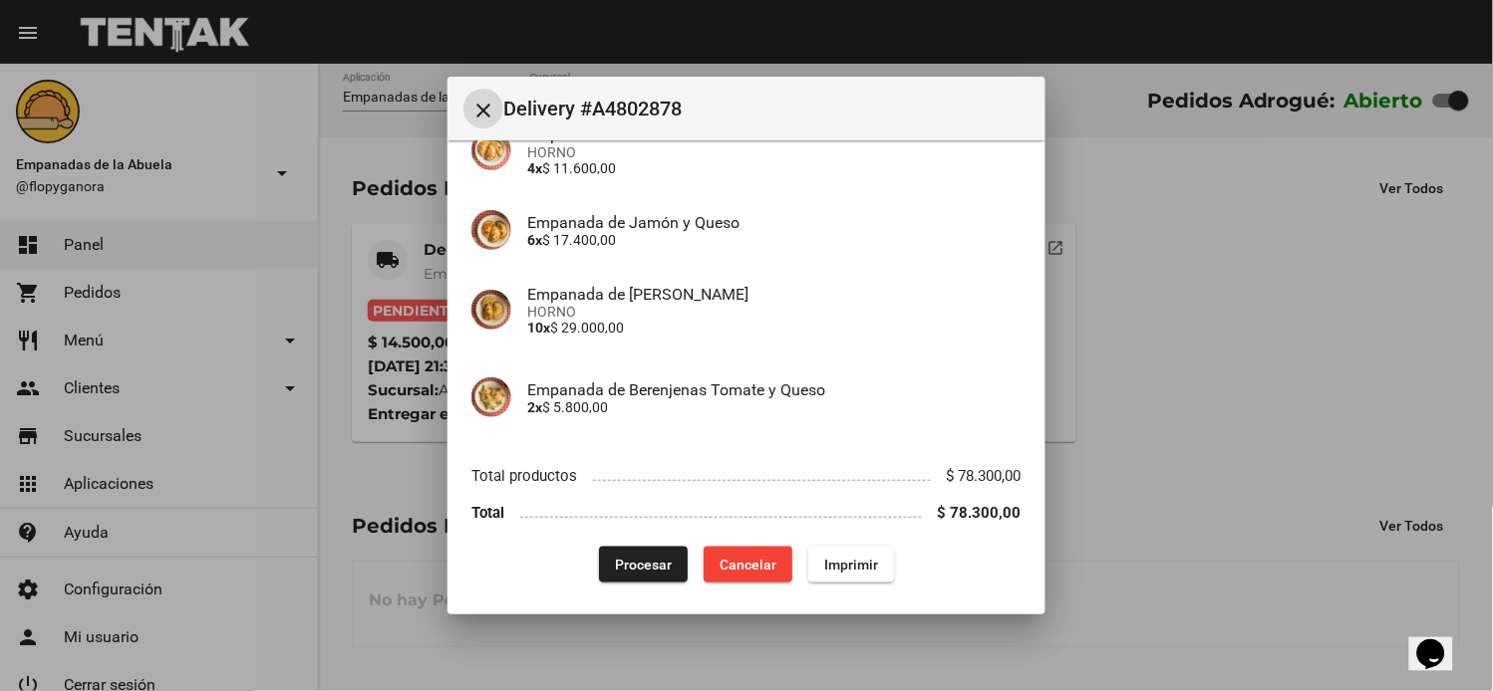
scroll to position [352, 0]
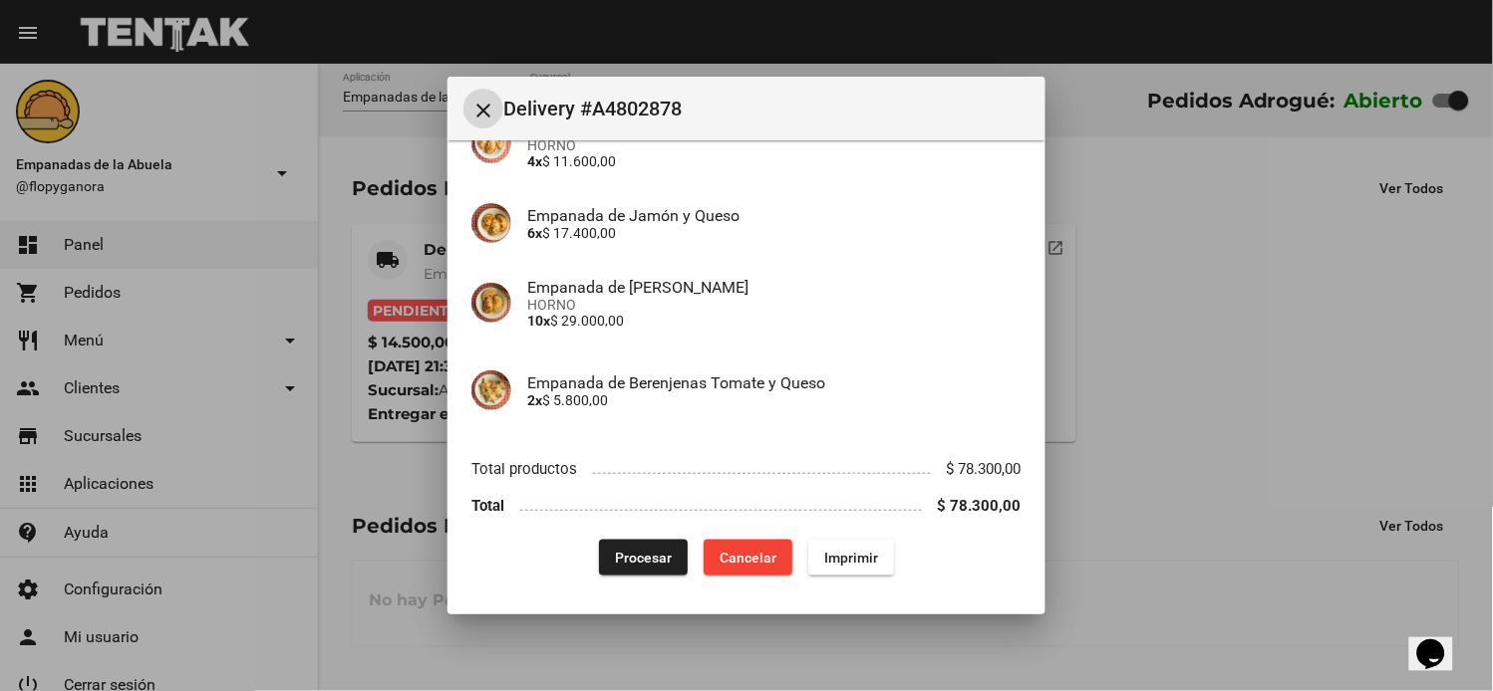
click at [859, 550] on span "Imprimir" at bounding box center [851, 558] width 54 height 16
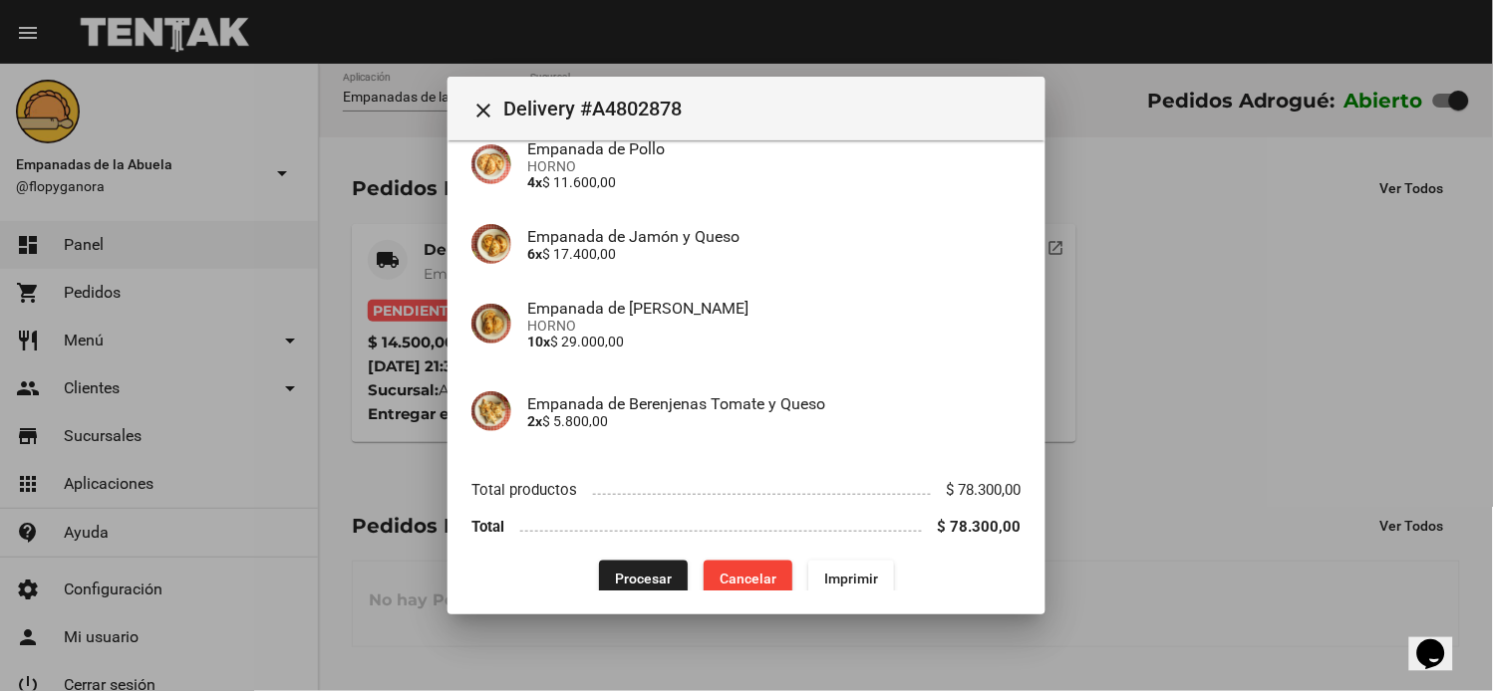
scroll to position [352, 0]
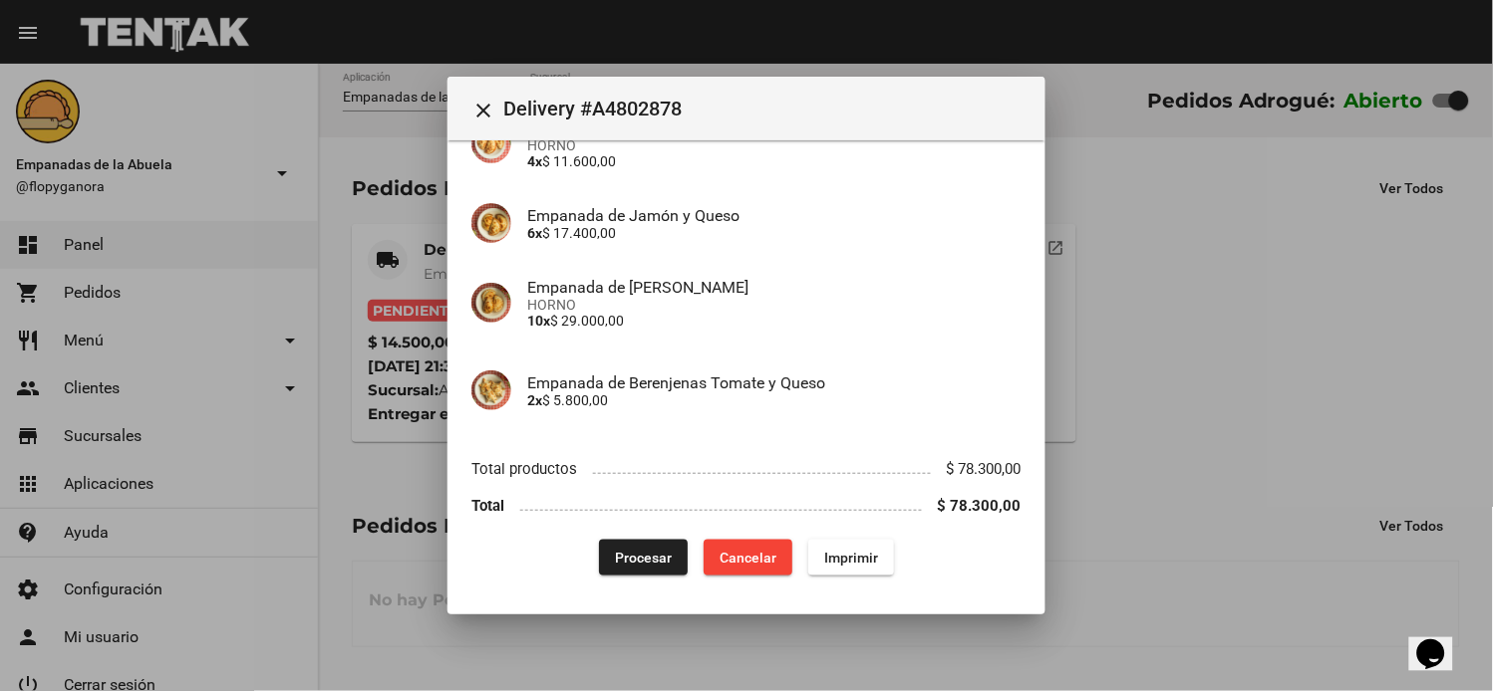
click at [652, 552] on span "Procesar" at bounding box center [643, 558] width 57 height 16
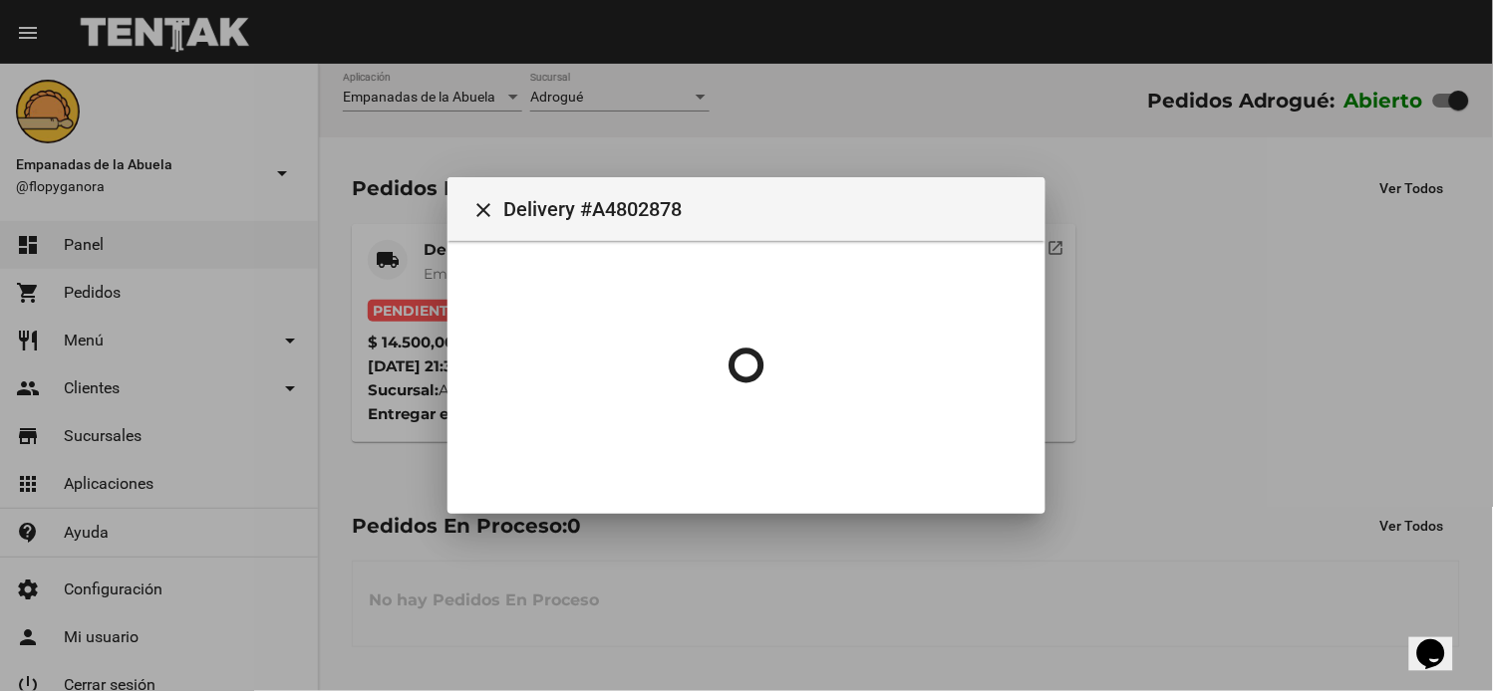
scroll to position [0, 0]
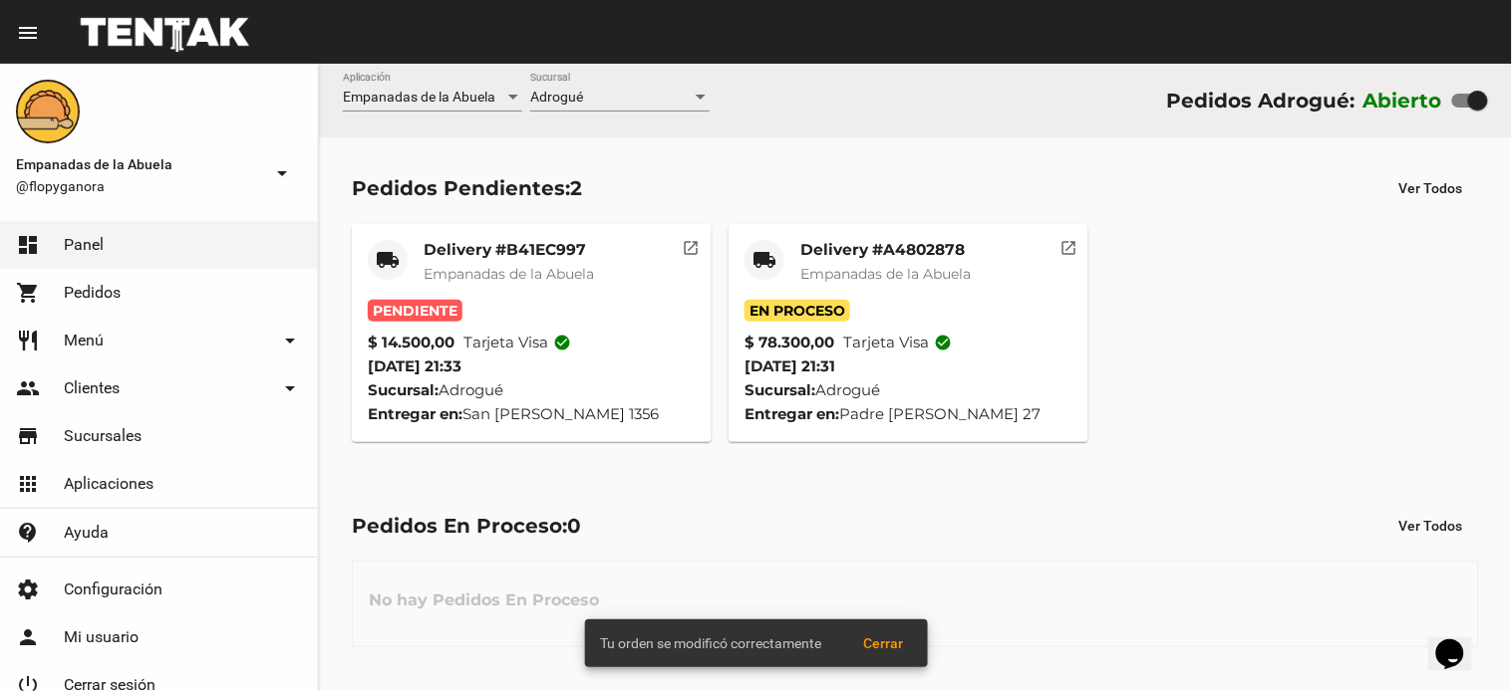
click at [504, 244] on mat-card-title "Delivery #B41EC997" at bounding box center [508, 250] width 170 height 20
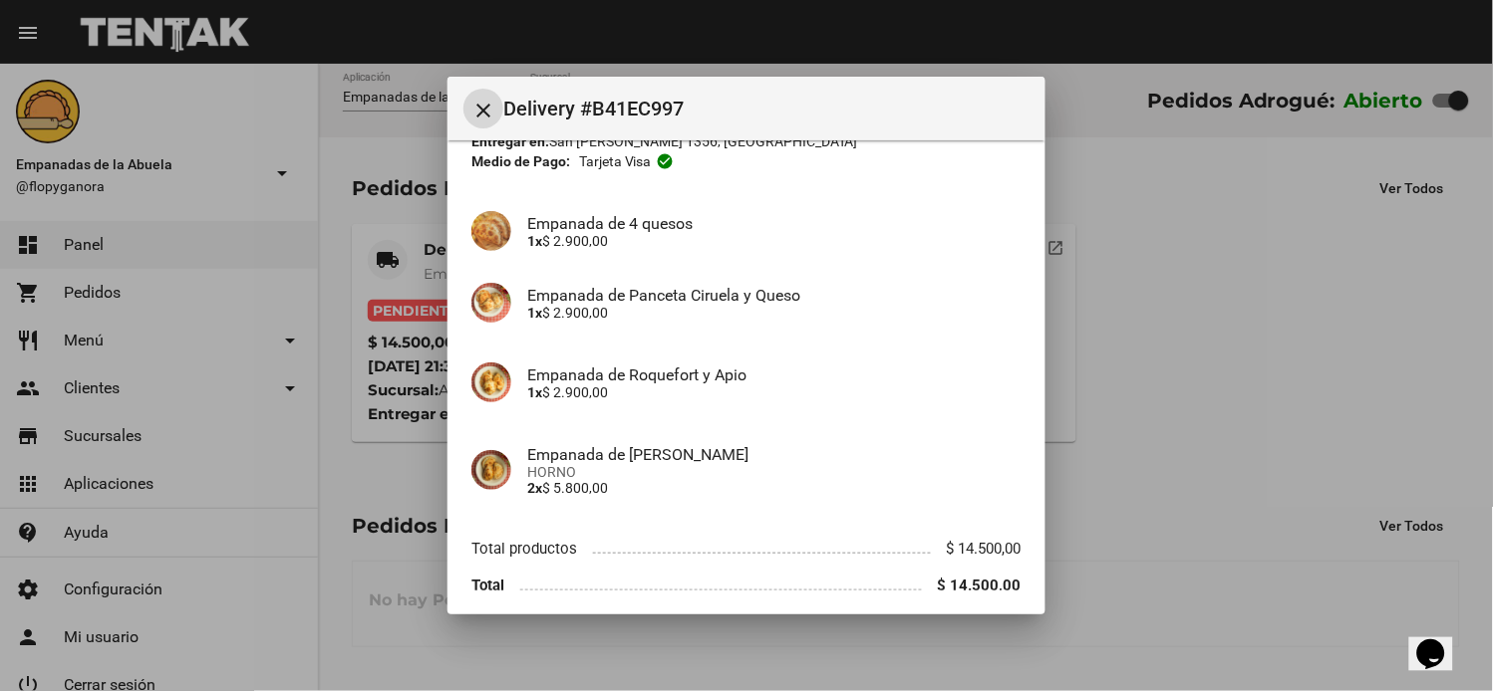
scroll to position [192, 0]
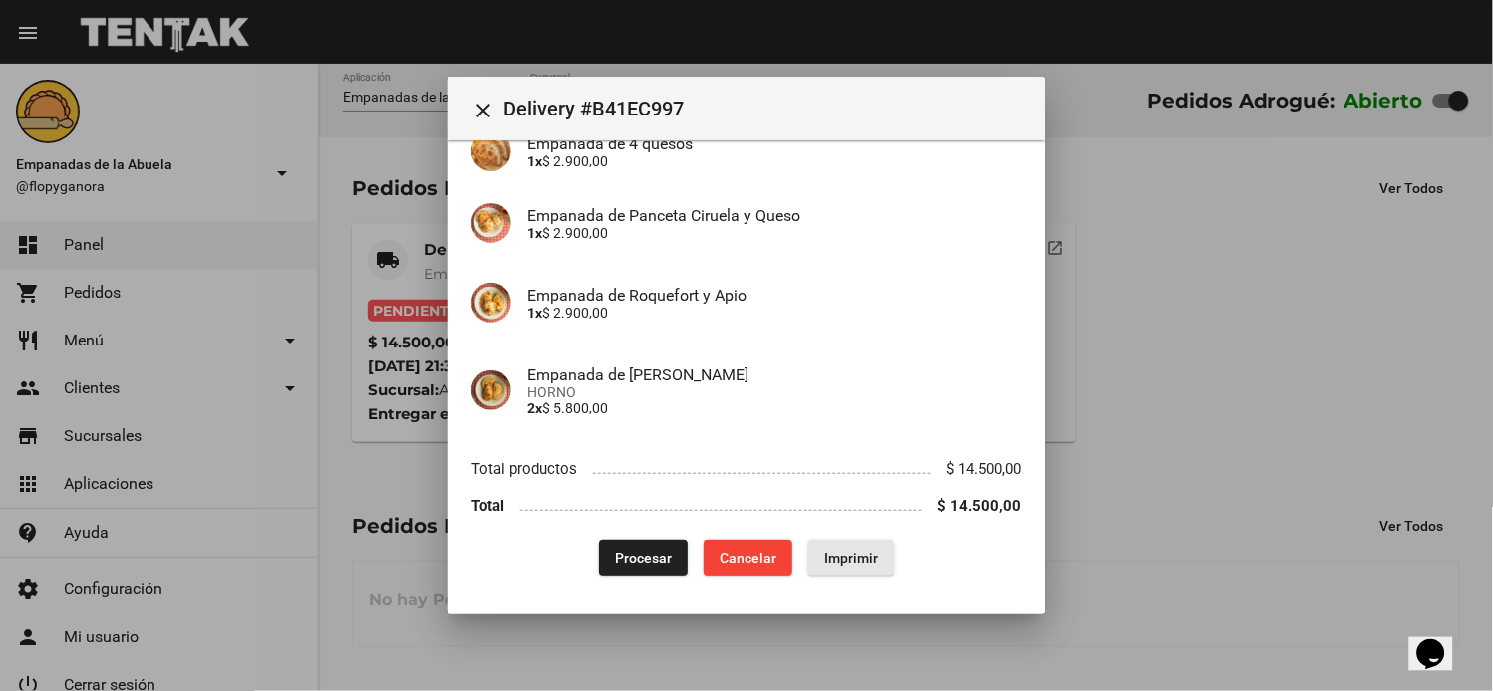
click at [845, 568] on button "Imprimir" at bounding box center [851, 558] width 86 height 36
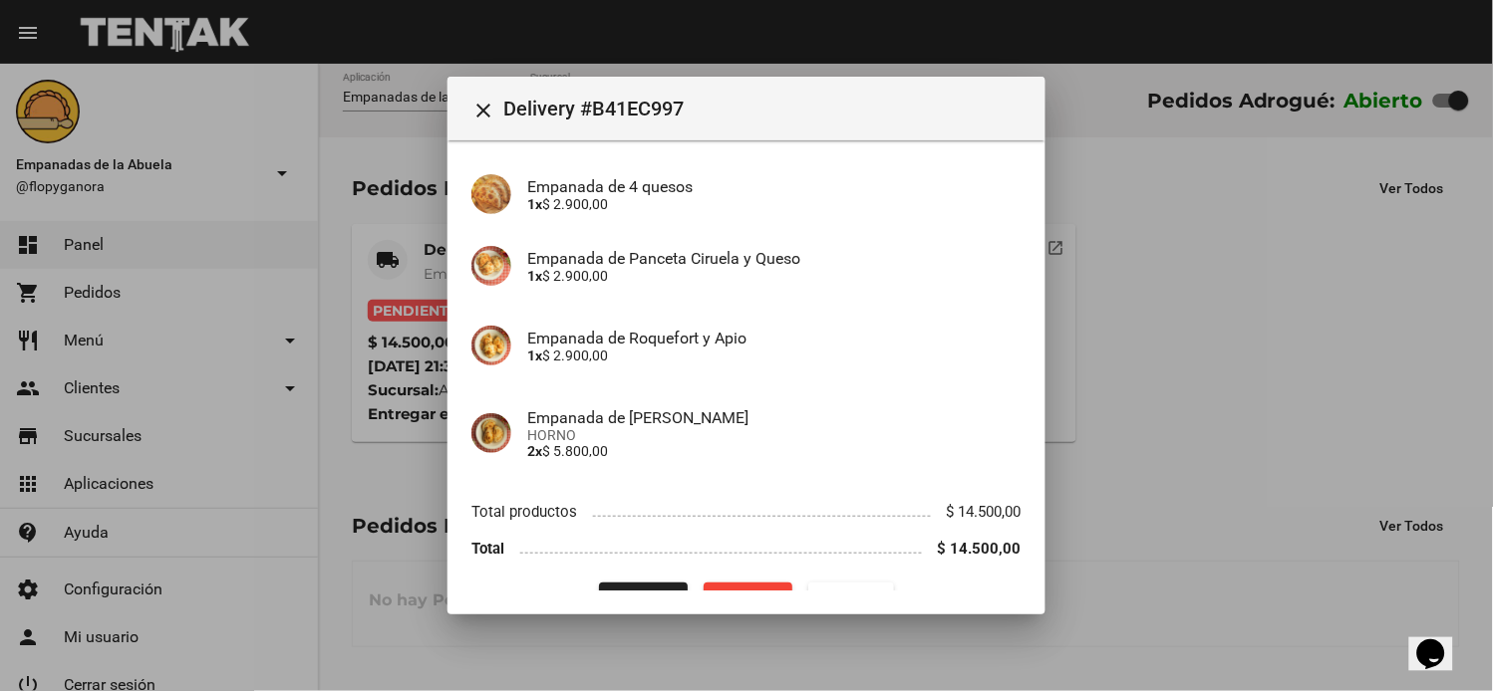
scroll to position [192, 0]
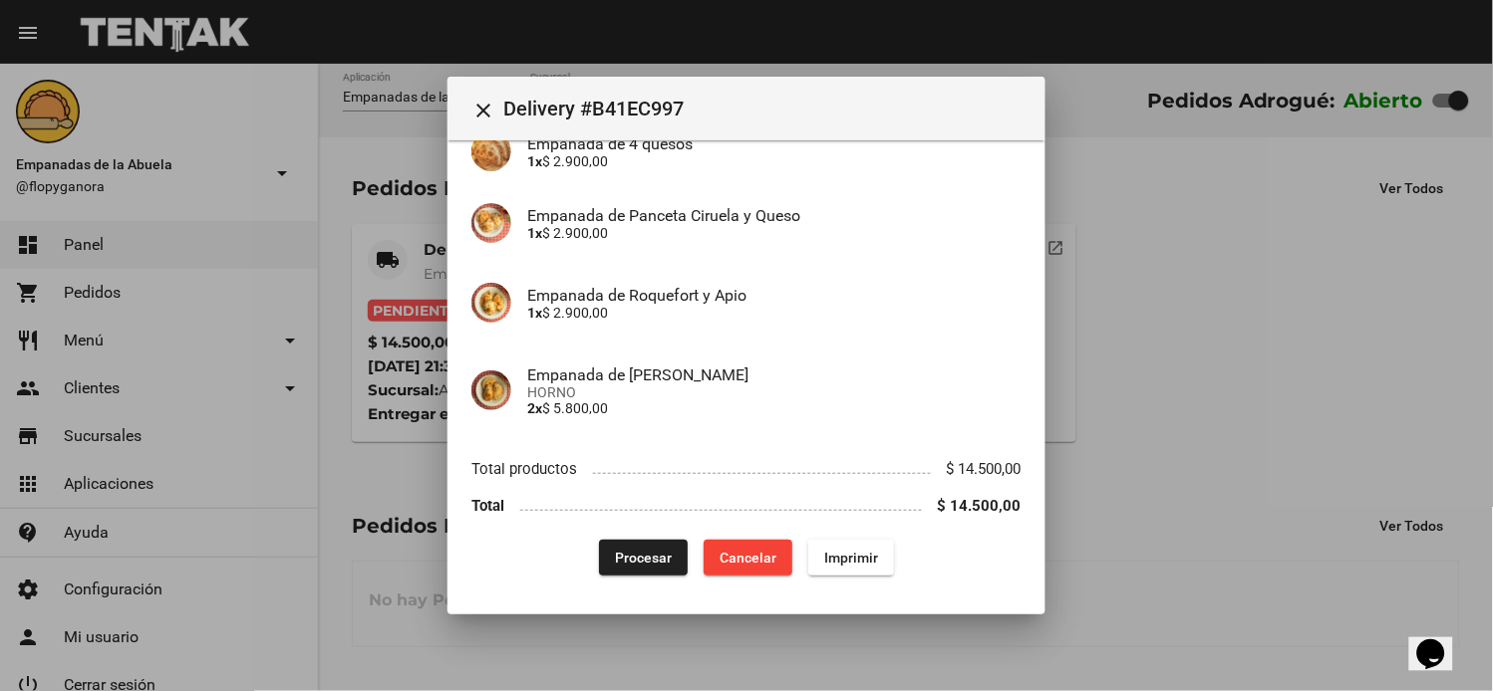
click at [615, 558] on span "Procesar" at bounding box center [643, 558] width 57 height 16
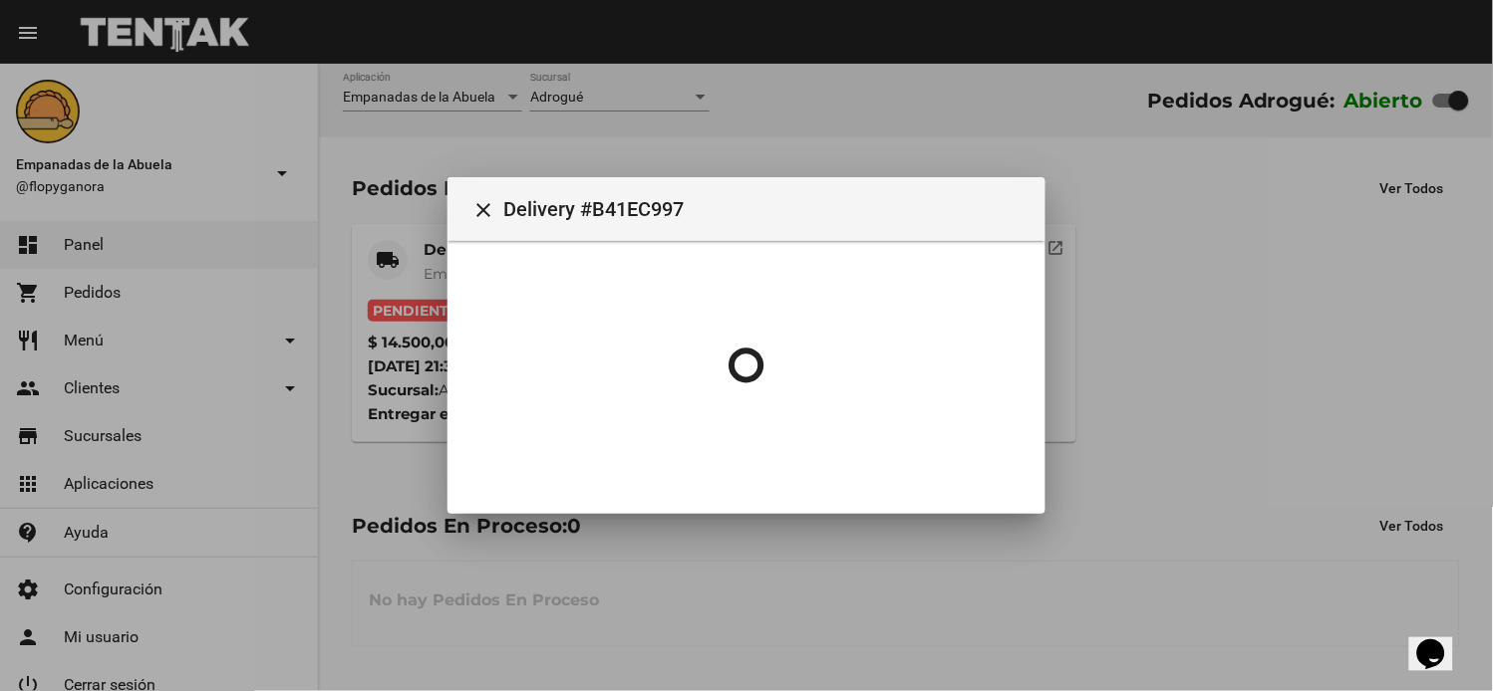
scroll to position [0, 0]
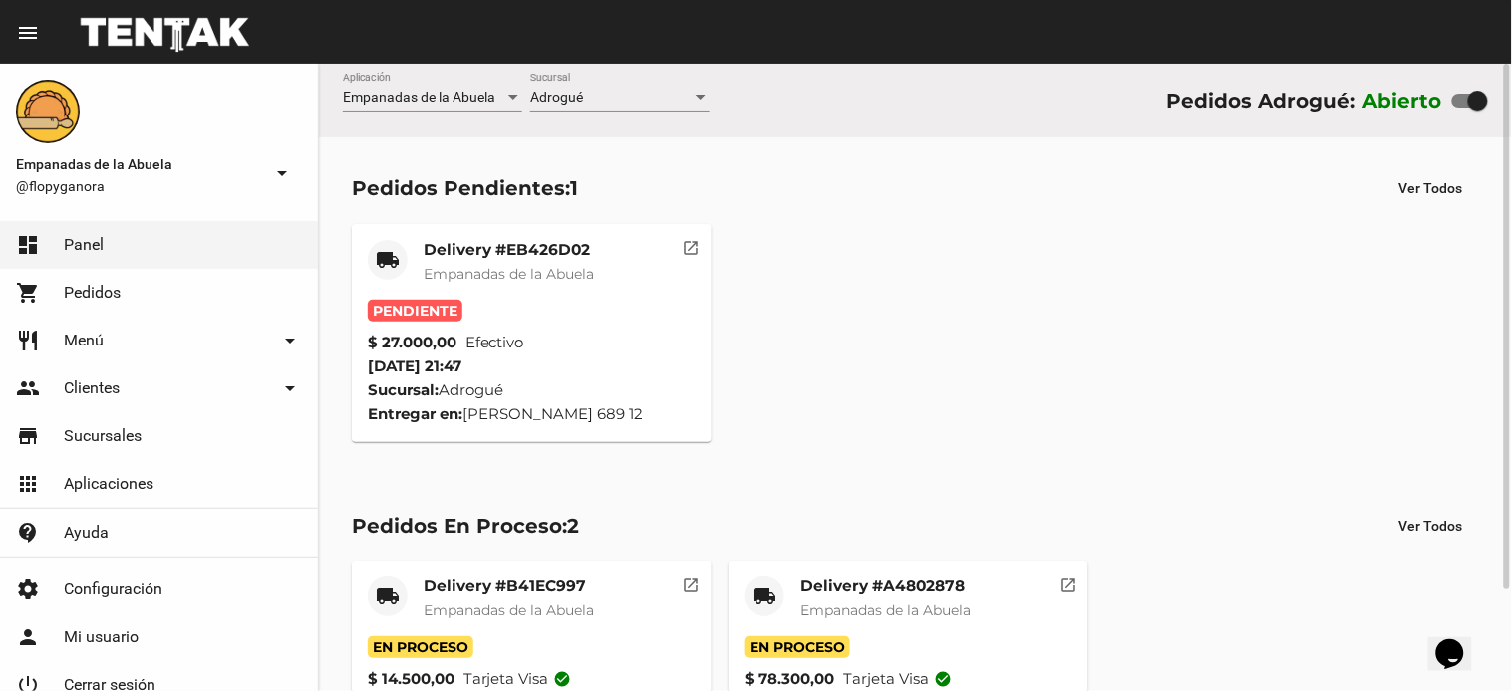
click at [490, 260] on div "Delivery #EB426D02 Empanadas de la Abuela" at bounding box center [508, 270] width 170 height 60
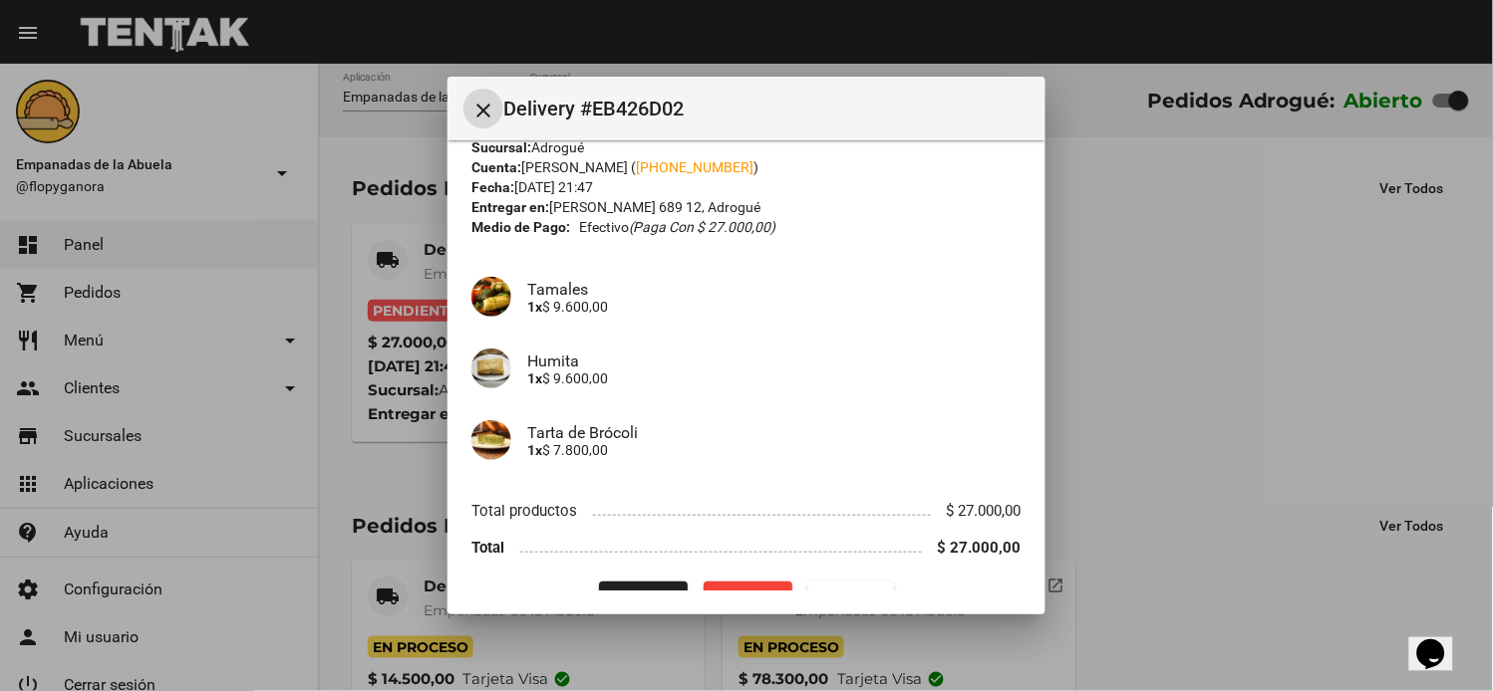
scroll to position [90, 0]
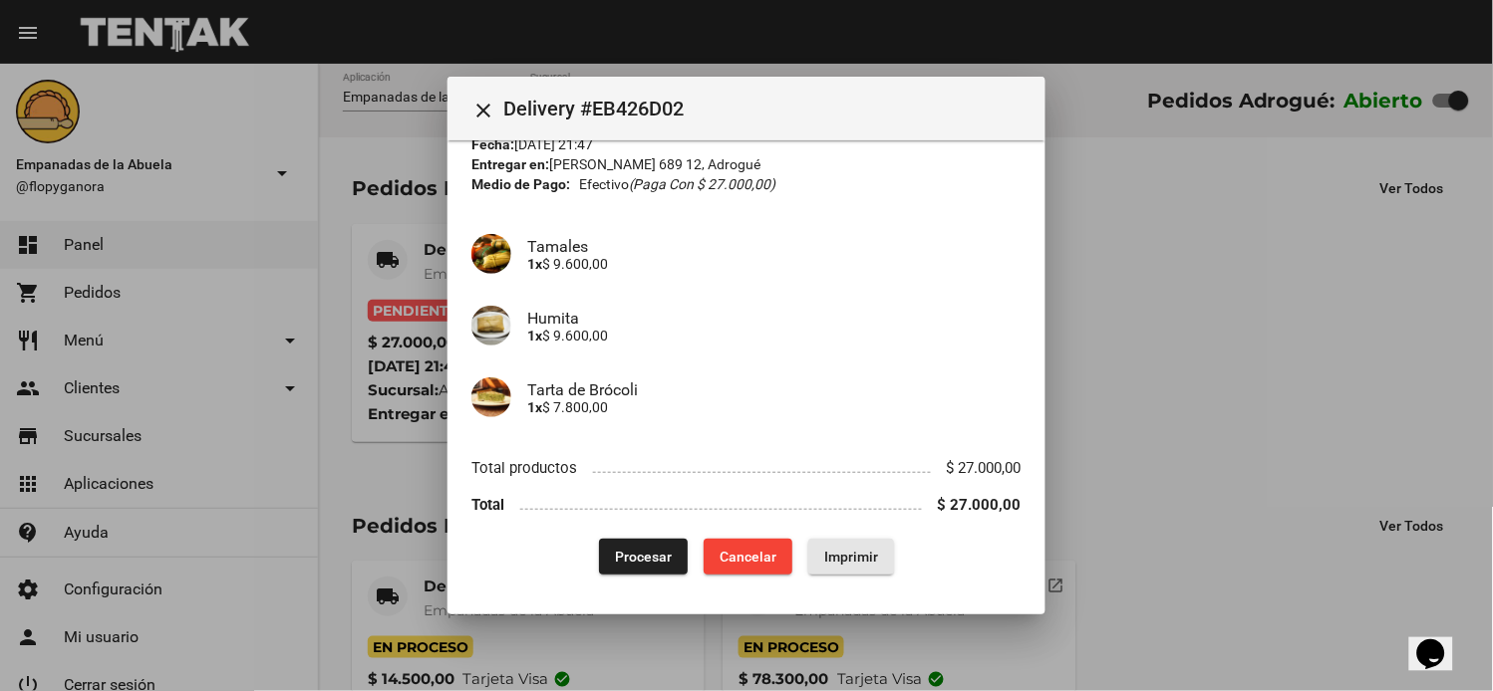
click at [834, 553] on span "Imprimir" at bounding box center [851, 557] width 54 height 16
click at [646, 551] on span "Procesar" at bounding box center [643, 557] width 57 height 16
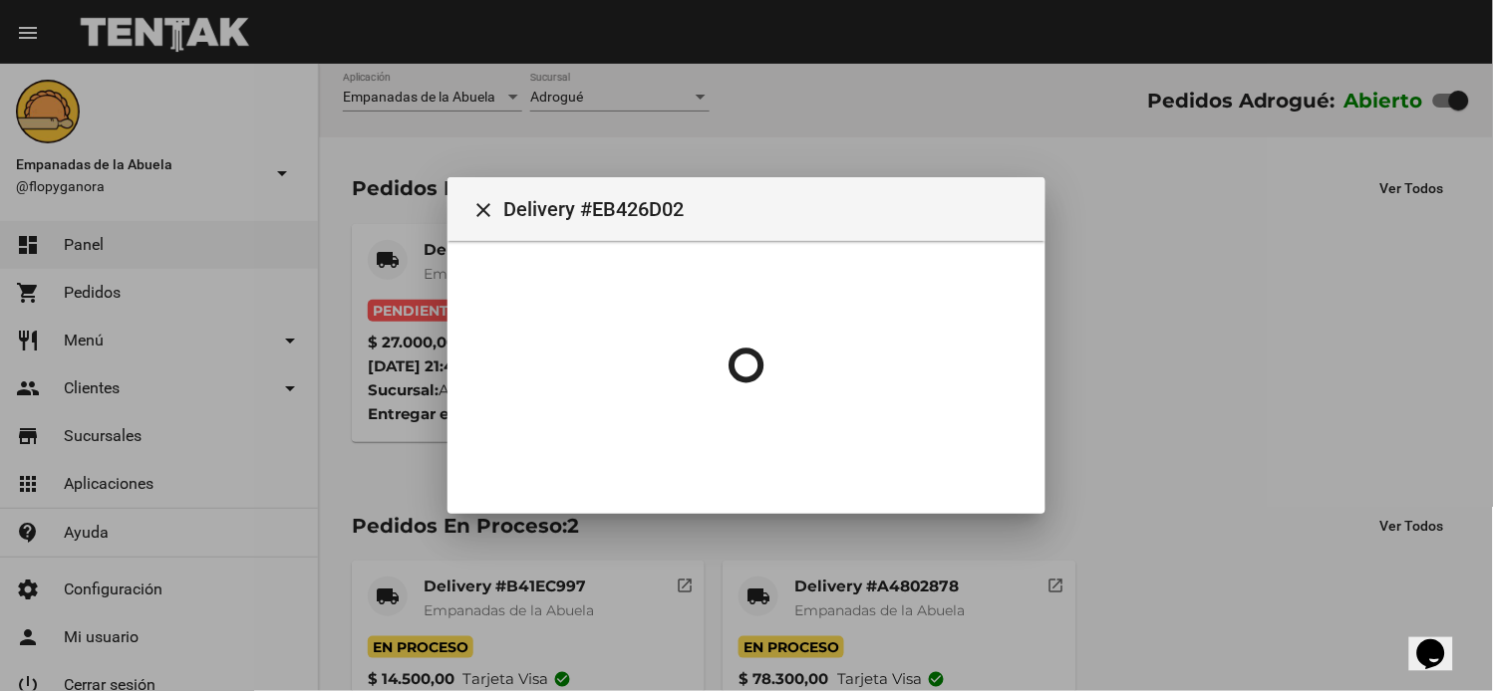
scroll to position [0, 0]
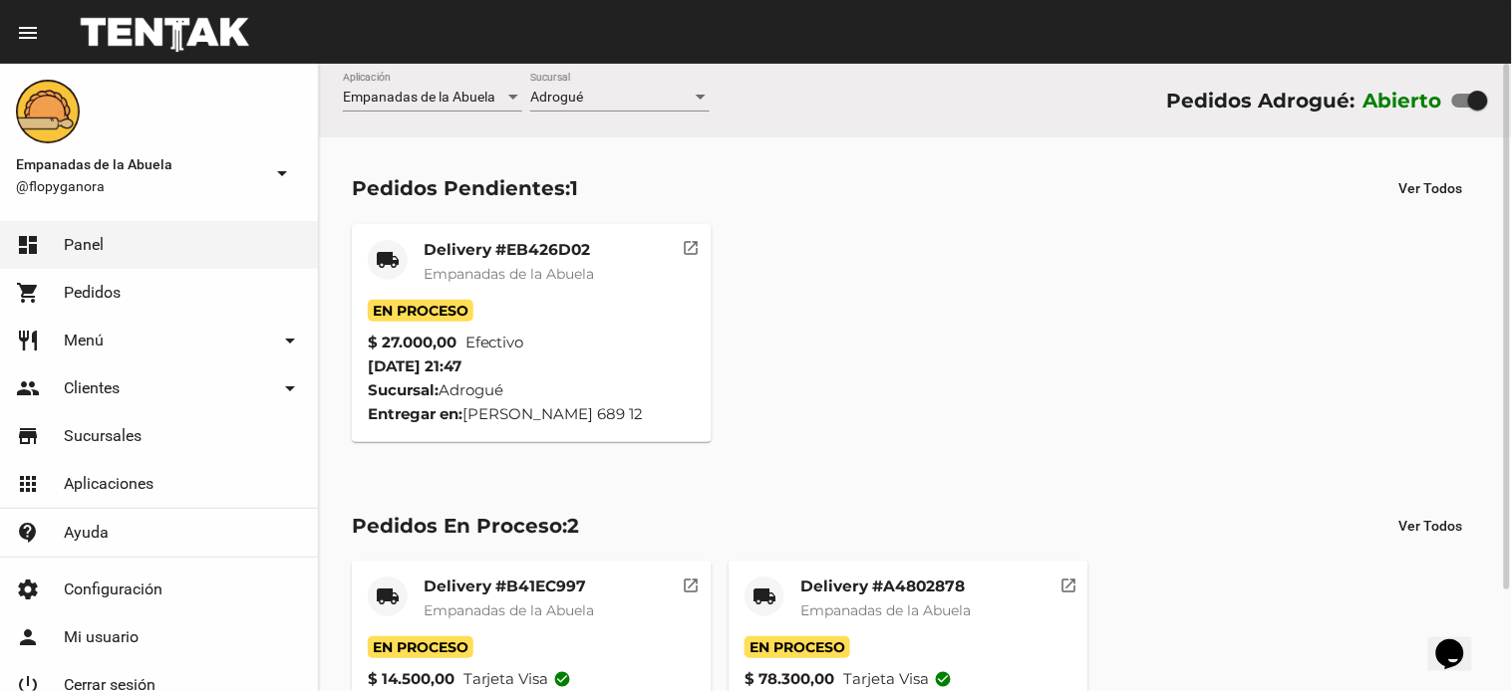
drag, startPoint x: 918, startPoint y: 306, endPoint x: 900, endPoint y: 311, distance: 18.6
click at [918, 306] on div "local_shipping Delivery #EB426D02 Empanadas de la Abuela En Proceso $ 27.000,00…" at bounding box center [915, 333] width 1145 height 236
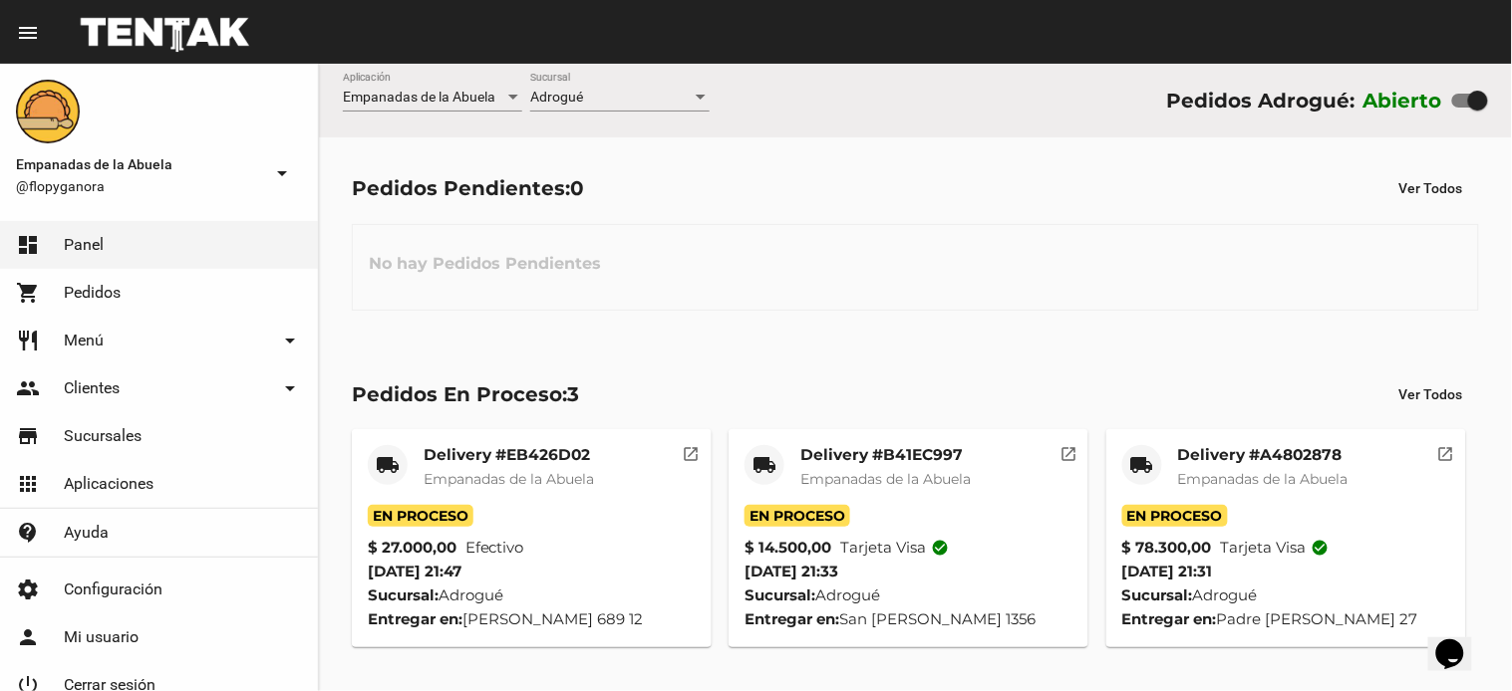
click at [1161, 458] on mat-card-header "local_shipping Delivery #A4802878 Empanadas de [GEOGRAPHIC_DATA]" at bounding box center [1286, 475] width 328 height 60
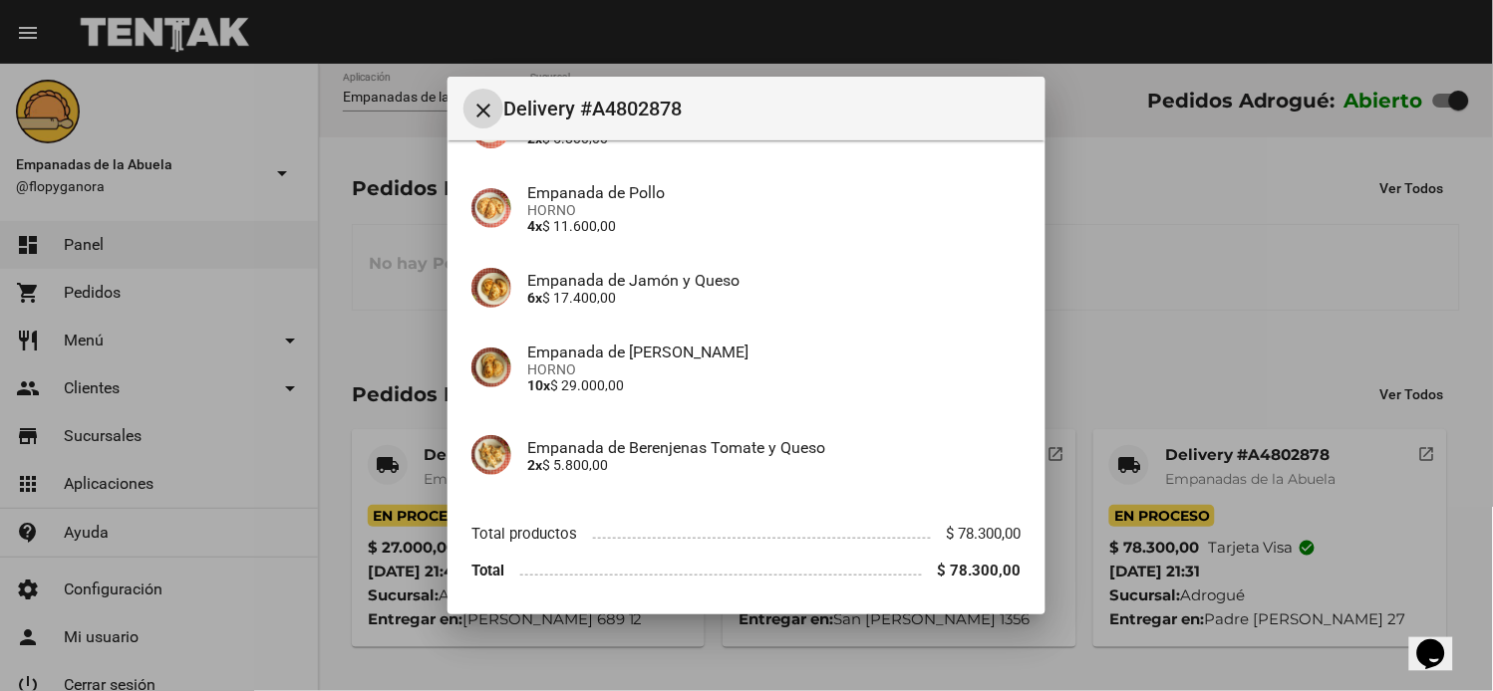
scroll to position [352, 0]
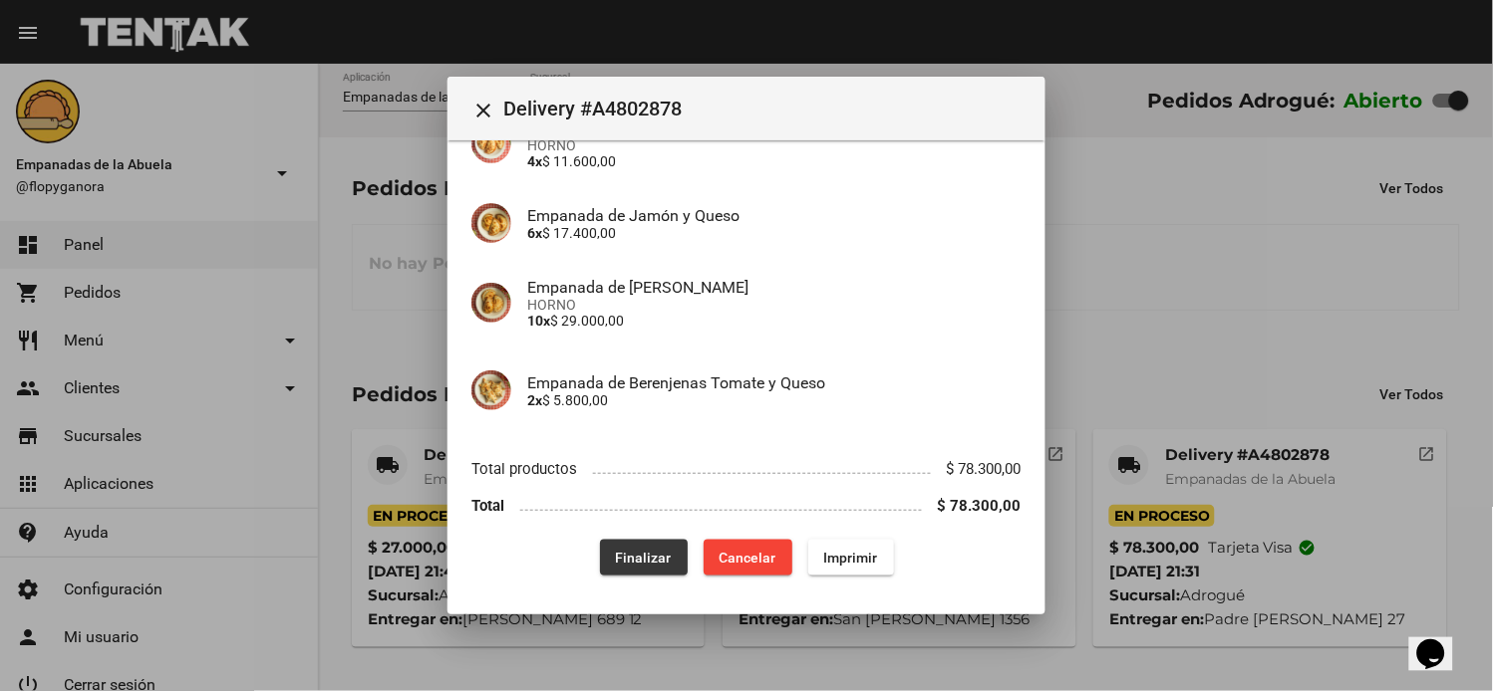
click at [658, 554] on span "Finalizar" at bounding box center [644, 558] width 56 height 16
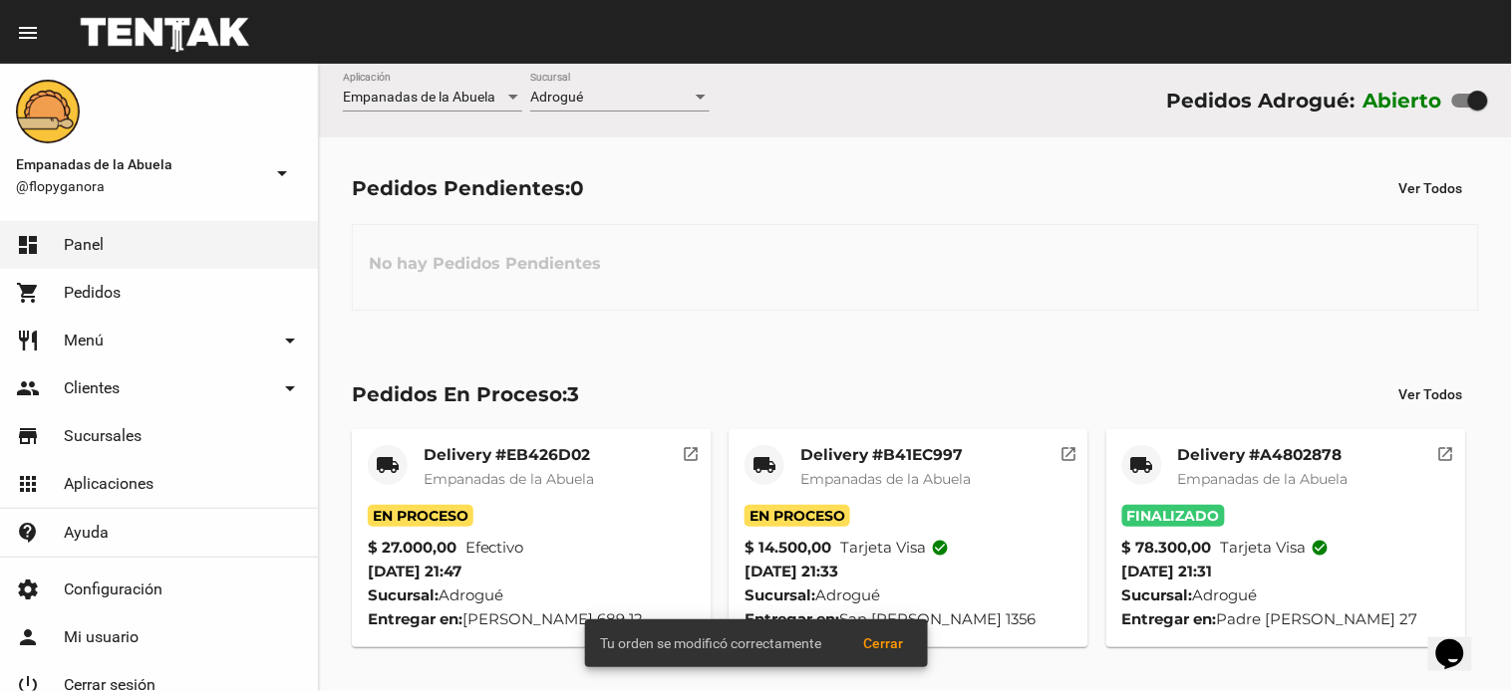
click at [823, 475] on span "Empanadas de la Abuela" at bounding box center [885, 479] width 170 height 18
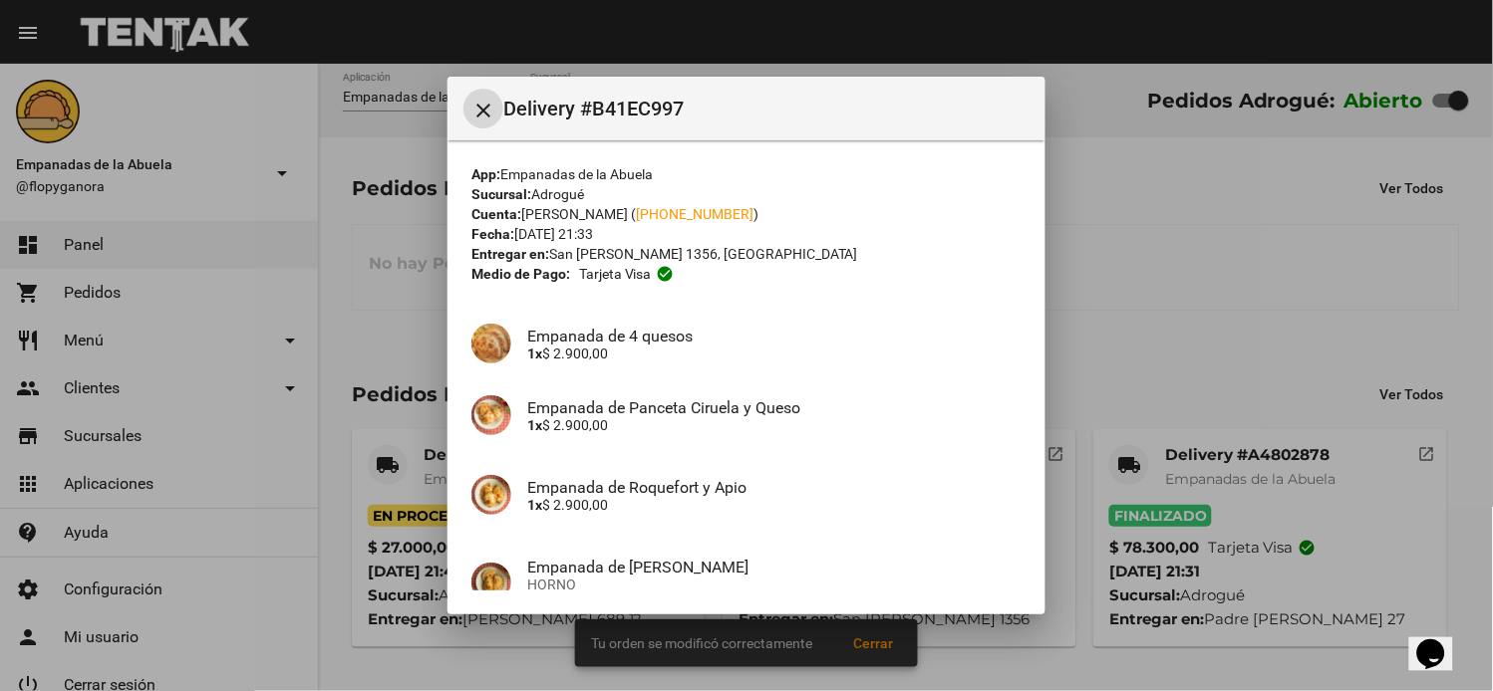
scroll to position [192, 0]
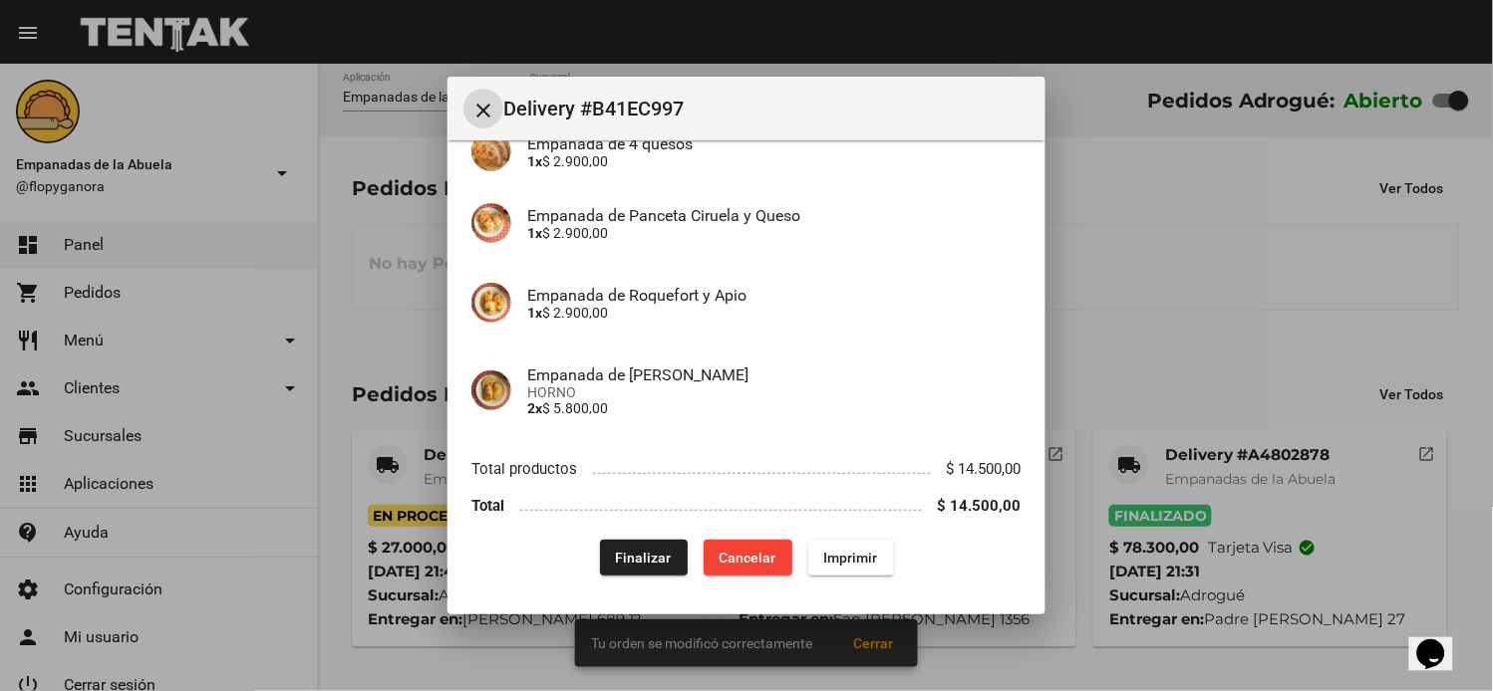
click at [624, 543] on button "Finalizar" at bounding box center [644, 558] width 88 height 36
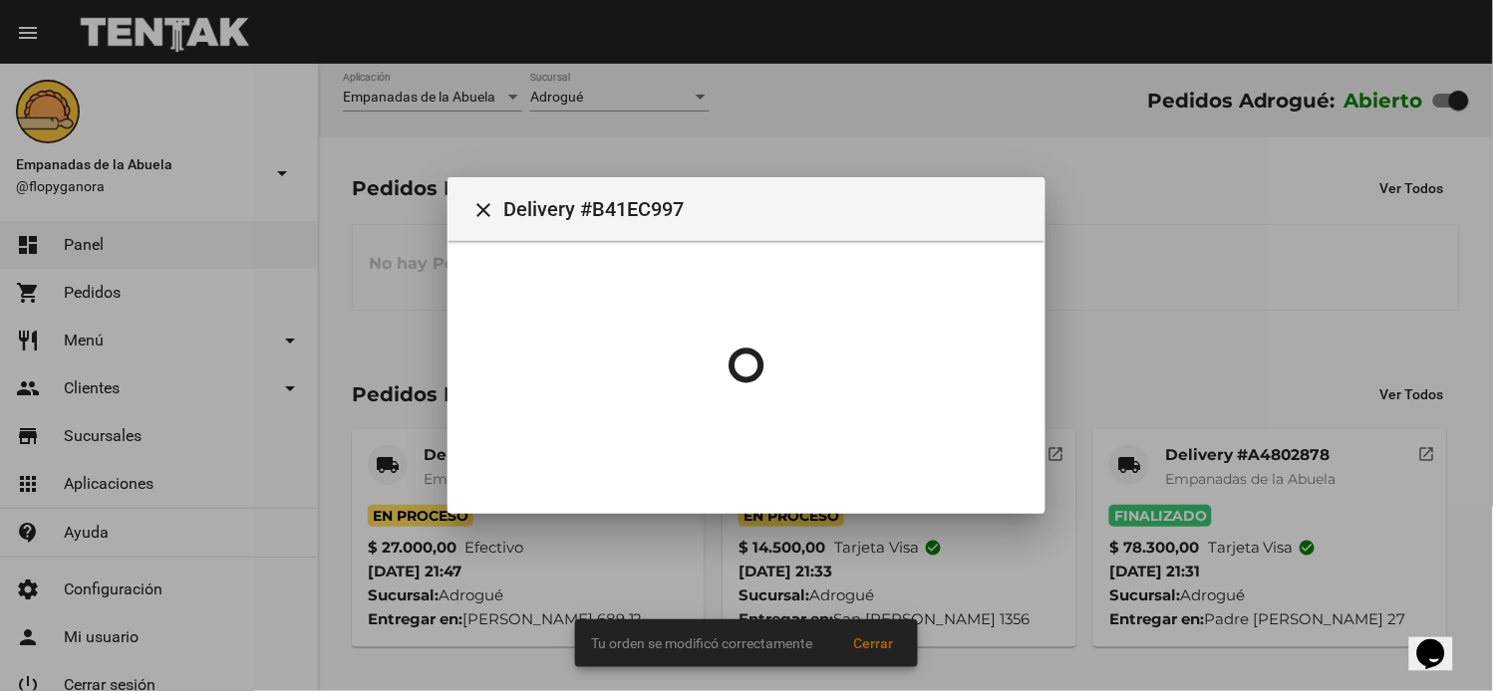
scroll to position [0, 0]
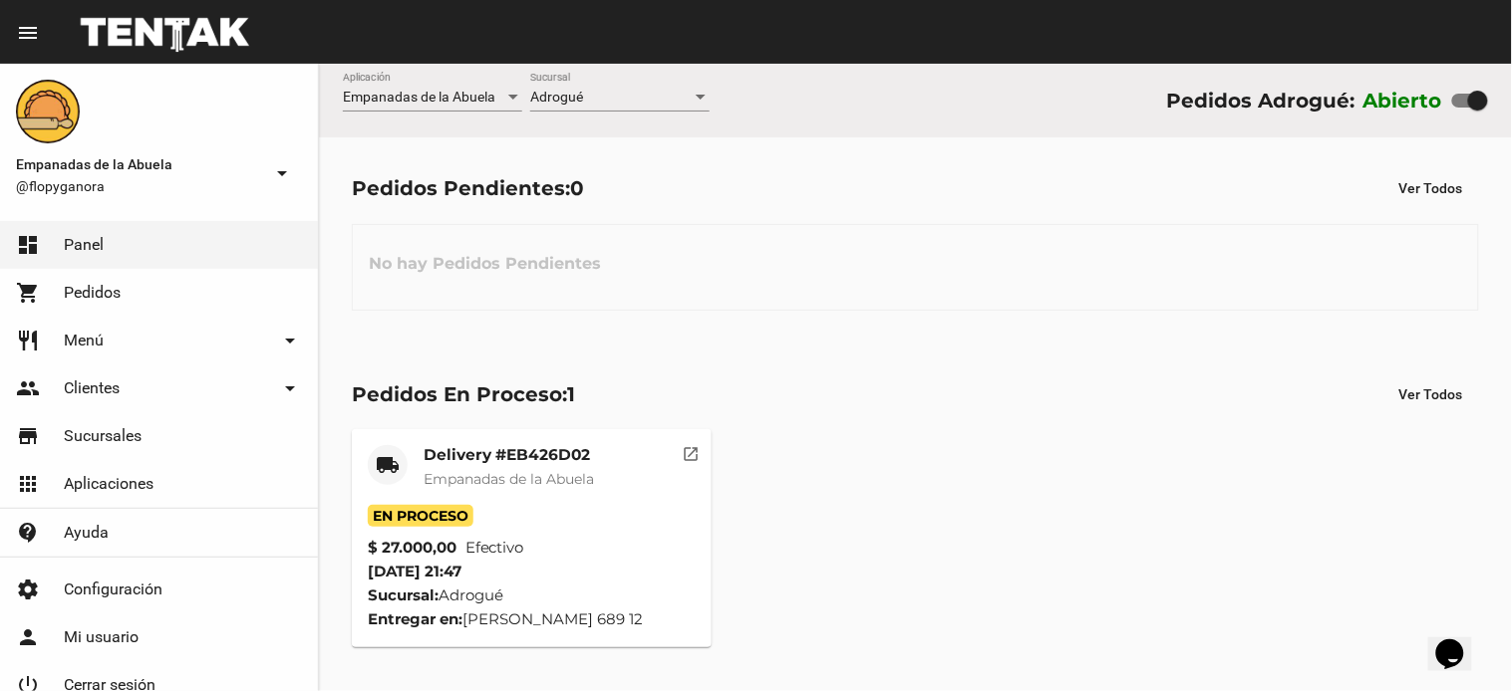
drag, startPoint x: 544, startPoint y: 429, endPoint x: 539, endPoint y: 441, distance: 13.0
click at [541, 433] on mat-card "local_shipping Delivery #EB426D02 Empanadas de la Abuela En Proceso $ 27.000,00…" at bounding box center [532, 538] width 360 height 218
click at [525, 452] on mat-card-title "Delivery #EB426D02" at bounding box center [508, 455] width 170 height 20
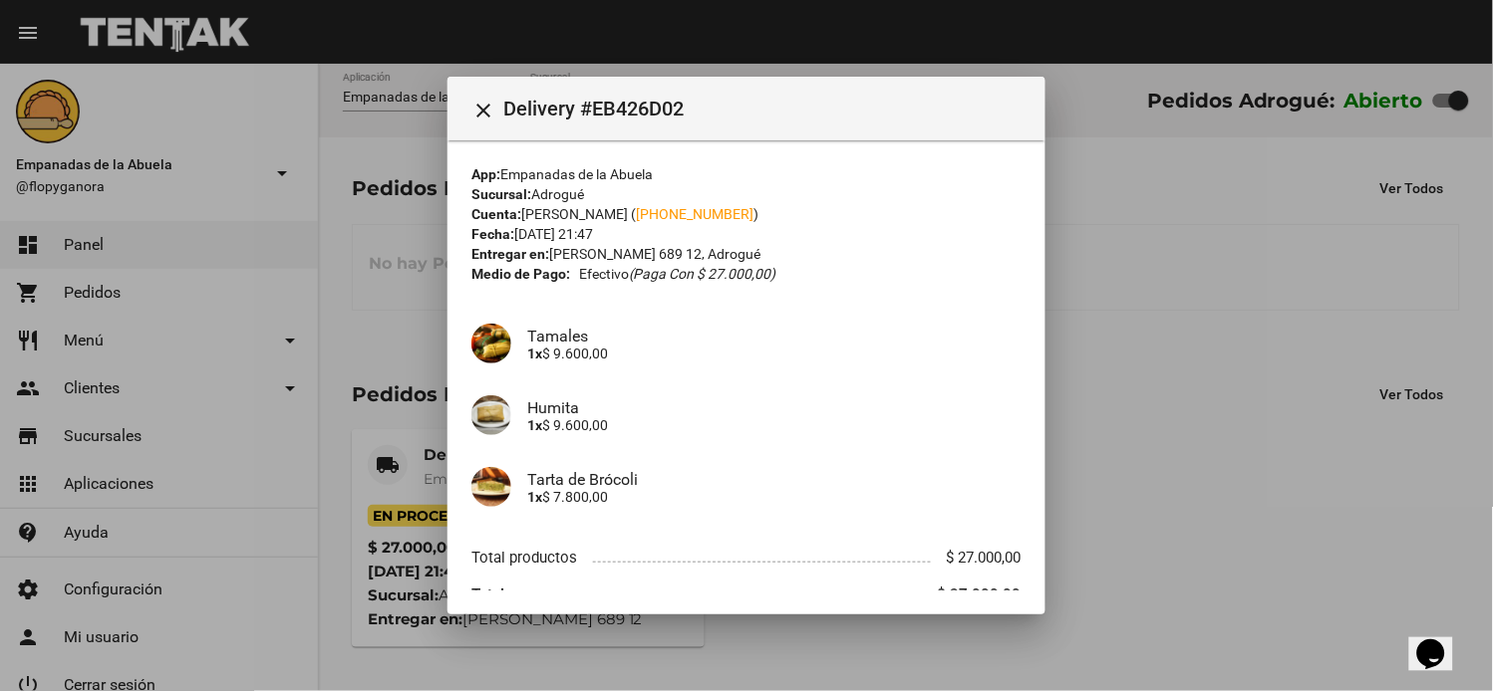
scroll to position [90, 0]
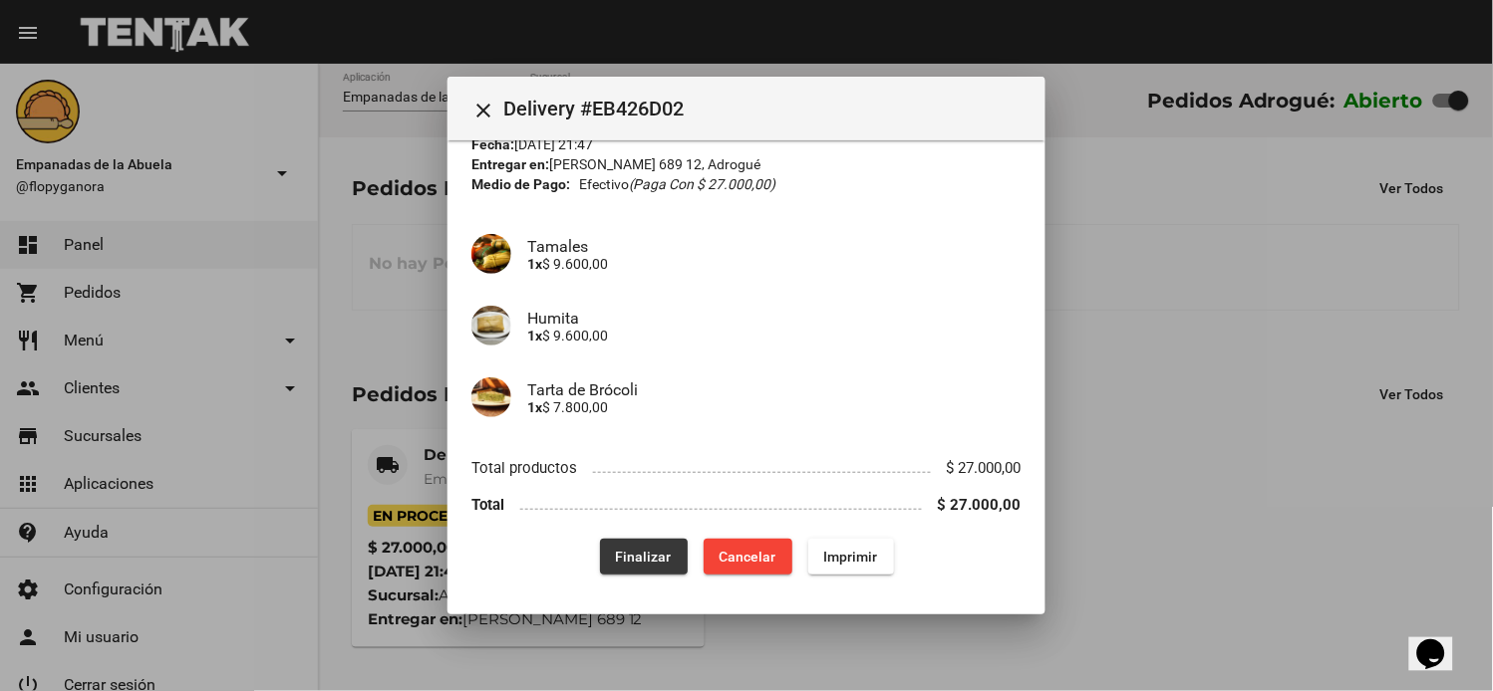
click at [632, 549] on span "Finalizar" at bounding box center [644, 557] width 56 height 16
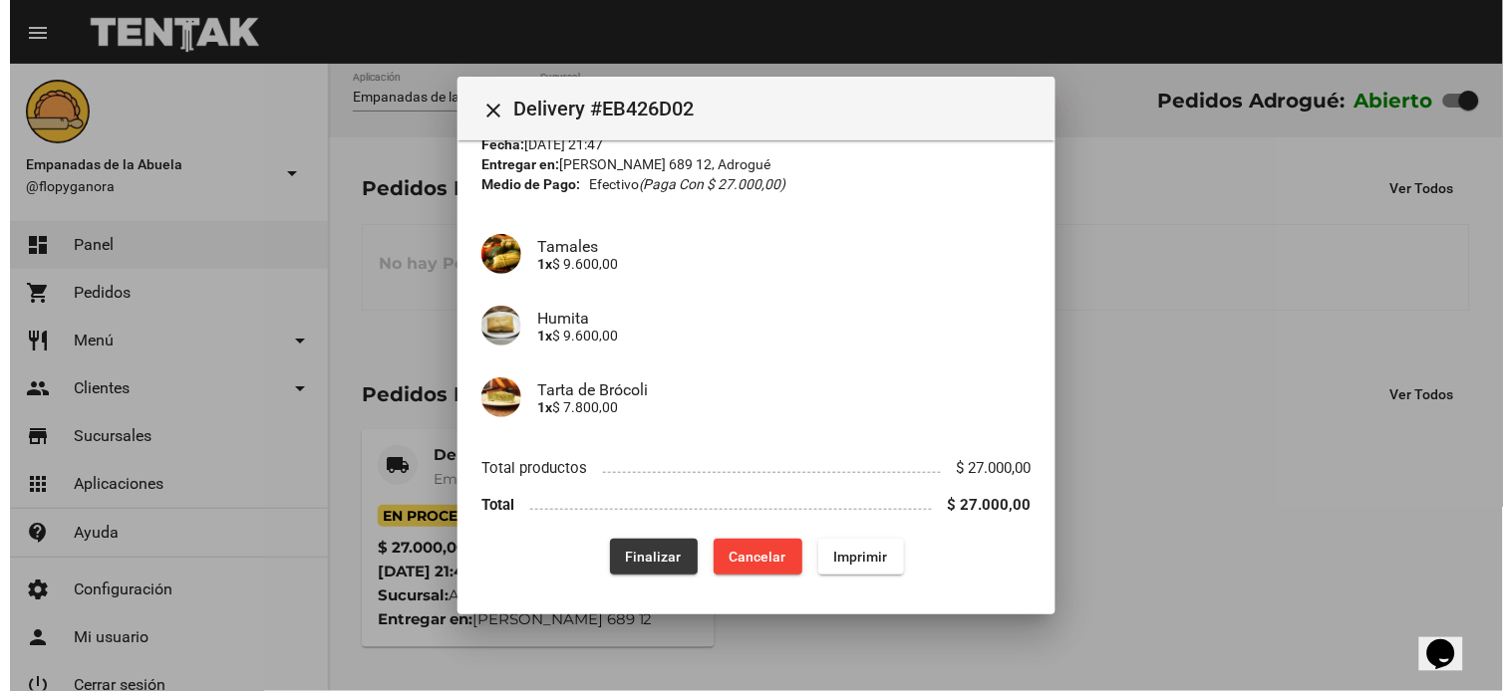
scroll to position [0, 0]
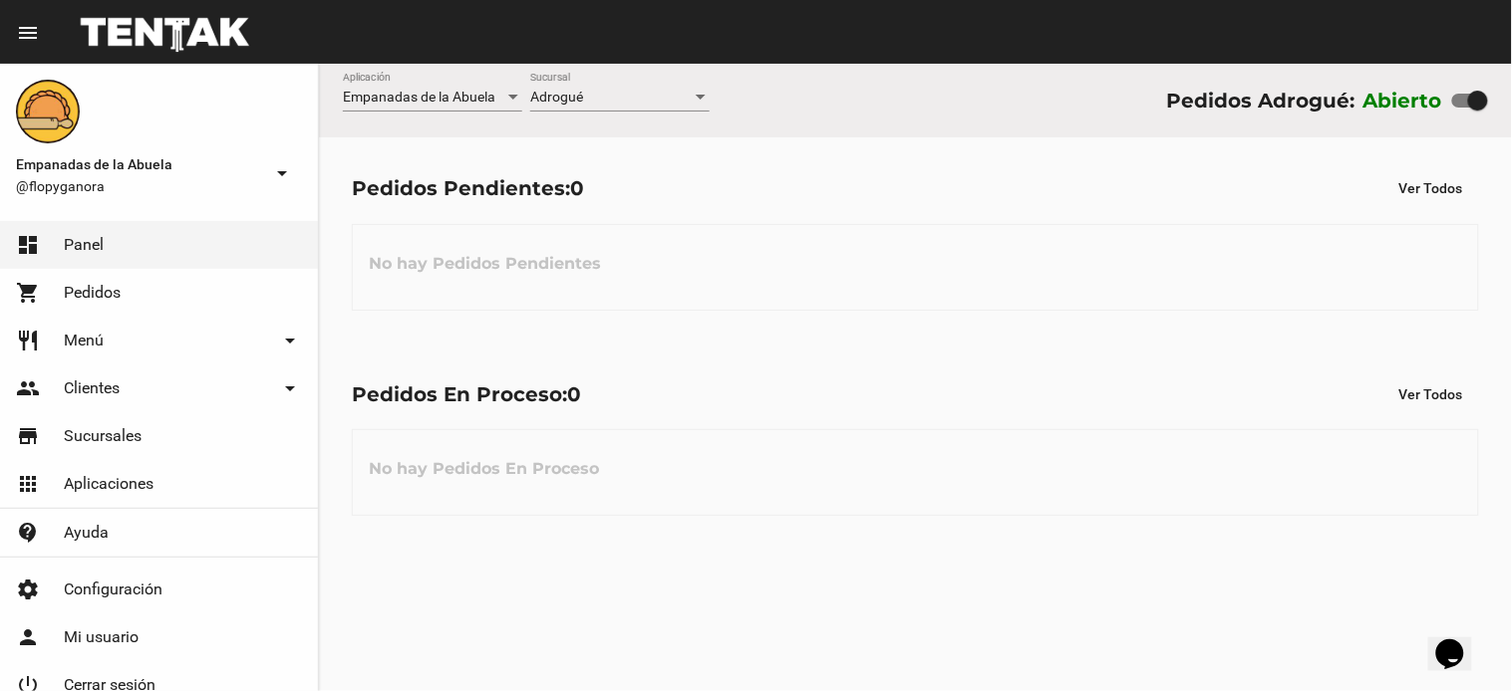
click at [681, 88] on div "Adrogué Sucursal" at bounding box center [619, 92] width 179 height 39
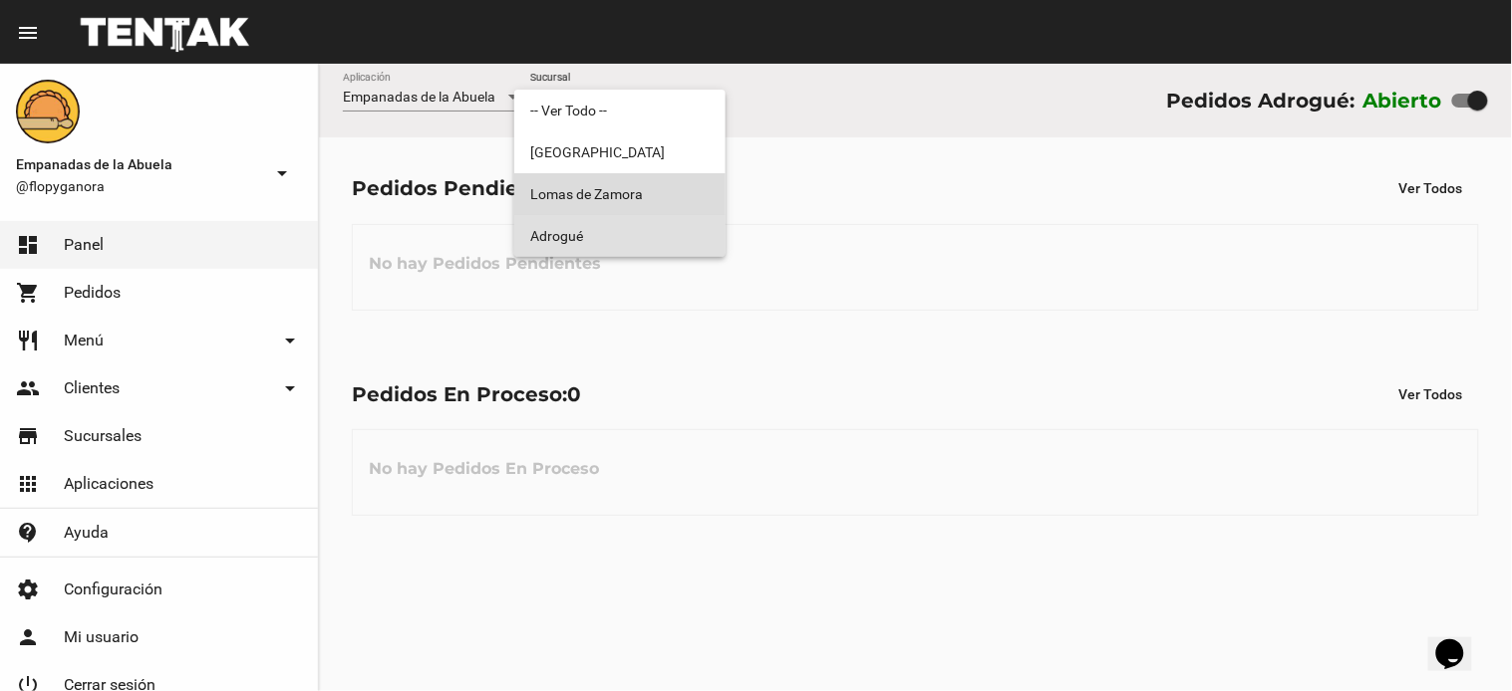
click at [649, 193] on span "Lomas de Zamora" at bounding box center [619, 194] width 179 height 42
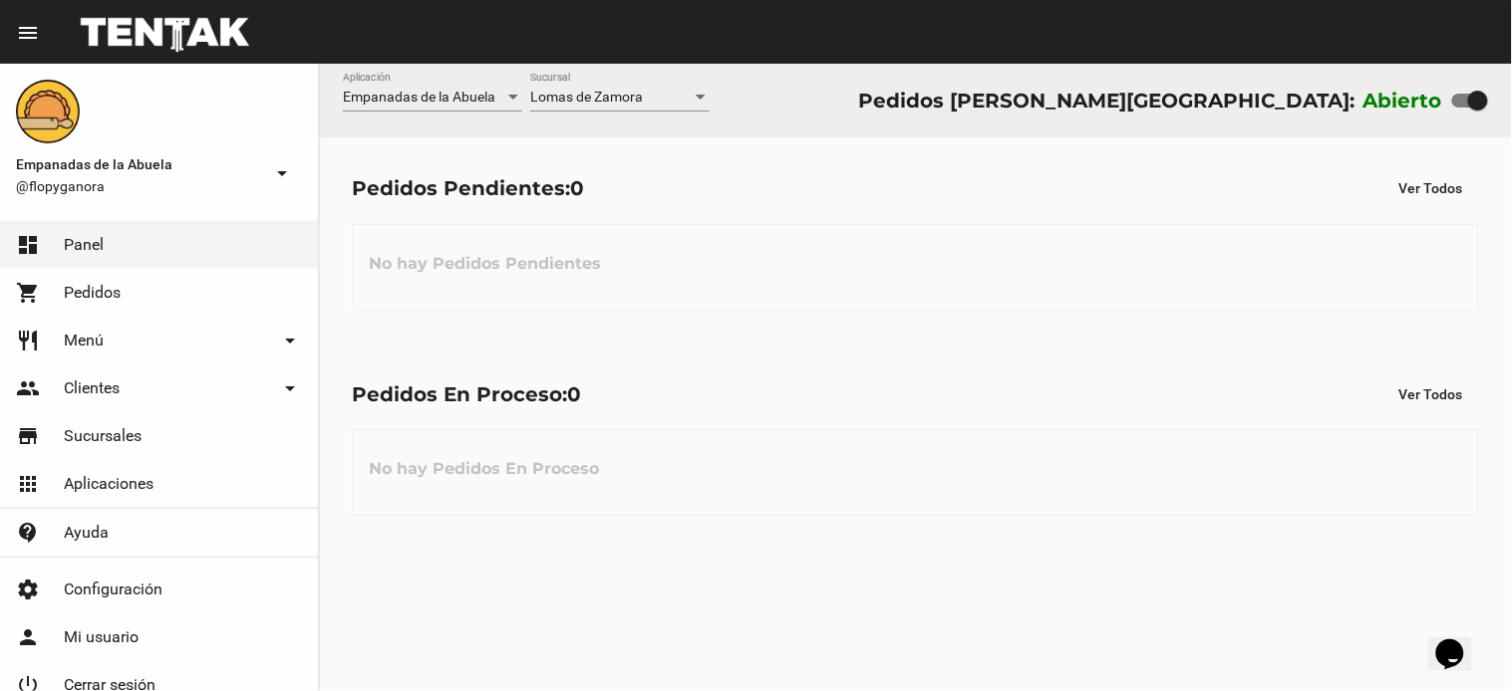
click at [612, 106] on div "Lomas de Zamora Sucursal" at bounding box center [619, 92] width 179 height 39
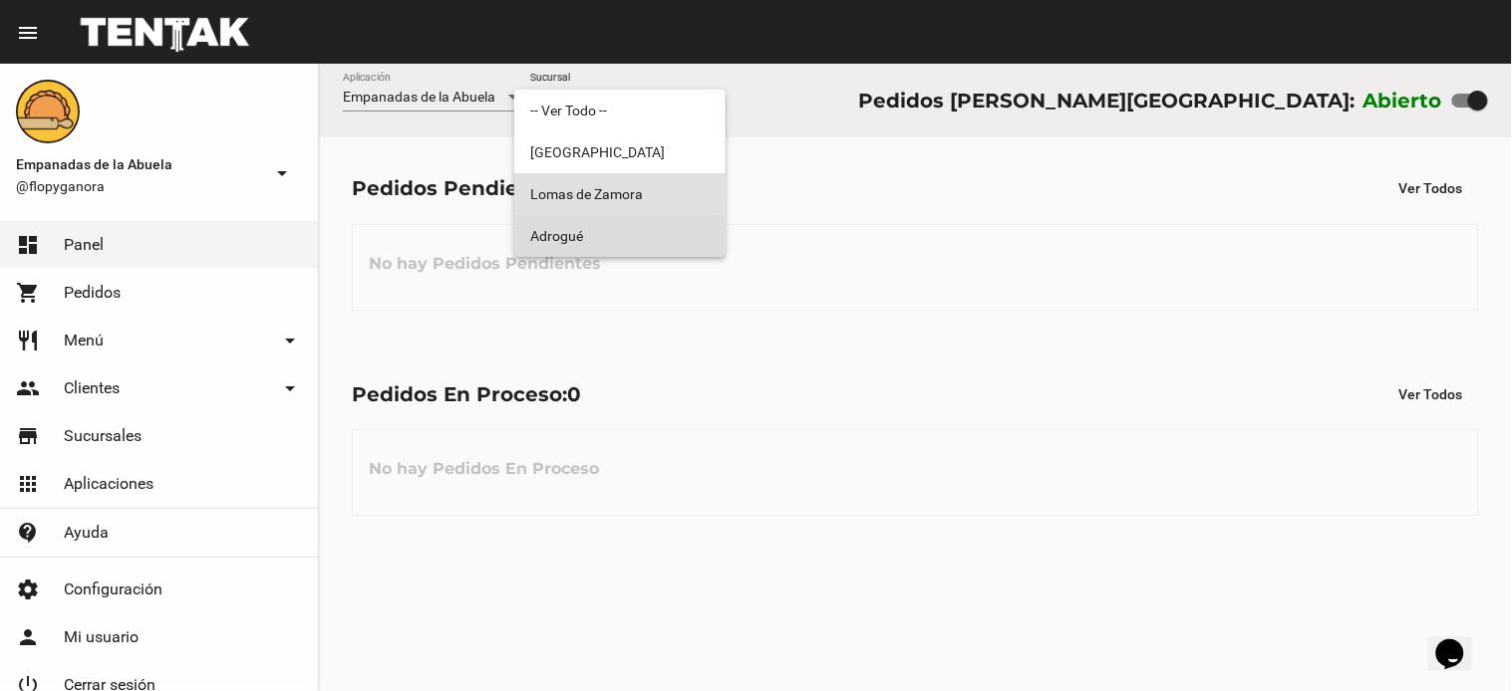
click at [629, 234] on span "Adrogué" at bounding box center [619, 236] width 179 height 42
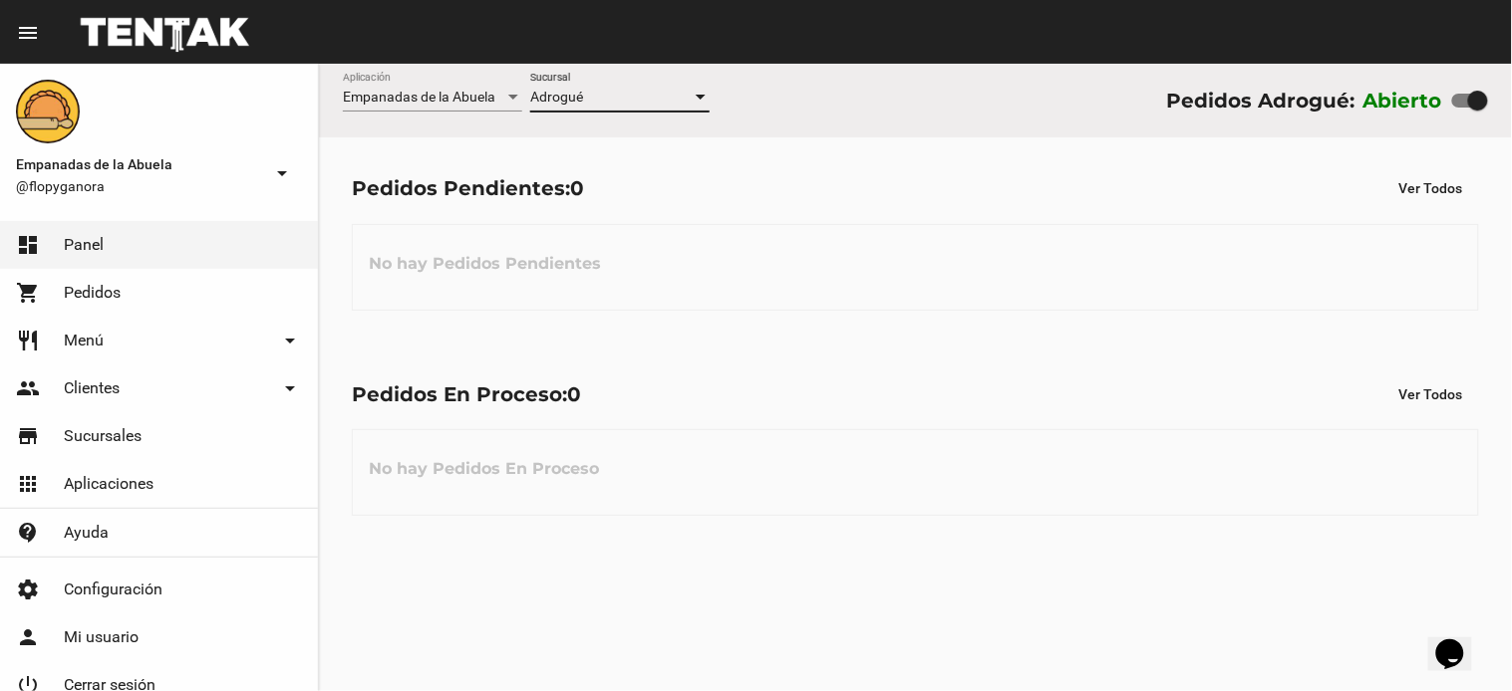
drag, startPoint x: 582, startPoint y: 70, endPoint x: 591, endPoint y: 75, distance: 10.3
click at [584, 70] on div "Empanadas de la Abuela Aplicación Adrogué Sucursal Pedidos Adrogué: Abierto" at bounding box center [915, 101] width 1193 height 74
click at [618, 88] on div "Adrogué Sucursal" at bounding box center [619, 92] width 179 height 39
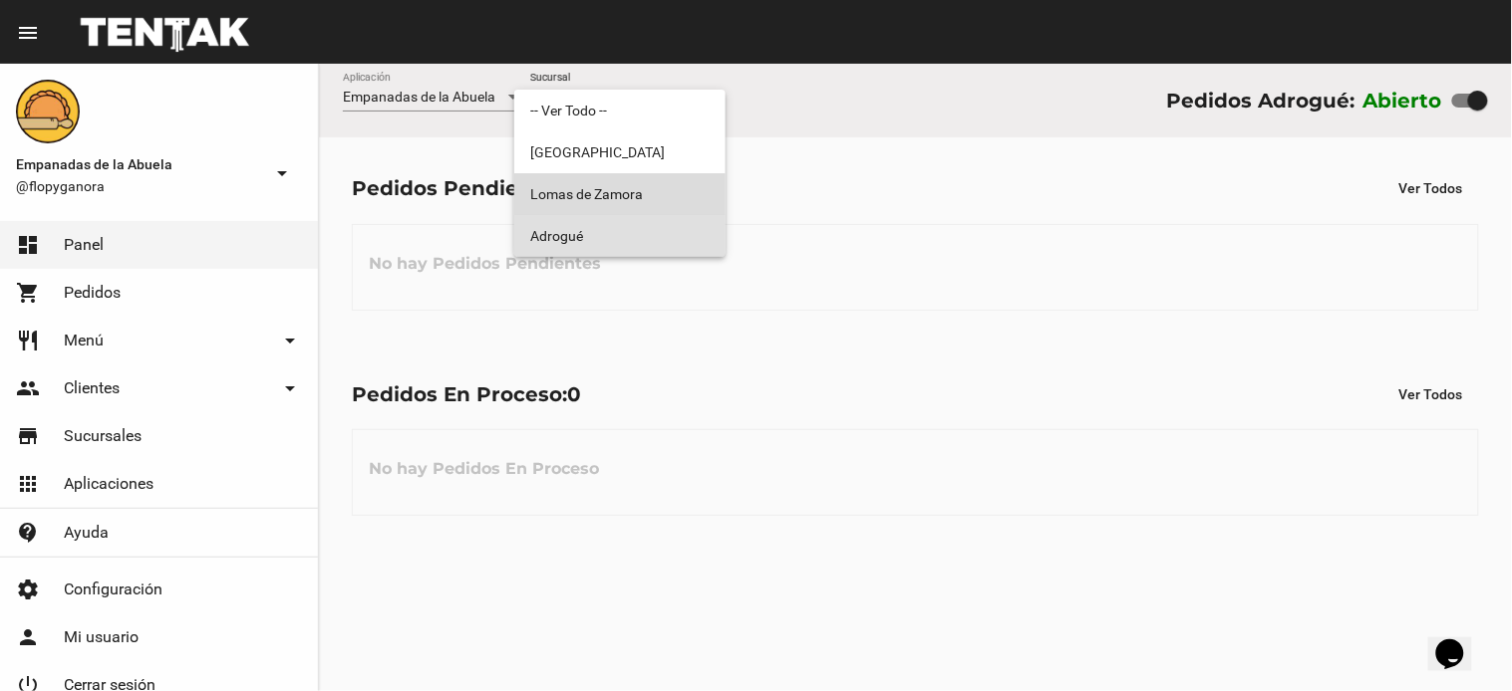
click at [668, 182] on span "Lomas de Zamora" at bounding box center [619, 194] width 179 height 42
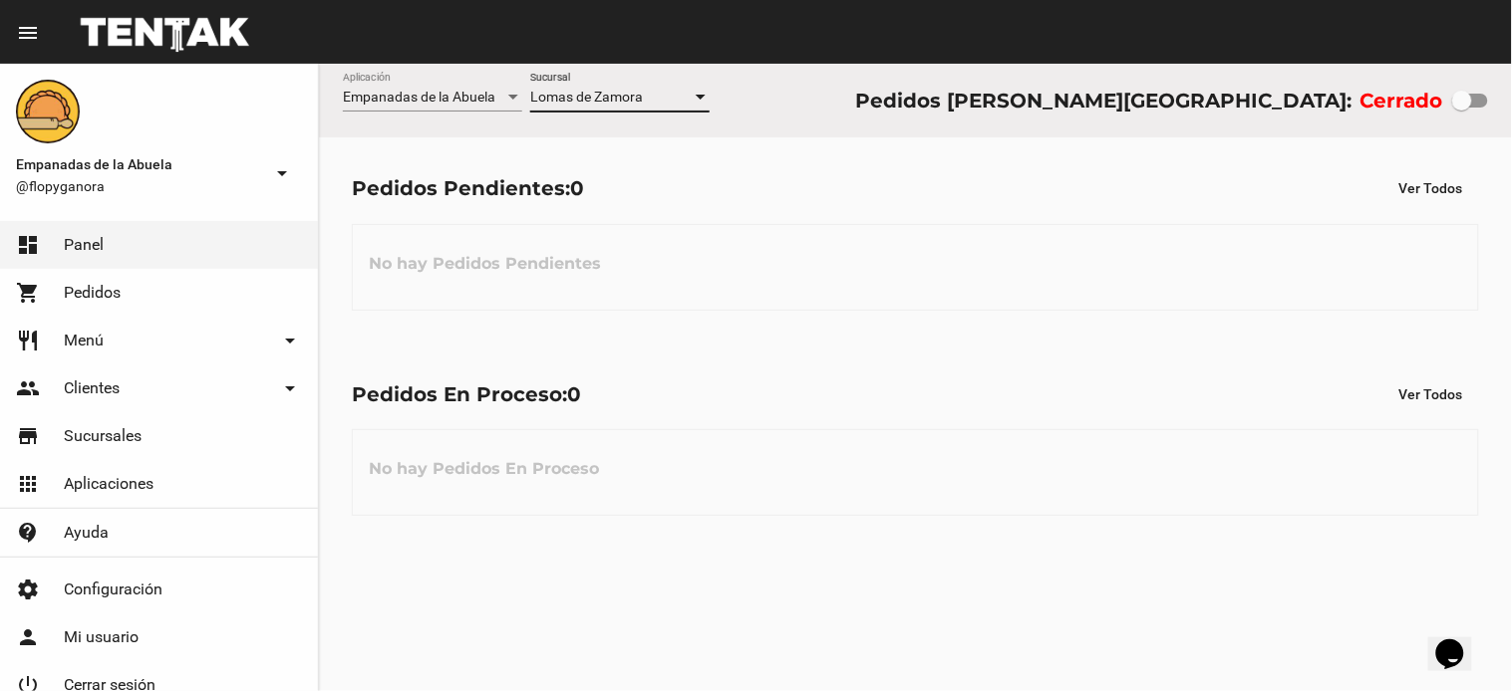
click at [626, 103] on span "Lomas de Zamora" at bounding box center [586, 97] width 113 height 16
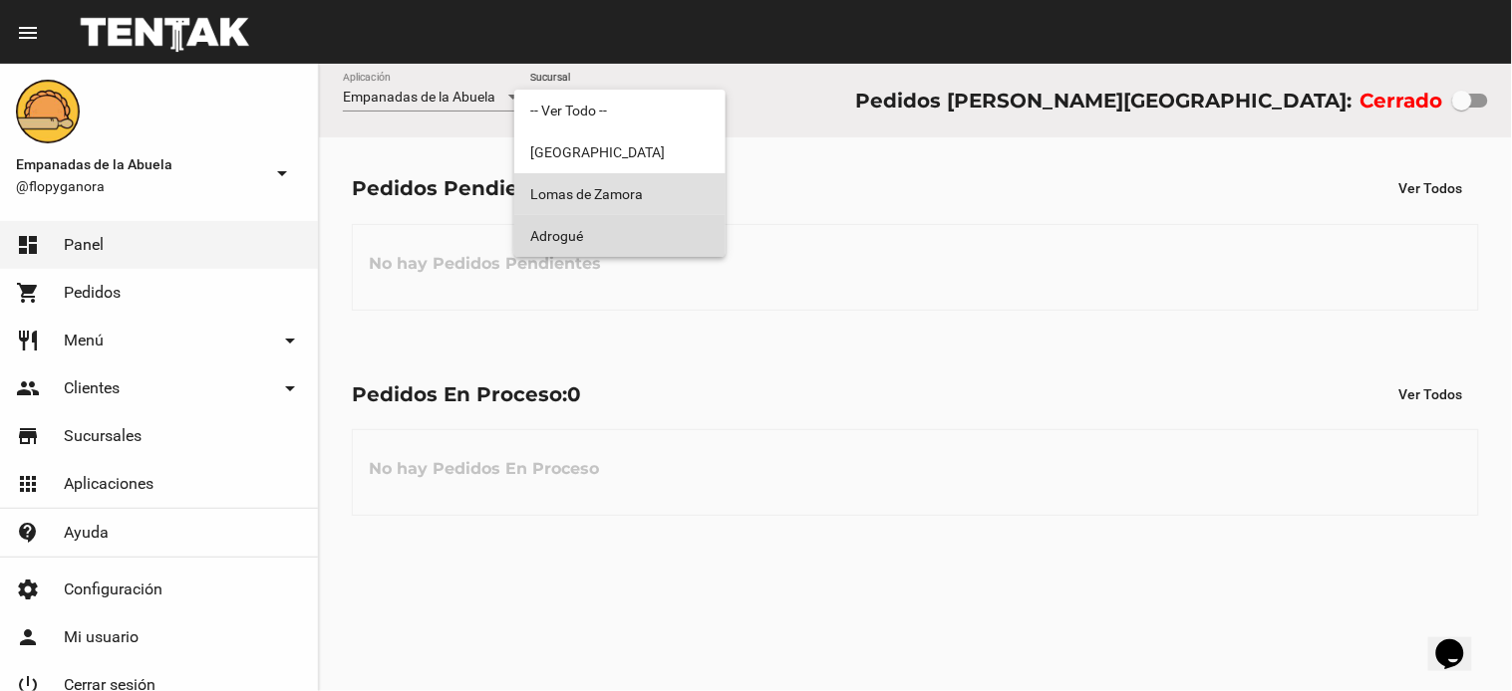
drag, startPoint x: 605, startPoint y: 214, endPoint x: 702, endPoint y: 247, distance: 103.0
click at [604, 215] on span "Adrogué" at bounding box center [619, 236] width 179 height 42
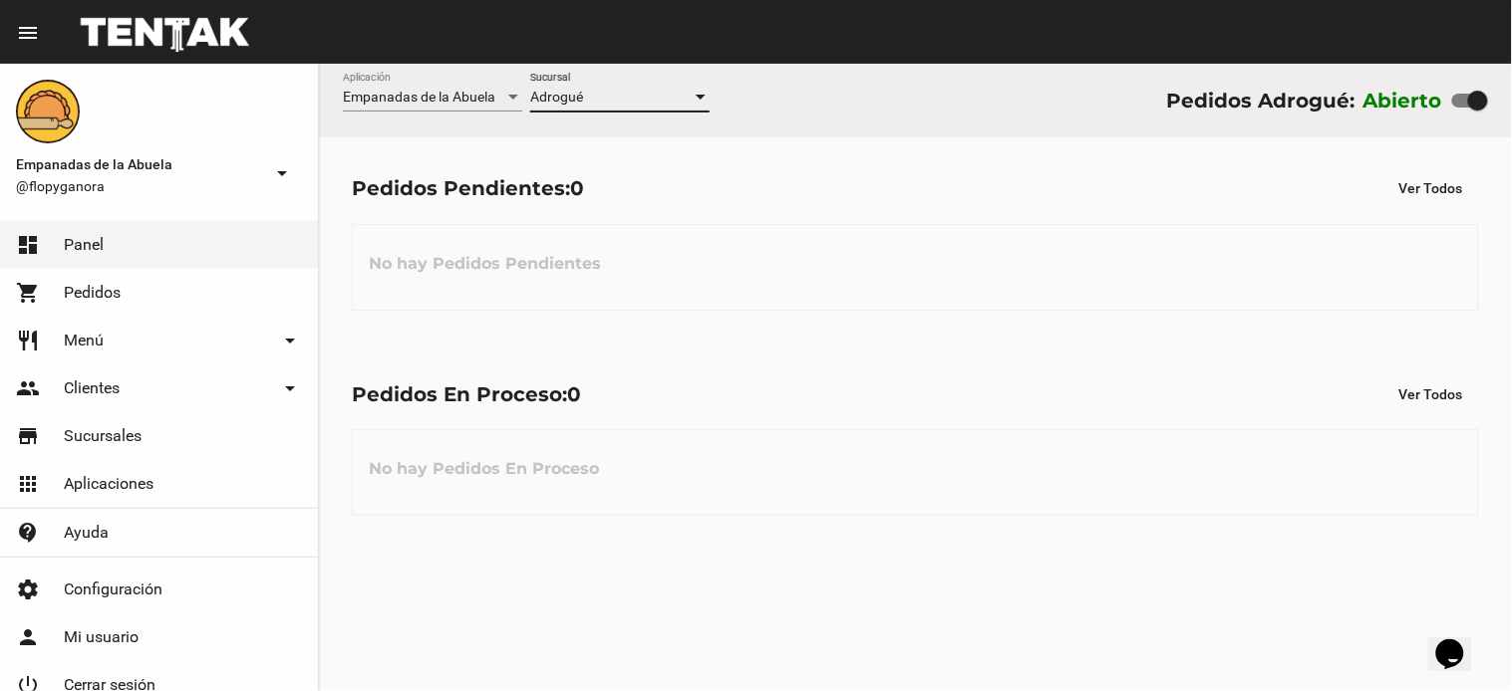
click at [620, 85] on div "Adrogué Sucursal" at bounding box center [619, 92] width 179 height 39
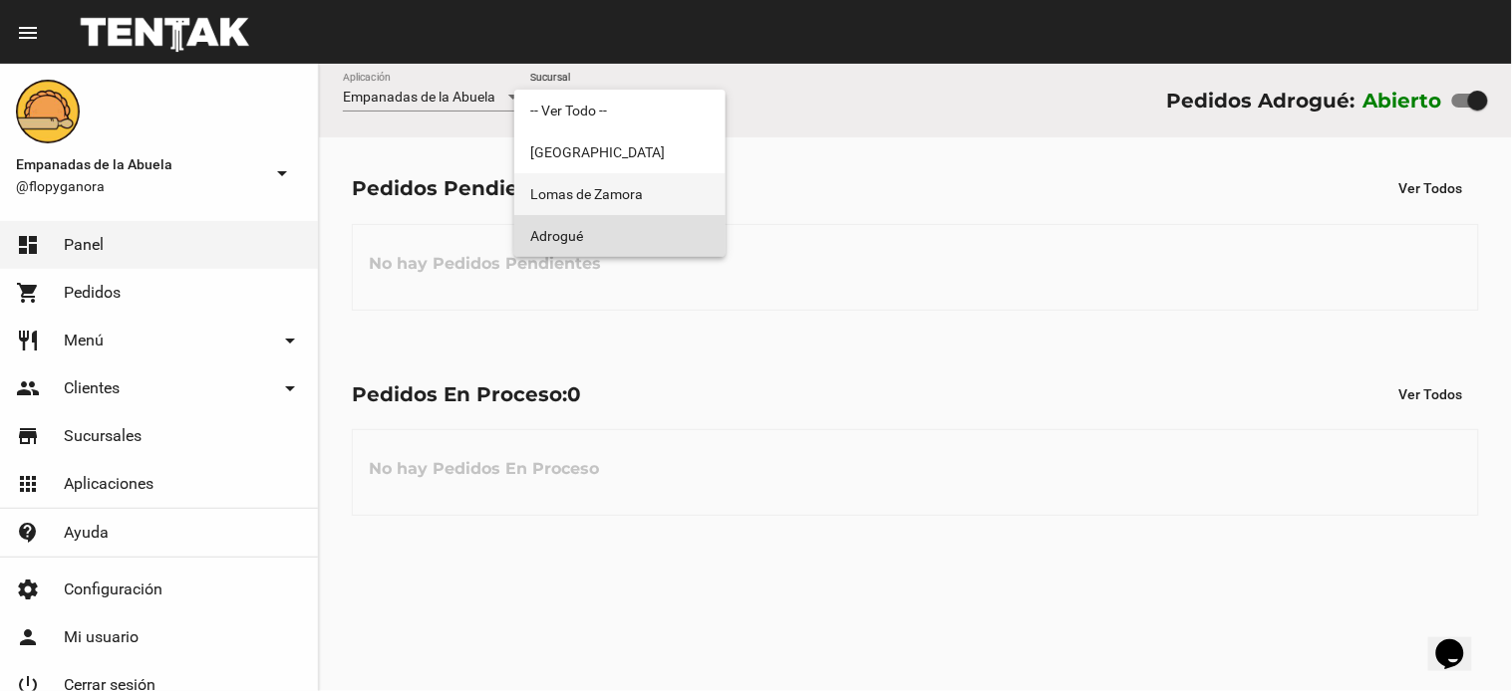
click at [633, 180] on span "Lomas de Zamora" at bounding box center [619, 194] width 179 height 42
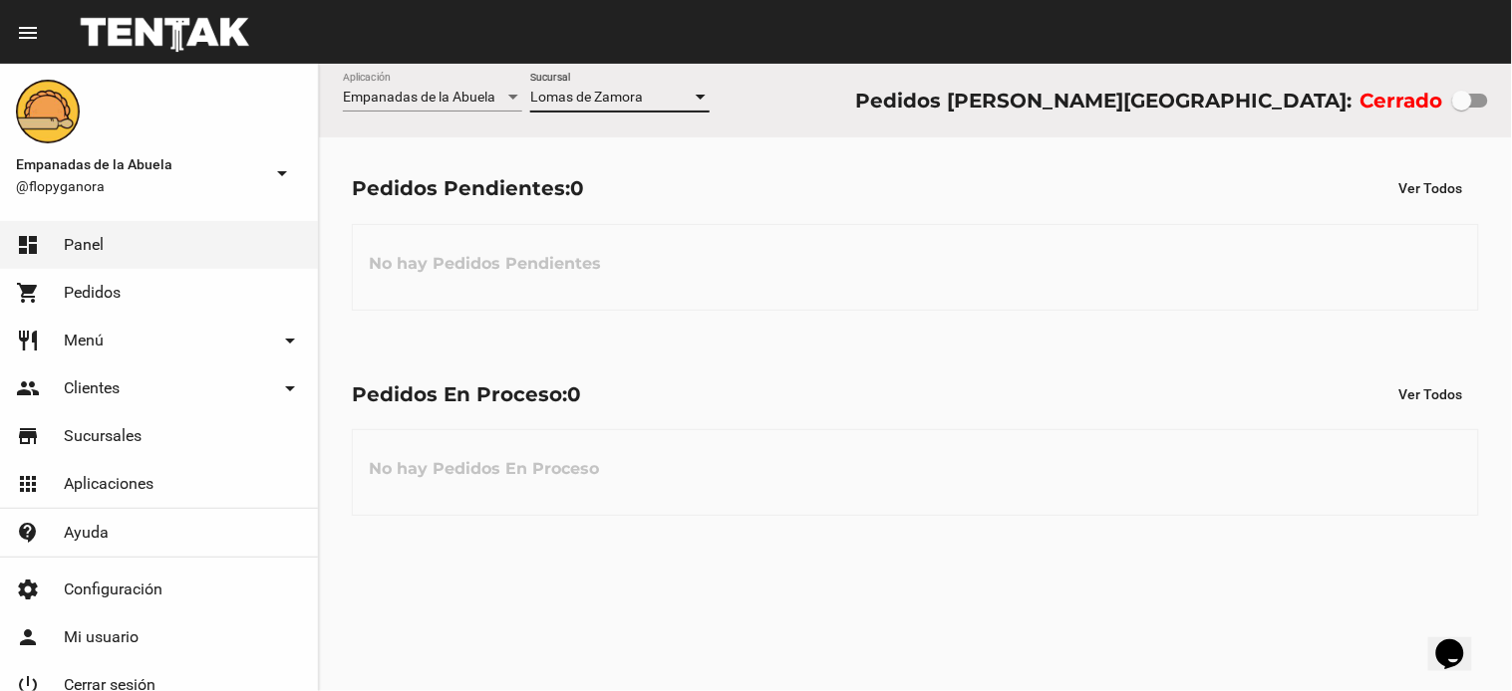
click at [639, 92] on span "Lomas de Zamora" at bounding box center [586, 97] width 113 height 16
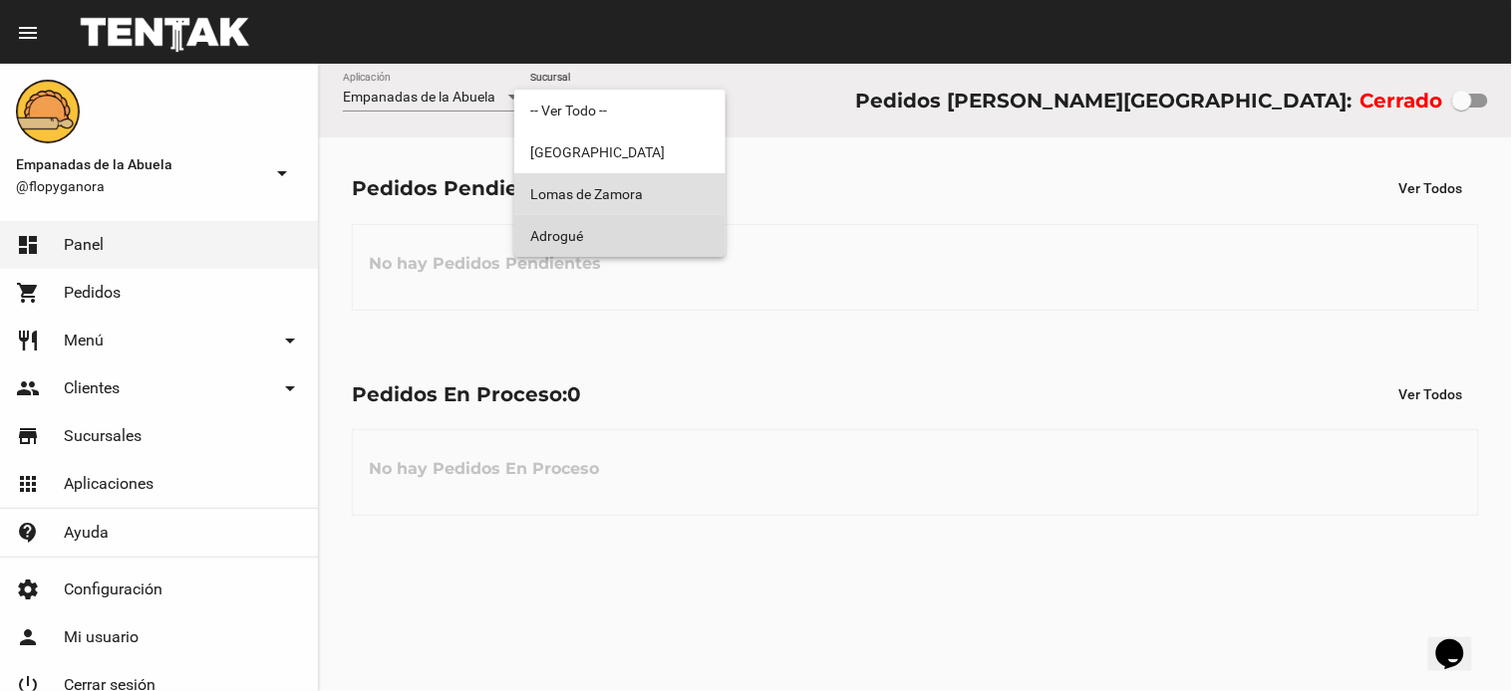
click at [612, 233] on span "Adrogué" at bounding box center [619, 236] width 179 height 42
checkbox input "true"
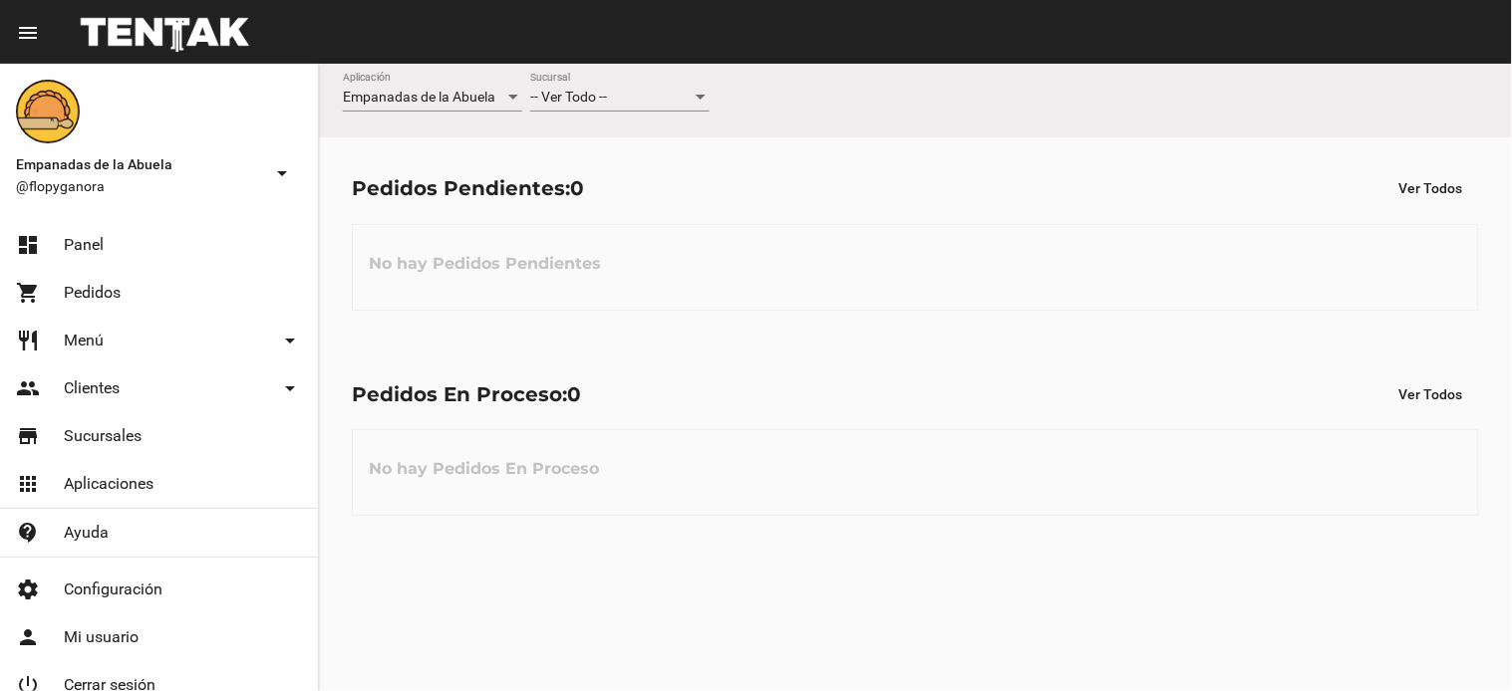
click at [659, 101] on div "-- Ver Todo --" at bounding box center [610, 98] width 161 height 16
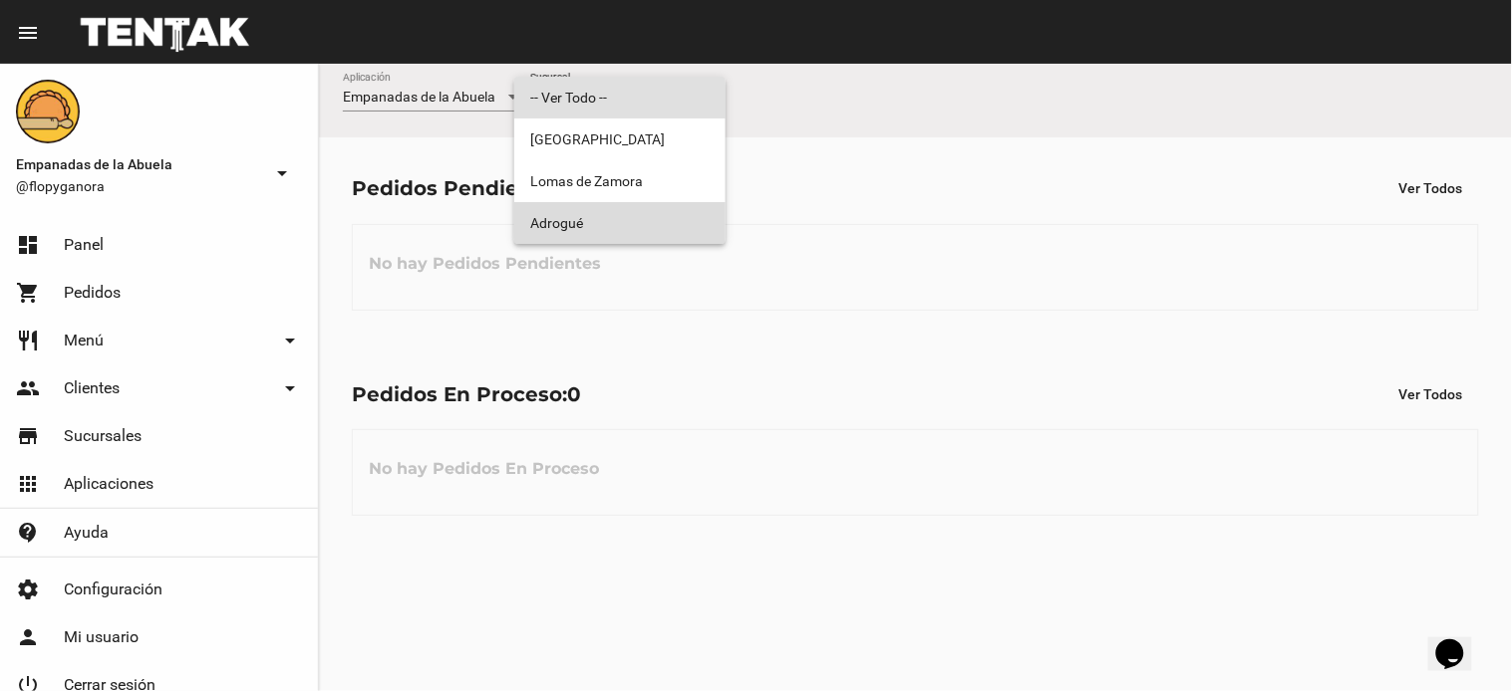
drag, startPoint x: 649, startPoint y: 221, endPoint x: 827, endPoint y: 192, distance: 180.7
click at [652, 224] on span "Adrogué" at bounding box center [619, 223] width 179 height 42
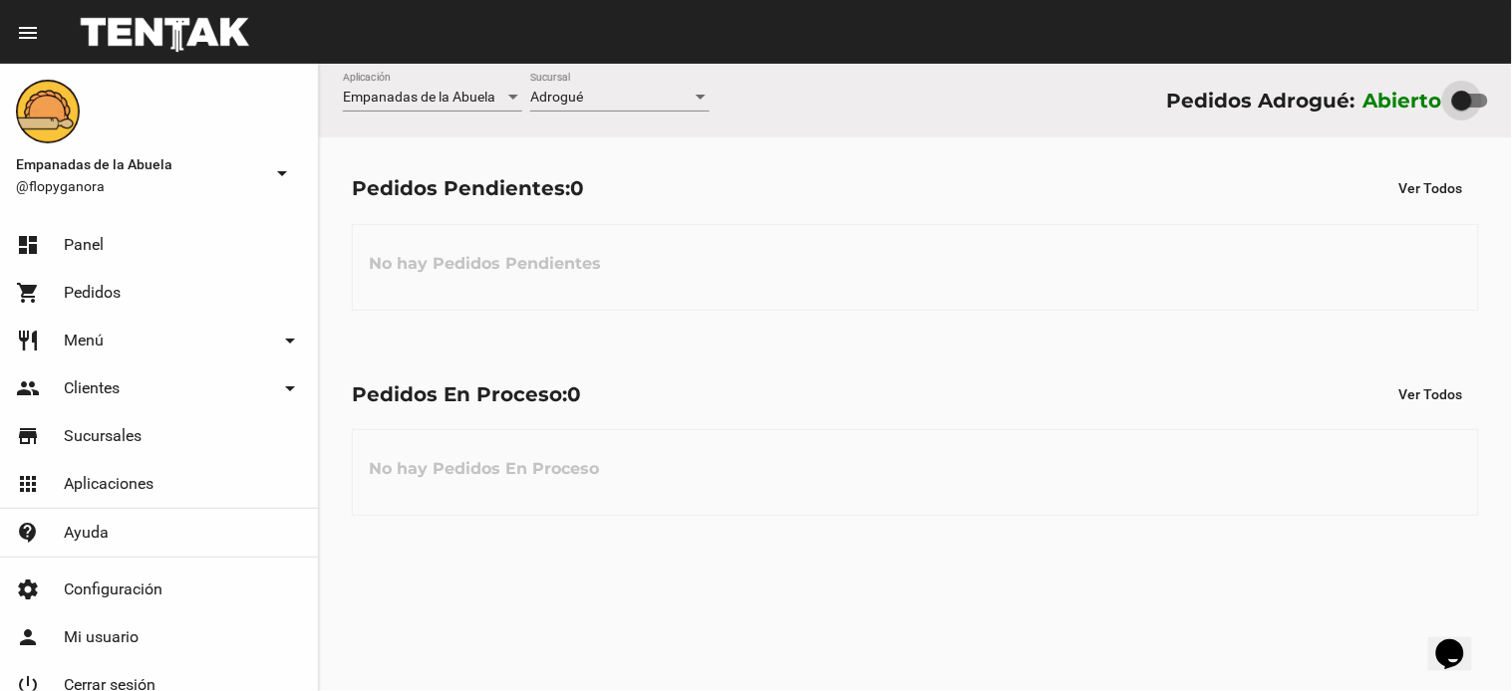
drag, startPoint x: 1481, startPoint y: 97, endPoint x: 1271, endPoint y: 104, distance: 209.4
click at [1412, 81] on div "Empanadas de la Abuela Aplicación Adrogué Sucursal Pedidos Adrogué: Abierto" at bounding box center [915, 101] width 1193 height 74
checkbox input "false"
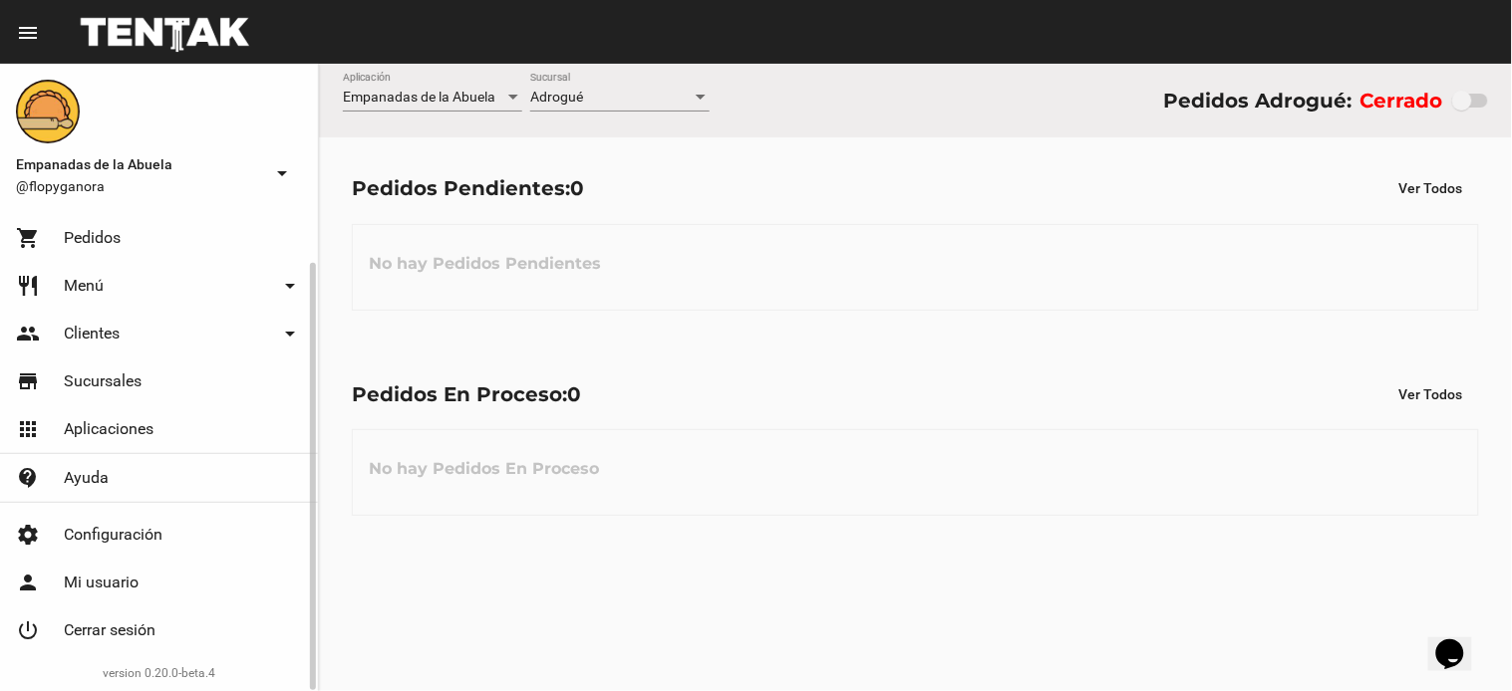
click at [138, 629] on span "Cerrar sesión" at bounding box center [110, 631] width 92 height 20
